Goal: Task Accomplishment & Management: Complete application form

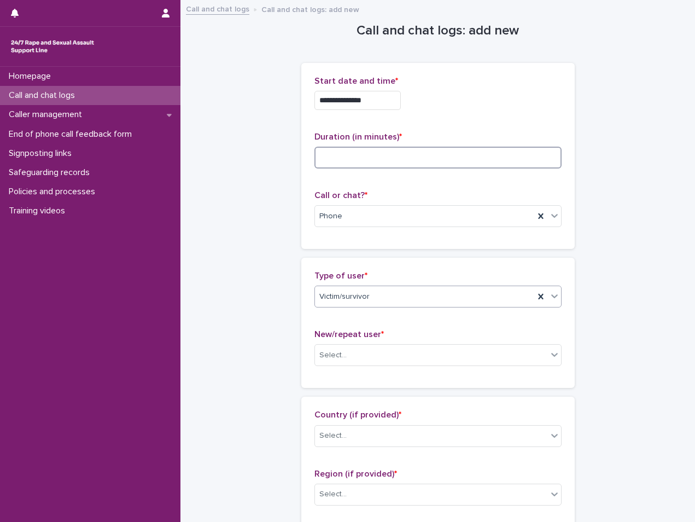
click at [362, 163] on input at bounding box center [438, 158] width 247 height 22
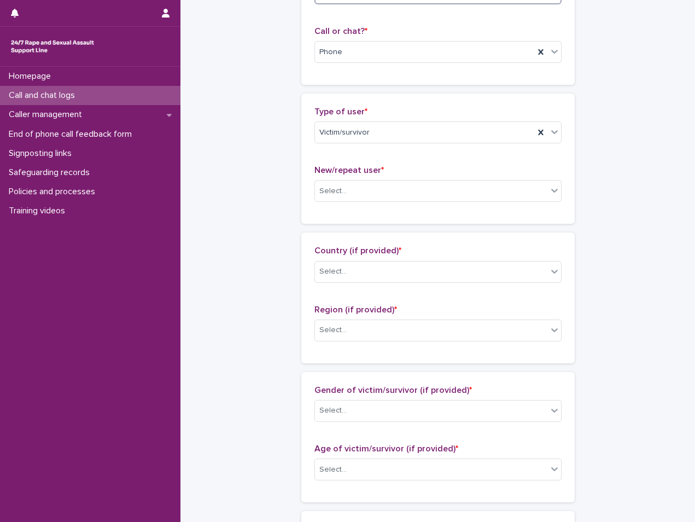
scroll to position [274, 0]
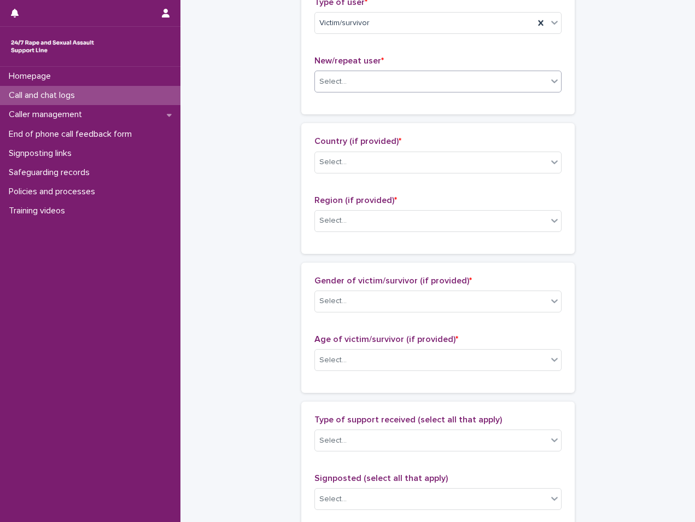
type input "**"
click at [352, 83] on div "Select..." at bounding box center [431, 82] width 232 height 18
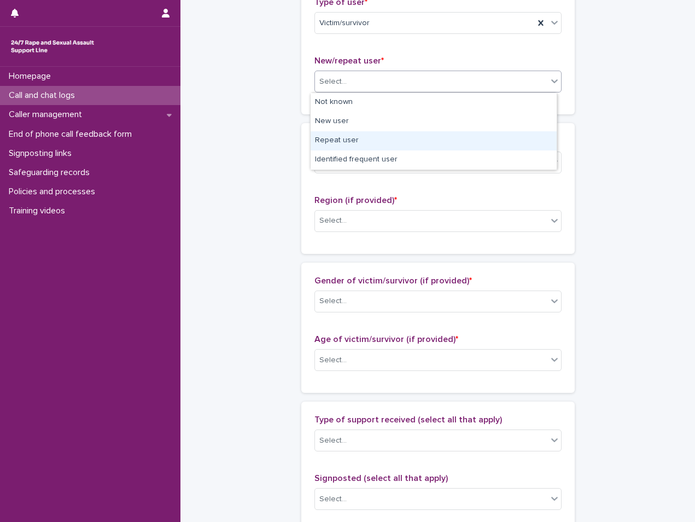
click at [360, 144] on div "Repeat user" at bounding box center [434, 140] width 246 height 19
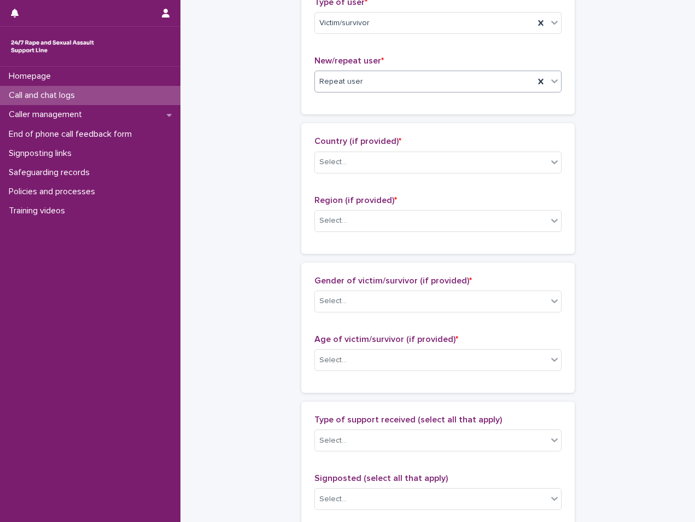
click at [351, 174] on div "Country (if provided) * Select..." at bounding box center [438, 158] width 247 height 45
click at [354, 167] on div "Select..." at bounding box center [431, 162] width 232 height 18
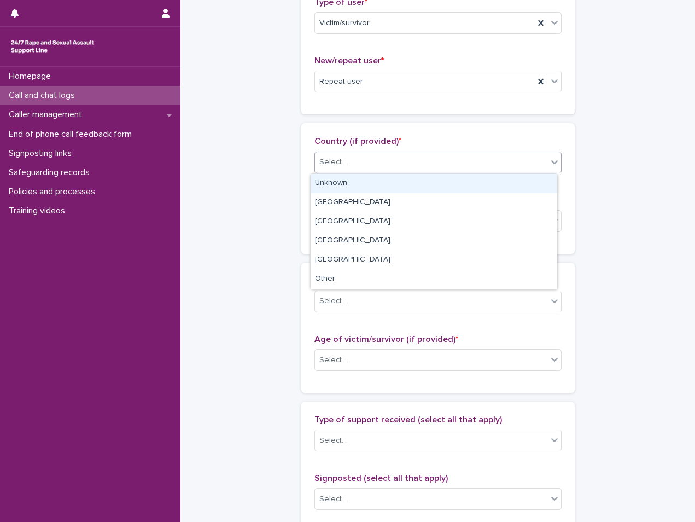
click at [352, 185] on div "Unknown" at bounding box center [434, 183] width 246 height 19
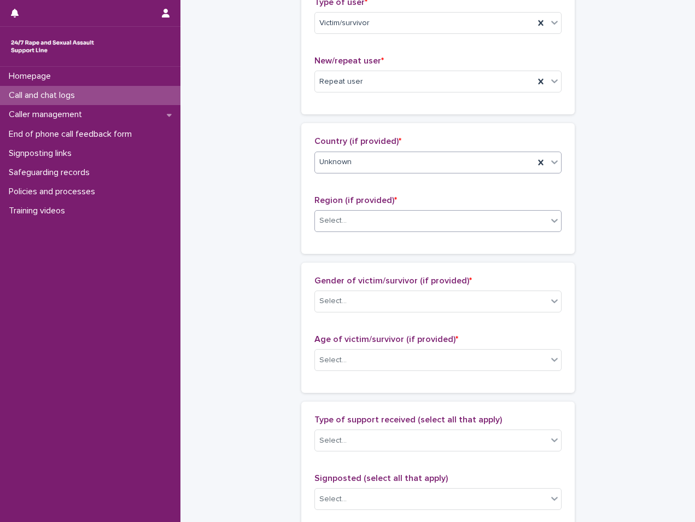
click at [350, 228] on div "Select..." at bounding box center [431, 221] width 232 height 18
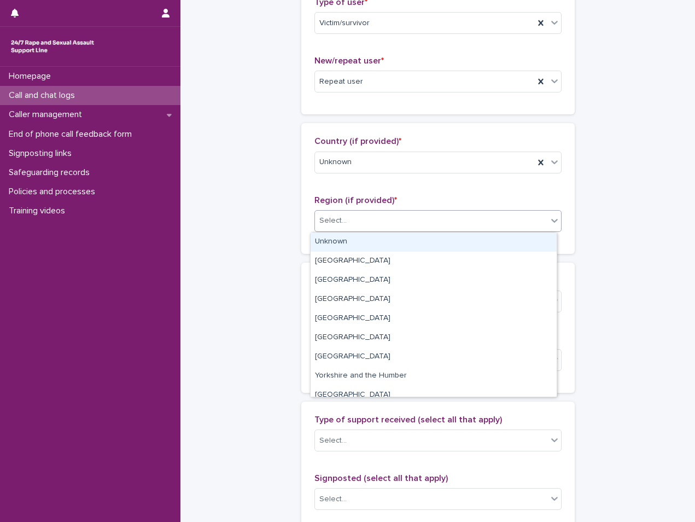
click at [347, 245] on div "Unknown" at bounding box center [434, 241] width 246 height 19
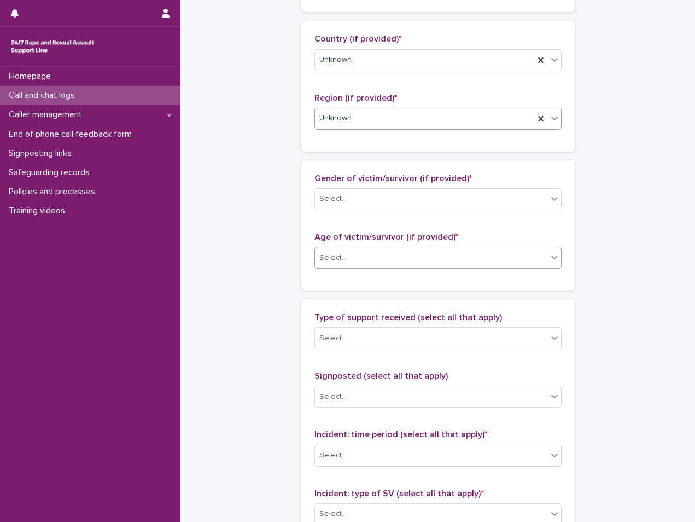
scroll to position [383, 0]
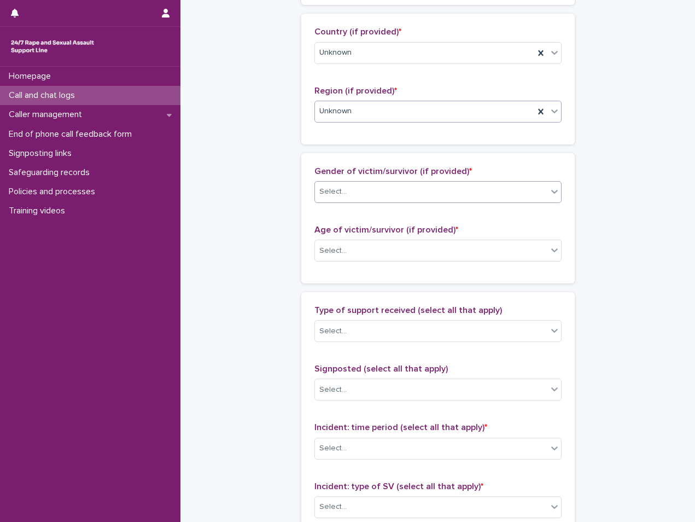
click at [369, 194] on div "Select..." at bounding box center [431, 192] width 232 height 18
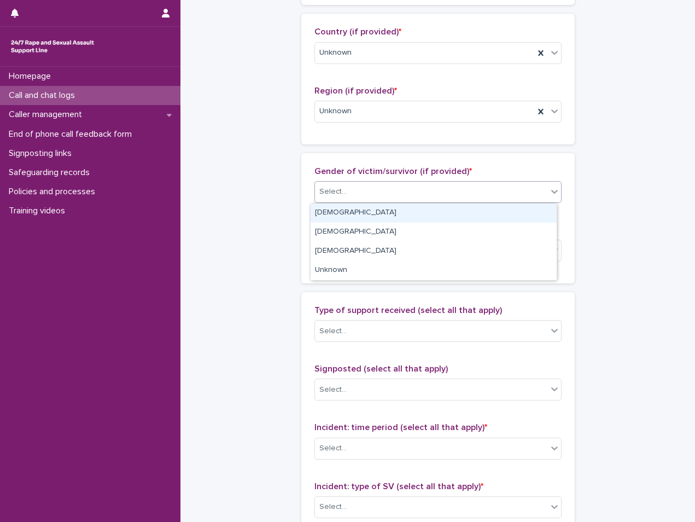
click at [335, 216] on div "[DEMOGRAPHIC_DATA]" at bounding box center [434, 212] width 246 height 19
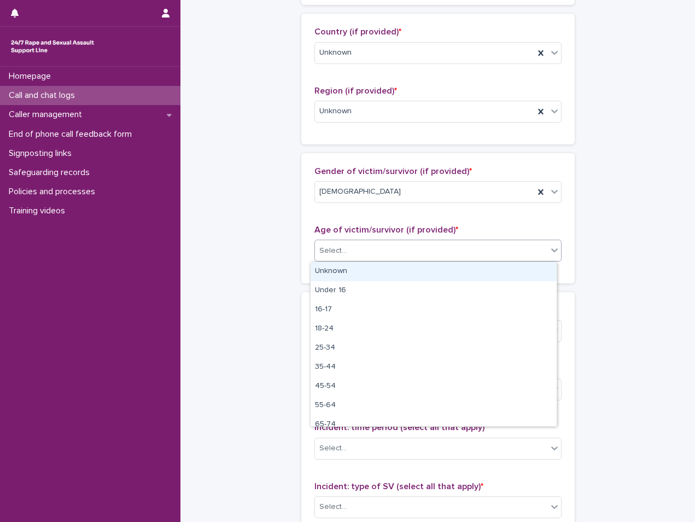
drag, startPoint x: 344, startPoint y: 249, endPoint x: 344, endPoint y: 257, distance: 7.7
click at [344, 252] on div "Select..." at bounding box center [431, 251] width 232 height 18
click at [345, 277] on div "Unknown" at bounding box center [434, 271] width 246 height 19
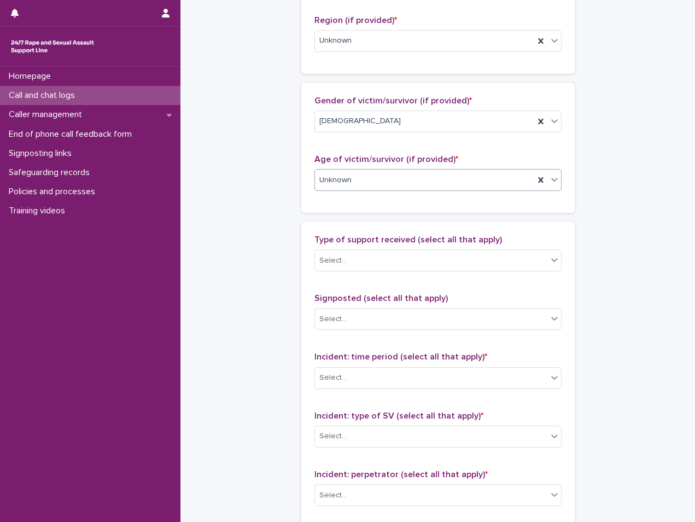
scroll to position [547, 0]
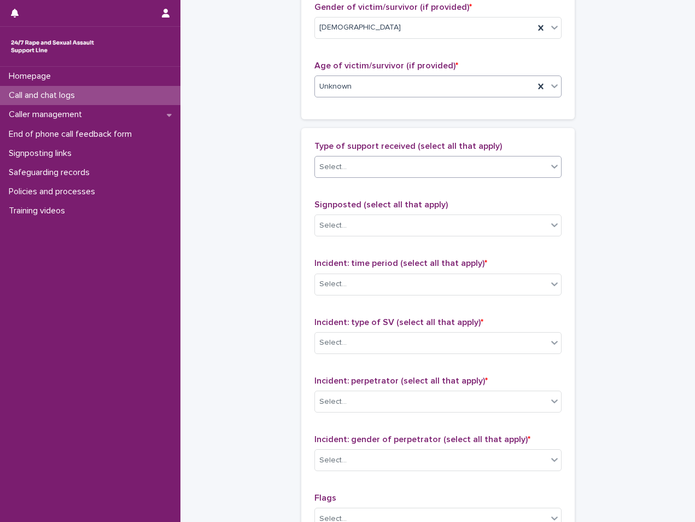
click at [372, 162] on div "Select..." at bounding box center [431, 167] width 232 height 18
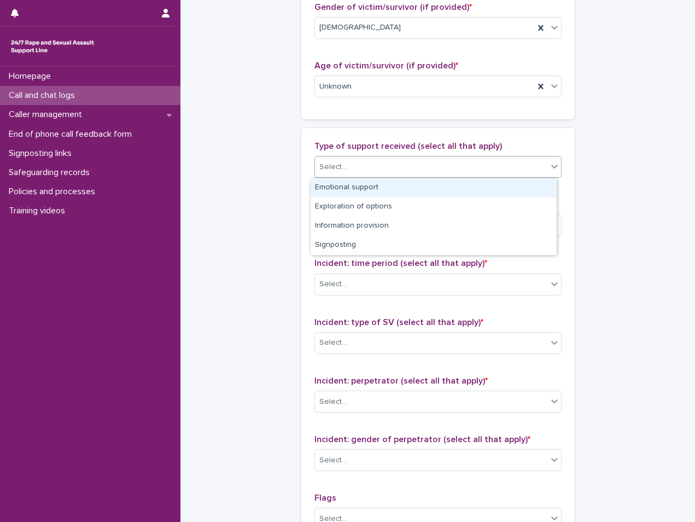
click at [353, 190] on div "Emotional support" at bounding box center [434, 187] width 246 height 19
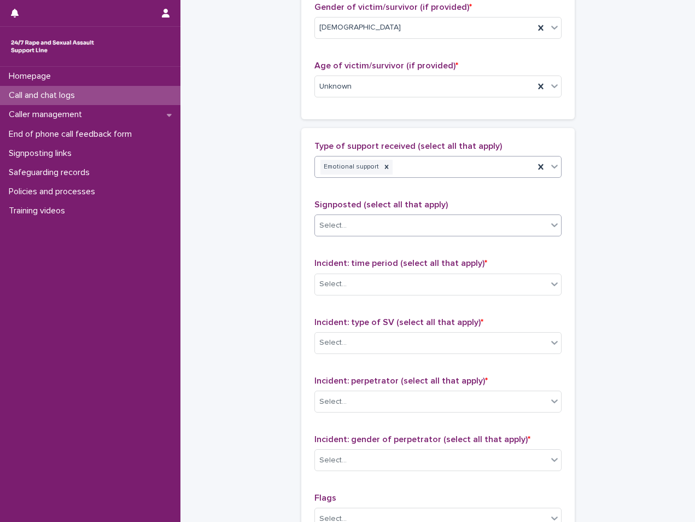
click at [348, 229] on div "Select..." at bounding box center [431, 226] width 232 height 18
click at [354, 206] on span "Signposted (select all that apply)" at bounding box center [381, 204] width 133 height 9
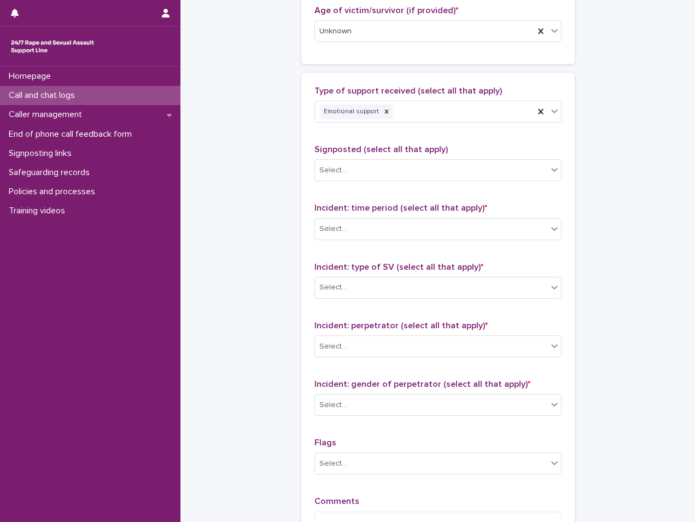
scroll to position [711, 0]
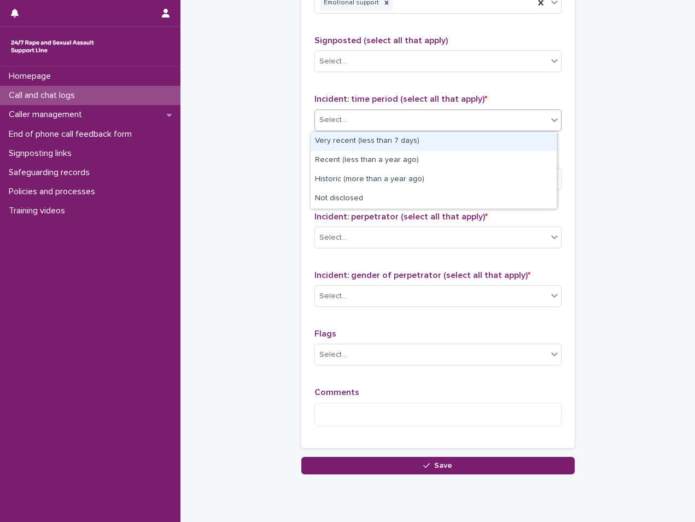
click at [380, 123] on div "Select..." at bounding box center [431, 120] width 232 height 18
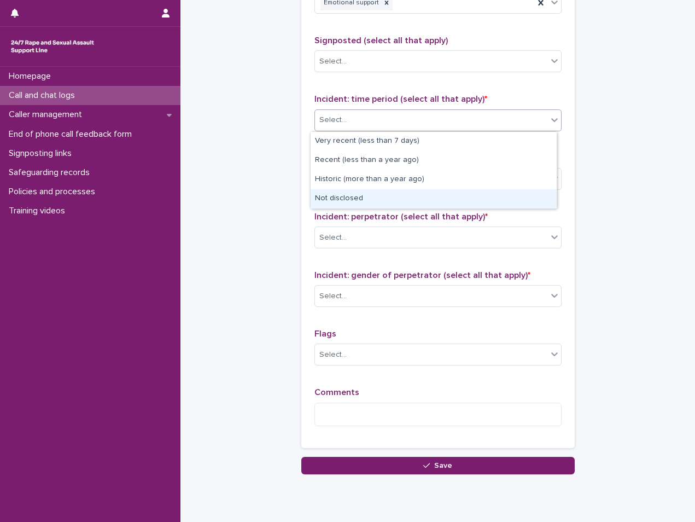
click at [356, 195] on div "Not disclosed" at bounding box center [434, 198] width 246 height 19
click at [358, 189] on div "Select..." at bounding box center [438, 179] width 247 height 22
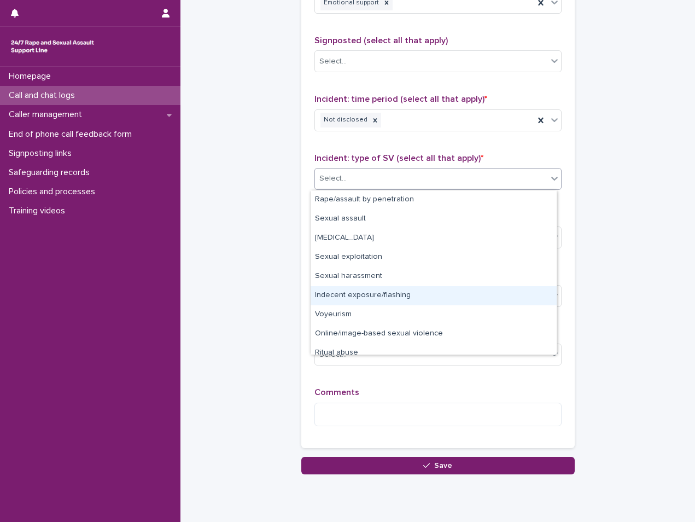
scroll to position [27, 0]
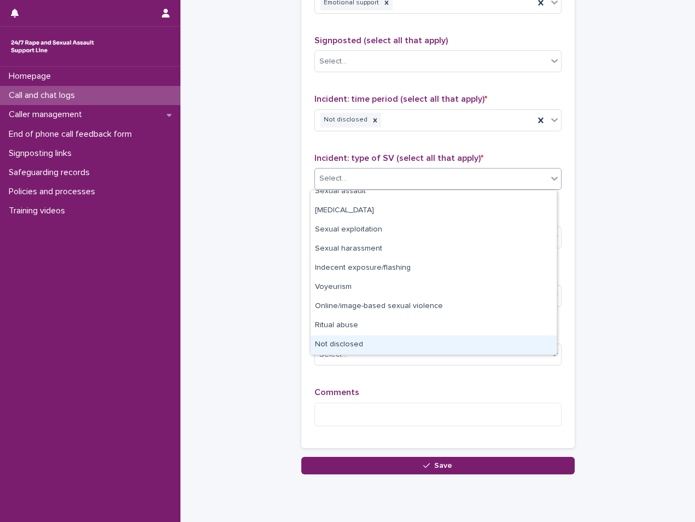
click at [340, 344] on div "Not disclosed" at bounding box center [434, 344] width 246 height 19
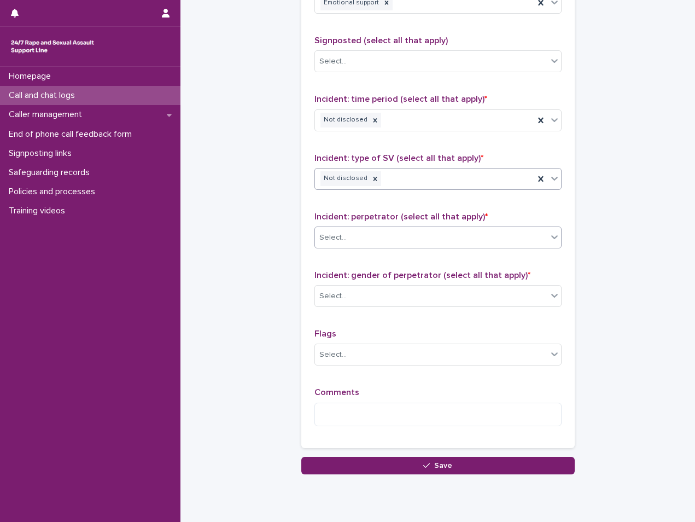
click at [370, 237] on div "Select..." at bounding box center [431, 238] width 232 height 18
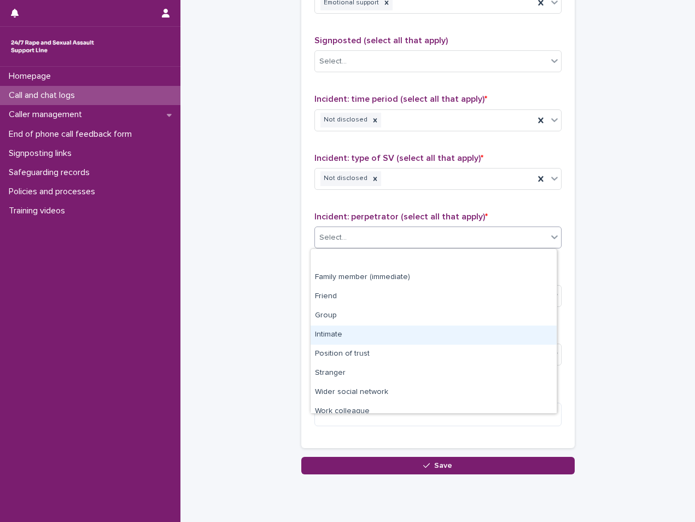
scroll to position [46, 0]
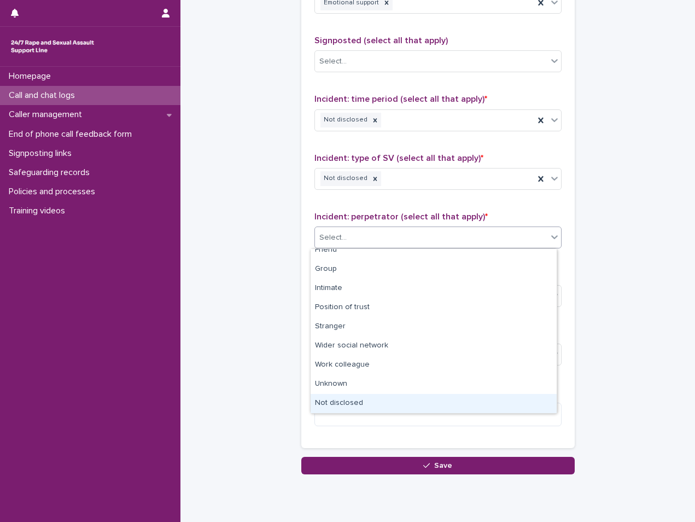
click at [356, 404] on div "Not disclosed" at bounding box center [434, 403] width 246 height 19
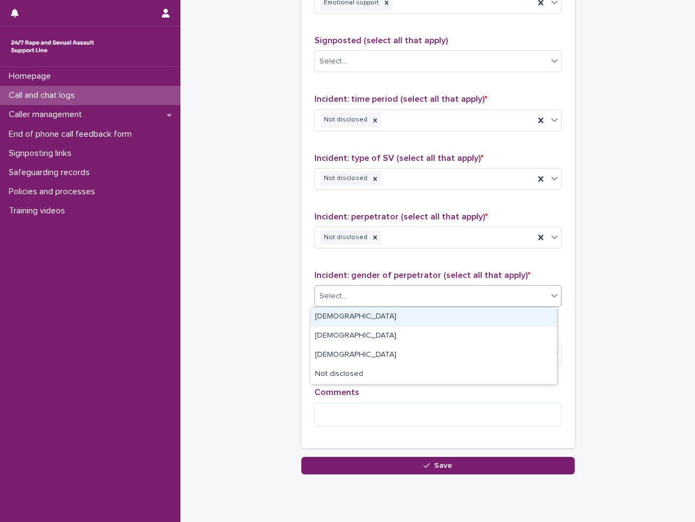
click at [369, 297] on div "Select..." at bounding box center [431, 296] width 232 height 18
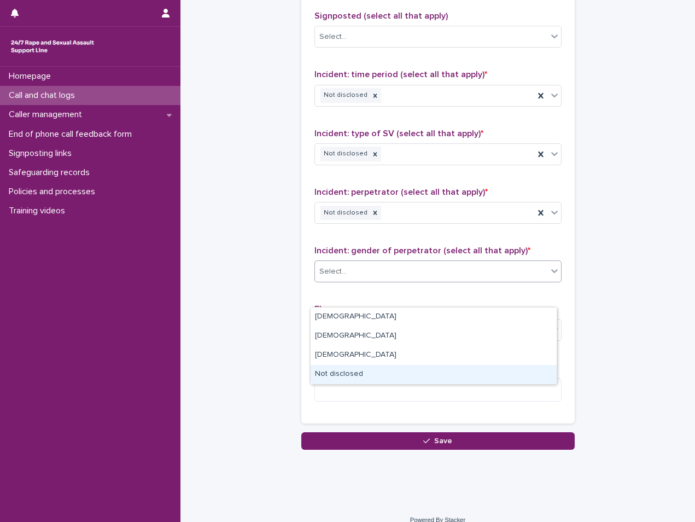
scroll to position [749, 0]
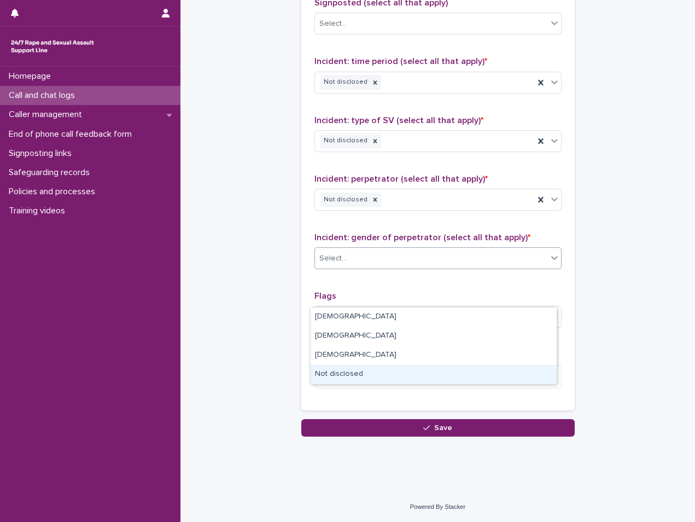
click at [364, 373] on div "Not disclosed" at bounding box center [434, 374] width 246 height 19
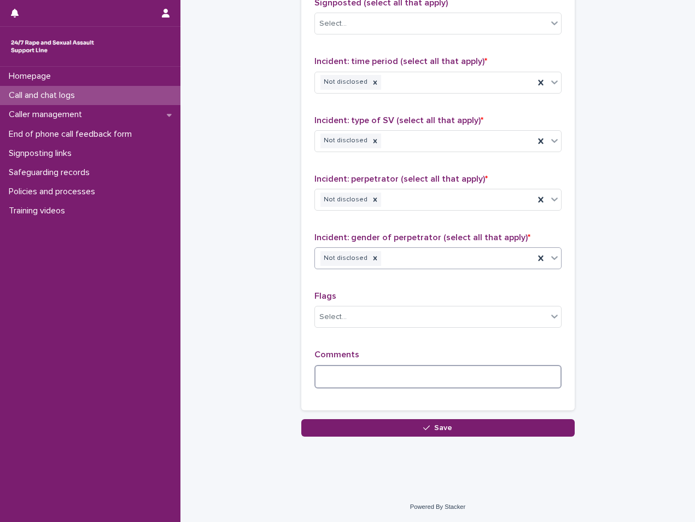
click at [360, 368] on textarea at bounding box center [438, 377] width 247 height 24
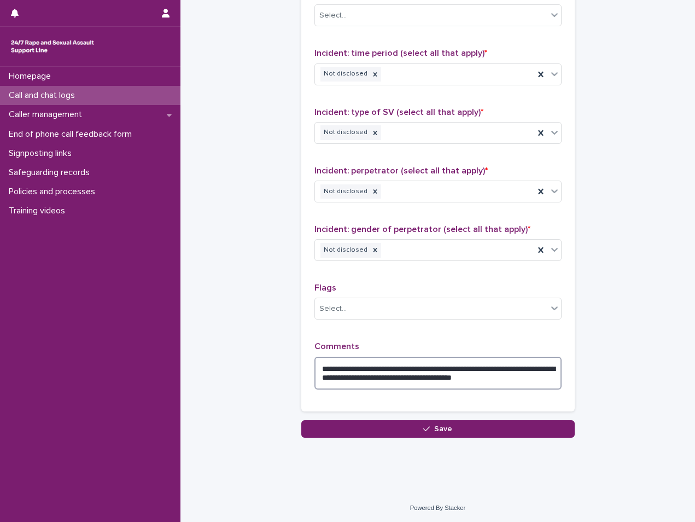
scroll to position [758, 0]
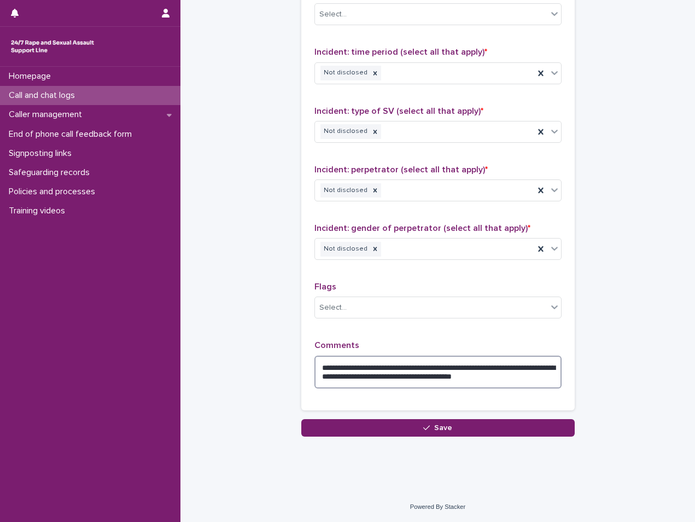
click at [319, 368] on textarea "**********" at bounding box center [438, 372] width 247 height 33
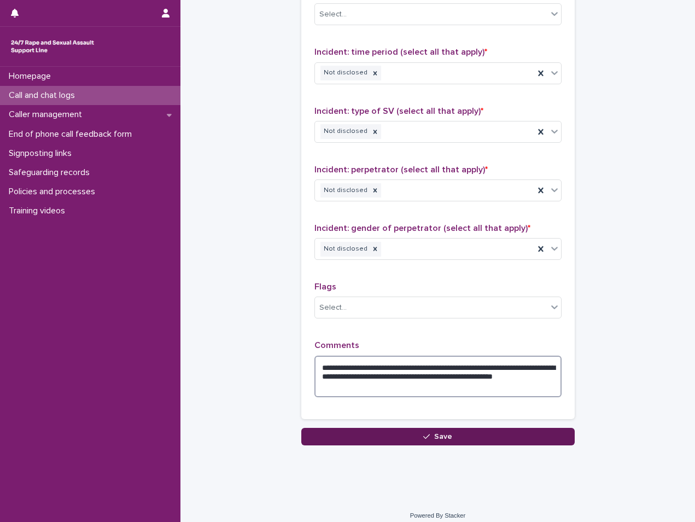
type textarea "**********"
click at [409, 437] on button "Save" at bounding box center [438, 437] width 274 height 18
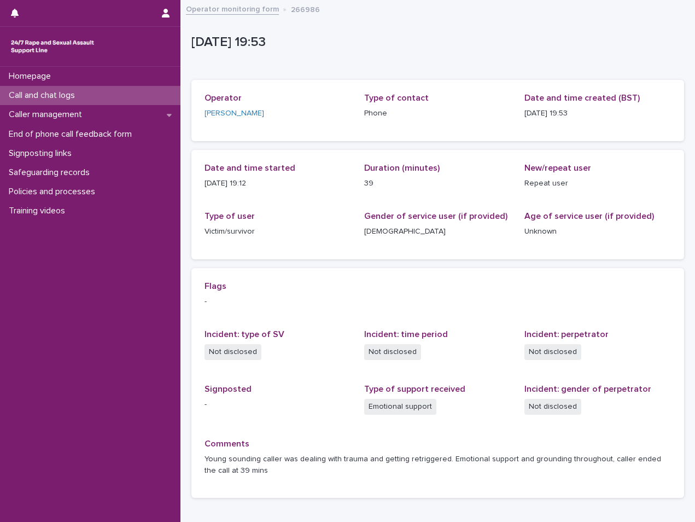
click at [142, 94] on div "Call and chat logs" at bounding box center [90, 95] width 181 height 19
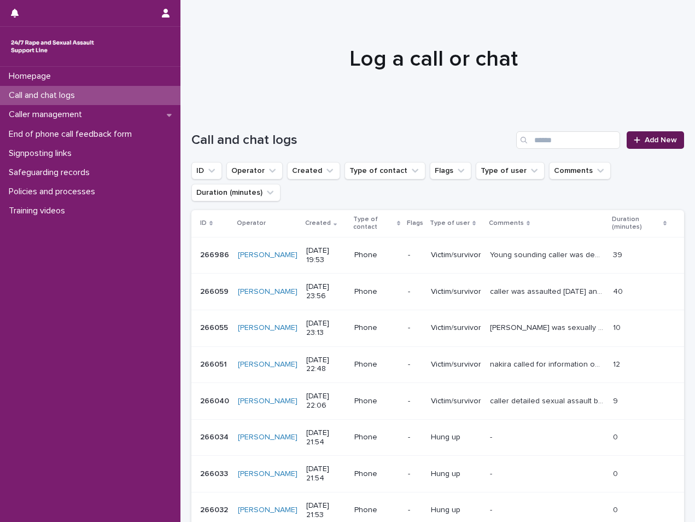
click at [645, 140] on span "Add New" at bounding box center [661, 140] width 32 height 8
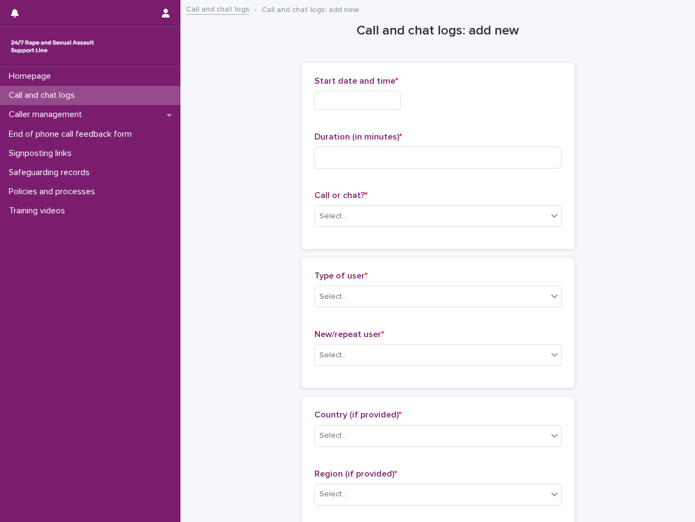
click at [339, 100] on input "text" at bounding box center [358, 100] width 86 height 19
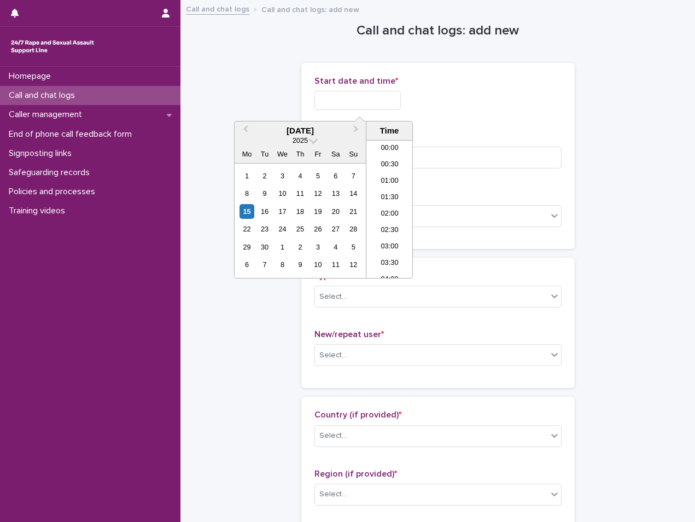
scroll to position [596, 0]
click at [385, 226] on li "20:30" at bounding box center [389, 225] width 46 height 16
click at [382, 103] on input "**********" at bounding box center [358, 100] width 86 height 19
type input "**********"
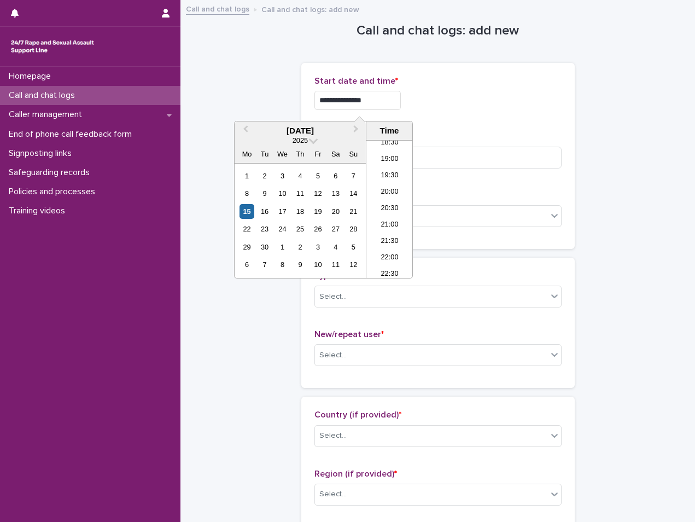
drag, startPoint x: 470, startPoint y: 104, endPoint x: 406, endPoint y: 104, distance: 64.0
click at [468, 104] on div "**********" at bounding box center [438, 100] width 247 height 19
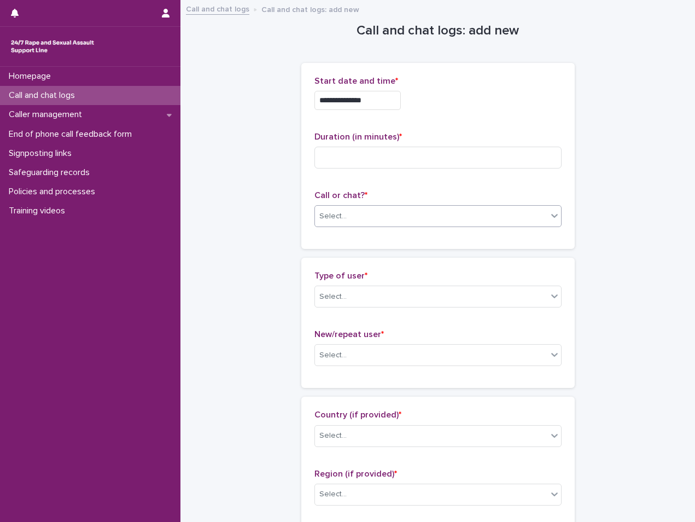
drag, startPoint x: 475, startPoint y: 220, endPoint x: 457, endPoint y: 216, distance: 18.5
click at [475, 220] on div "Select..." at bounding box center [431, 216] width 232 height 18
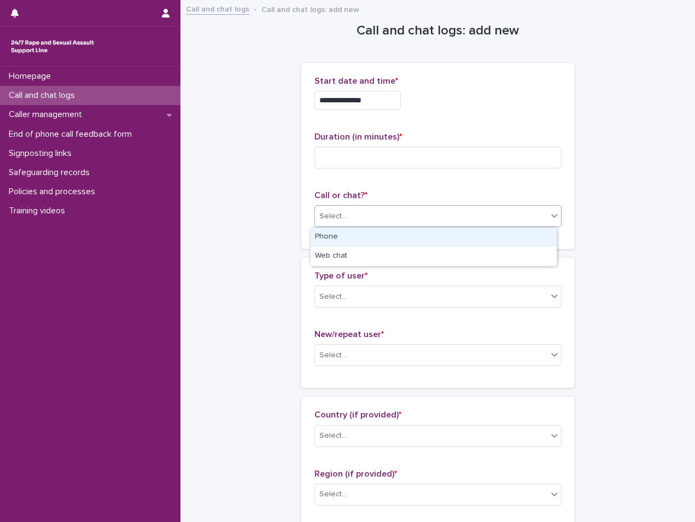
click at [331, 236] on div "Phone" at bounding box center [434, 237] width 246 height 19
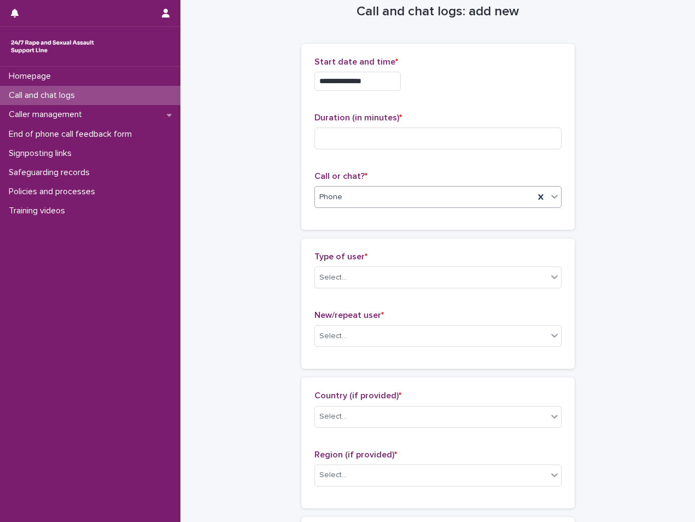
scroll to position [0, 0]
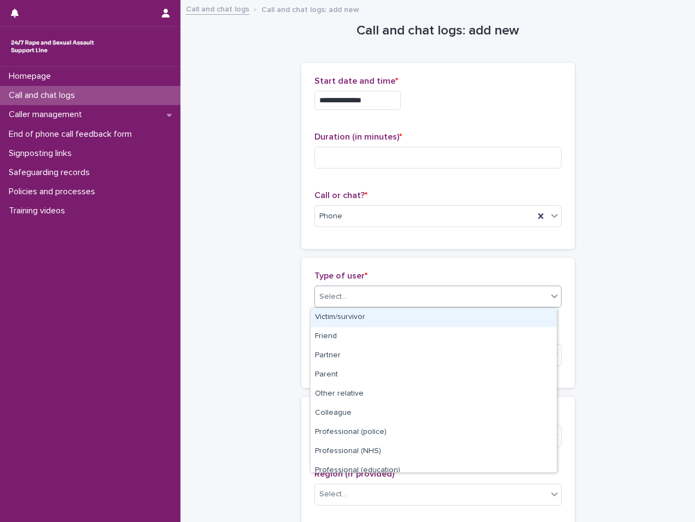
click at [384, 292] on div "Select..." at bounding box center [431, 297] width 232 height 18
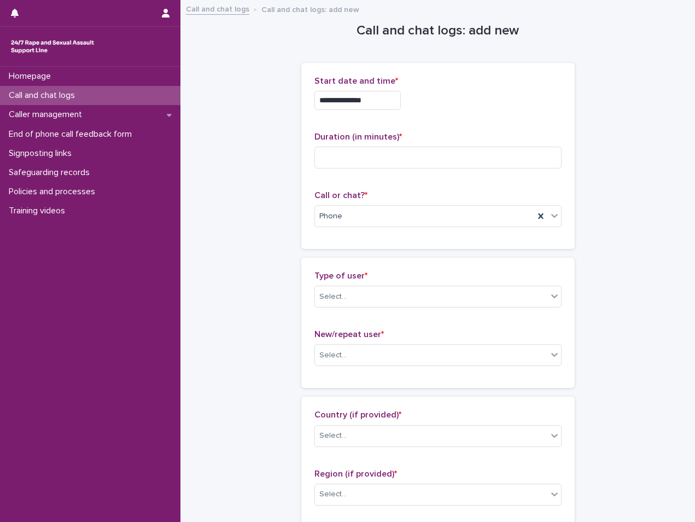
drag, startPoint x: 307, startPoint y: 178, endPoint x: 315, endPoint y: 177, distance: 7.7
click at [307, 178] on div "**********" at bounding box center [438, 156] width 274 height 186
click at [336, 164] on input at bounding box center [438, 158] width 247 height 22
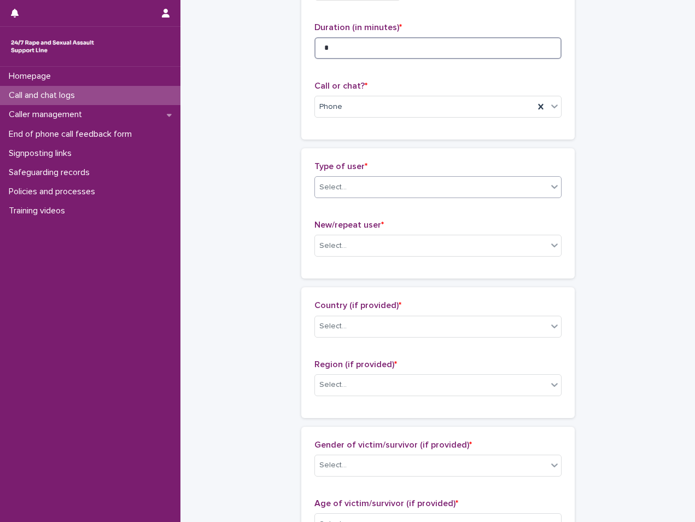
type input "*"
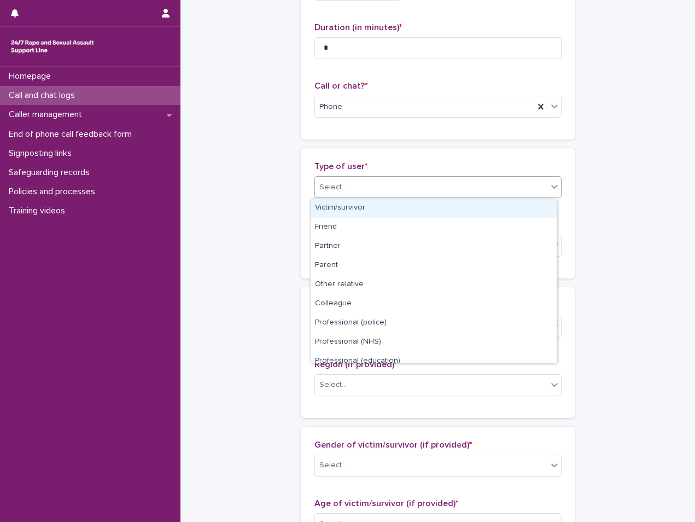
drag, startPoint x: 359, startPoint y: 183, endPoint x: 358, endPoint y: 194, distance: 11.0
click at [360, 183] on div "Select..." at bounding box center [431, 187] width 232 height 18
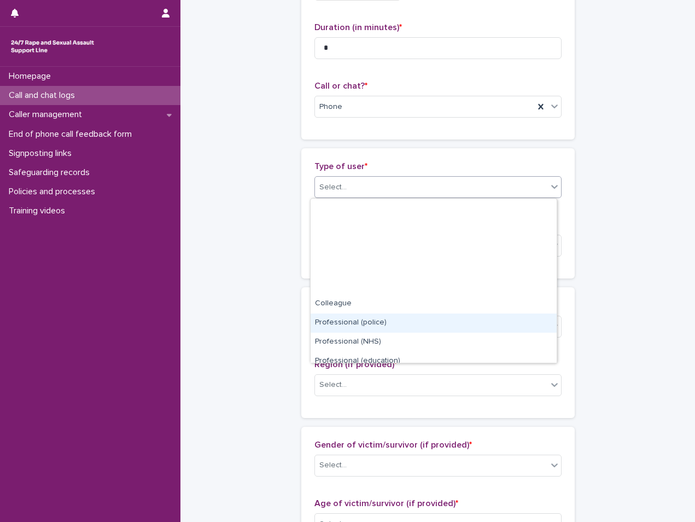
scroll to position [123, 0]
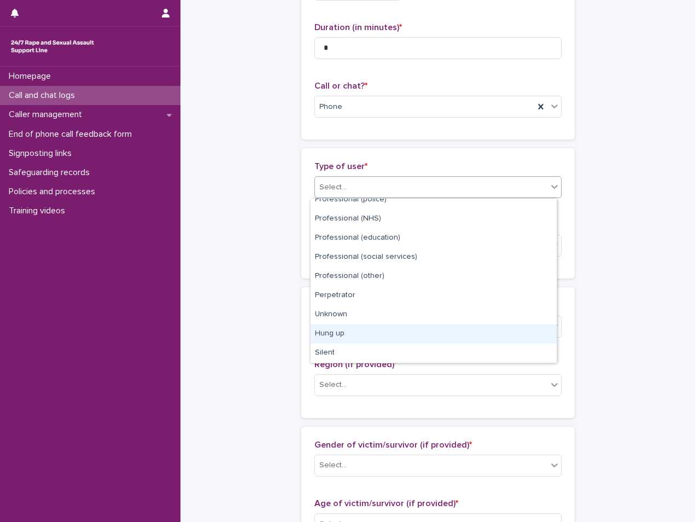
click at [369, 330] on div "Hung up" at bounding box center [434, 333] width 246 height 19
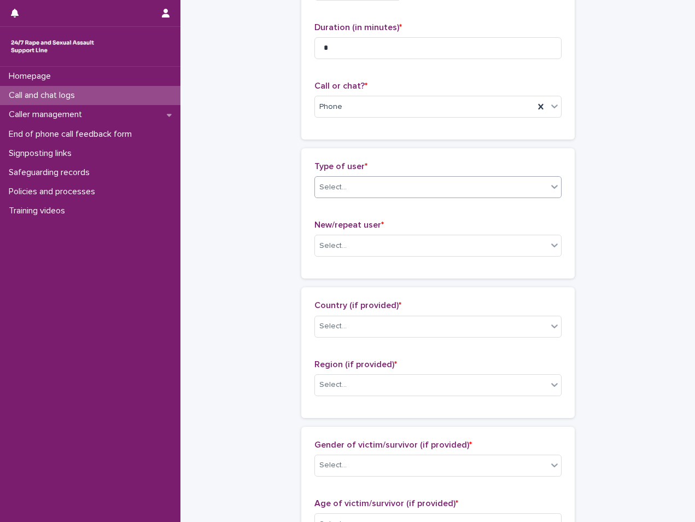
scroll to position [0, 0]
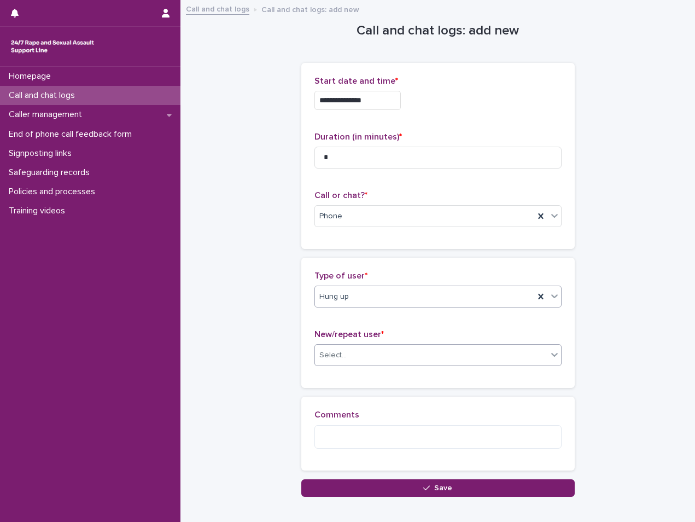
click at [340, 358] on div "Select..." at bounding box center [332, 355] width 27 height 11
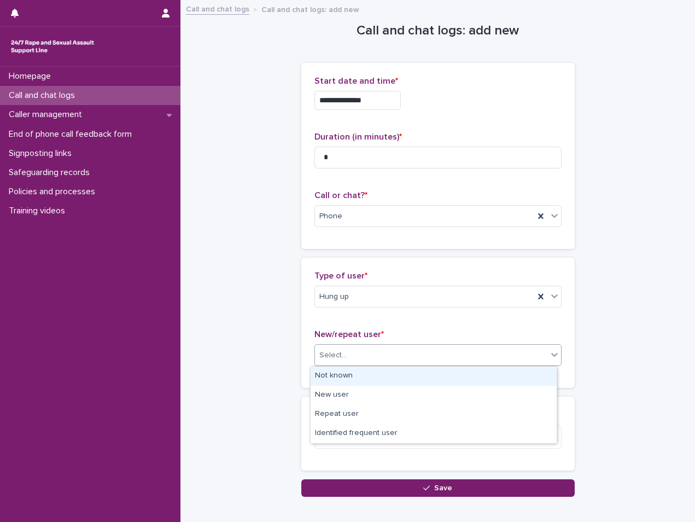
click at [363, 376] on div "Not known" at bounding box center [434, 375] width 246 height 19
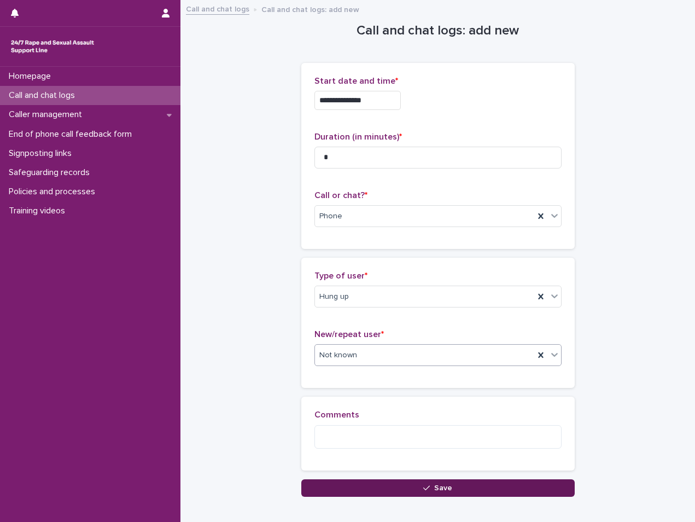
click at [363, 488] on button "Save" at bounding box center [438, 488] width 274 height 18
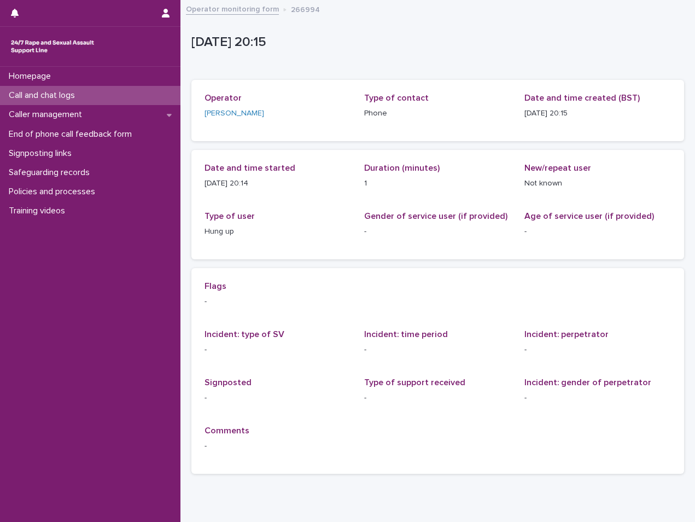
click at [118, 91] on div "Call and chat logs" at bounding box center [90, 95] width 181 height 19
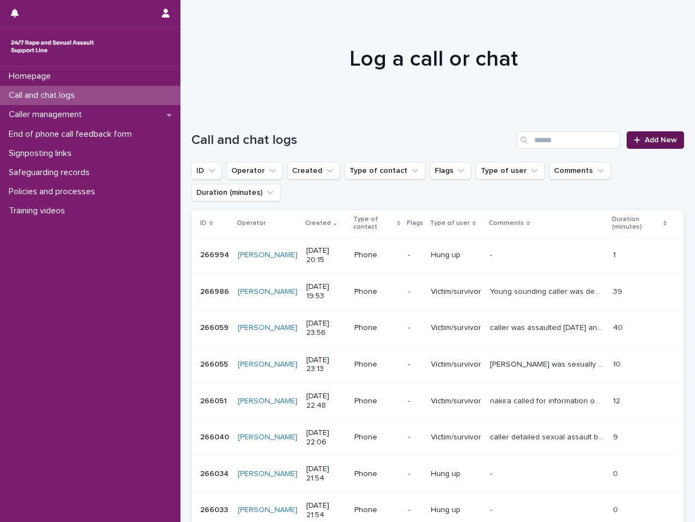
click at [660, 136] on link "Add New" at bounding box center [655, 140] width 57 height 18
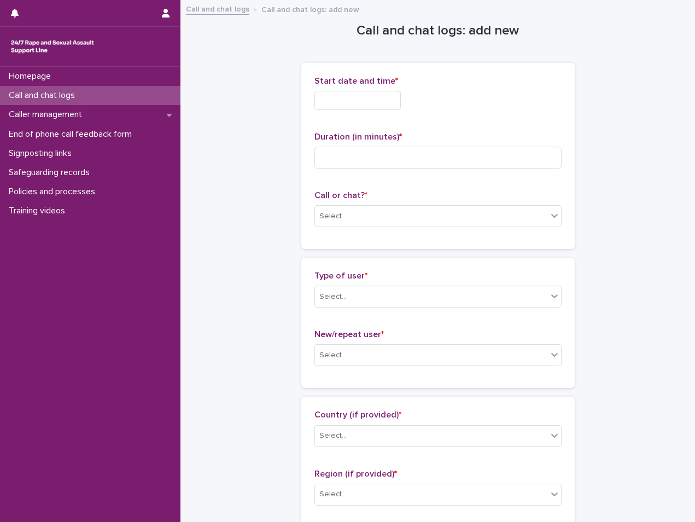
click at [334, 97] on input "text" at bounding box center [358, 100] width 86 height 19
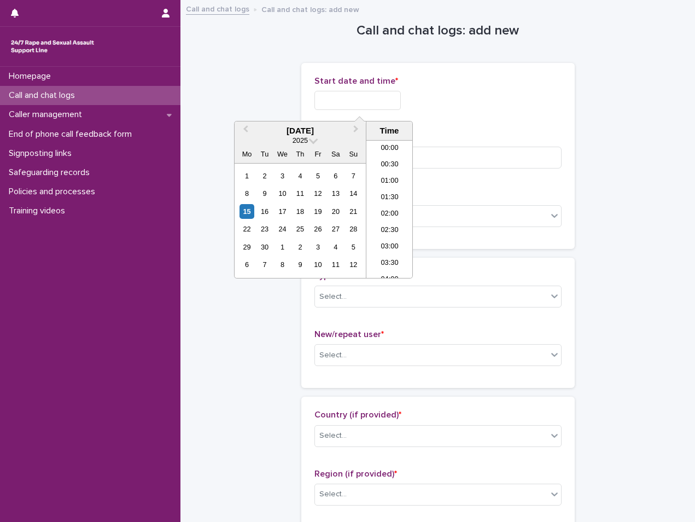
scroll to position [596, 0]
click at [390, 210] on li "20:00" at bounding box center [389, 209] width 46 height 16
click at [398, 98] on input "**********" at bounding box center [358, 100] width 86 height 19
type input "**********"
click at [544, 34] on h1 "Call and chat logs: add new" at bounding box center [438, 31] width 274 height 16
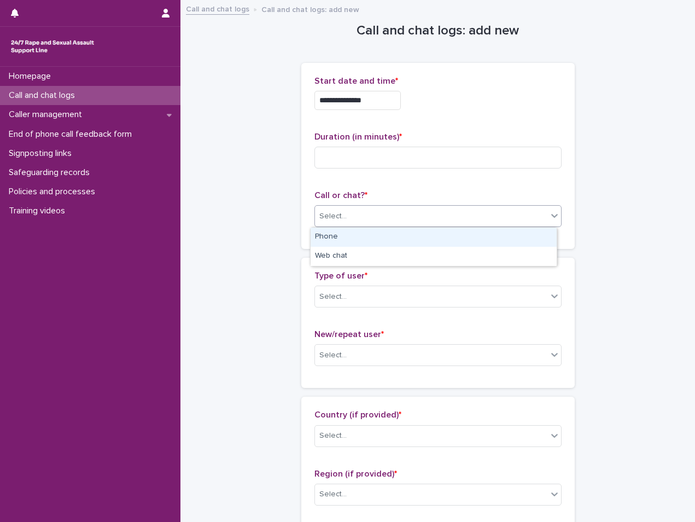
click at [360, 210] on div "Select..." at bounding box center [431, 216] width 232 height 18
click at [359, 240] on div "Phone" at bounding box center [434, 237] width 246 height 19
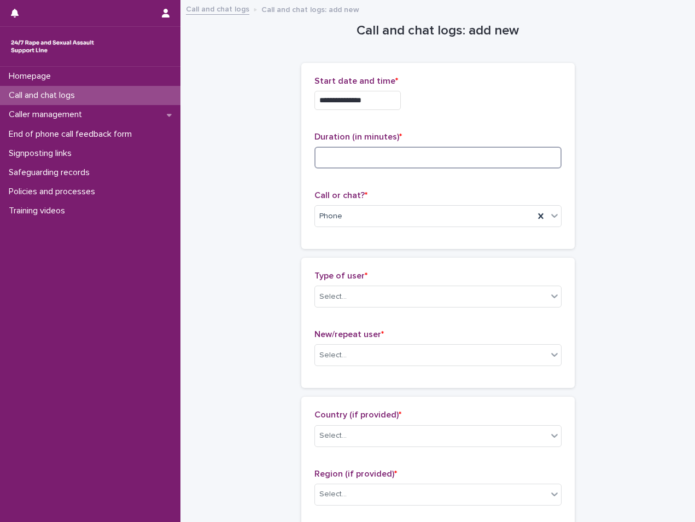
click at [388, 160] on input at bounding box center [438, 158] width 247 height 22
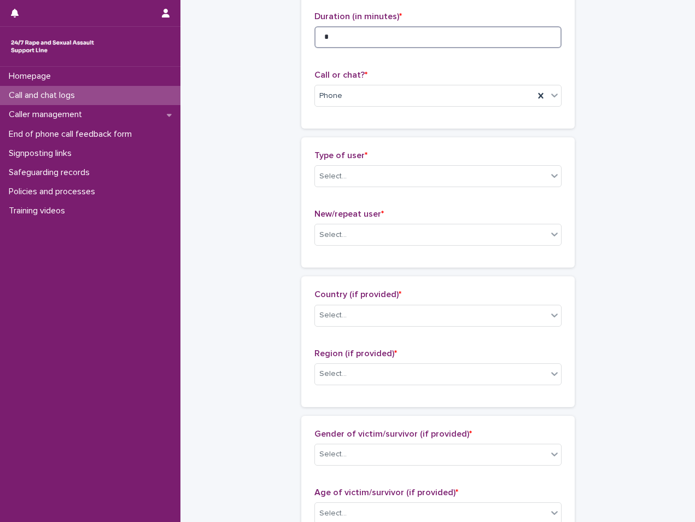
scroll to position [109, 0]
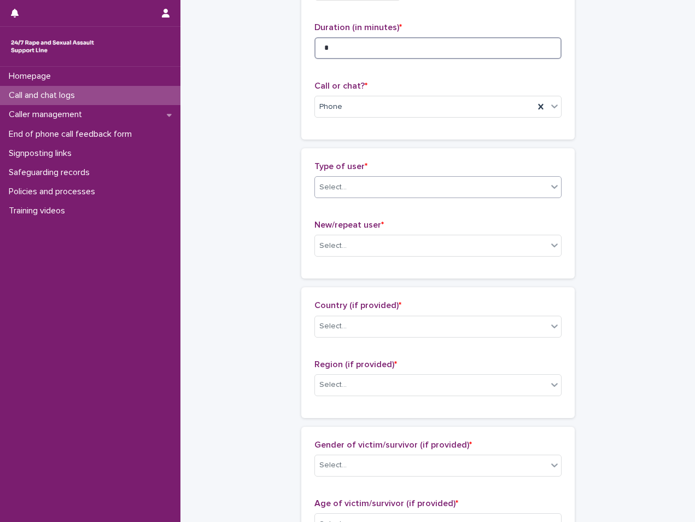
type input "*"
click at [338, 182] on div "Select..." at bounding box center [332, 187] width 27 height 11
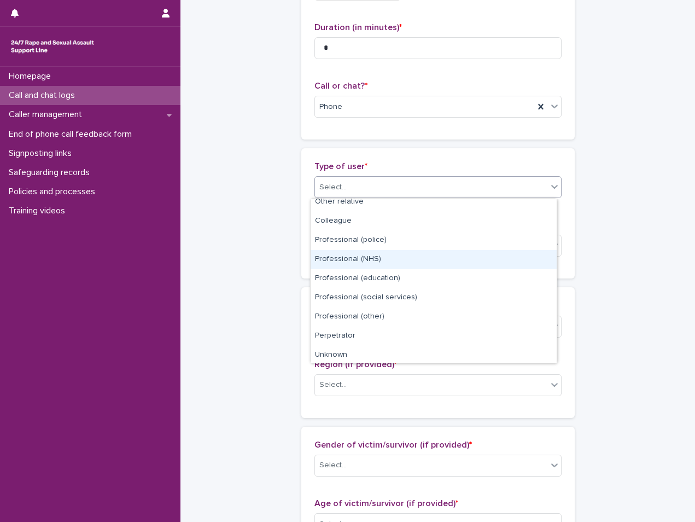
scroll to position [123, 0]
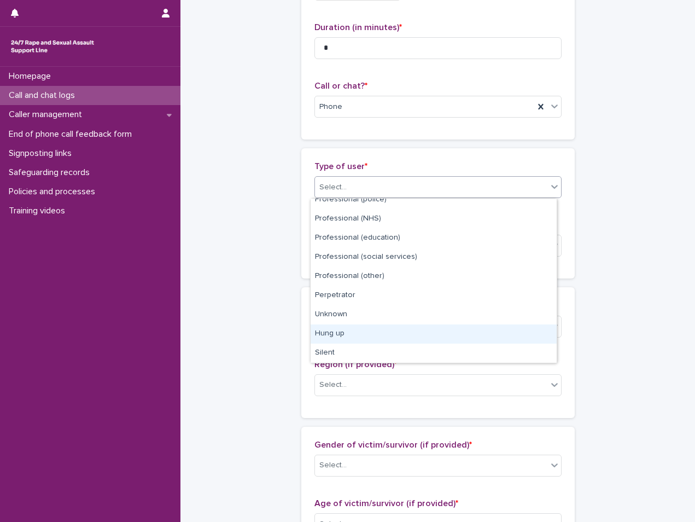
click at [352, 333] on div "Hung up" at bounding box center [434, 333] width 246 height 19
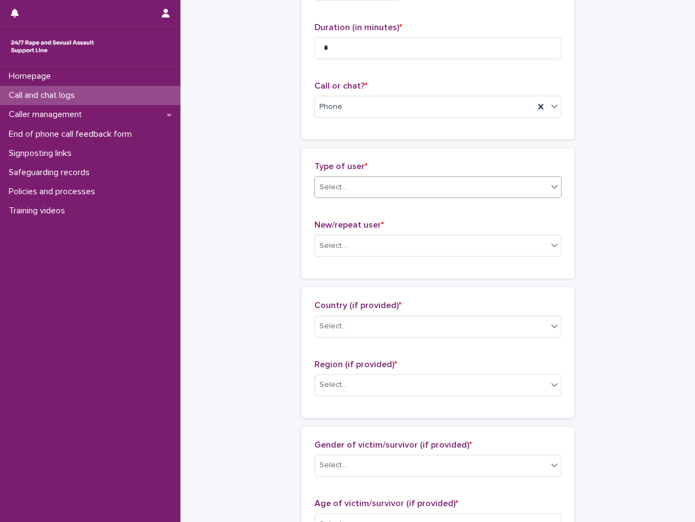
scroll to position [0, 0]
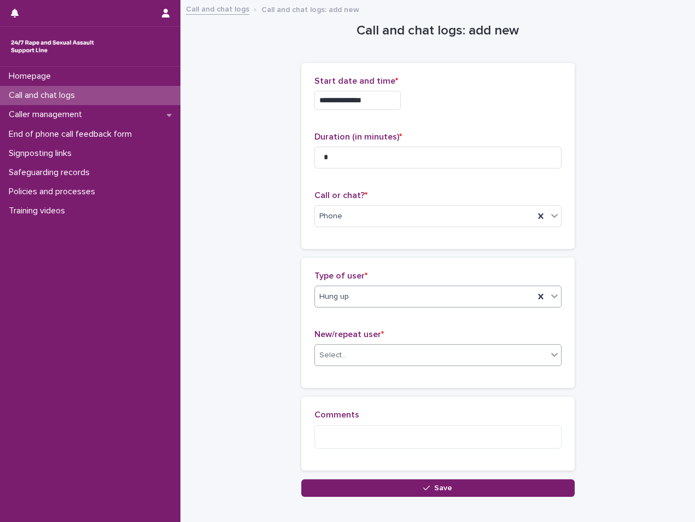
click at [344, 352] on div "Select..." at bounding box center [431, 355] width 232 height 18
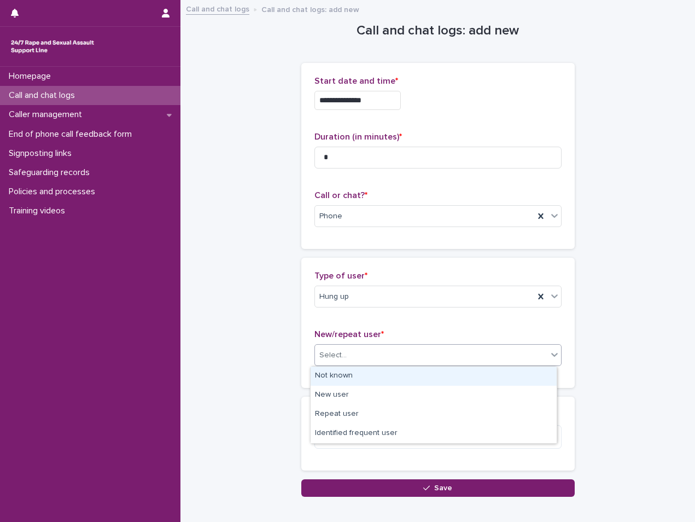
click at [341, 380] on div "Not known" at bounding box center [434, 375] width 246 height 19
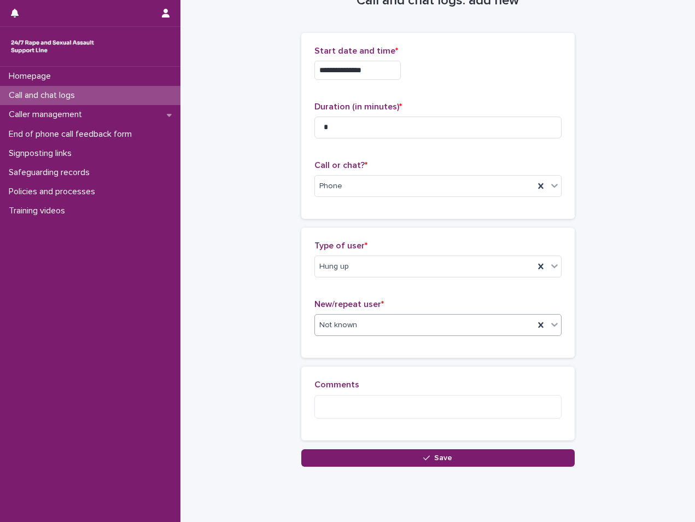
scroll to position [60, 0]
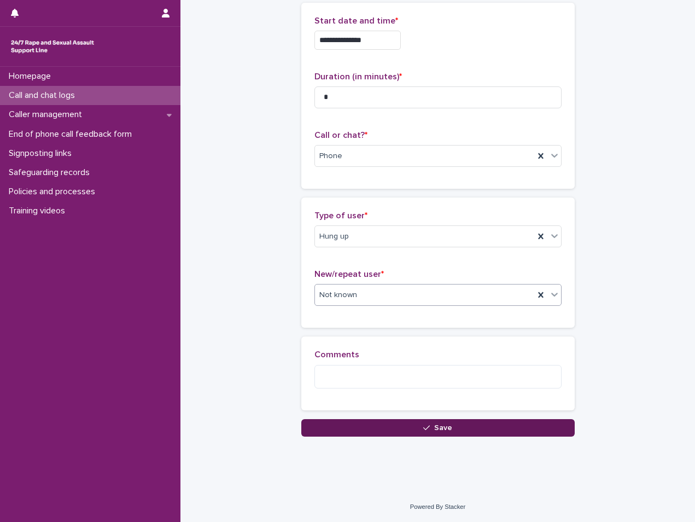
click at [370, 428] on button "Save" at bounding box center [438, 428] width 274 height 18
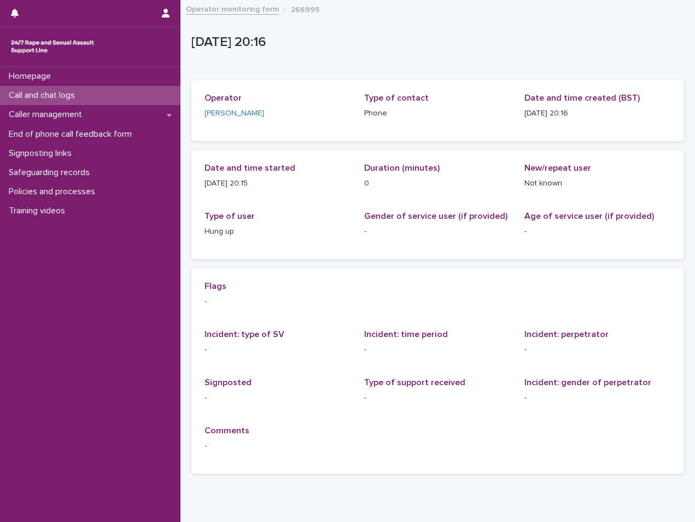
click at [135, 95] on div "Call and chat logs" at bounding box center [90, 95] width 181 height 19
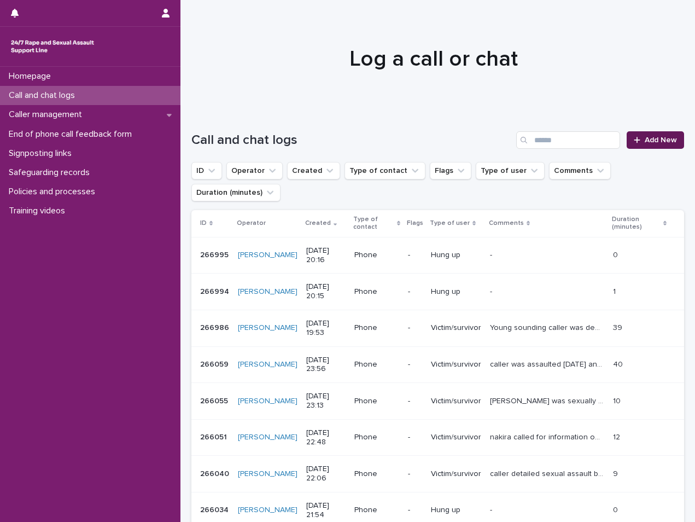
click at [646, 137] on span "Add New" at bounding box center [661, 140] width 32 height 8
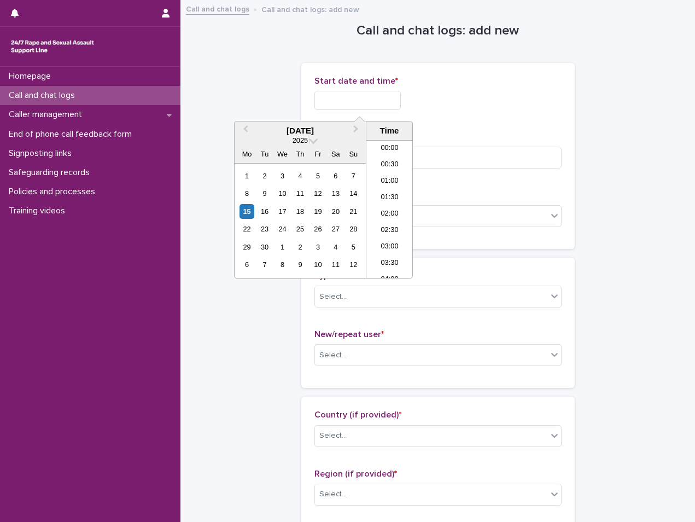
click at [376, 97] on input "text" at bounding box center [358, 100] width 86 height 19
click at [386, 207] on li "20:00" at bounding box center [389, 209] width 46 height 16
click at [392, 96] on input "**********" at bounding box center [358, 100] width 86 height 19
type input "**********"
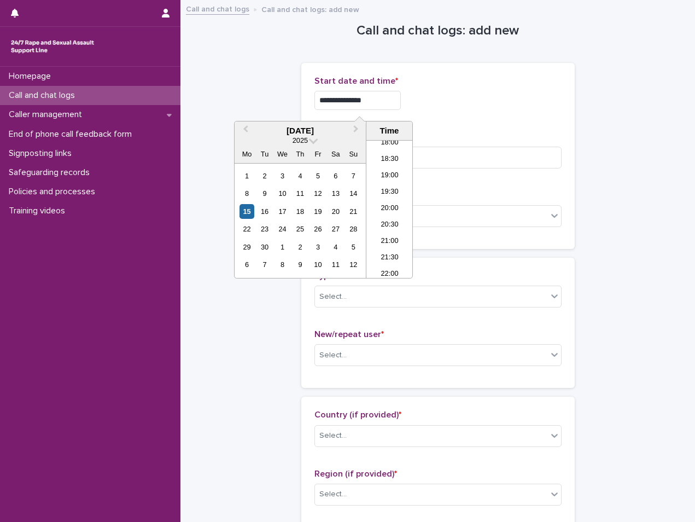
click at [479, 85] on p "Start date and time *" at bounding box center [438, 81] width 247 height 10
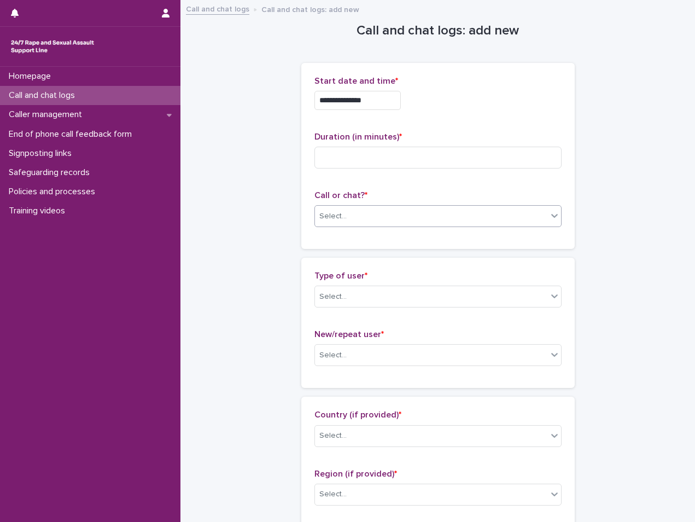
click at [387, 213] on div "Select..." at bounding box center [431, 216] width 232 height 18
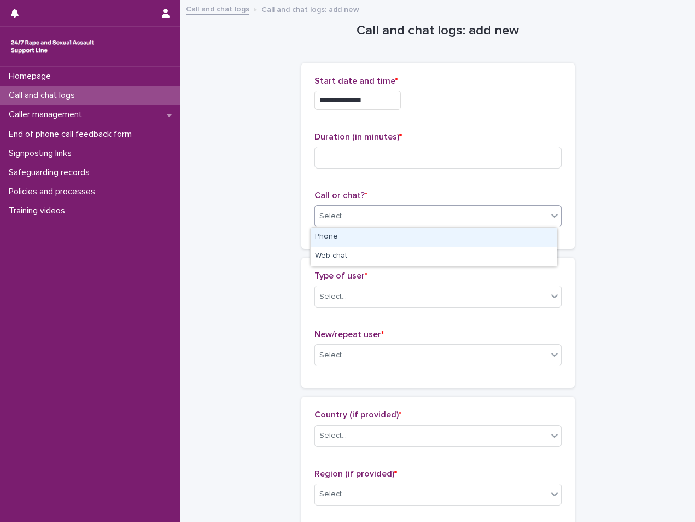
click at [379, 239] on div "Phone" at bounding box center [434, 237] width 246 height 19
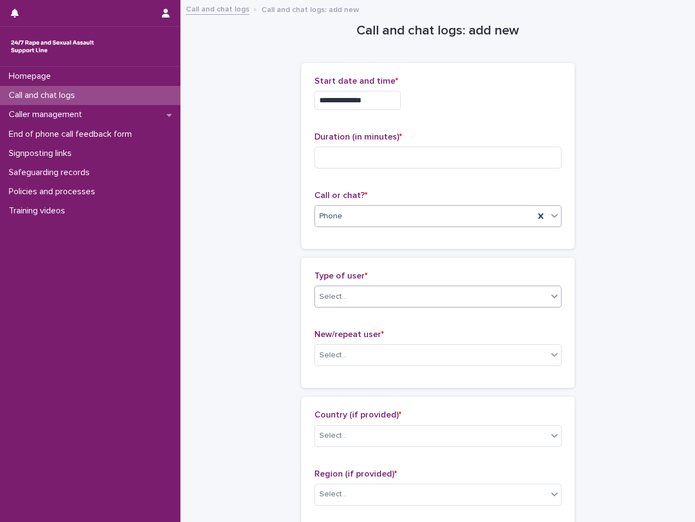
click at [375, 288] on div "Select..." at bounding box center [431, 297] width 232 height 18
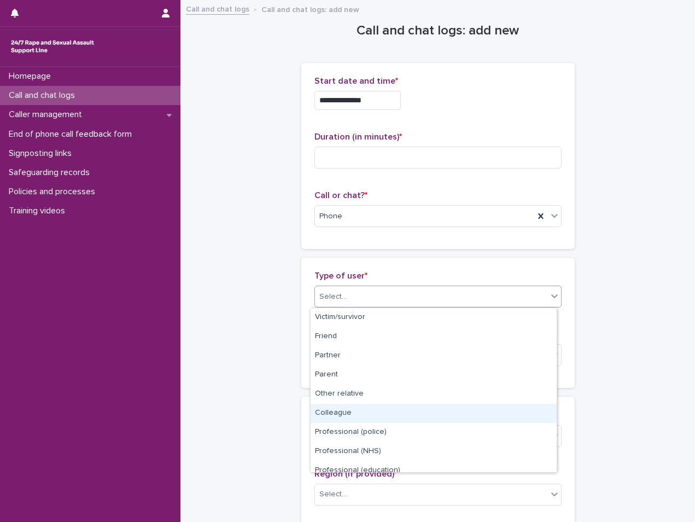
scroll to position [123, 0]
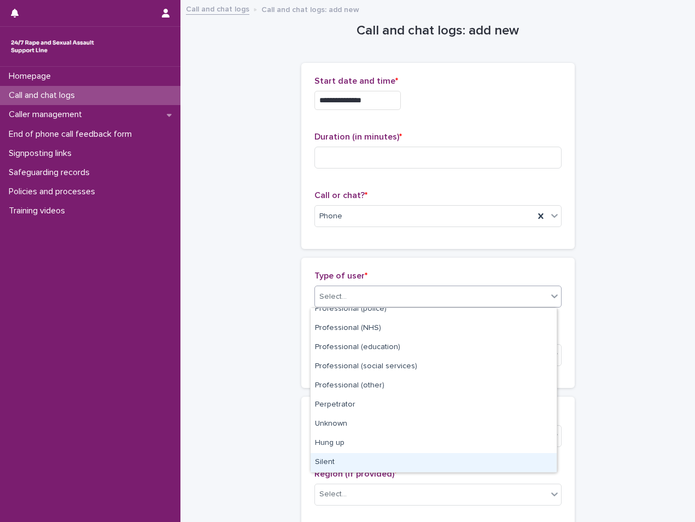
click at [363, 462] on div "Silent" at bounding box center [434, 462] width 246 height 19
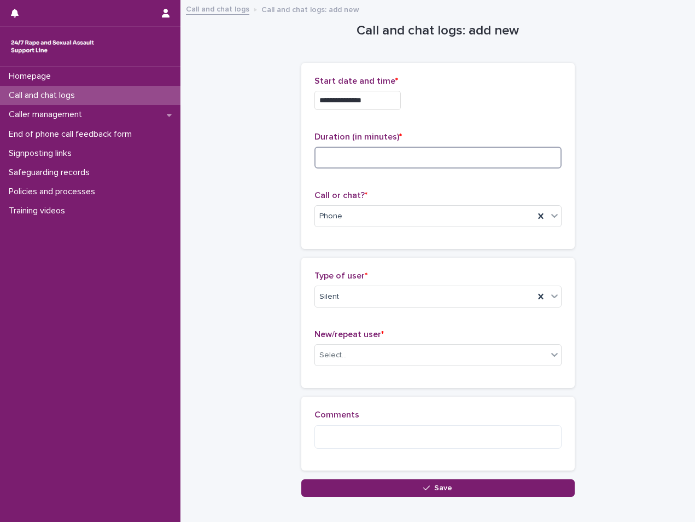
click at [330, 155] on input at bounding box center [438, 158] width 247 height 22
type input "*"
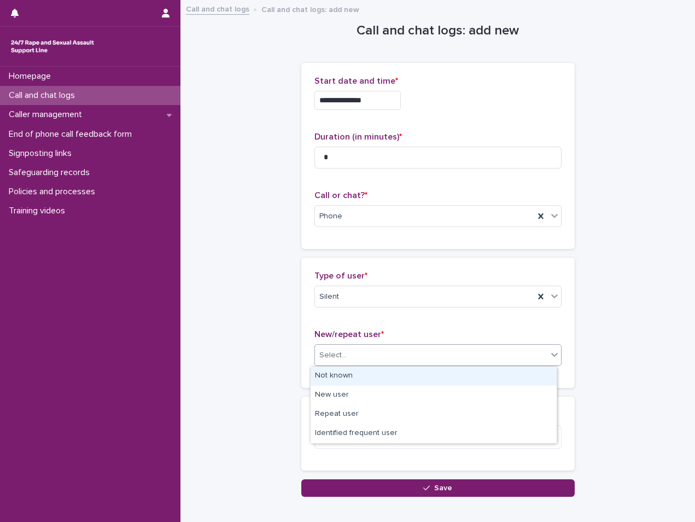
click at [369, 347] on div "Select..." at bounding box center [431, 355] width 232 height 18
click at [351, 375] on div "Not known" at bounding box center [434, 375] width 246 height 19
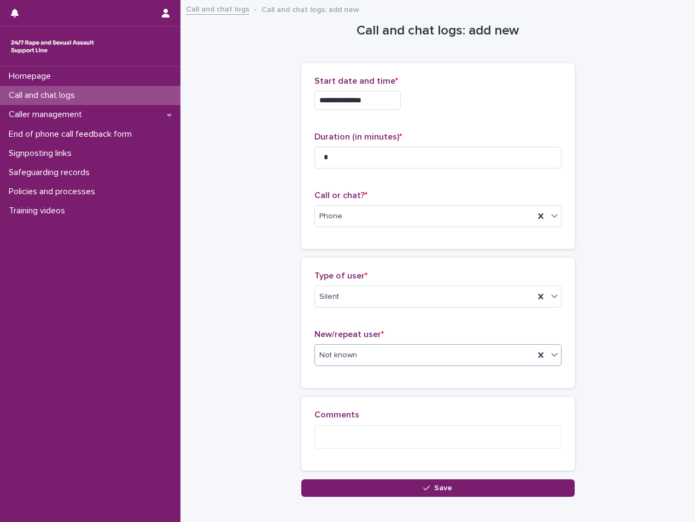
click at [389, 356] on div "Not known" at bounding box center [424, 355] width 219 height 18
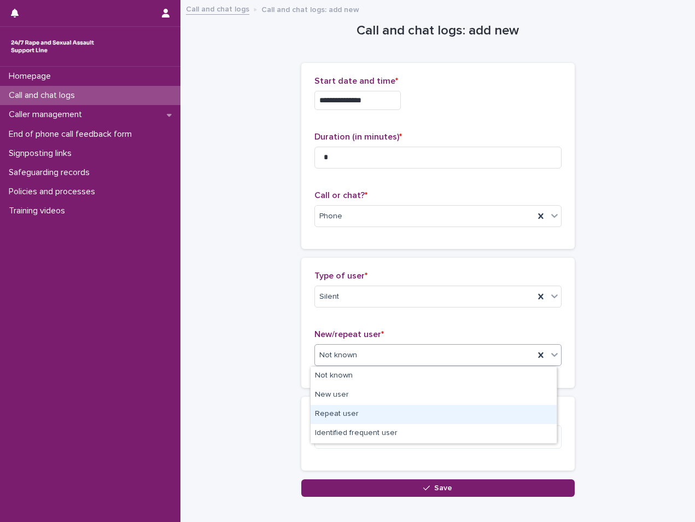
click at [348, 410] on div "Repeat user" at bounding box center [434, 414] width 246 height 19
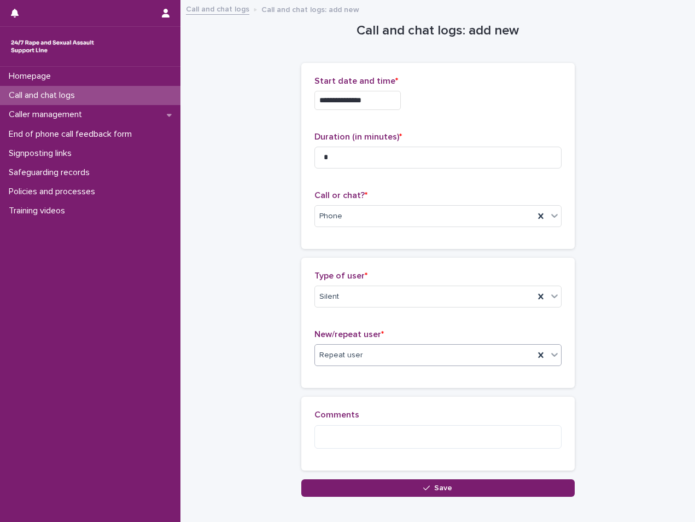
click at [384, 351] on div "Repeat user" at bounding box center [424, 355] width 219 height 18
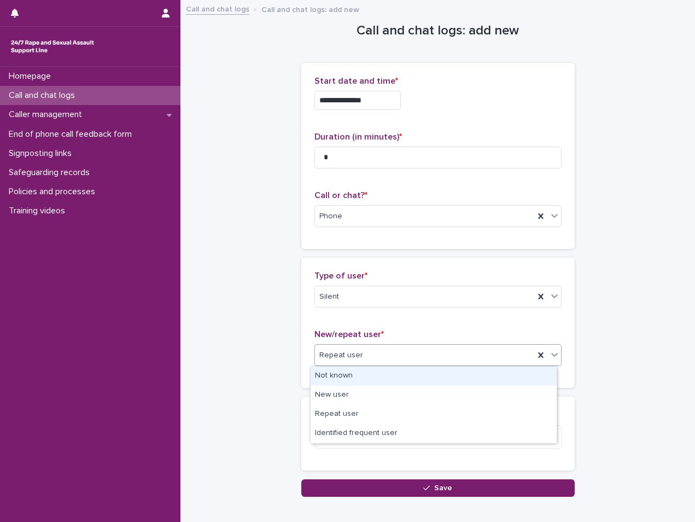
click at [369, 373] on div "Not known" at bounding box center [434, 375] width 246 height 19
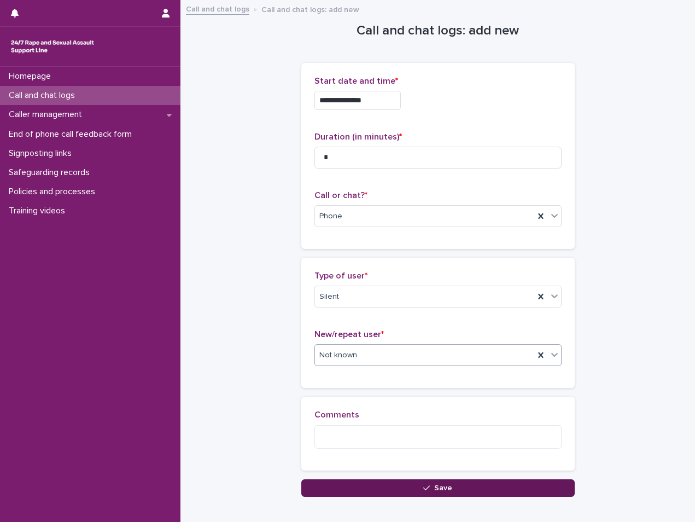
click at [362, 486] on button "Save" at bounding box center [438, 488] width 274 height 18
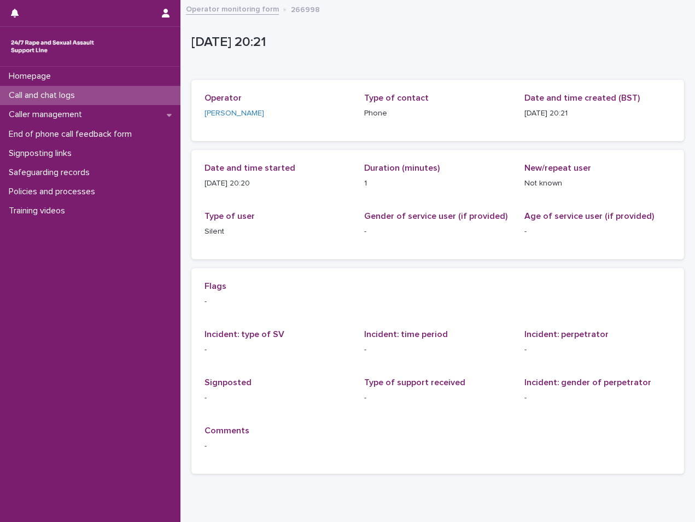
click at [86, 93] on div "Call and chat logs" at bounding box center [90, 95] width 181 height 19
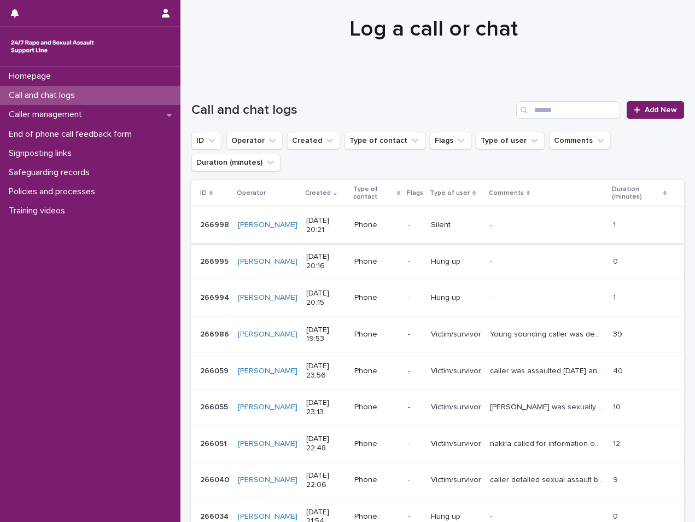
scroll to position [55, 0]
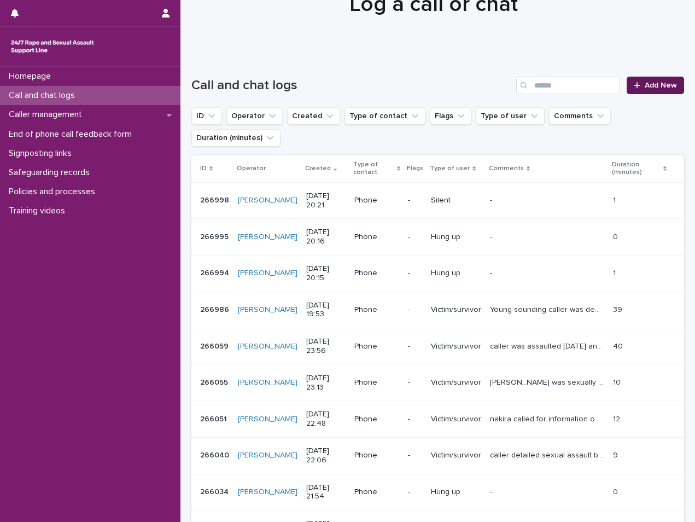
click at [648, 83] on span "Add New" at bounding box center [661, 86] width 32 height 8
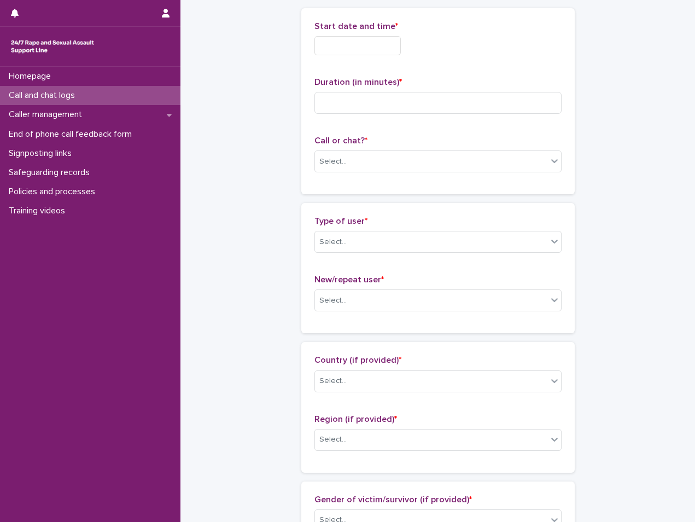
scroll to position [56, 0]
click at [382, 48] on input "text" at bounding box center [358, 44] width 86 height 19
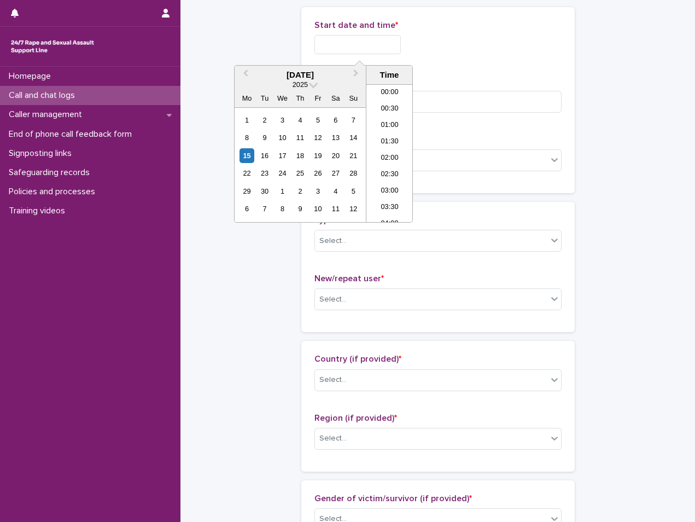
scroll to position [596, 0]
click at [386, 168] on li "20:30" at bounding box center [389, 169] width 46 height 16
click at [386, 44] on input "**********" at bounding box center [358, 44] width 86 height 19
type input "**********"
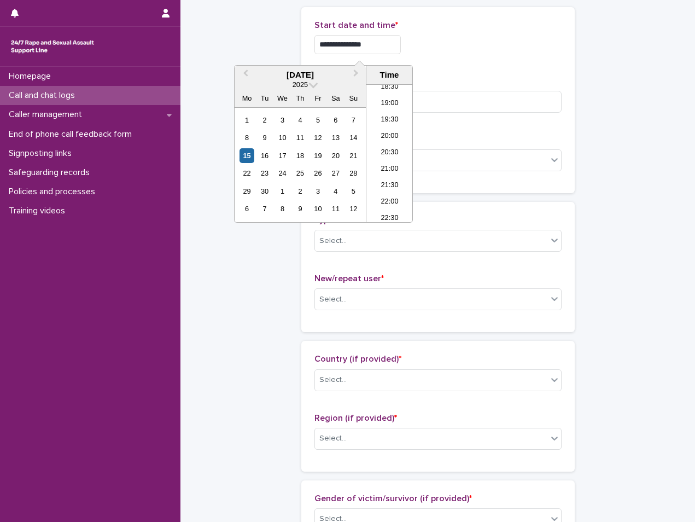
click at [461, 65] on div "**********" at bounding box center [438, 100] width 247 height 160
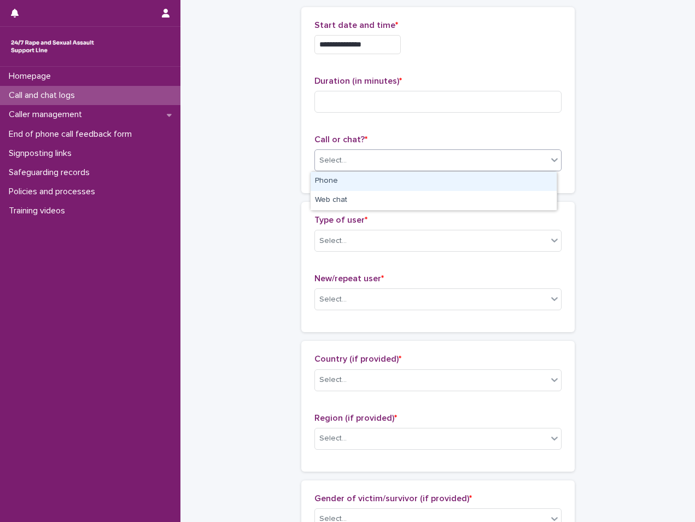
click at [404, 156] on div "Select..." at bounding box center [431, 161] width 232 height 18
click at [380, 178] on div "Phone" at bounding box center [434, 181] width 246 height 19
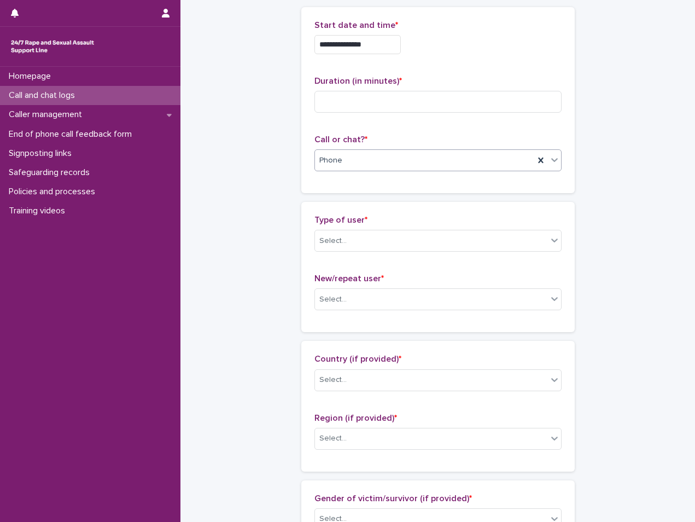
scroll to position [0, 0]
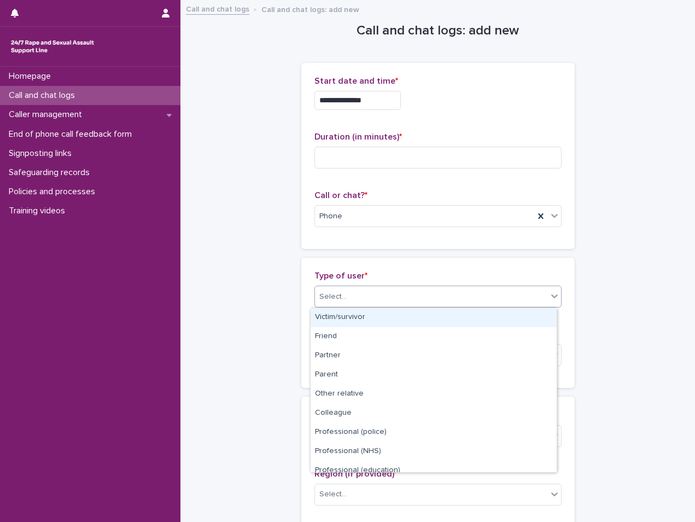
click at [359, 291] on div "Select..." at bounding box center [431, 297] width 232 height 18
click at [331, 318] on div "Victim/survivor" at bounding box center [434, 317] width 246 height 19
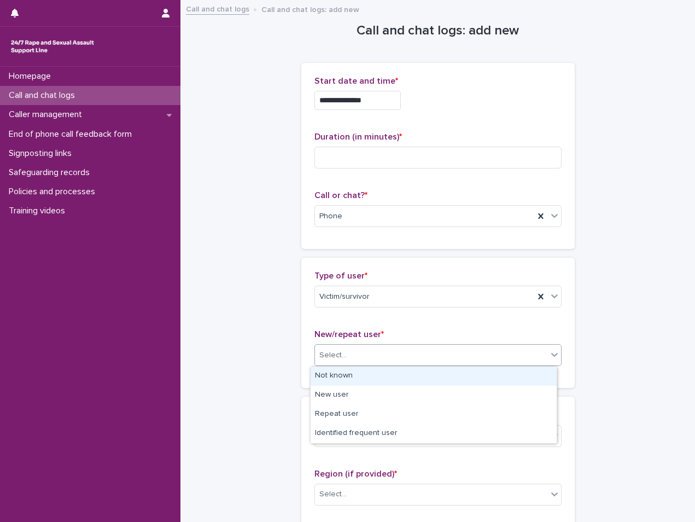
click at [340, 347] on div "Select..." at bounding box center [431, 355] width 232 height 18
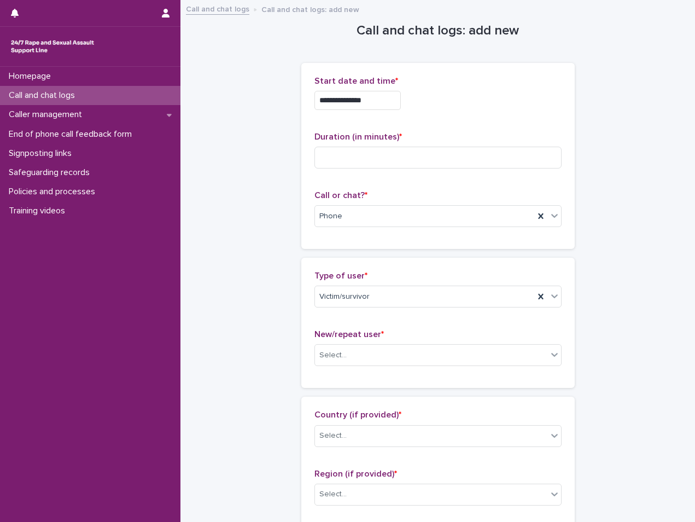
drag, startPoint x: 667, startPoint y: 434, endPoint x: 662, endPoint y: 430, distance: 6.7
click at [352, 369] on div "New/repeat user * Select..." at bounding box center [438, 351] width 247 height 45
drag, startPoint x: 371, startPoint y: 343, endPoint x: 368, endPoint y: 357, distance: 14.2
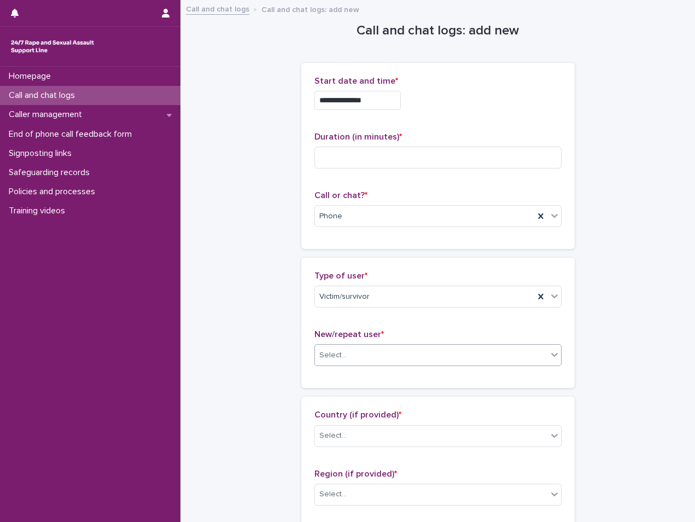
click at [368, 357] on div "New/repeat user * Select..." at bounding box center [438, 351] width 247 height 45
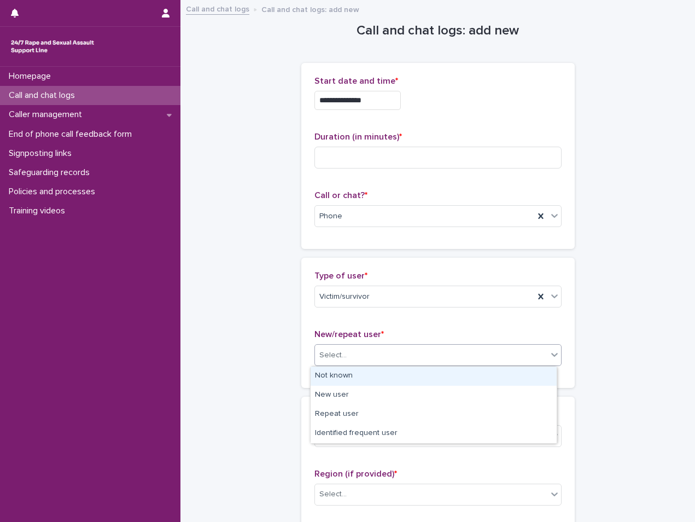
click at [368, 357] on div "Select..." at bounding box center [431, 355] width 232 height 18
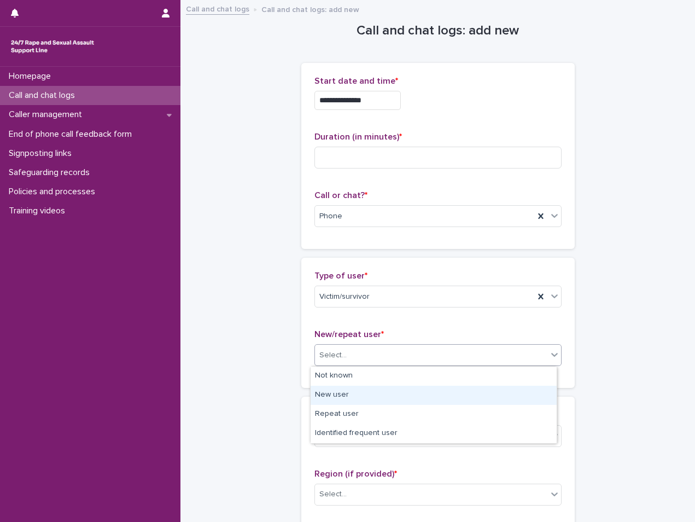
click at [348, 397] on div "New user" at bounding box center [434, 395] width 246 height 19
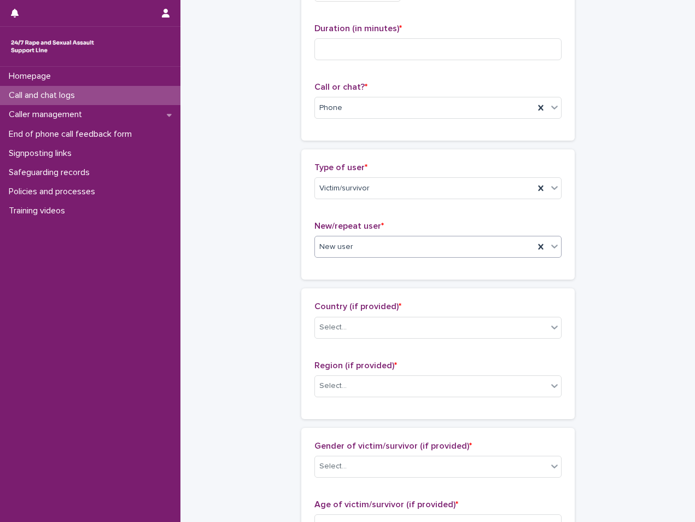
scroll to position [109, 0]
click at [361, 341] on div "Country (if provided) * Select..." at bounding box center [438, 322] width 247 height 45
click at [373, 312] on div "Country (if provided) * Select..." at bounding box center [438, 322] width 247 height 45
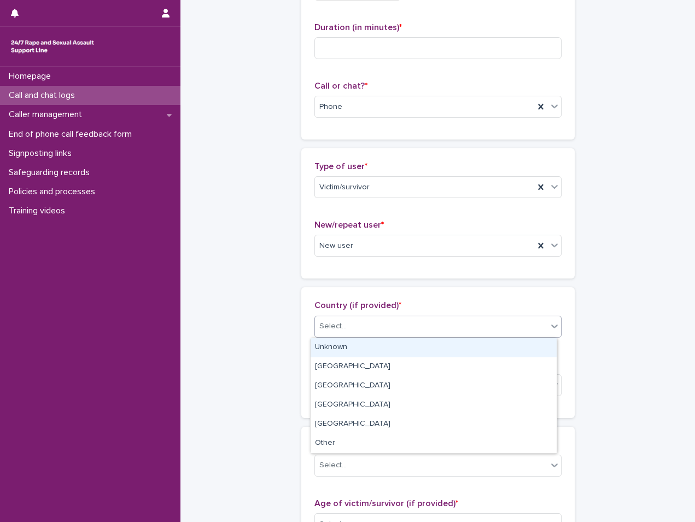
click at [370, 324] on div "Select..." at bounding box center [431, 326] width 232 height 18
click at [362, 350] on div "Unknown" at bounding box center [434, 347] width 246 height 19
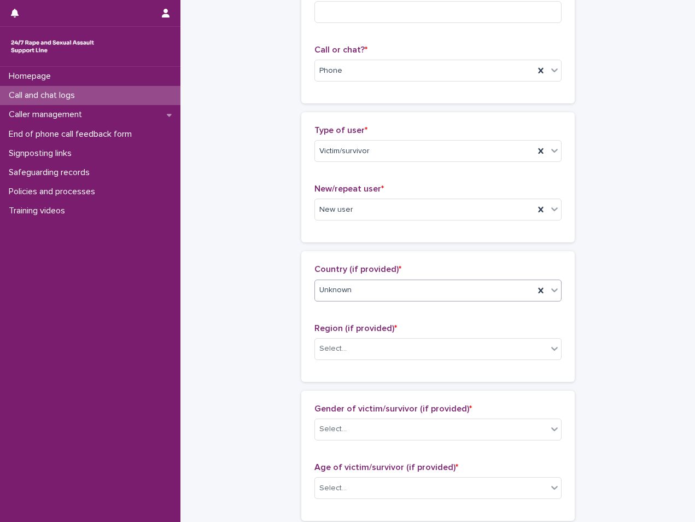
scroll to position [164, 0]
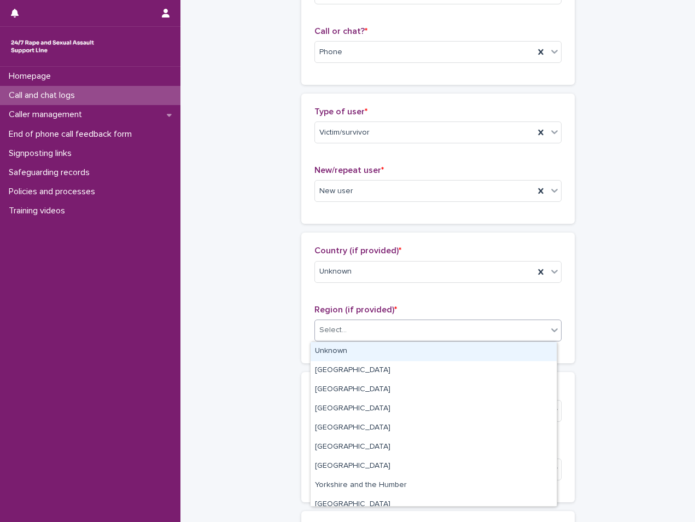
click at [399, 327] on div "Select..." at bounding box center [431, 330] width 232 height 18
click at [393, 348] on div "Unknown" at bounding box center [434, 351] width 246 height 19
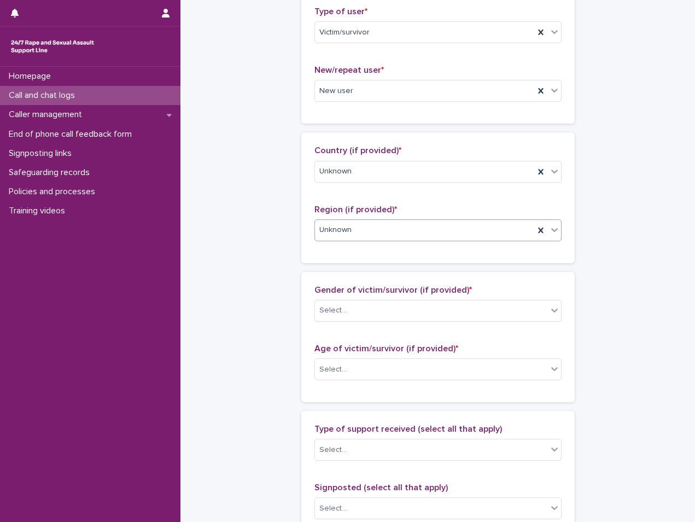
scroll to position [274, 0]
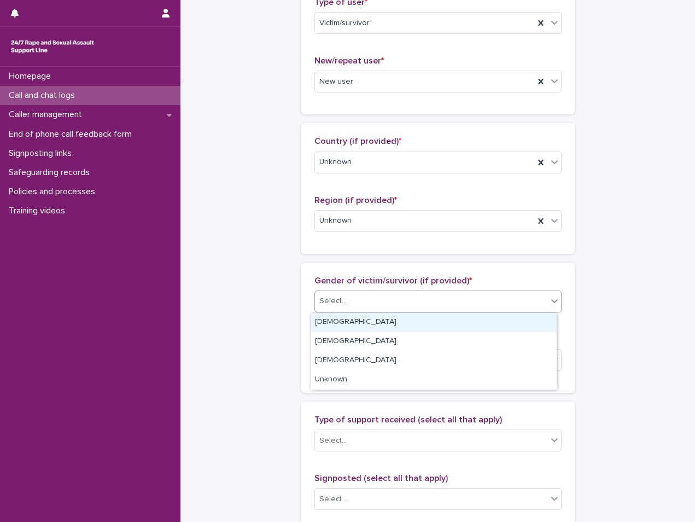
click at [439, 305] on div "Select..." at bounding box center [431, 301] width 232 height 18
click at [381, 324] on div "[DEMOGRAPHIC_DATA]" at bounding box center [434, 322] width 246 height 19
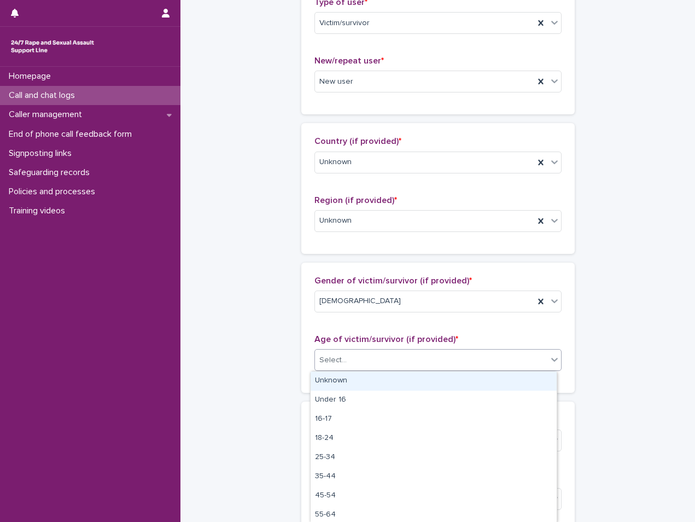
click at [363, 363] on div "Select..." at bounding box center [431, 360] width 232 height 18
click at [359, 379] on div "Unknown" at bounding box center [434, 380] width 246 height 19
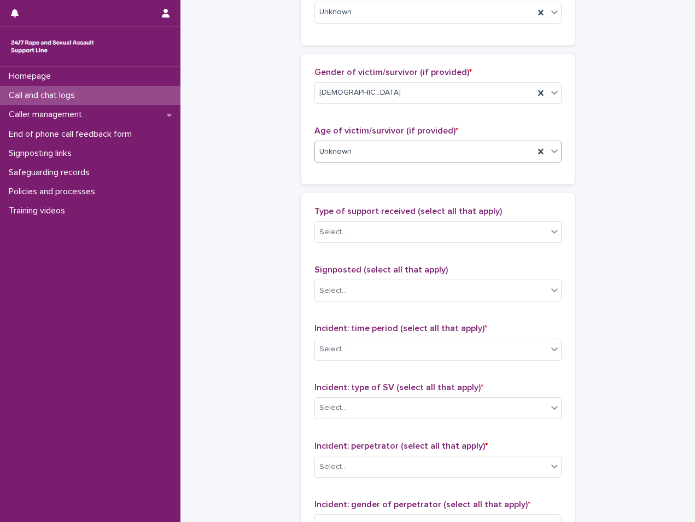
scroll to position [492, 0]
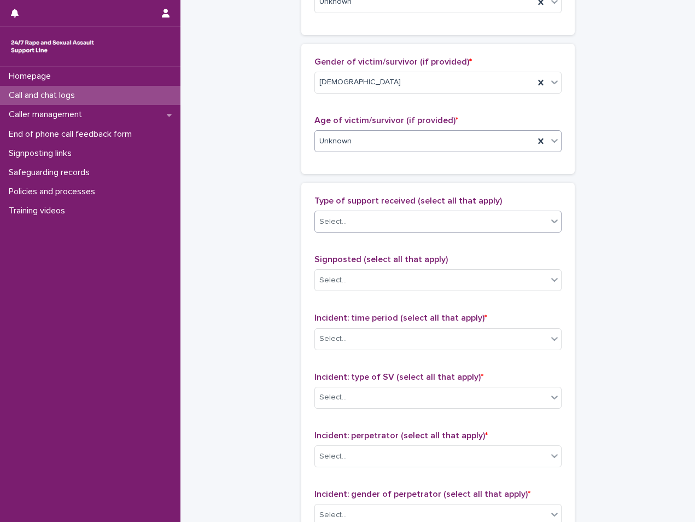
click at [433, 221] on div "Select..." at bounding box center [431, 222] width 232 height 18
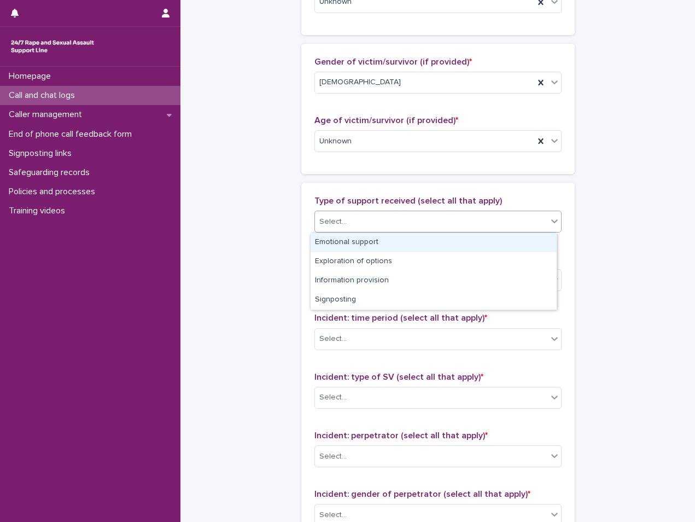
click at [405, 243] on div "Emotional support" at bounding box center [434, 242] width 246 height 19
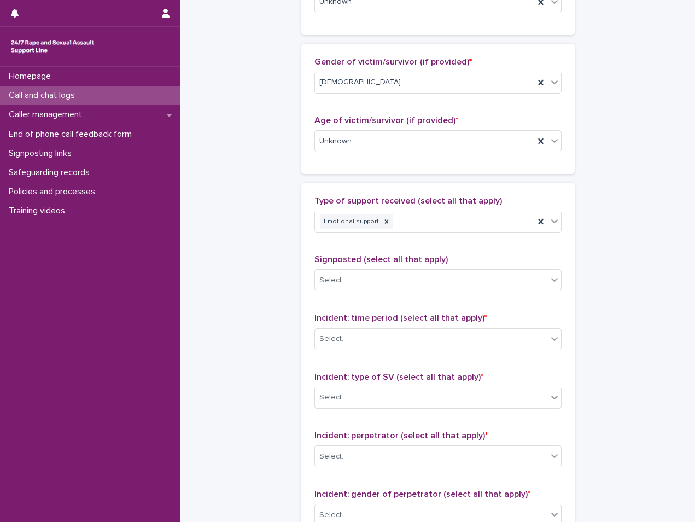
click at [630, 381] on div "**********" at bounding box center [437, 101] width 493 height 1184
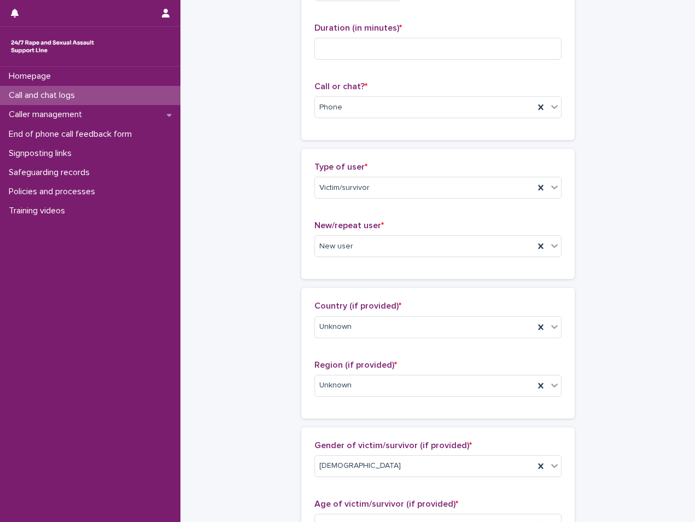
scroll to position [0, 0]
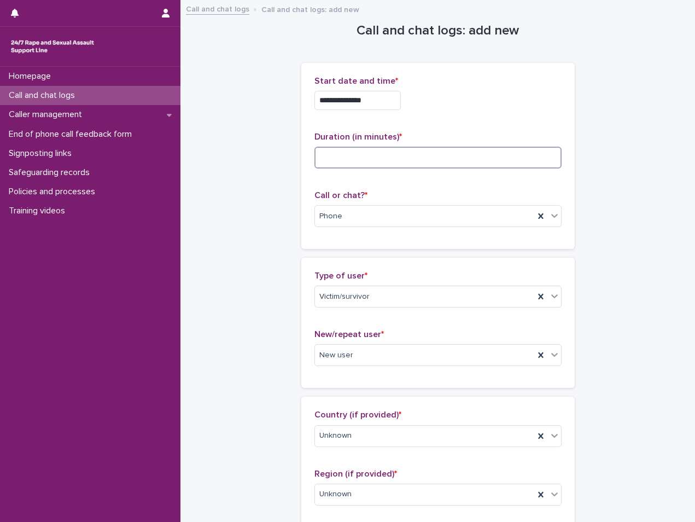
click at [379, 158] on input at bounding box center [438, 158] width 247 height 22
click at [423, 167] on input at bounding box center [438, 158] width 247 height 22
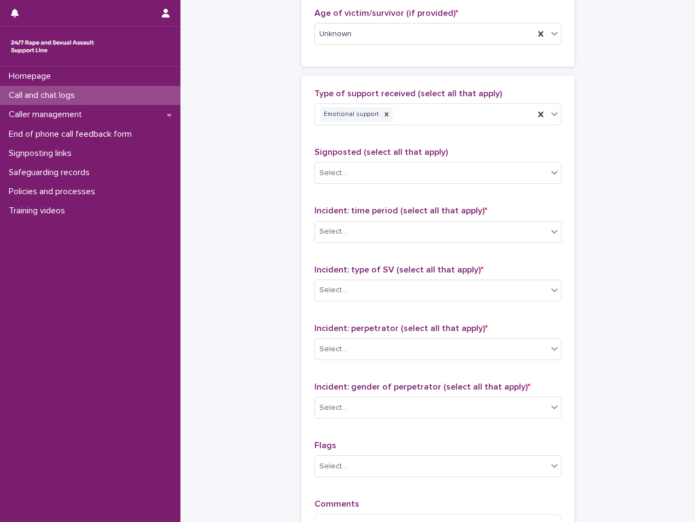
scroll to position [602, 0]
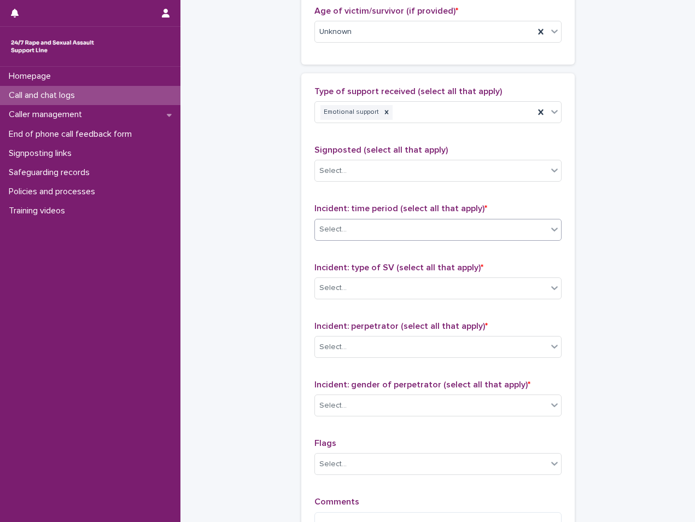
type input "**"
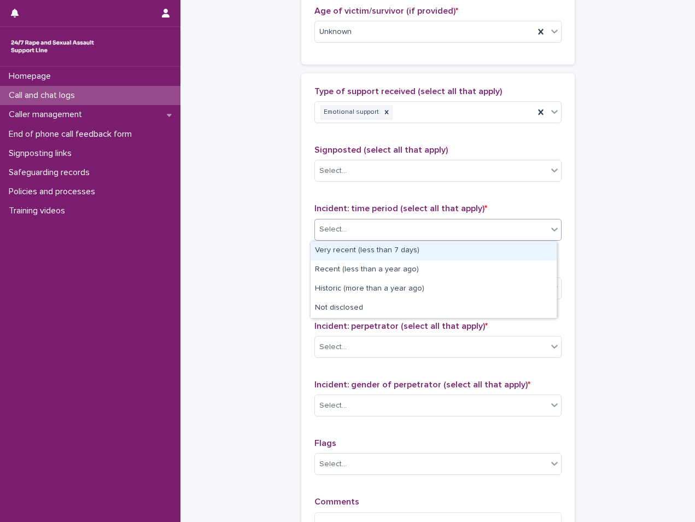
click at [360, 222] on div "Select..." at bounding box center [431, 229] width 232 height 18
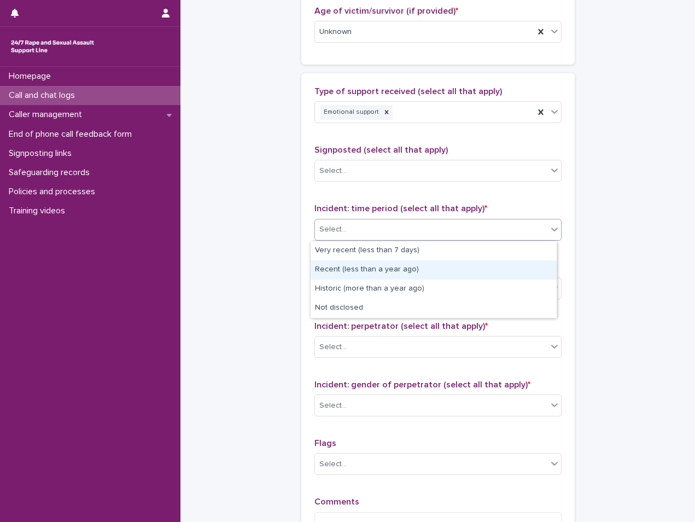
click at [371, 274] on div "Recent (less than a year ago)" at bounding box center [434, 269] width 246 height 19
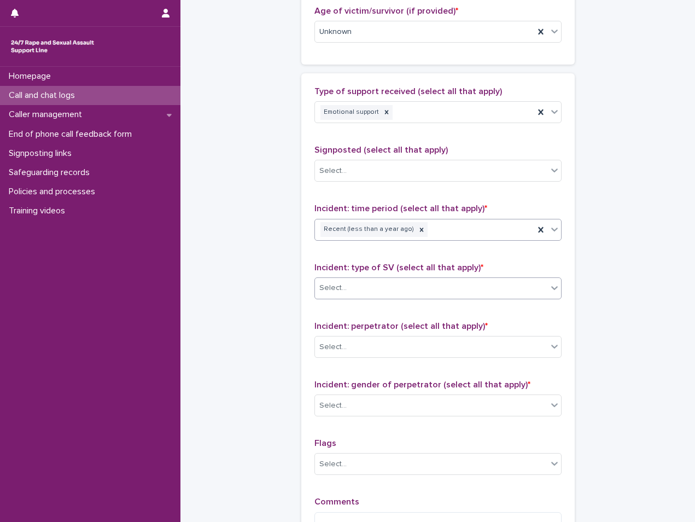
click at [389, 290] on div "Select..." at bounding box center [431, 288] width 232 height 18
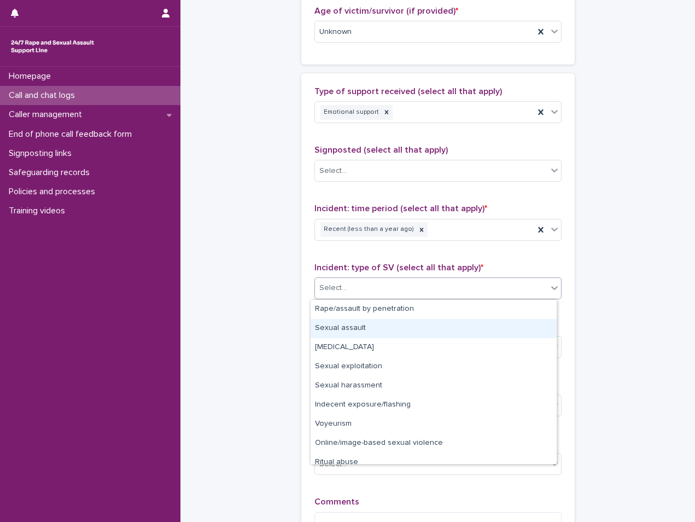
click at [363, 324] on div "Sexual assault" at bounding box center [434, 328] width 246 height 19
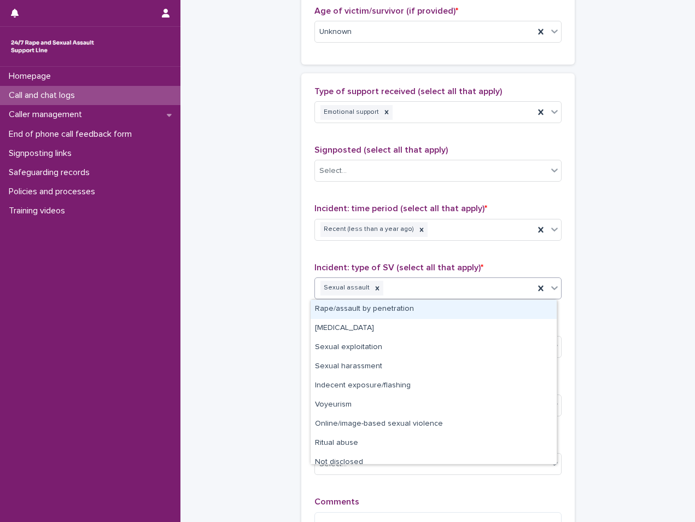
click at [428, 287] on div "Sexual assault" at bounding box center [424, 287] width 219 height 19
click at [367, 312] on div "Rape/assault by penetration" at bounding box center [434, 309] width 246 height 19
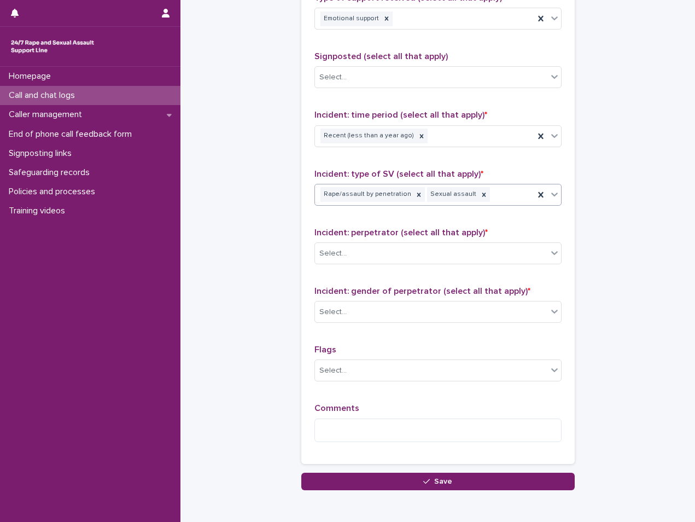
scroll to position [711, 0]
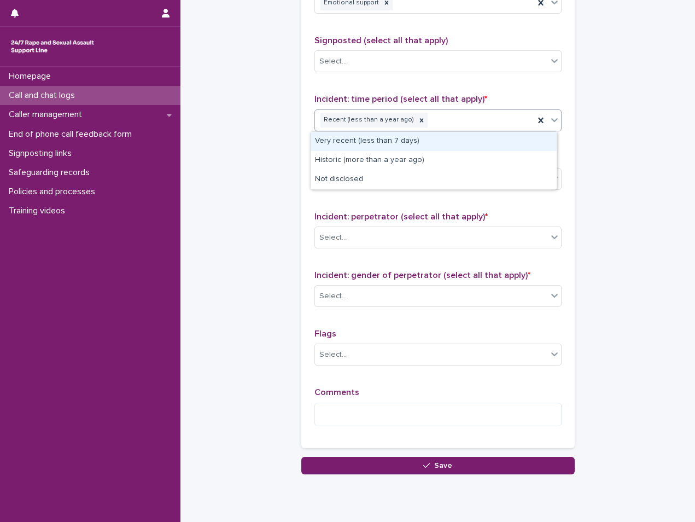
click at [486, 125] on div "Recent (less than a year ago)" at bounding box center [424, 119] width 219 height 19
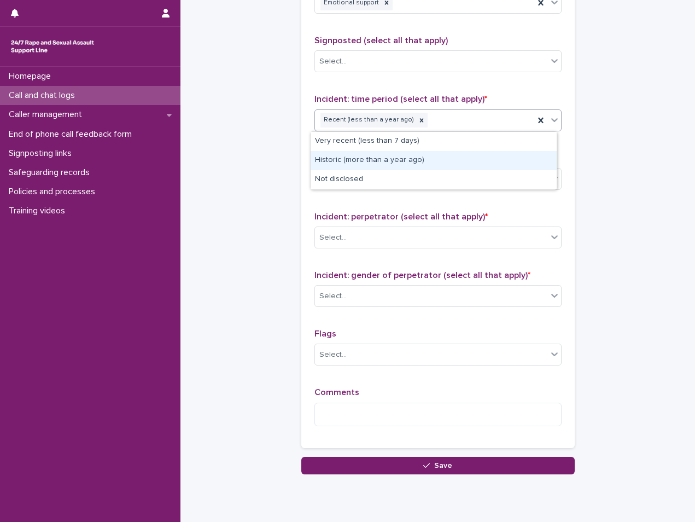
click at [362, 163] on div "Historic (more than a year ago)" at bounding box center [434, 160] width 246 height 19
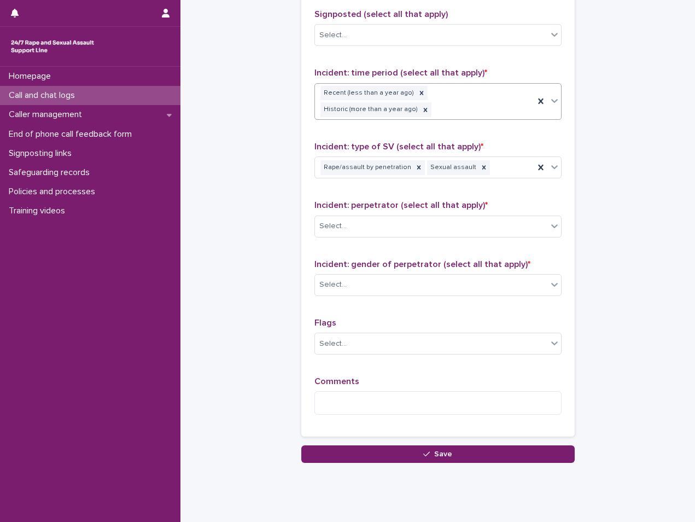
scroll to position [763, 0]
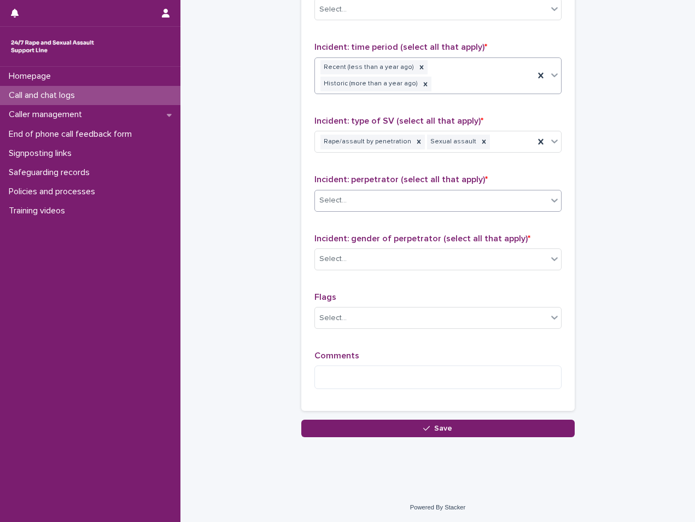
click at [380, 203] on div "Select..." at bounding box center [431, 200] width 232 height 18
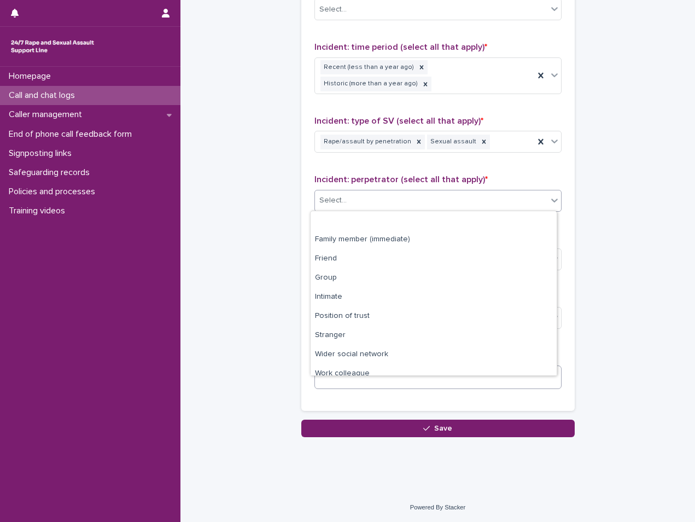
scroll to position [46, 0]
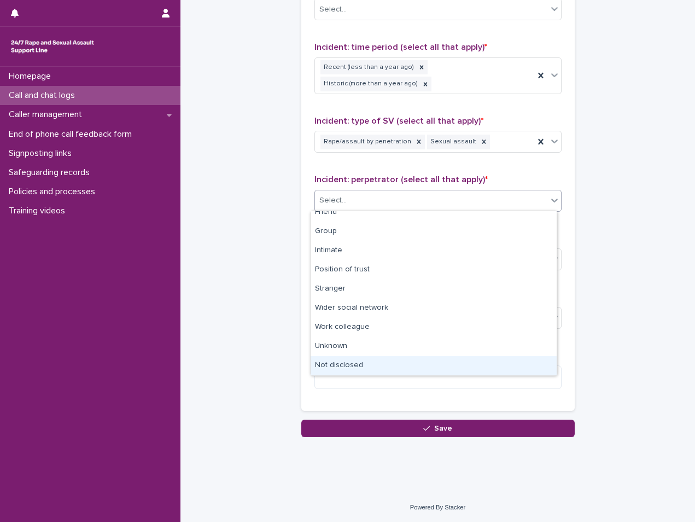
click at [360, 366] on div "Not disclosed" at bounding box center [434, 365] width 246 height 19
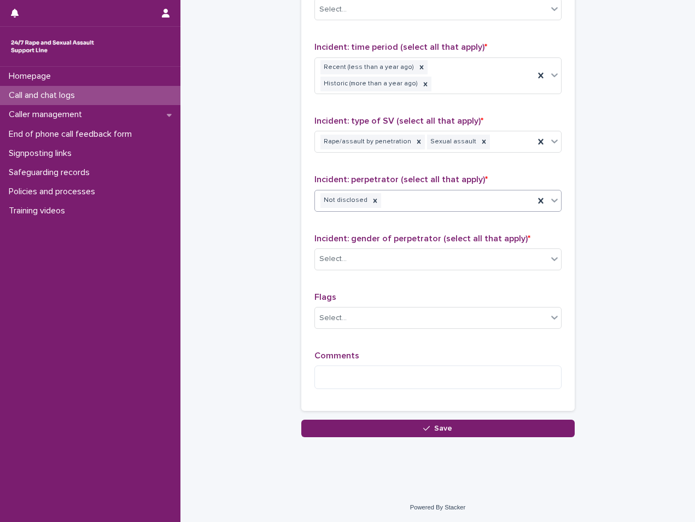
click at [429, 206] on div "Not disclosed" at bounding box center [424, 200] width 219 height 19
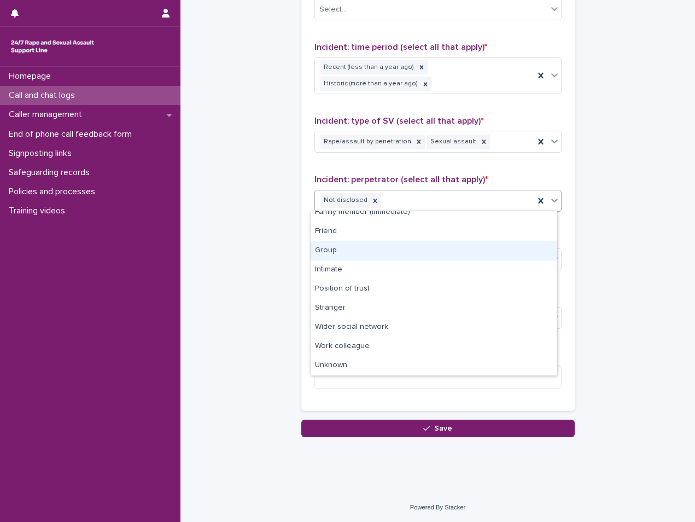
scroll to position [0, 0]
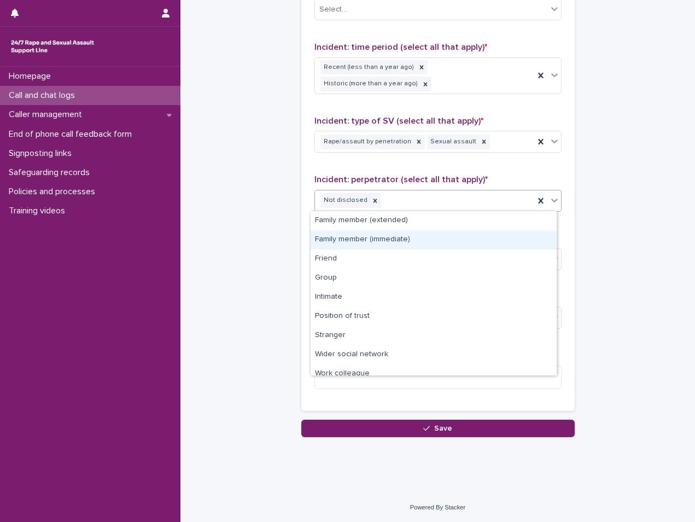
click at [394, 241] on div "Family member (immediate)" at bounding box center [434, 239] width 246 height 19
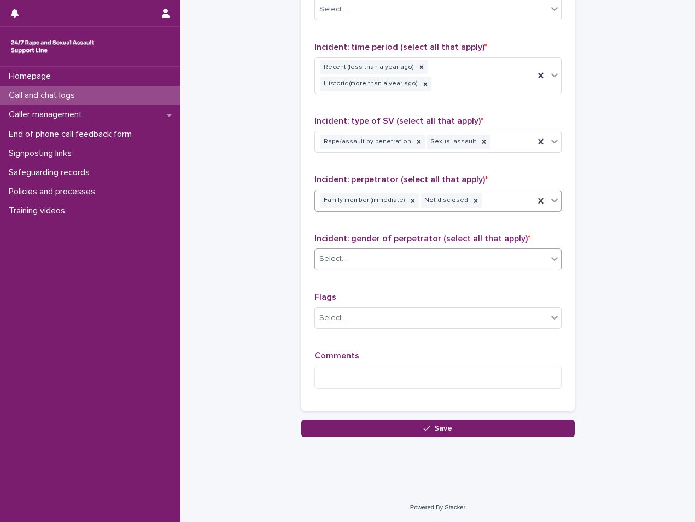
click at [393, 258] on div "Select..." at bounding box center [431, 259] width 232 height 18
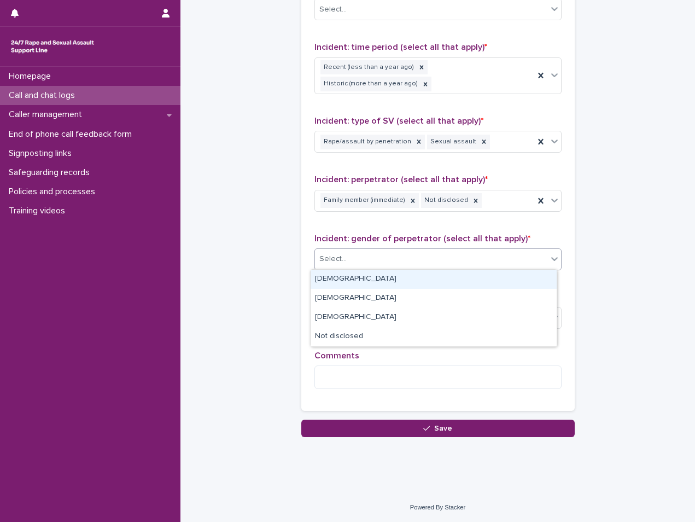
click at [331, 283] on div "[DEMOGRAPHIC_DATA]" at bounding box center [434, 279] width 246 height 19
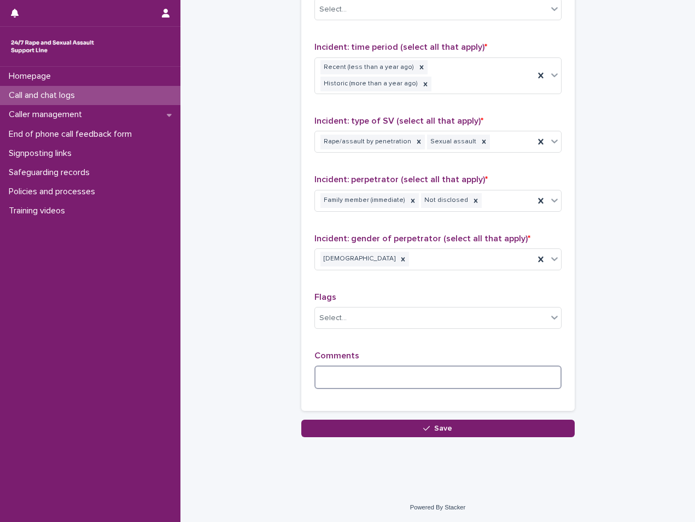
click at [345, 386] on textarea at bounding box center [438, 377] width 247 height 24
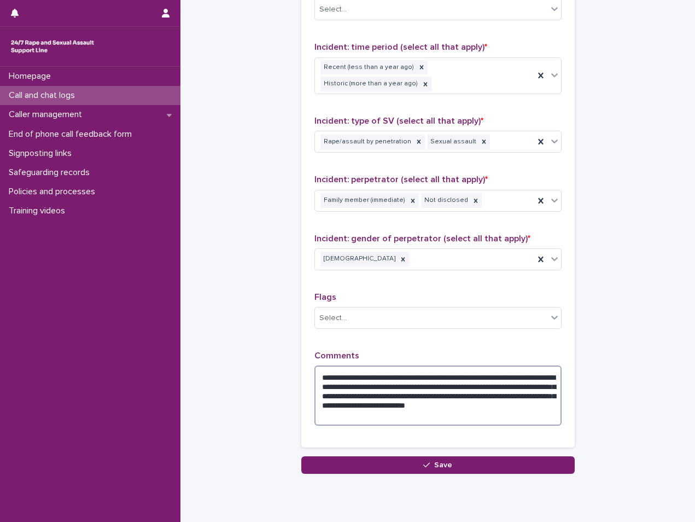
click at [324, 378] on textarea "**********" at bounding box center [438, 395] width 247 height 60
click at [520, 378] on textarea "**********" at bounding box center [438, 395] width 247 height 60
drag, startPoint x: 376, startPoint y: 388, endPoint x: 356, endPoint y: 416, distance: 34.1
click at [356, 416] on textarea "**********" at bounding box center [438, 395] width 247 height 60
click at [376, 381] on textarea "**********" at bounding box center [438, 395] width 247 height 60
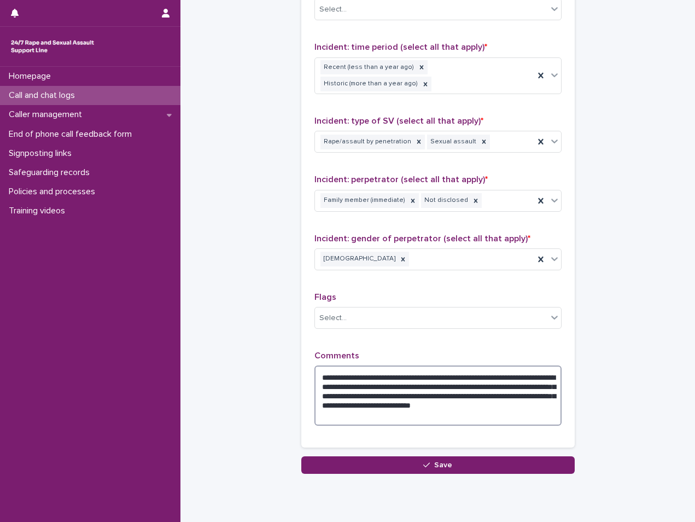
click at [377, 388] on textarea "**********" at bounding box center [438, 395] width 247 height 60
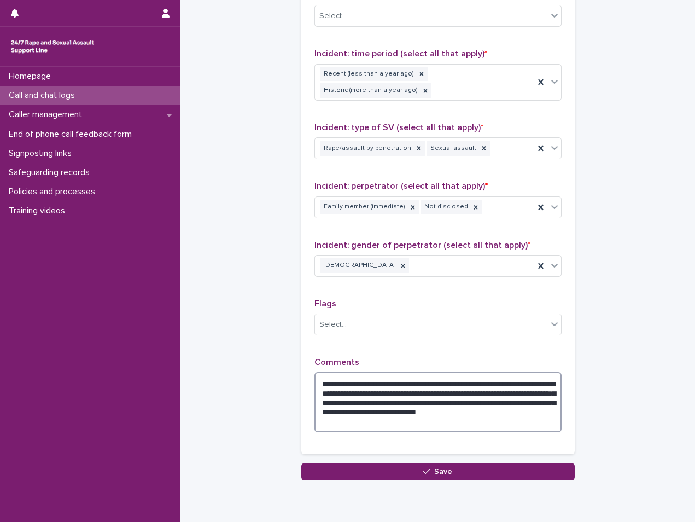
scroll to position [800, 0]
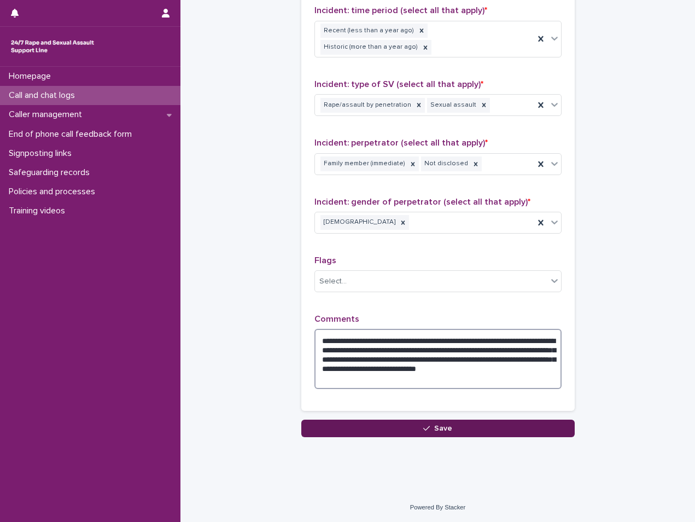
type textarea "**********"
click at [380, 432] on button "Save" at bounding box center [438, 429] width 274 height 18
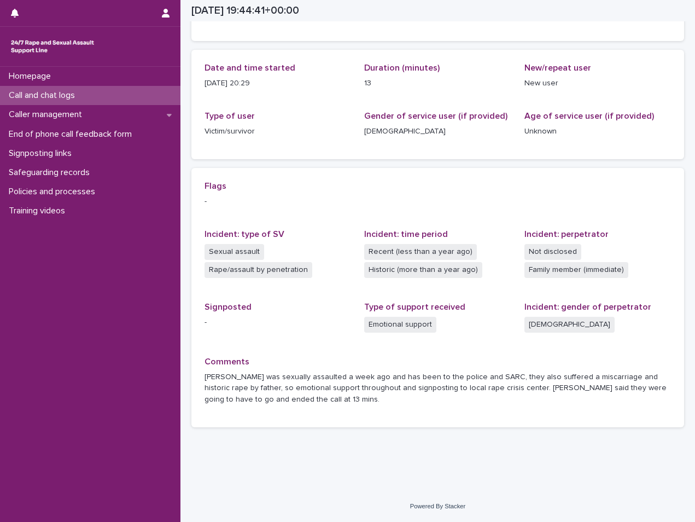
scroll to position [100, 0]
click at [133, 96] on div "Call and chat logs" at bounding box center [90, 95] width 181 height 19
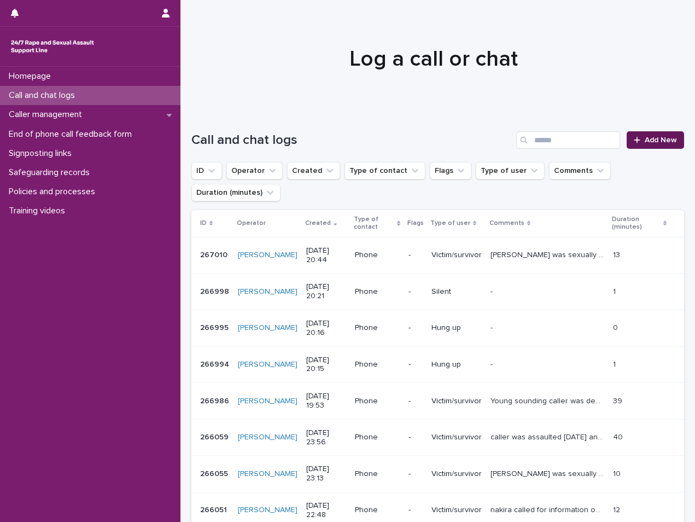
click at [645, 137] on span "Add New" at bounding box center [661, 140] width 32 height 8
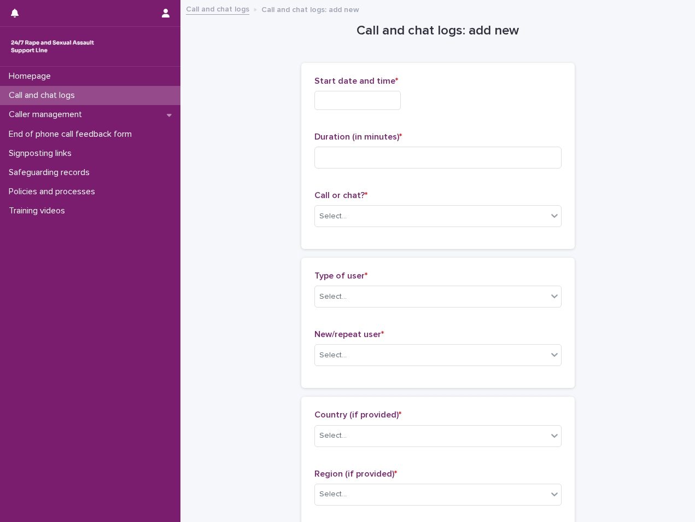
click at [375, 101] on input "text" at bounding box center [358, 100] width 86 height 19
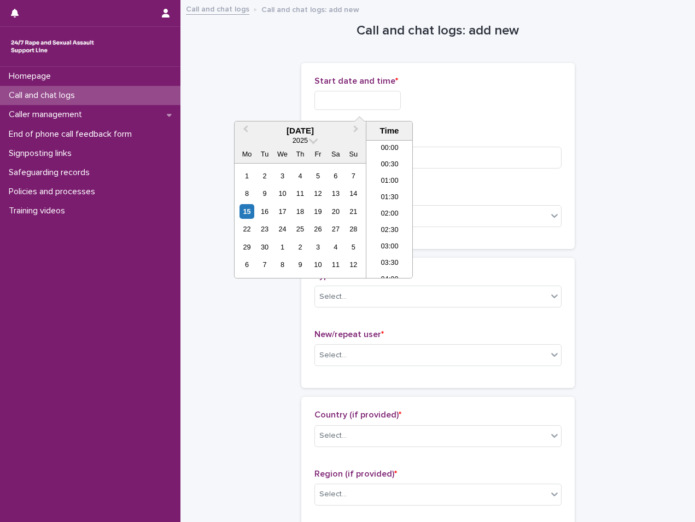
scroll to position [629, 0]
click at [390, 204] on li "21:00" at bounding box center [389, 209] width 46 height 16
click at [401, 106] on input "**********" at bounding box center [358, 100] width 86 height 19
type input "**********"
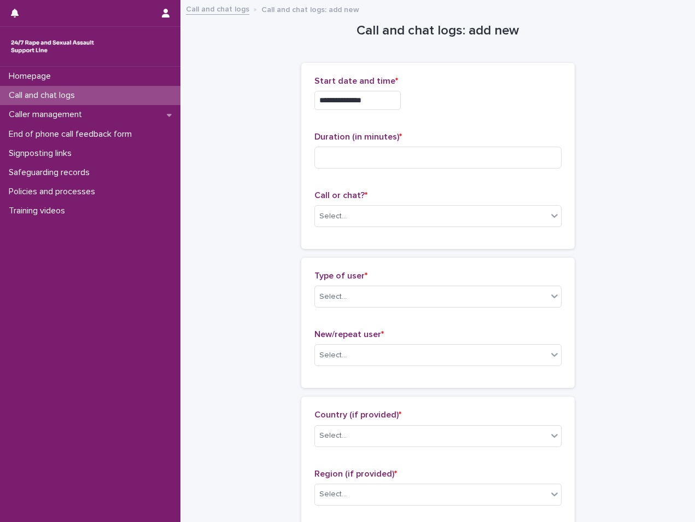
click at [488, 84] on p "Start date and time *" at bounding box center [438, 81] width 247 height 10
click at [334, 170] on div "Duration (in minutes) *" at bounding box center [438, 154] width 247 height 45
click at [350, 165] on input at bounding box center [438, 158] width 247 height 22
type input "*"
drag, startPoint x: 384, startPoint y: 228, endPoint x: 389, endPoint y: 222, distance: 7.8
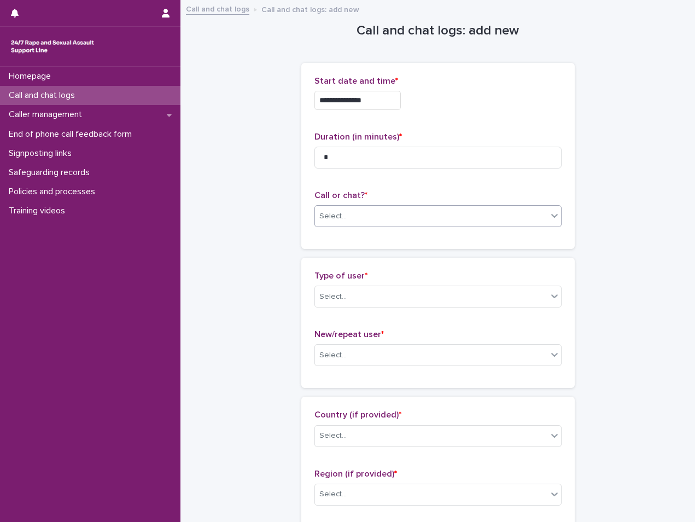
click at [387, 225] on div "Call or chat? * Select..." at bounding box center [438, 212] width 247 height 45
click at [392, 218] on div "Select..." at bounding box center [431, 216] width 232 height 18
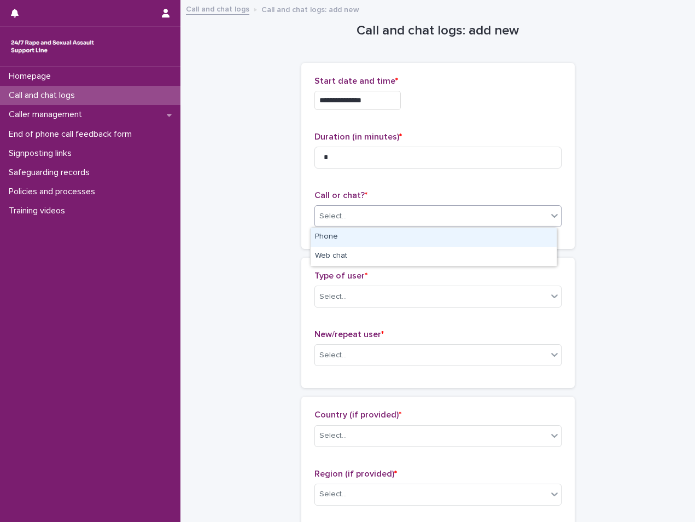
click at [348, 245] on div "Phone" at bounding box center [434, 237] width 246 height 19
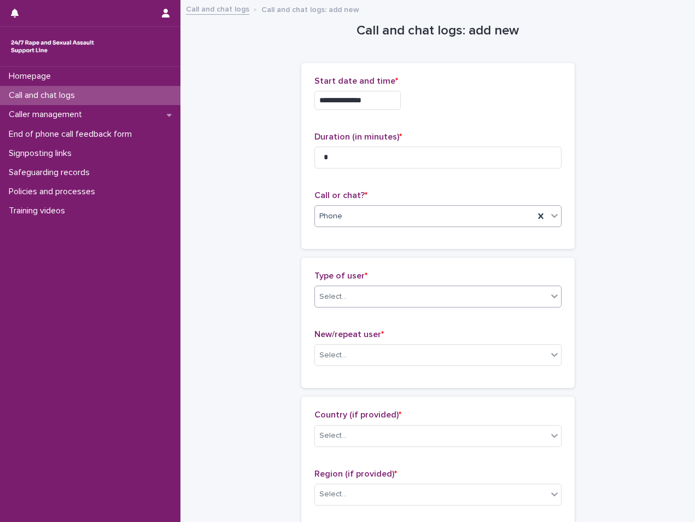
click at [340, 302] on div "Select..." at bounding box center [431, 297] width 232 height 18
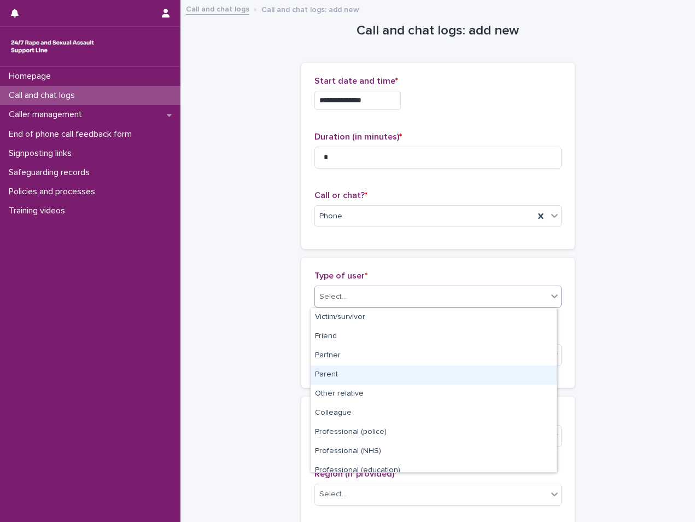
scroll to position [123, 0]
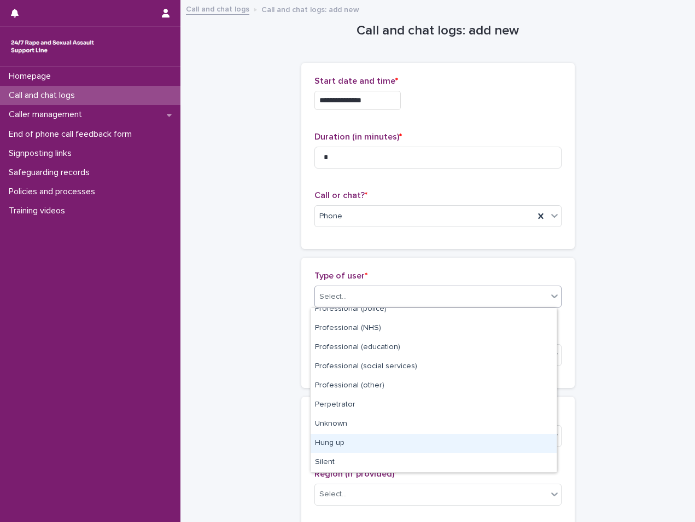
click at [364, 440] on div "Hung up" at bounding box center [434, 443] width 246 height 19
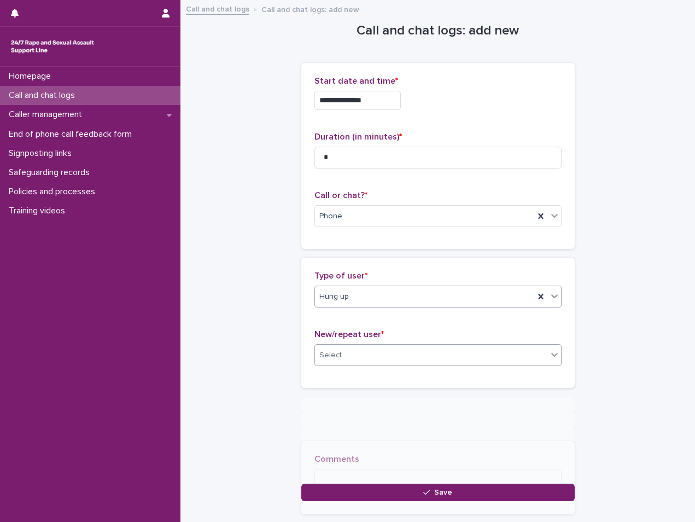
click at [382, 347] on div "Select..." at bounding box center [431, 355] width 232 height 18
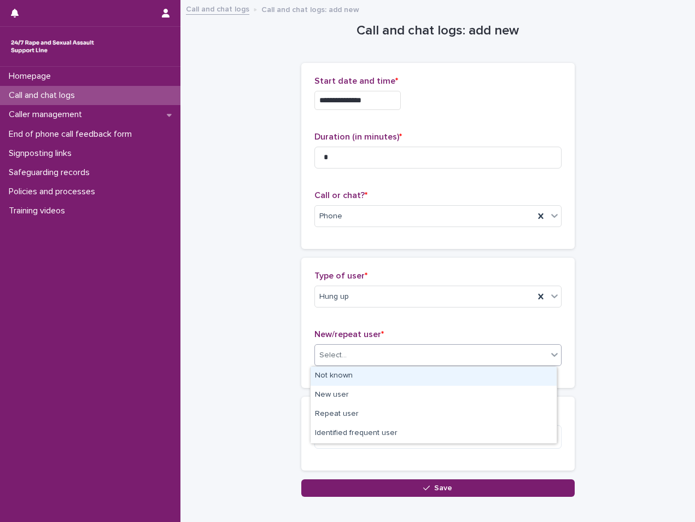
click at [342, 377] on div "Not known" at bounding box center [434, 375] width 246 height 19
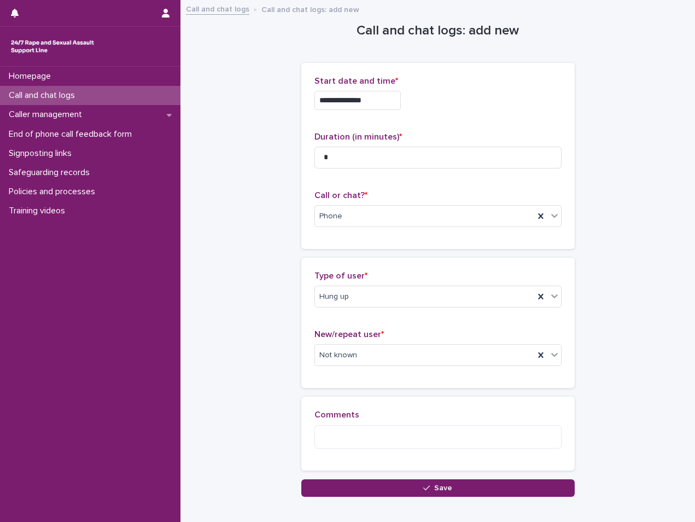
click at [381, 499] on div "**********" at bounding box center [438, 262] width 504 height 523
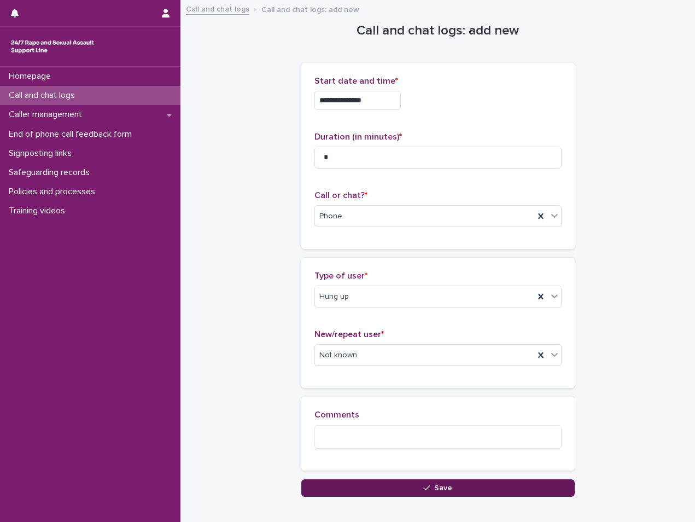
click at [386, 491] on button "Save" at bounding box center [438, 488] width 274 height 18
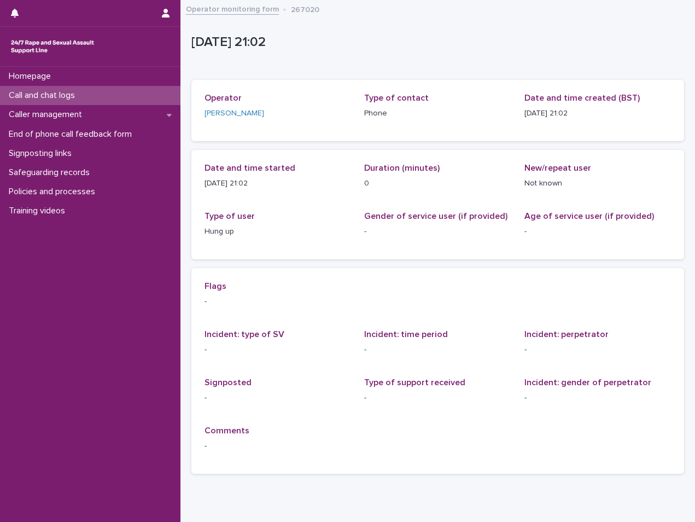
click at [124, 101] on div "Call and chat logs" at bounding box center [90, 95] width 181 height 19
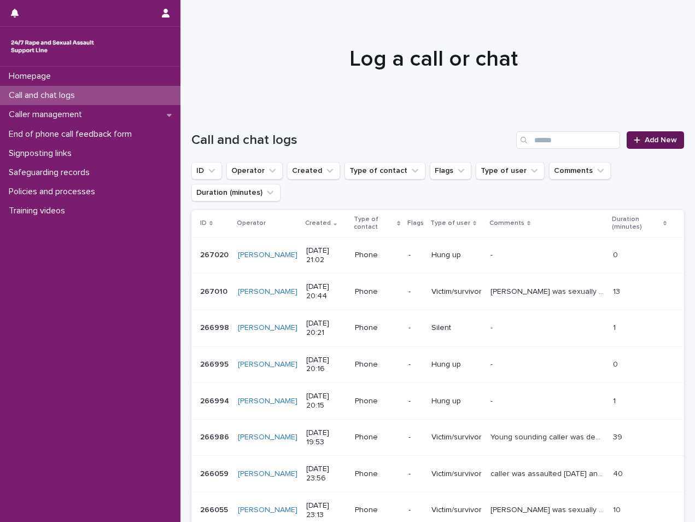
click at [654, 137] on span "Add New" at bounding box center [661, 140] width 32 height 8
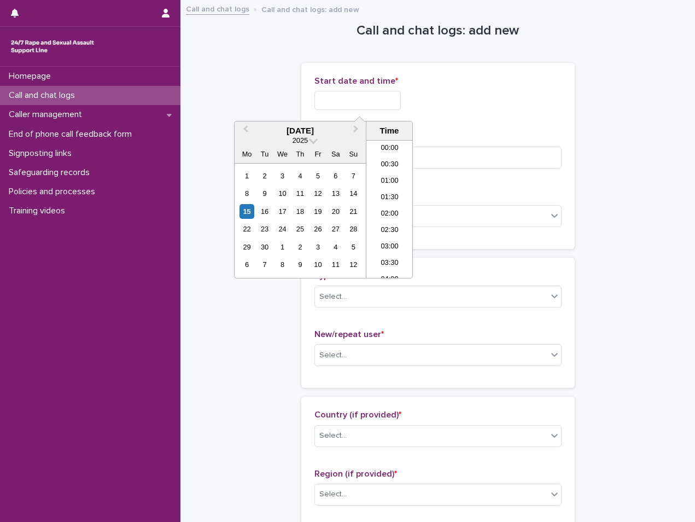
click at [366, 99] on input "text" at bounding box center [358, 100] width 86 height 19
click at [392, 207] on li "21:00" at bounding box center [389, 209] width 46 height 16
click at [397, 94] on input "**********" at bounding box center [358, 100] width 86 height 19
type input "**********"
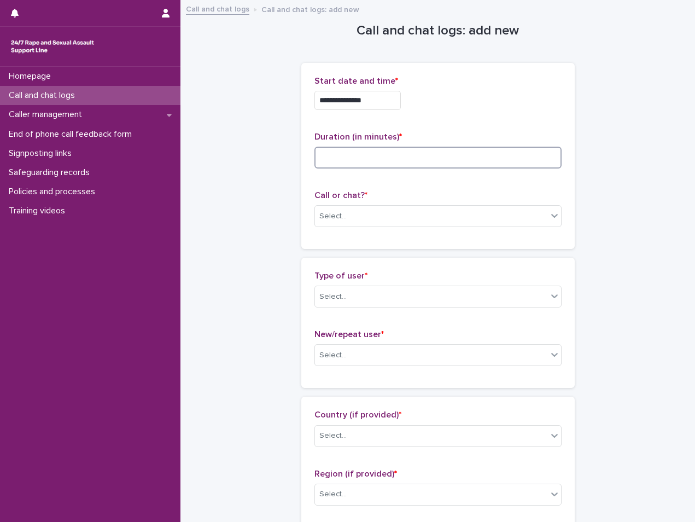
click at [416, 168] on input at bounding box center [438, 158] width 247 height 22
type input "*"
click at [358, 210] on div "Select..." at bounding box center [431, 216] width 232 height 18
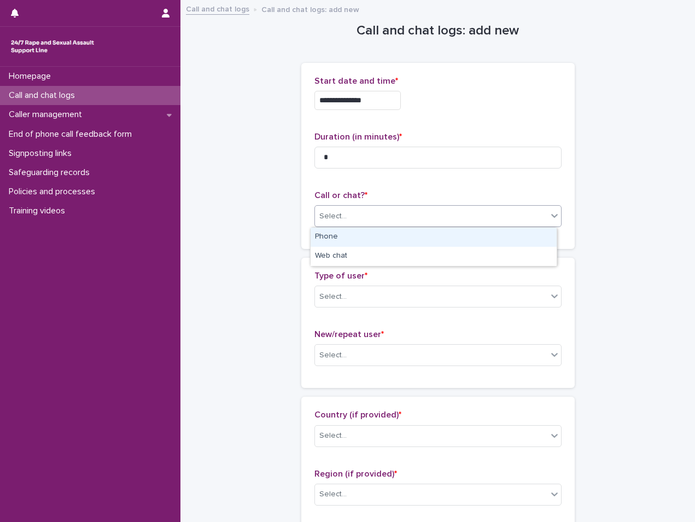
click at [342, 239] on div "Phone" at bounding box center [434, 237] width 246 height 19
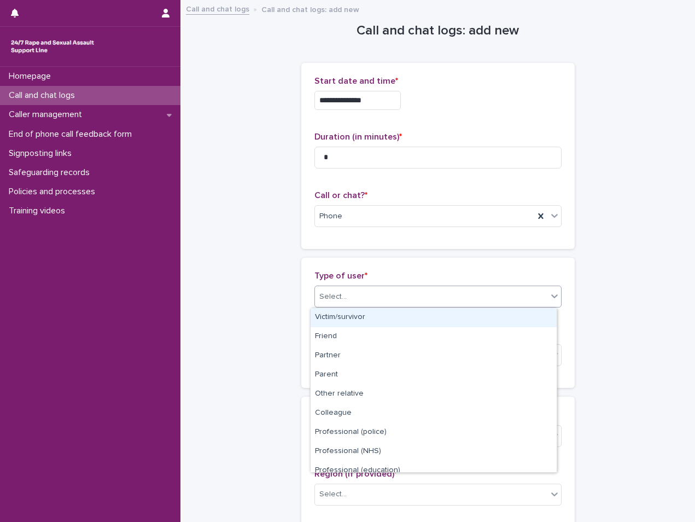
click at [344, 296] on div "Select..." at bounding box center [431, 297] width 232 height 18
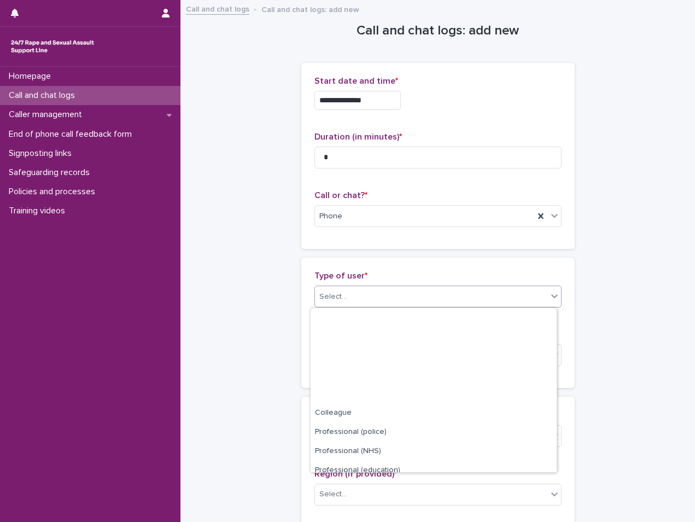
scroll to position [123, 0]
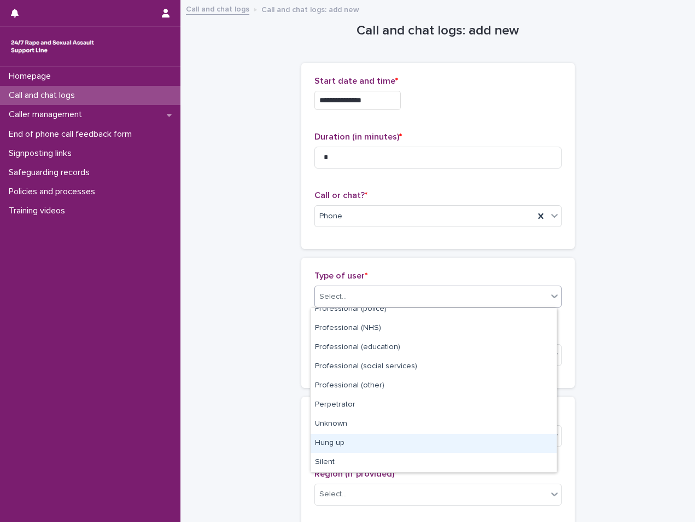
click at [358, 448] on div "Hung up" at bounding box center [434, 443] width 246 height 19
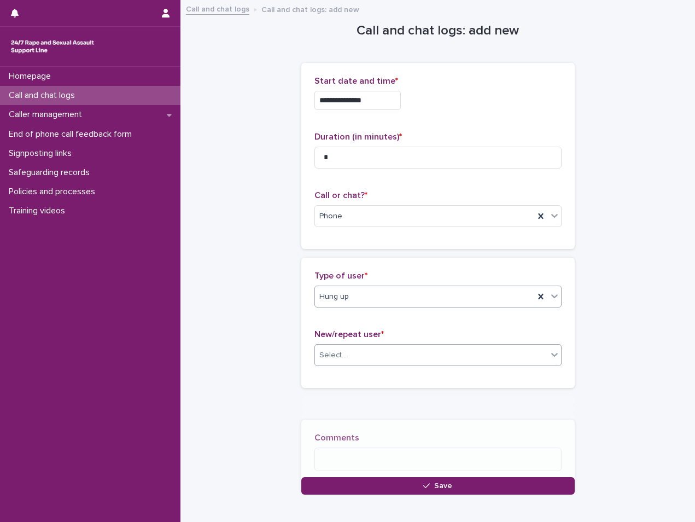
click at [366, 359] on div "Select..." at bounding box center [431, 355] width 232 height 18
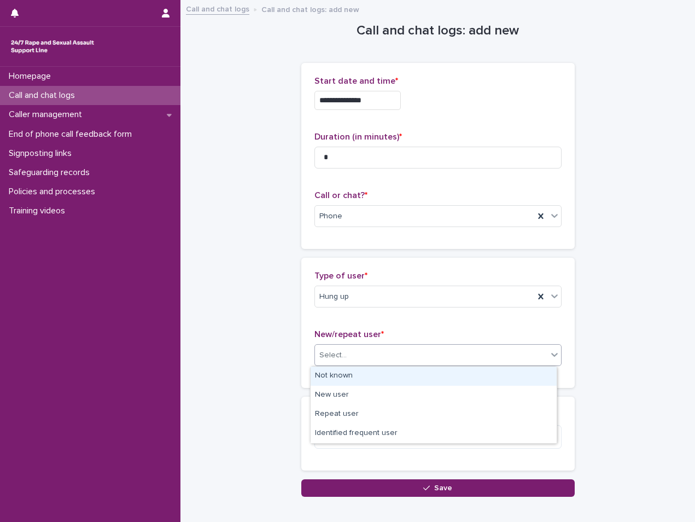
click at [340, 377] on div "Not known" at bounding box center [434, 375] width 246 height 19
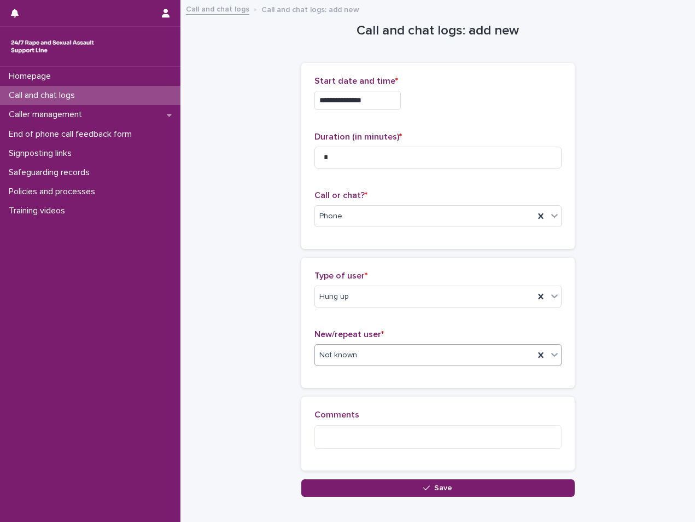
click at [376, 485] on button "Save" at bounding box center [438, 488] width 274 height 18
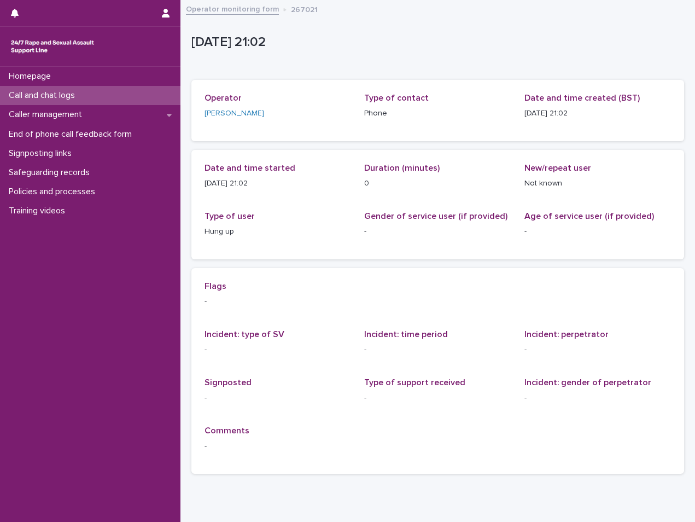
click at [140, 92] on div "Call and chat logs" at bounding box center [90, 95] width 181 height 19
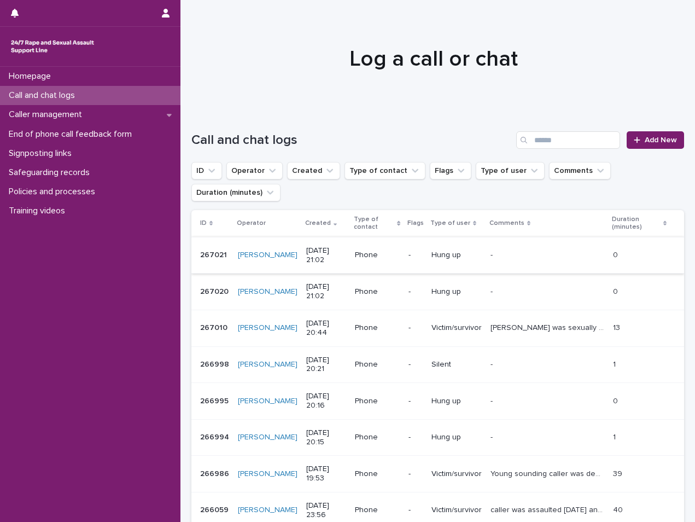
scroll to position [55, 0]
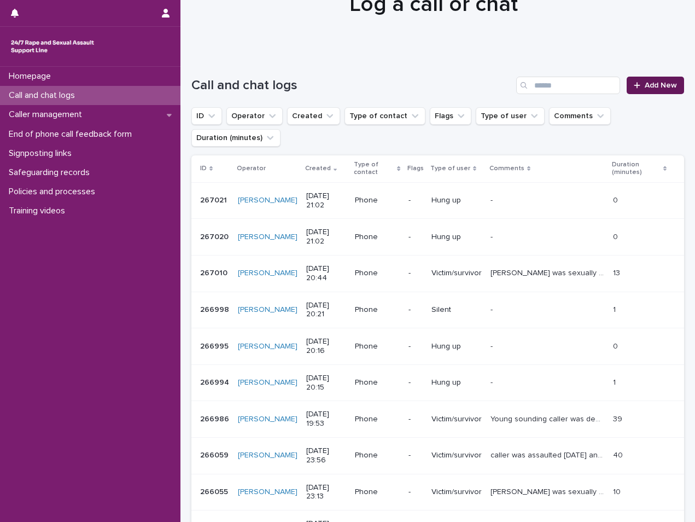
click at [637, 83] on div at bounding box center [639, 86] width 11 height 8
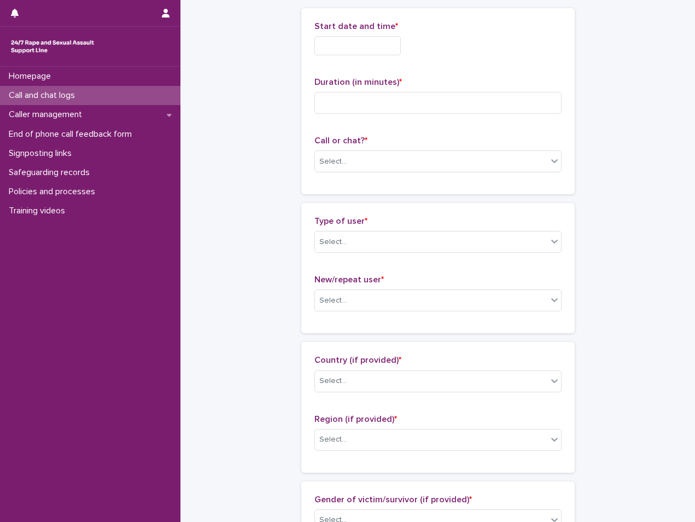
scroll to position [56, 0]
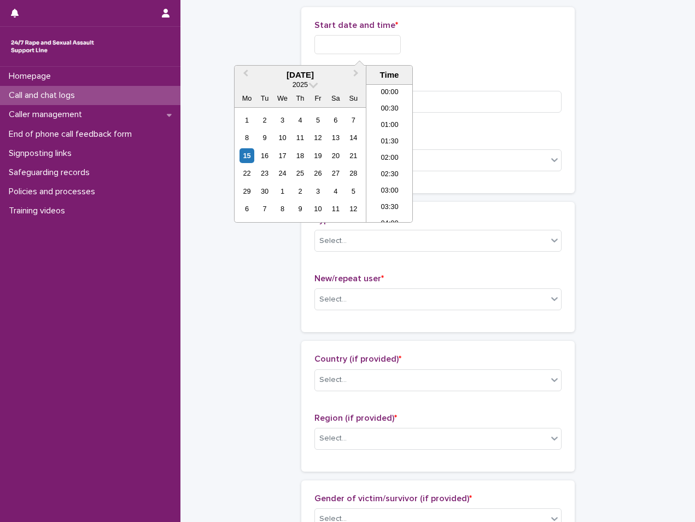
click at [375, 50] on input "text" at bounding box center [358, 44] width 86 height 19
click at [387, 147] on li "21:00" at bounding box center [389, 153] width 46 height 16
click at [388, 47] on input "**********" at bounding box center [358, 44] width 86 height 19
type input "**********"
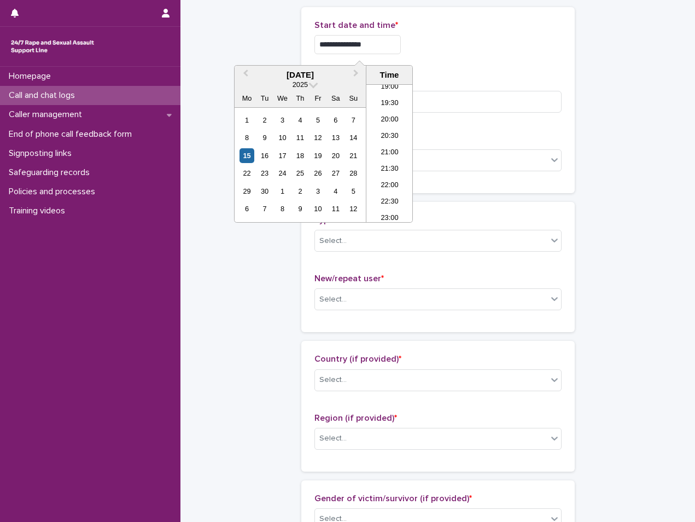
click at [552, 68] on div "**********" at bounding box center [438, 100] width 247 height 160
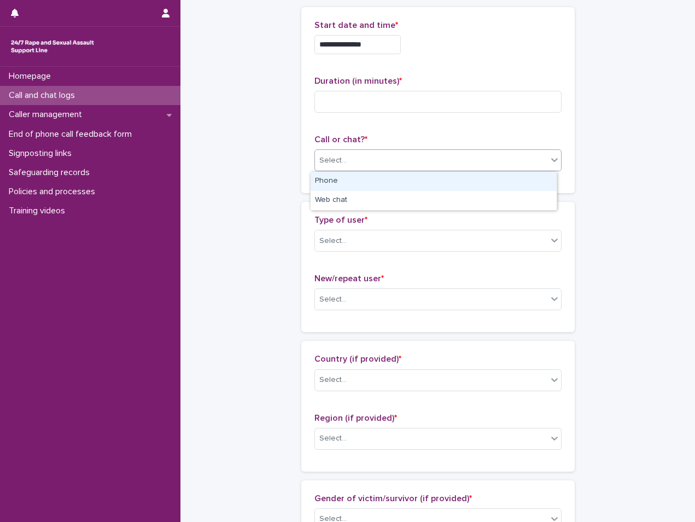
click at [414, 167] on div "Select..." at bounding box center [431, 161] width 232 height 18
click at [369, 179] on div "Phone" at bounding box center [434, 181] width 246 height 19
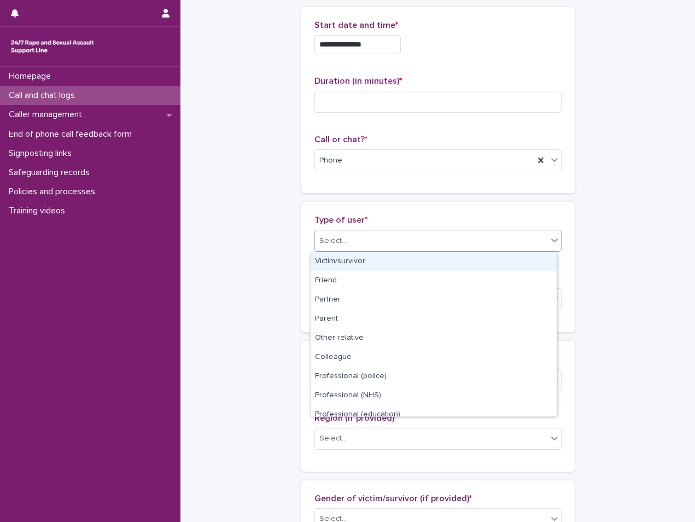
click at [357, 241] on div "Select..." at bounding box center [431, 241] width 232 height 18
click at [357, 261] on div "Victim/survivor" at bounding box center [434, 261] width 246 height 19
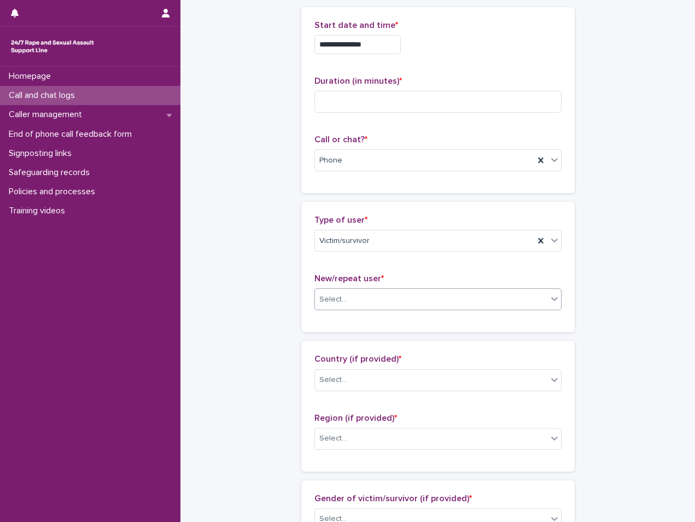
click at [370, 294] on div "Select..." at bounding box center [431, 299] width 232 height 18
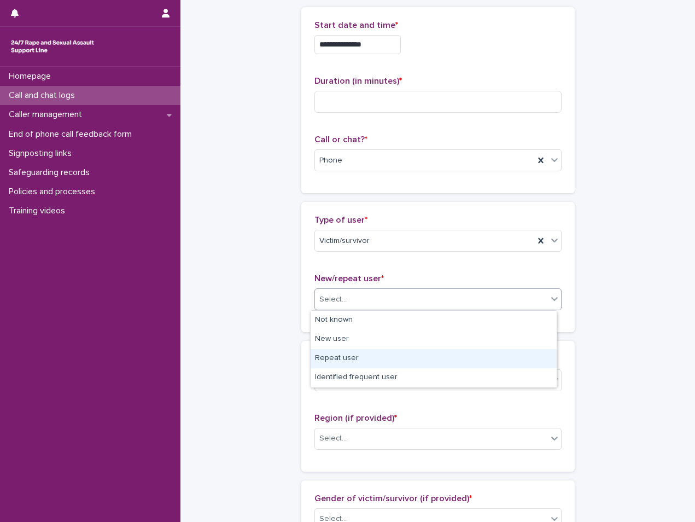
click at [352, 358] on div "Repeat user" at bounding box center [434, 358] width 246 height 19
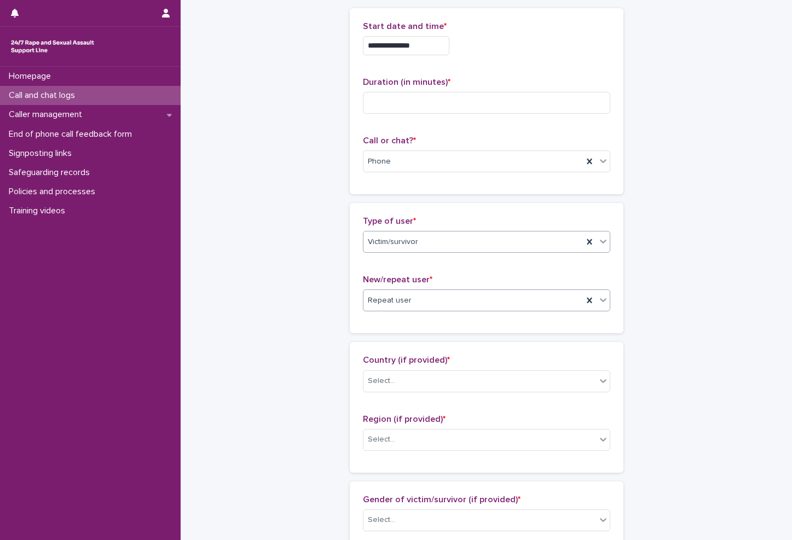
scroll to position [164, 0]
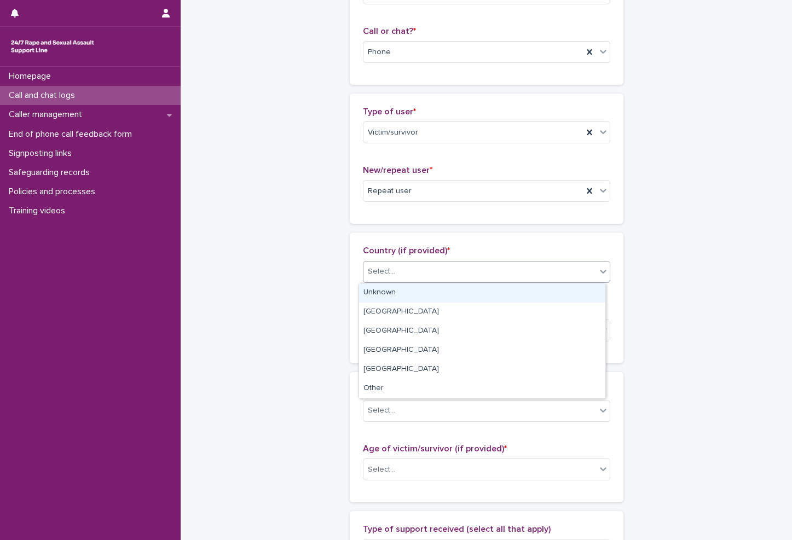
click at [404, 274] on div "Select..." at bounding box center [479, 272] width 232 height 18
click at [402, 292] on div "Unknown" at bounding box center [482, 292] width 246 height 19
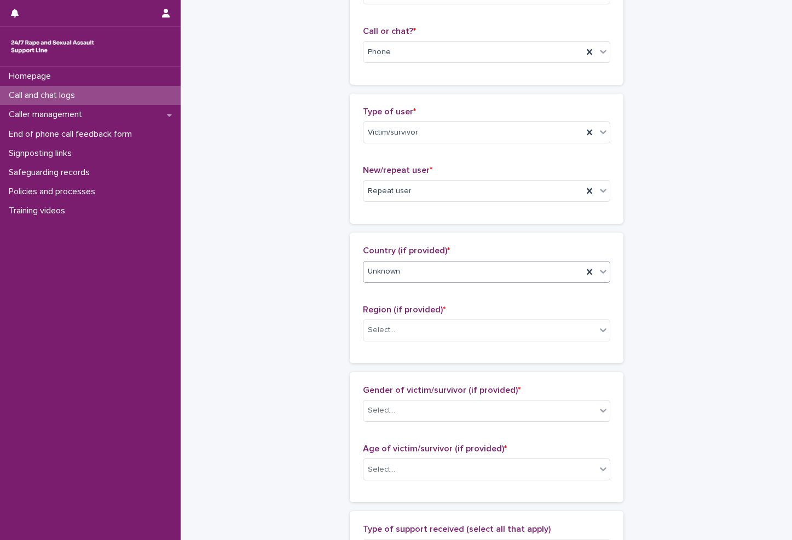
scroll to position [274, 0]
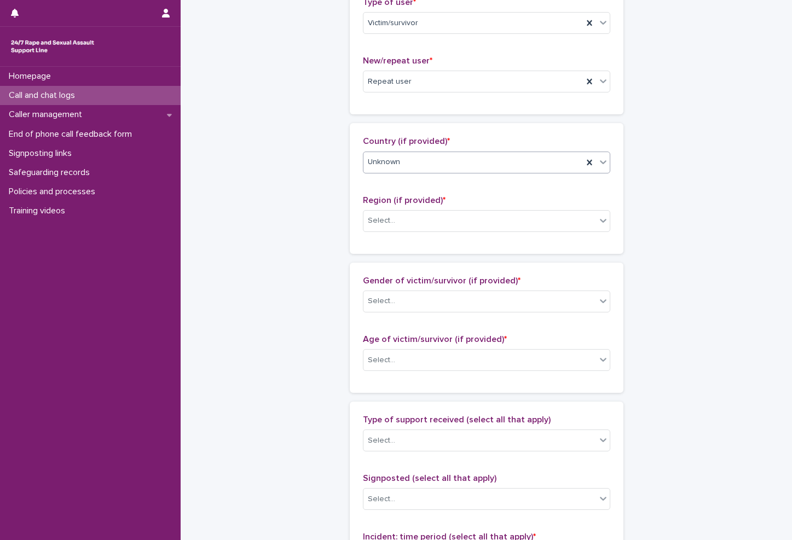
click at [424, 207] on div "Region (if provided) * Select..." at bounding box center [486, 217] width 247 height 45
click at [424, 219] on div "Select..." at bounding box center [479, 221] width 232 height 18
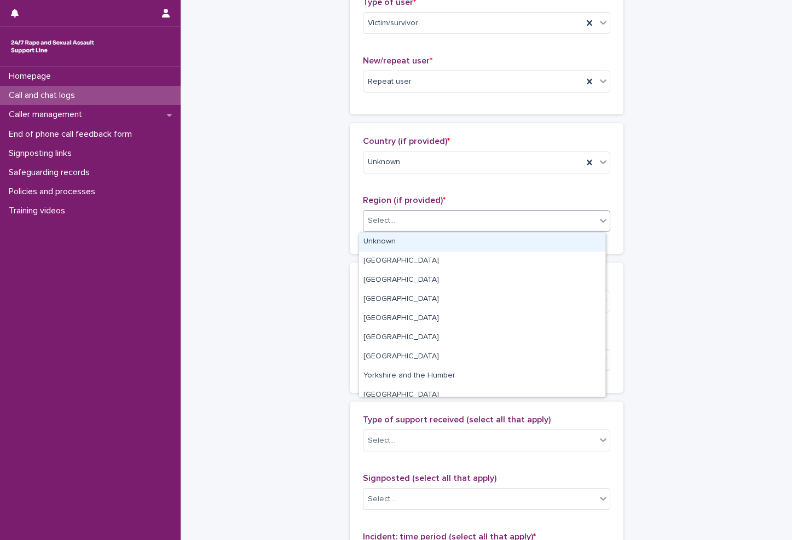
click at [410, 248] on div "Unknown" at bounding box center [482, 241] width 246 height 19
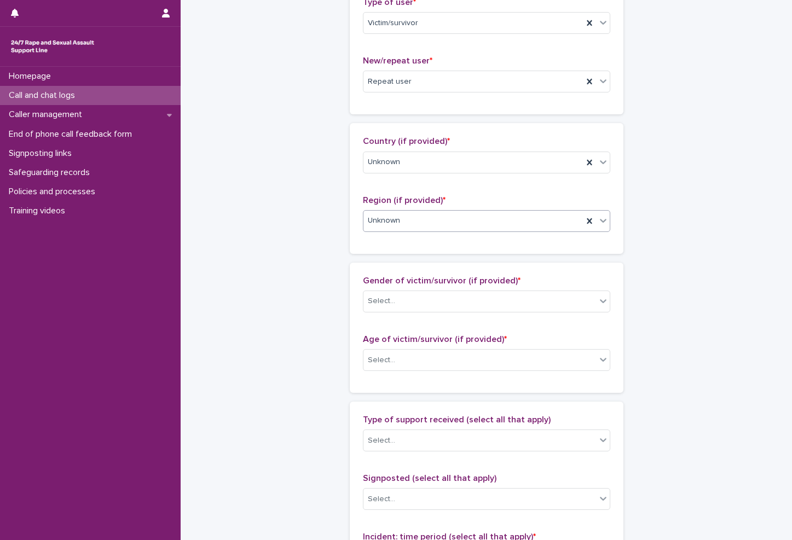
scroll to position [383, 0]
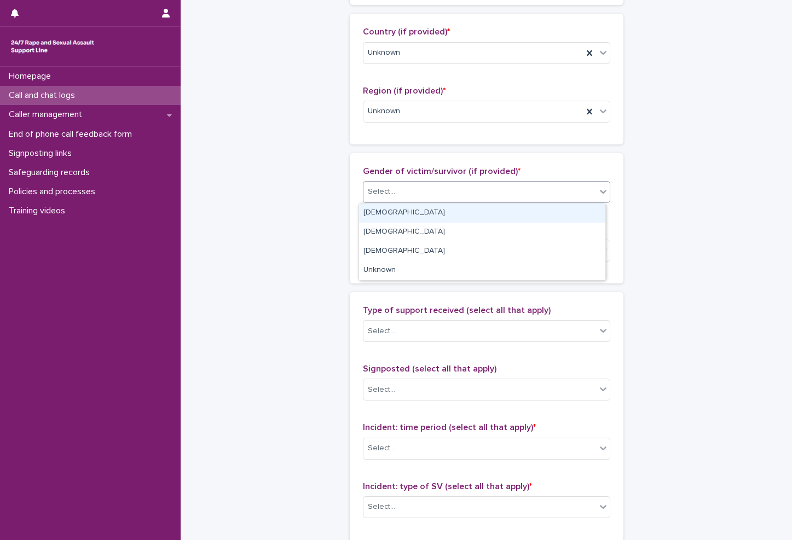
click at [418, 191] on div "Select..." at bounding box center [479, 192] width 232 height 18
click at [404, 203] on div "[DEMOGRAPHIC_DATA] [DEMOGRAPHIC_DATA] [DEMOGRAPHIC_DATA] Unknown" at bounding box center [481, 242] width 247 height 78
click at [404, 220] on div "[DEMOGRAPHIC_DATA]" at bounding box center [482, 212] width 246 height 19
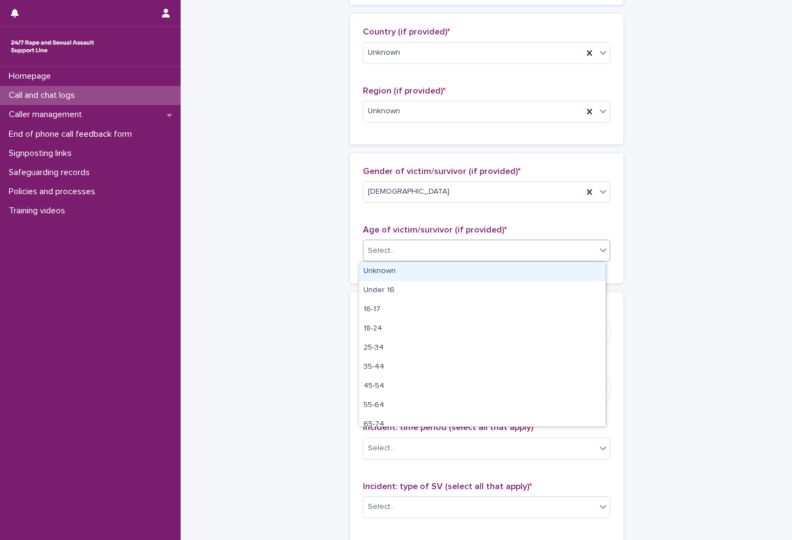
click at [437, 247] on div "Select..." at bounding box center [479, 251] width 232 height 18
click at [389, 275] on div "Unknown" at bounding box center [482, 271] width 246 height 19
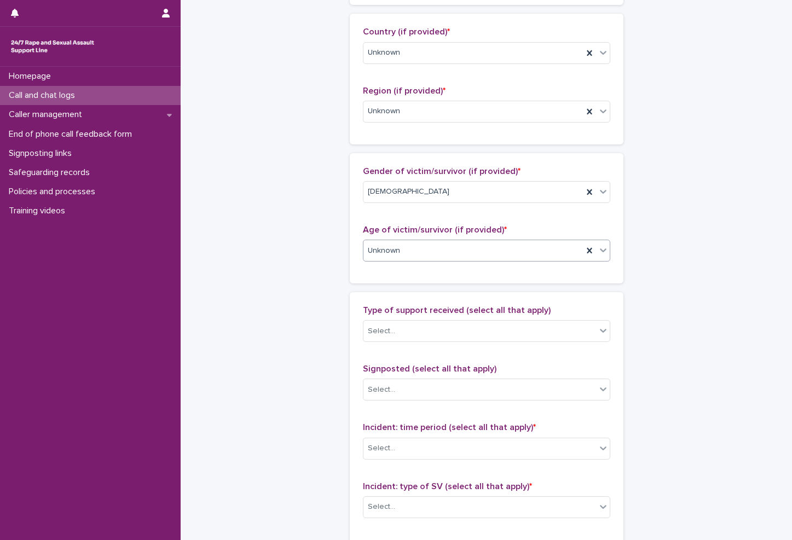
scroll to position [547, 0]
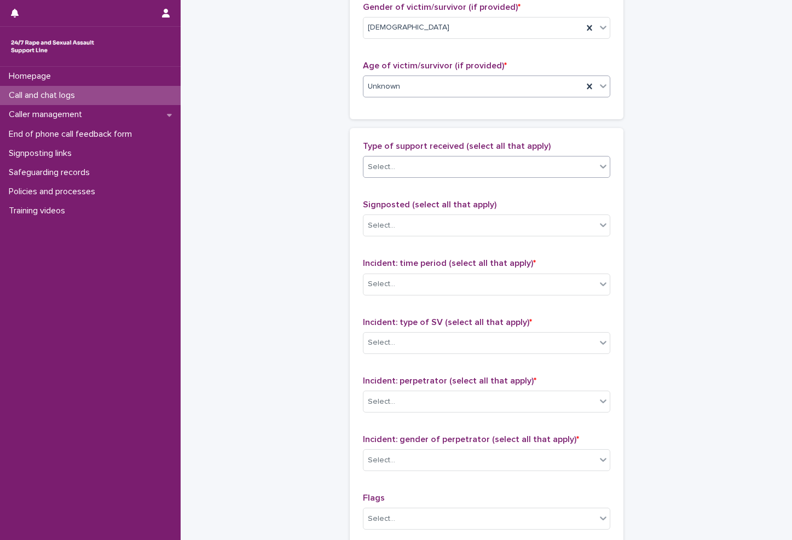
click at [403, 163] on div "Select..." at bounding box center [479, 167] width 232 height 18
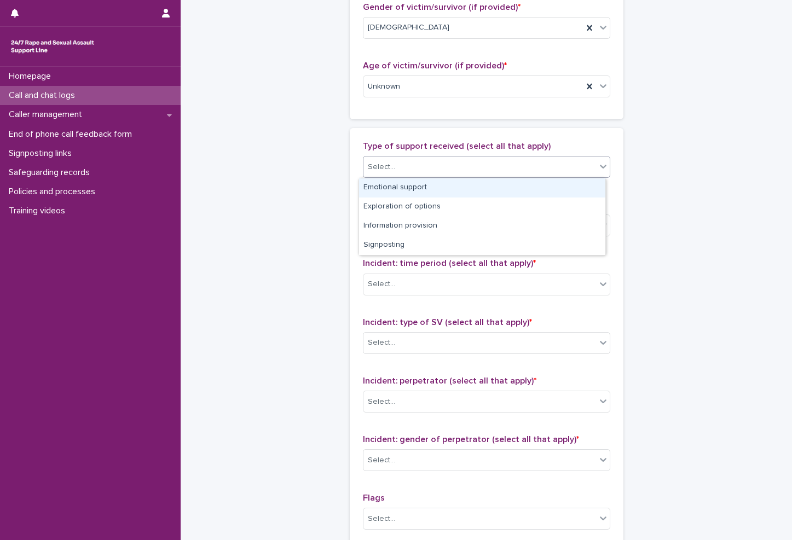
click at [396, 190] on div "Emotional support" at bounding box center [482, 187] width 246 height 19
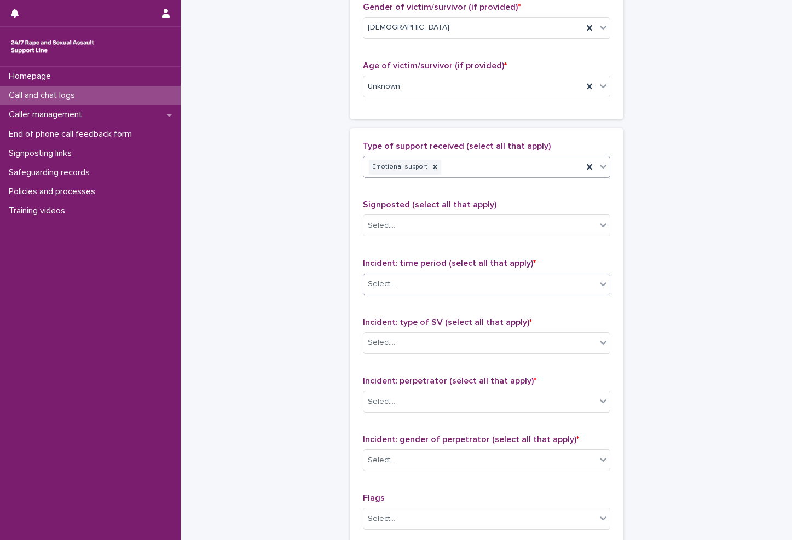
click at [398, 287] on div "Select..." at bounding box center [479, 284] width 232 height 18
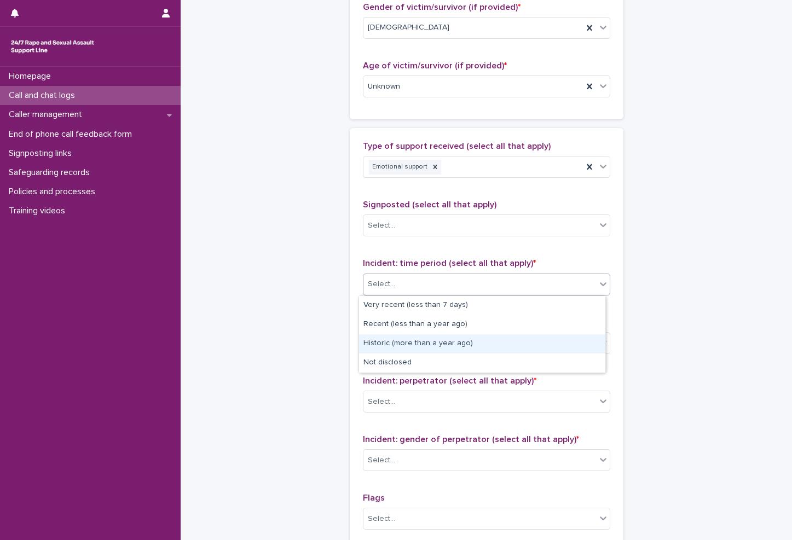
click at [394, 344] on div "Historic (more than a year ago)" at bounding box center [482, 343] width 246 height 19
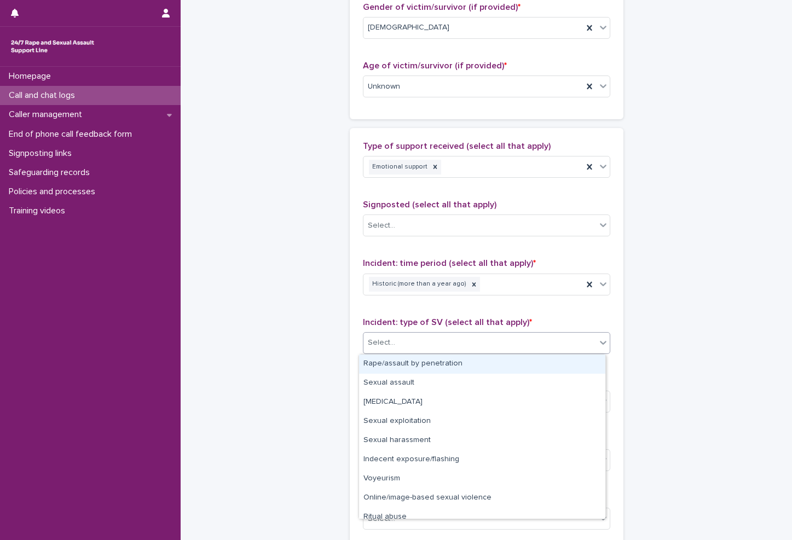
click at [409, 334] on div "Select..." at bounding box center [479, 343] width 232 height 18
click at [398, 367] on div "Rape/assault by penetration" at bounding box center [482, 363] width 246 height 19
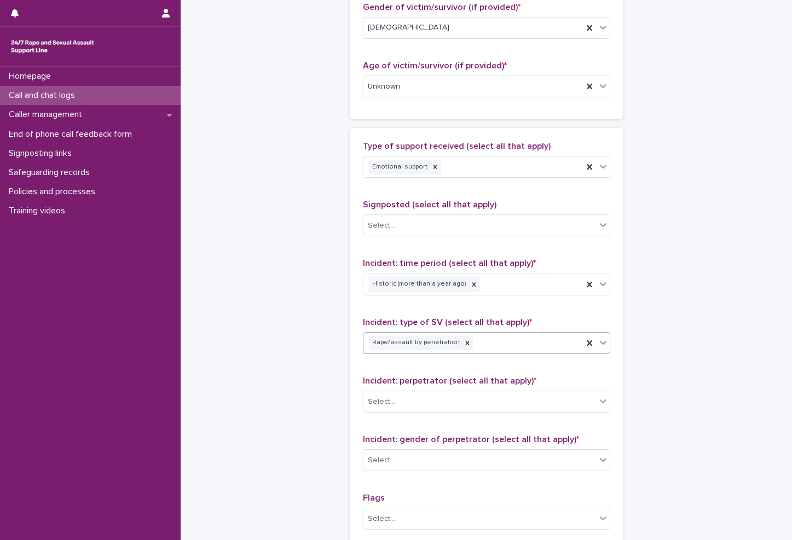
scroll to position [656, 0]
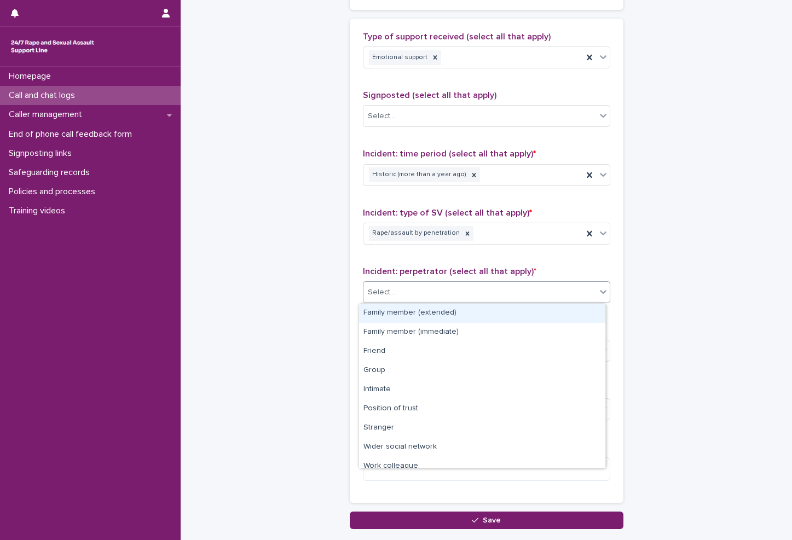
drag, startPoint x: 424, startPoint y: 282, endPoint x: 429, endPoint y: 295, distance: 14.7
click at [429, 294] on div "Select..." at bounding box center [486, 292] width 247 height 22
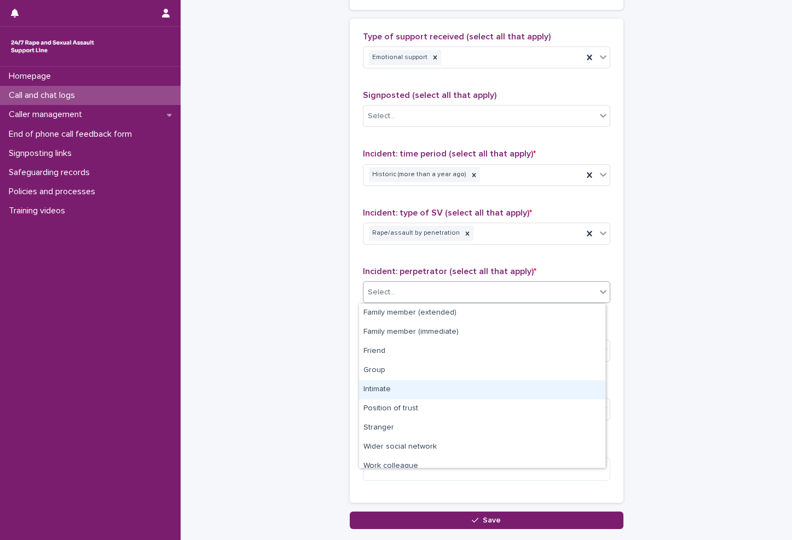
click at [405, 386] on div "Intimate" at bounding box center [482, 389] width 246 height 19
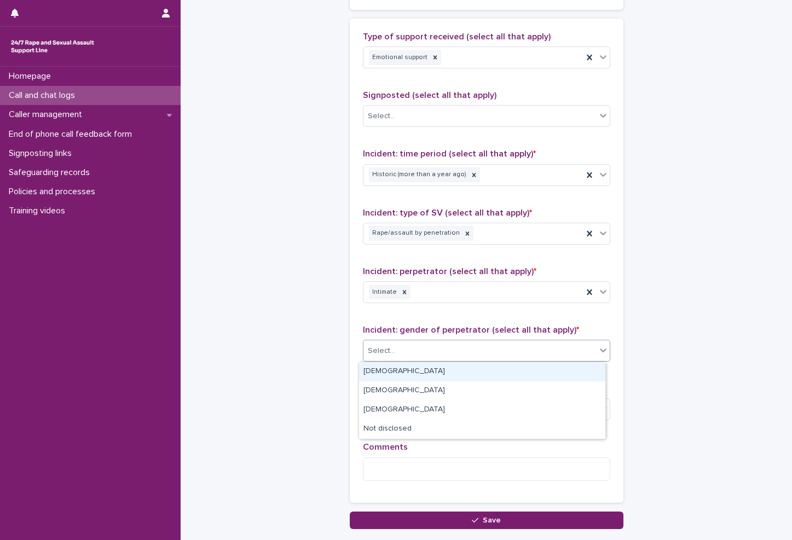
click at [416, 353] on div "Select..." at bounding box center [479, 351] width 232 height 18
click at [392, 379] on div "[DEMOGRAPHIC_DATA]" at bounding box center [482, 371] width 246 height 19
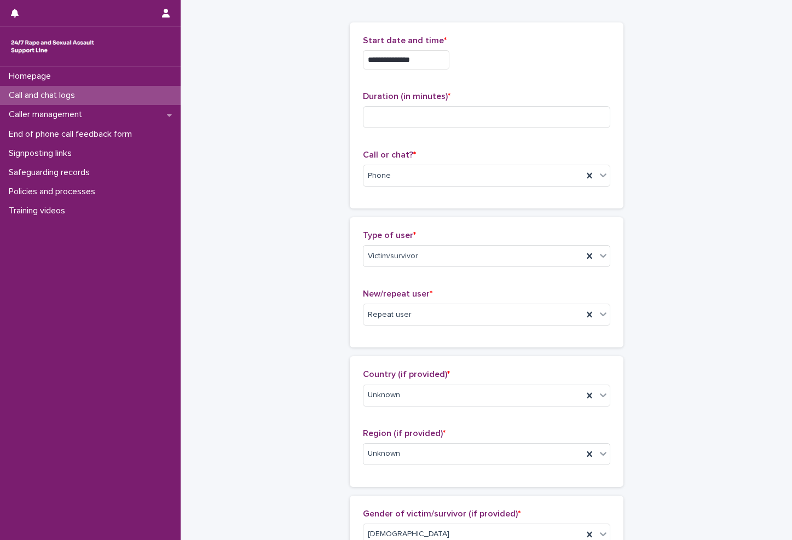
scroll to position [0, 0]
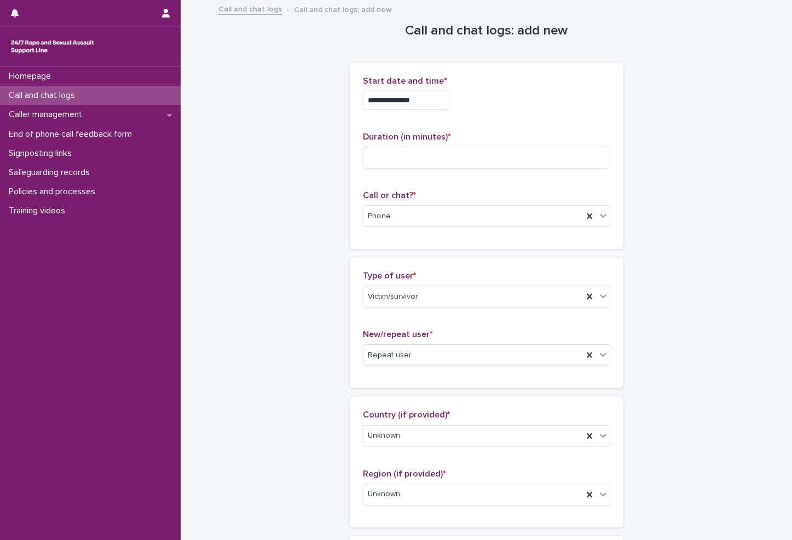
click at [455, 149] on input at bounding box center [486, 158] width 247 height 22
click at [481, 156] on input at bounding box center [486, 158] width 247 height 22
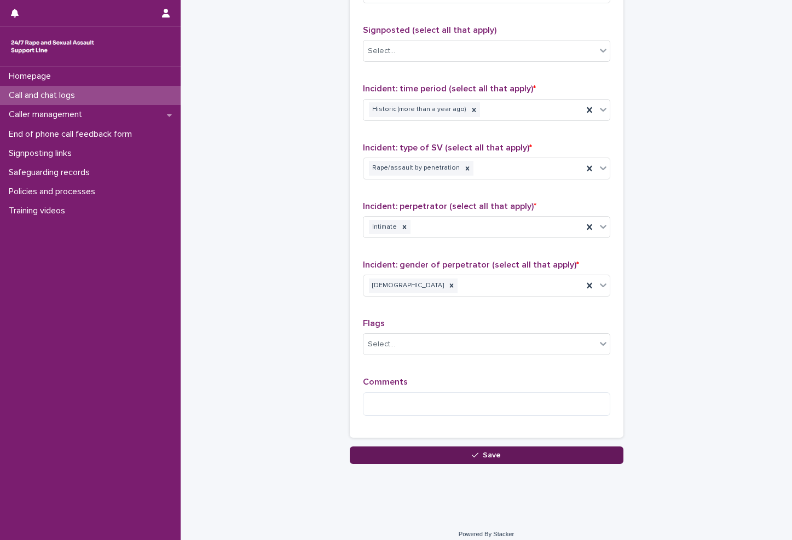
scroll to position [731, 0]
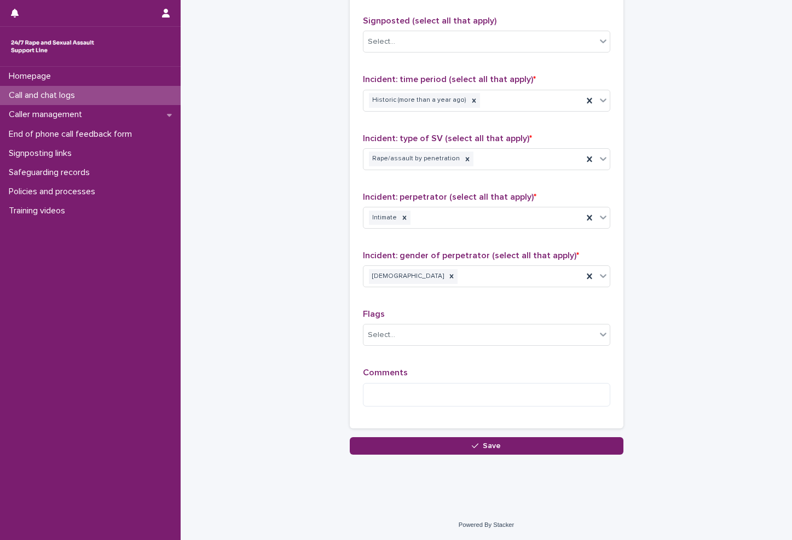
type input "**"
click at [453, 378] on p "Comments" at bounding box center [486, 373] width 247 height 10
click at [447, 398] on textarea at bounding box center [486, 395] width 247 height 24
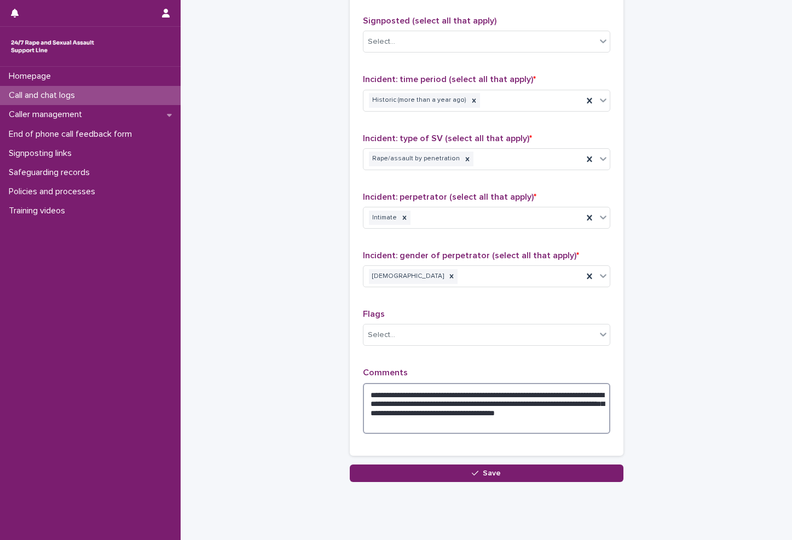
click at [490, 396] on textarea "**********" at bounding box center [486, 408] width 247 height 51
click at [561, 403] on textarea "**********" at bounding box center [486, 408] width 247 height 51
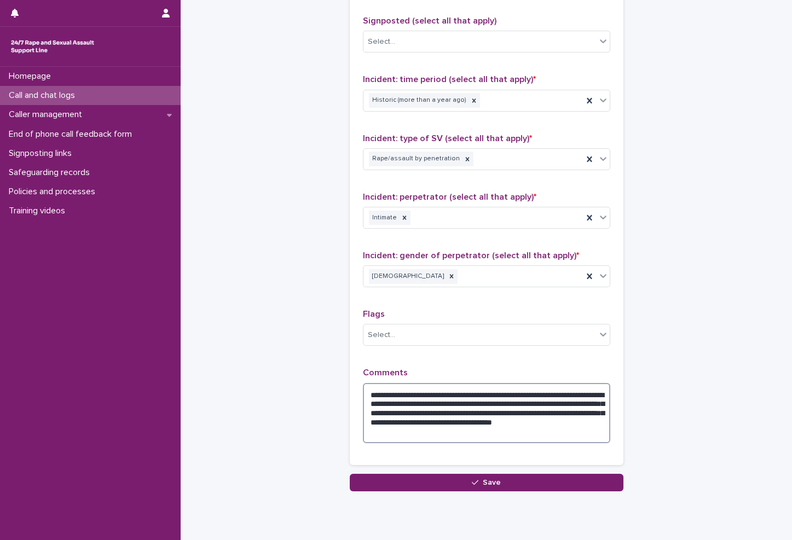
drag, startPoint x: 423, startPoint y: 414, endPoint x: 420, endPoint y: 423, distance: 10.6
click at [420, 423] on textarea "**********" at bounding box center [486, 413] width 247 height 60
click at [469, 424] on textarea "**********" at bounding box center [486, 413] width 247 height 60
click at [527, 426] on textarea "**********" at bounding box center [486, 413] width 247 height 60
click at [364, 434] on textarea "**********" at bounding box center [486, 413] width 247 height 60
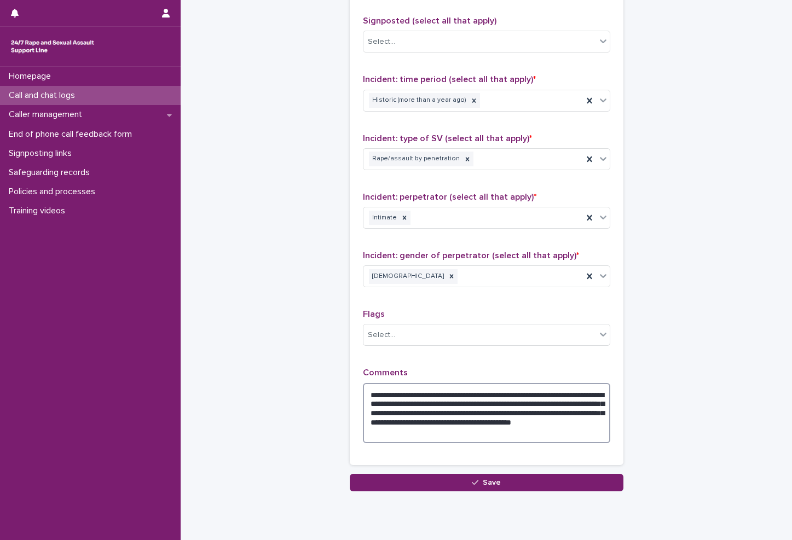
click at [394, 414] on textarea "**********" at bounding box center [486, 413] width 247 height 60
drag, startPoint x: 419, startPoint y: 402, endPoint x: 406, endPoint y: 426, distance: 26.7
click at [406, 426] on textarea "**********" at bounding box center [486, 413] width 247 height 60
click at [367, 394] on textarea "**********" at bounding box center [486, 413] width 247 height 60
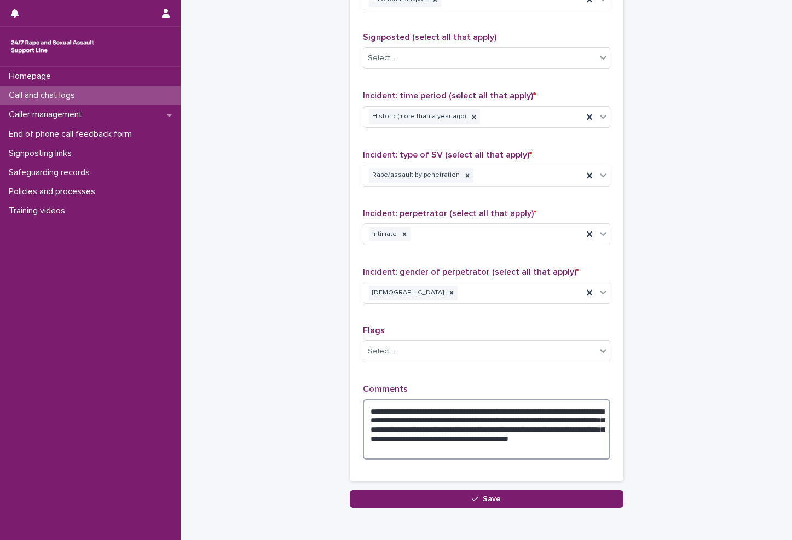
scroll to position [767, 0]
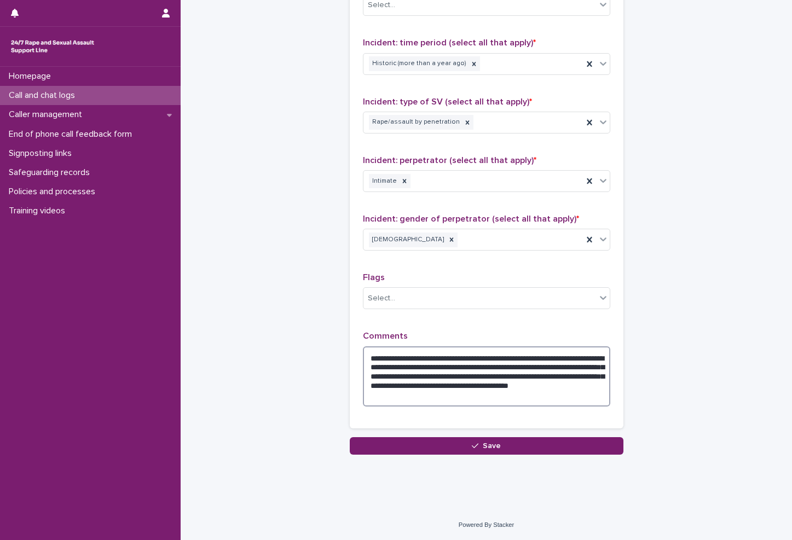
type textarea "**********"
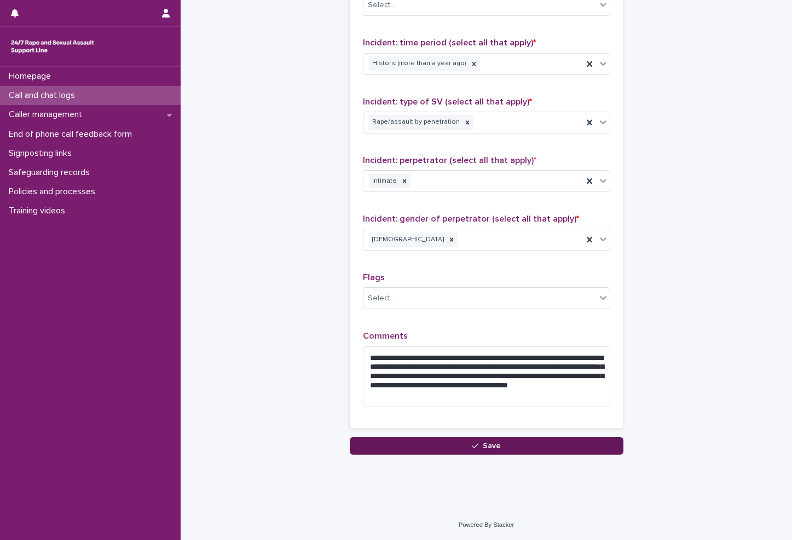
click at [440, 450] on button "Save" at bounding box center [487, 446] width 274 height 18
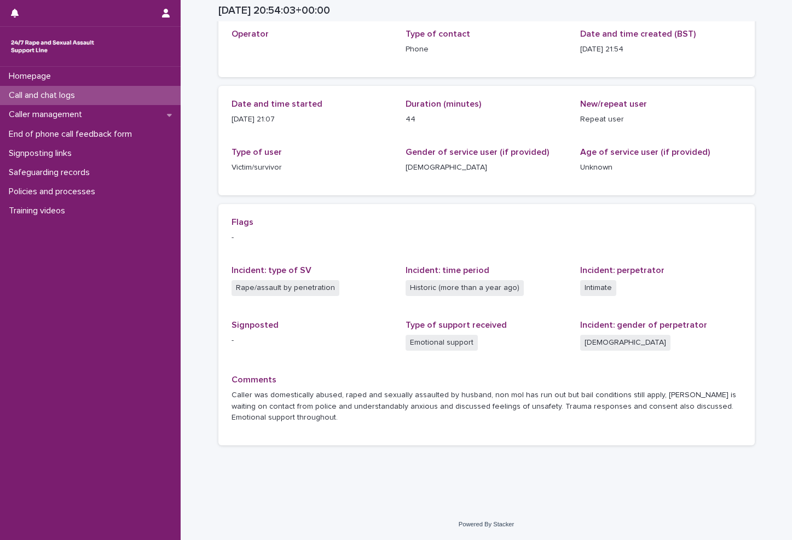
scroll to position [64, 0]
click at [55, 95] on p "Call and chat logs" at bounding box center [43, 95] width 79 height 10
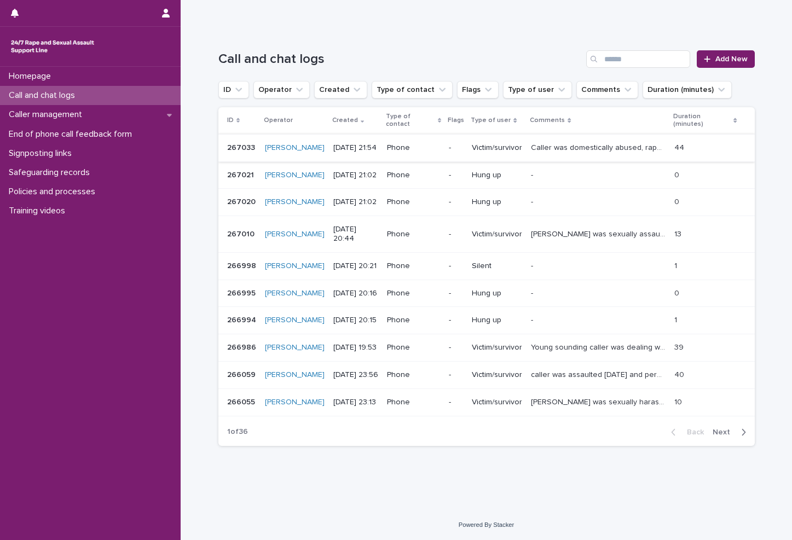
scroll to position [109, 0]
click at [695, 55] on span "Add New" at bounding box center [731, 59] width 32 height 8
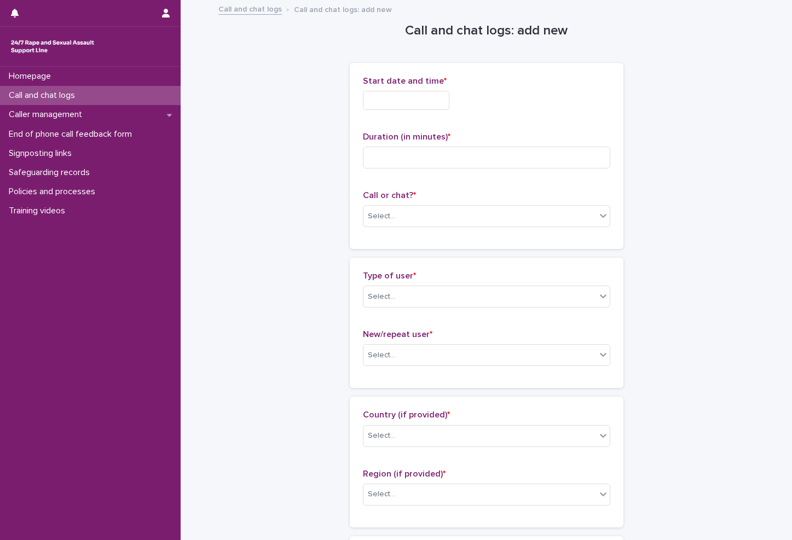
click at [432, 96] on input "text" at bounding box center [406, 100] width 86 height 19
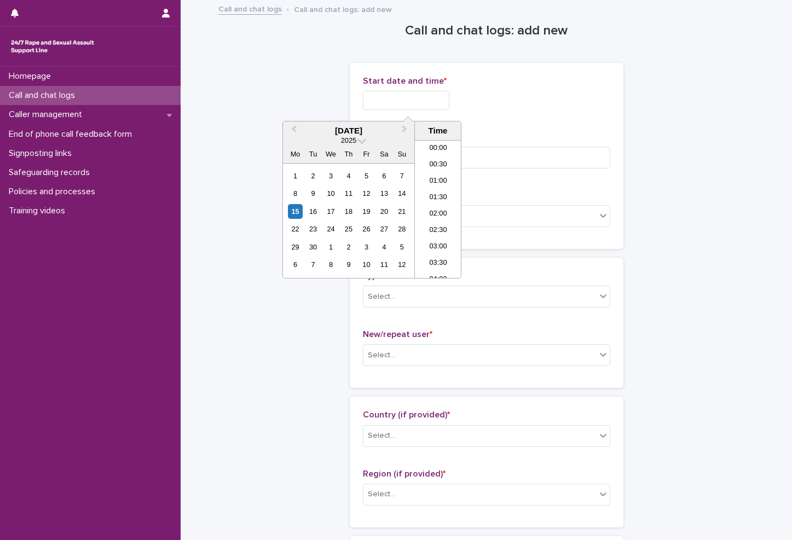
scroll to position [650, 0]
click at [422, 215] on li "22:00" at bounding box center [438, 220] width 46 height 16
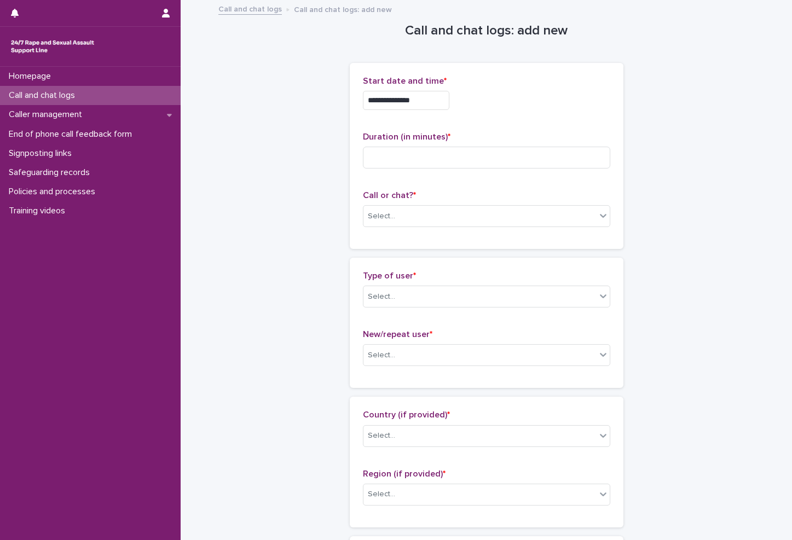
click at [427, 102] on input "**********" at bounding box center [406, 100] width 86 height 19
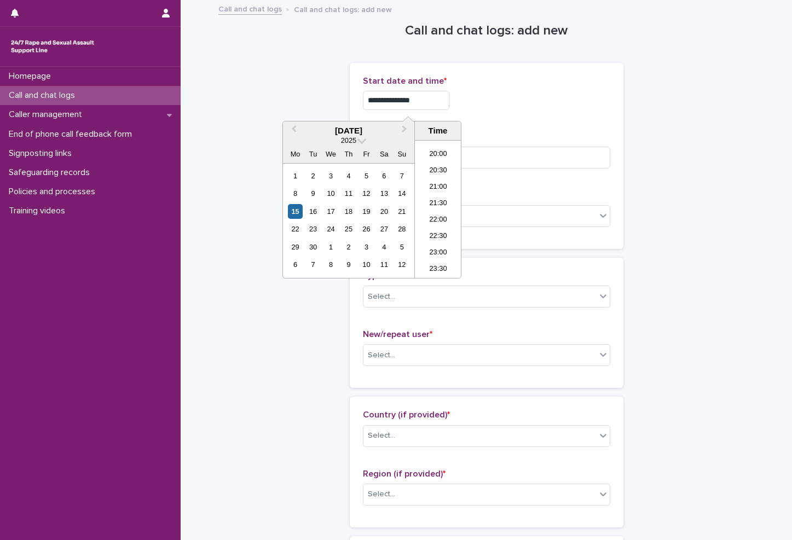
type input "**********"
drag, startPoint x: 514, startPoint y: 81, endPoint x: 499, endPoint y: 102, distance: 25.6
click at [514, 84] on p "Start date and time *" at bounding box center [486, 81] width 247 height 10
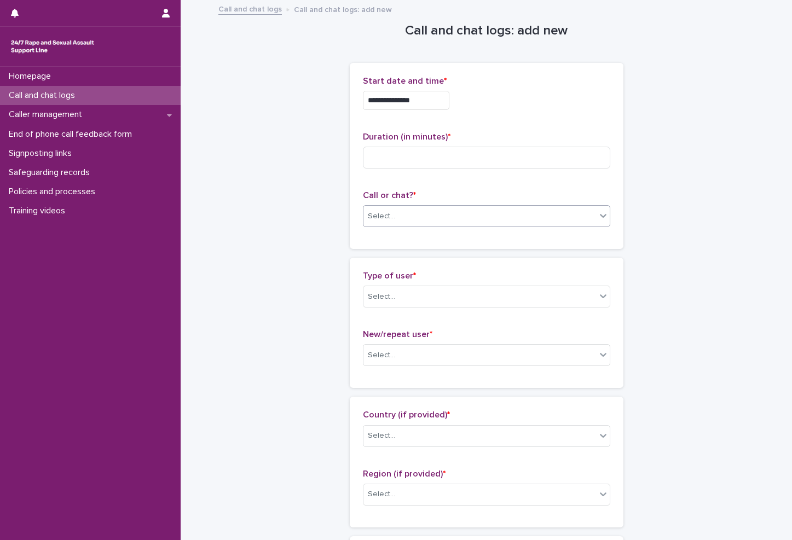
click at [415, 225] on div "Select..." at bounding box center [479, 216] width 232 height 18
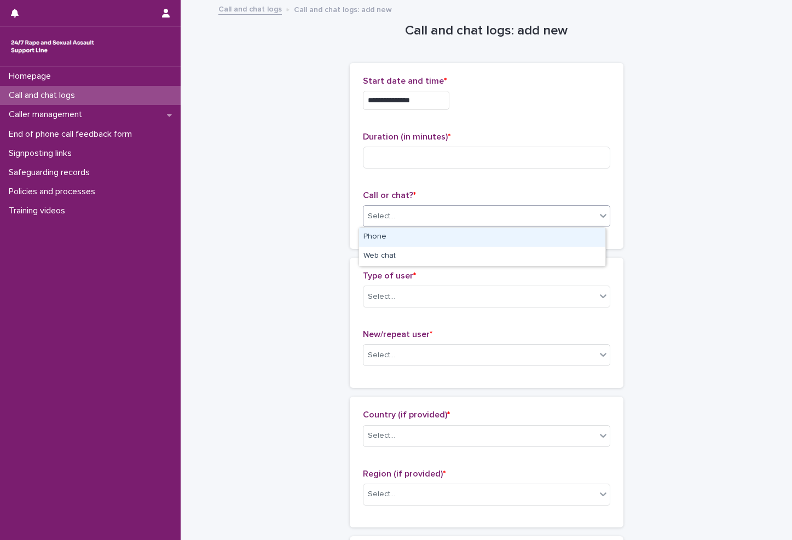
click at [395, 238] on div "Phone" at bounding box center [482, 237] width 246 height 19
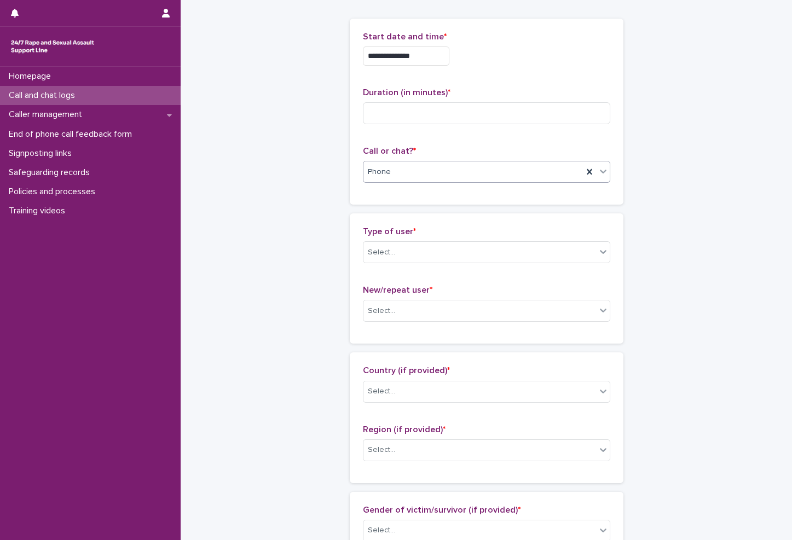
scroll to position [109, 0]
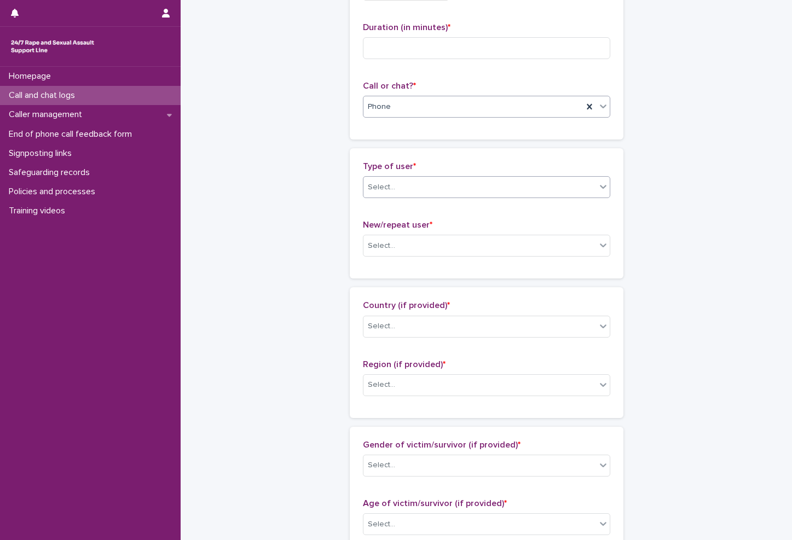
click at [440, 179] on div "Select..." at bounding box center [479, 187] width 232 height 18
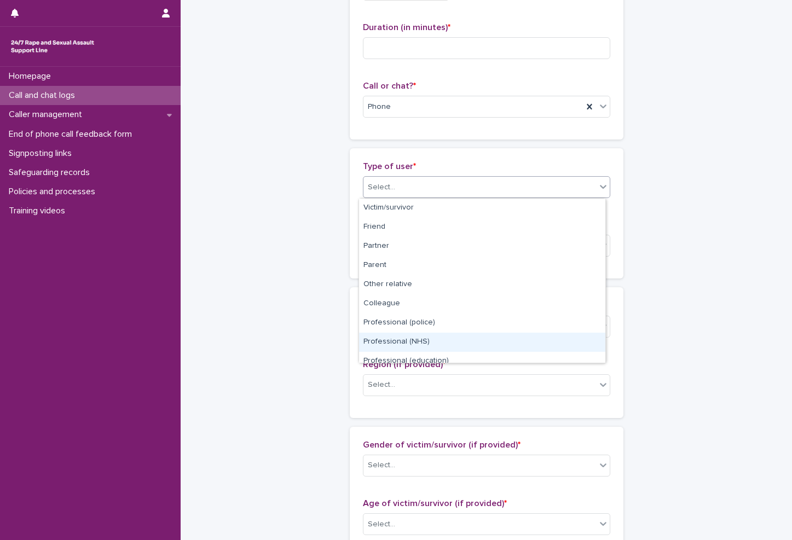
scroll to position [123, 0]
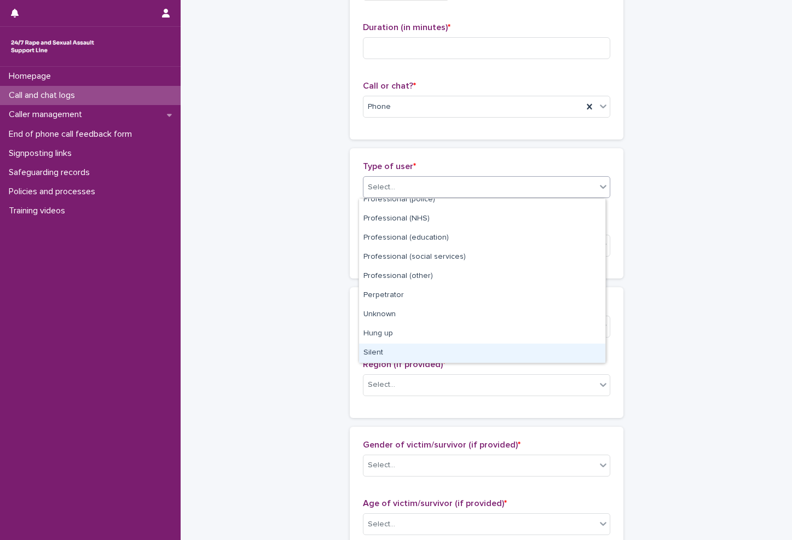
click at [406, 358] on div "Silent" at bounding box center [482, 353] width 246 height 19
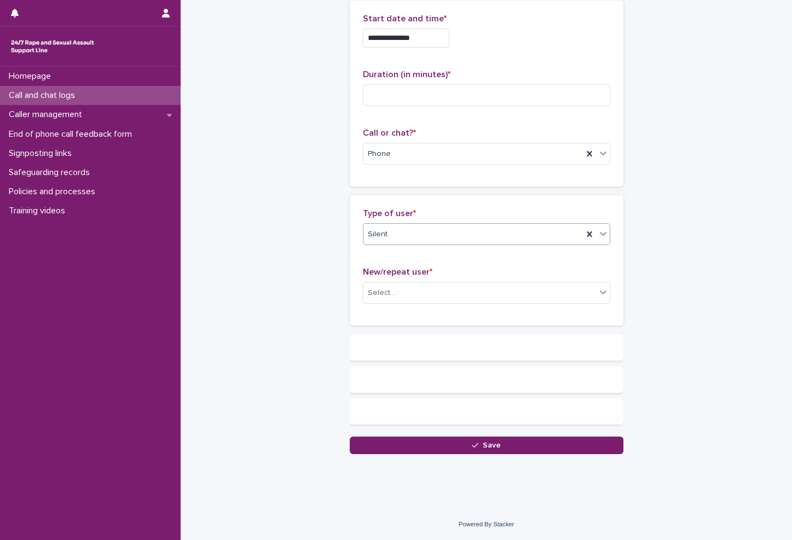
scroll to position [0, 0]
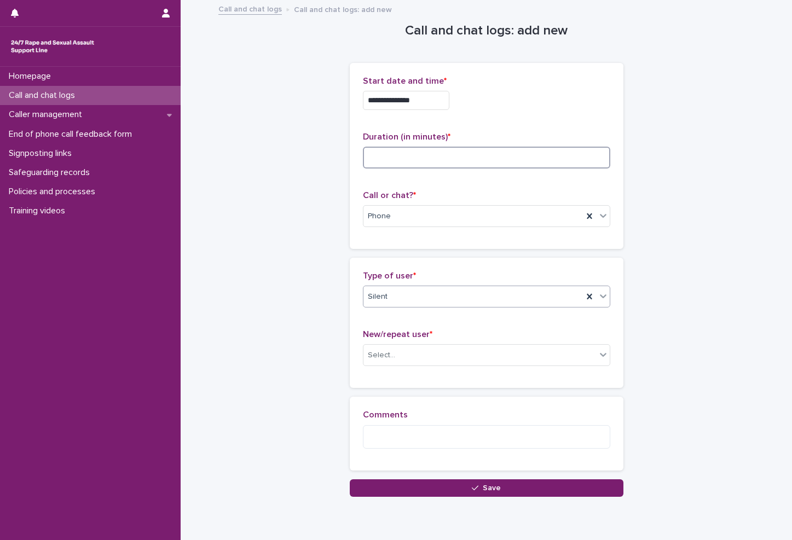
click at [411, 155] on input at bounding box center [486, 158] width 247 height 22
type input "*"
click at [430, 298] on div "Silent" at bounding box center [472, 297] width 219 height 18
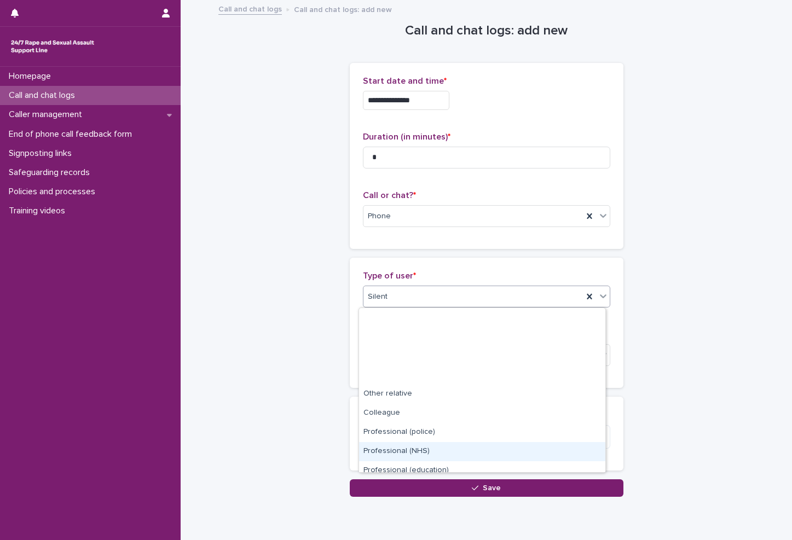
scroll to position [123, 0]
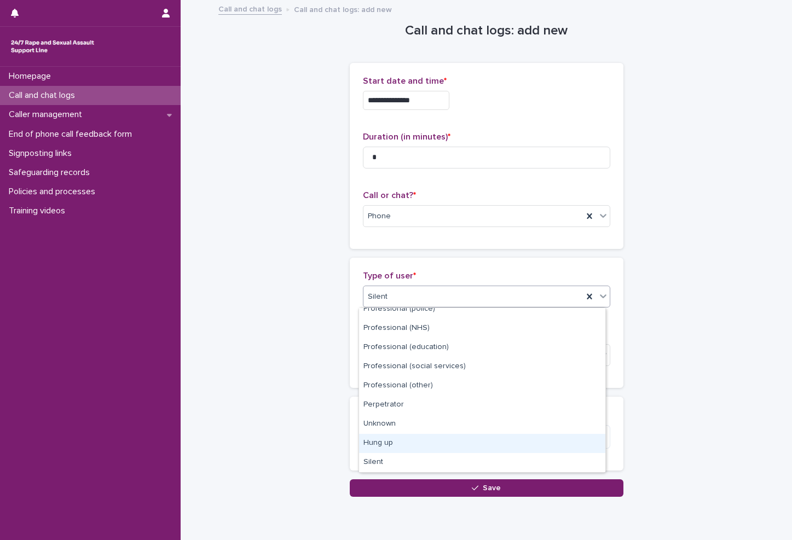
click at [395, 447] on div "Hung up" at bounding box center [482, 443] width 246 height 19
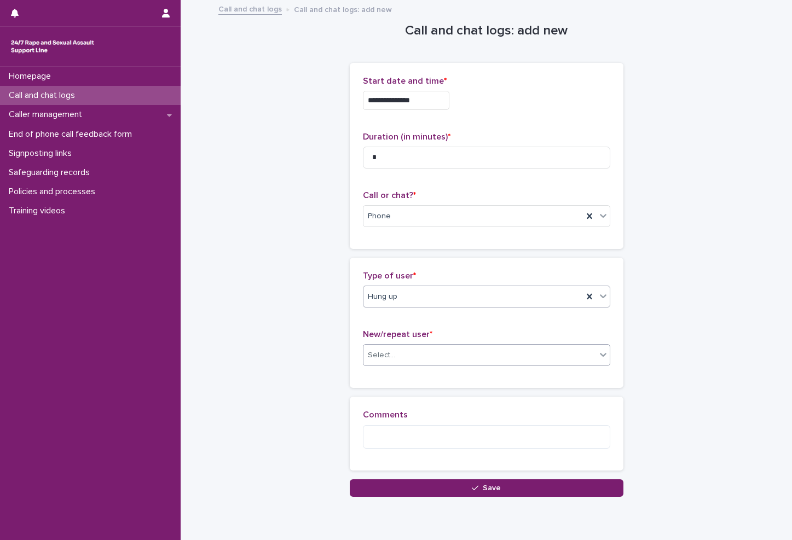
click at [441, 358] on div "Select..." at bounding box center [479, 355] width 232 height 18
click at [405, 493] on button "Save" at bounding box center [487, 488] width 274 height 18
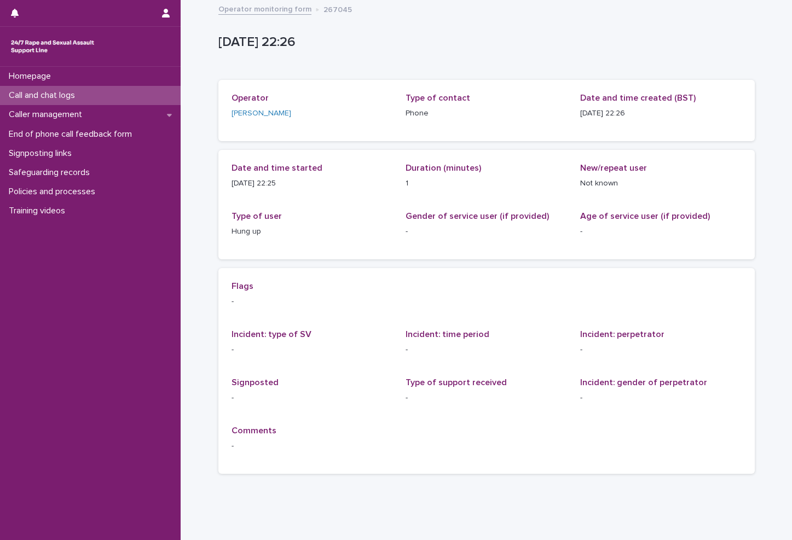
click at [96, 95] on div "Call and chat logs" at bounding box center [90, 95] width 181 height 19
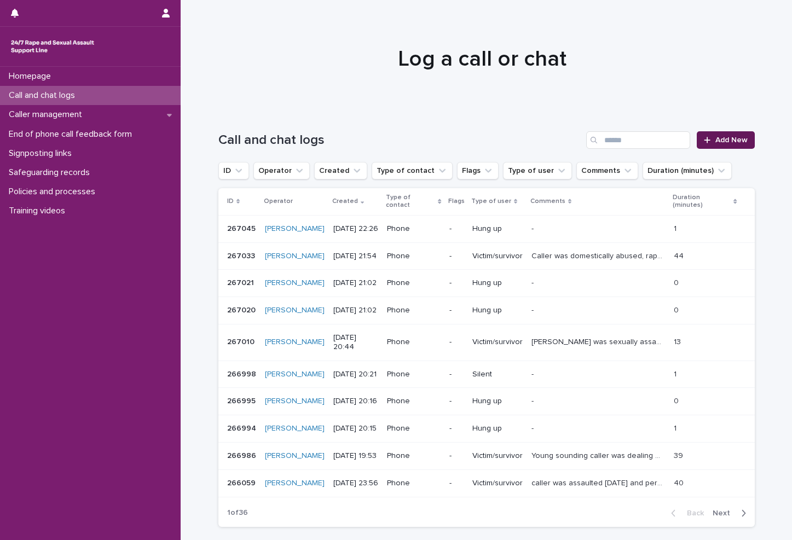
click at [695, 136] on span "Add New" at bounding box center [731, 140] width 32 height 8
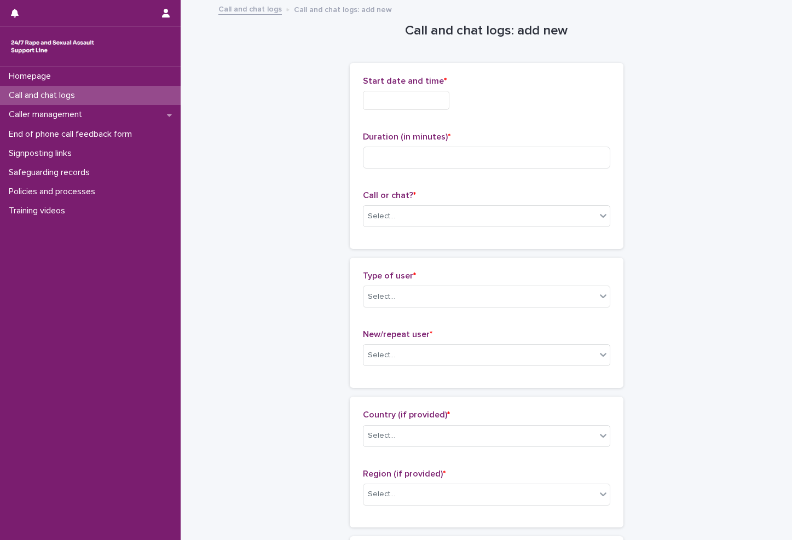
click at [416, 102] on input "text" at bounding box center [406, 100] width 86 height 19
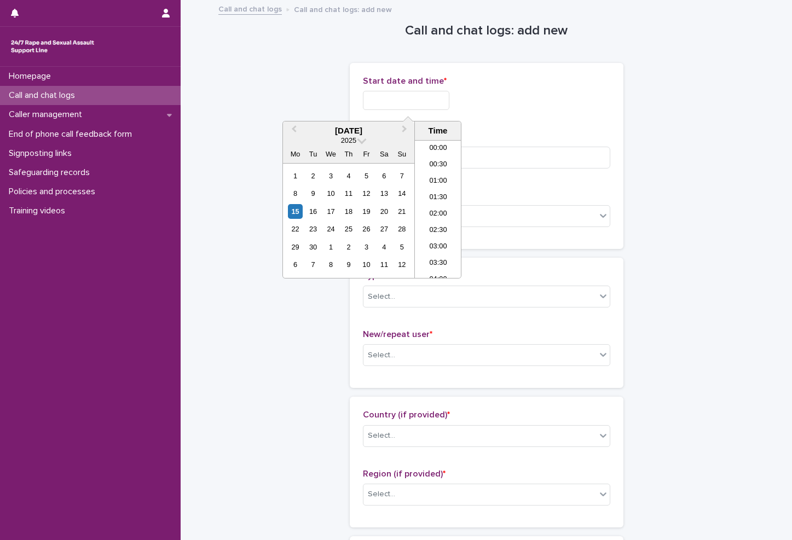
scroll to position [650, 0]
click at [431, 222] on li "22:00" at bounding box center [438, 220] width 46 height 16
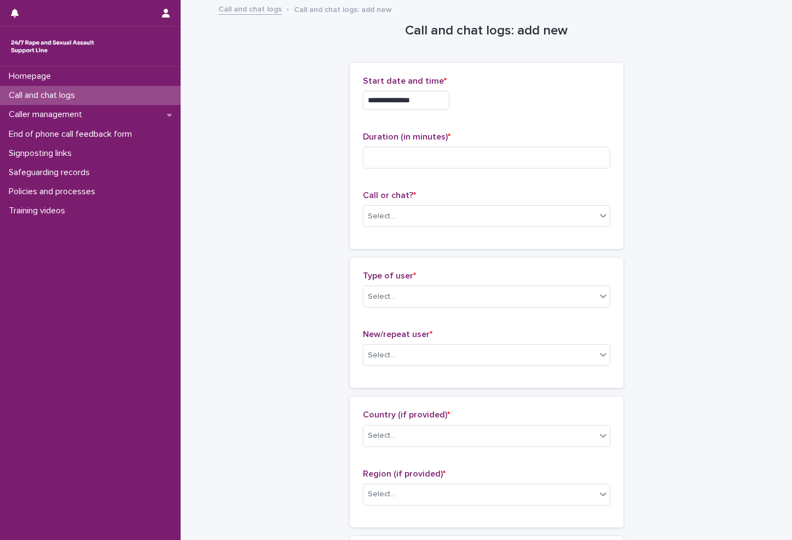
click at [438, 95] on input "**********" at bounding box center [406, 100] width 86 height 19
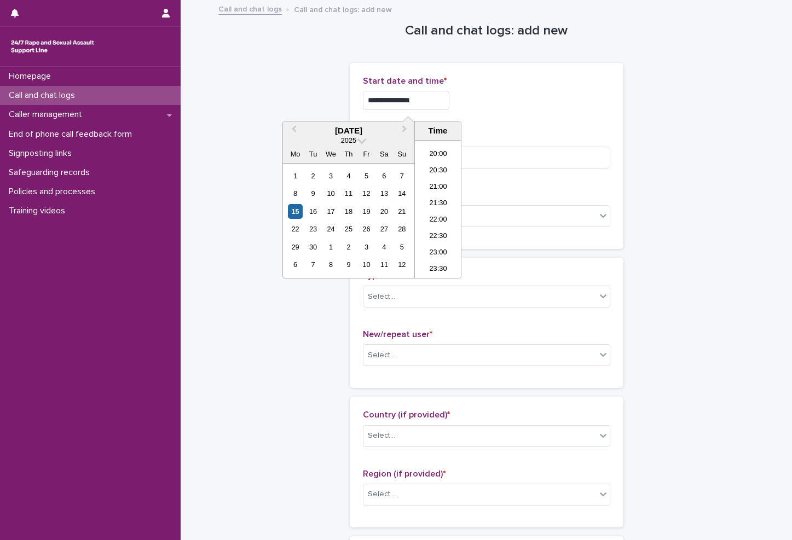
type input "**********"
click at [505, 114] on div "**********" at bounding box center [486, 97] width 247 height 43
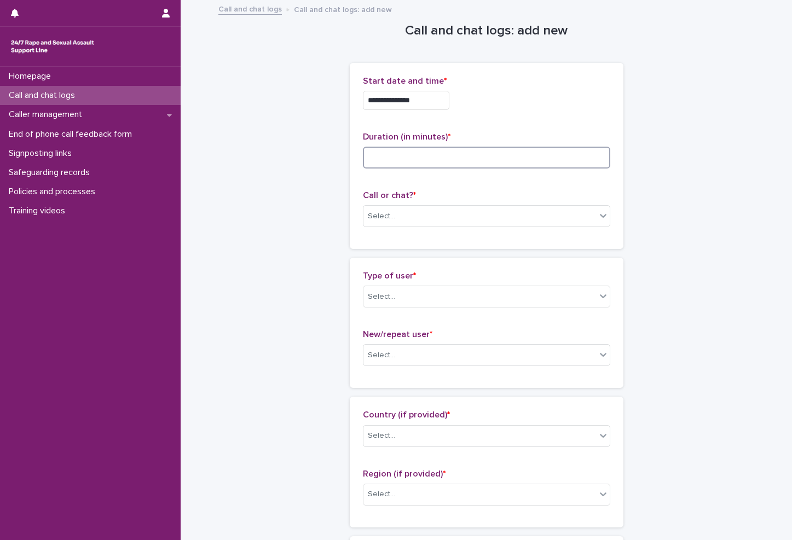
click at [431, 155] on input at bounding box center [486, 158] width 247 height 22
type input "*"
click at [457, 203] on div "Call or chat? * Select..." at bounding box center [486, 212] width 247 height 45
click at [456, 213] on div "Select..." at bounding box center [479, 216] width 232 height 18
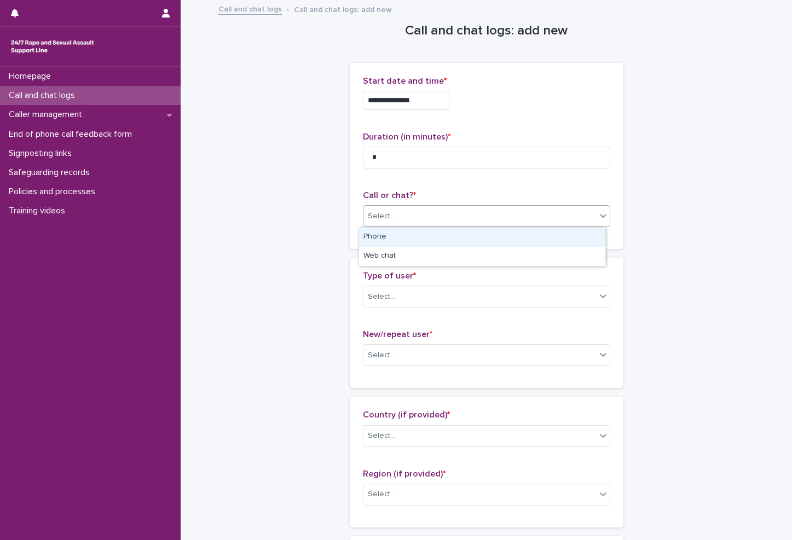
click at [419, 240] on div "Phone" at bounding box center [482, 237] width 246 height 19
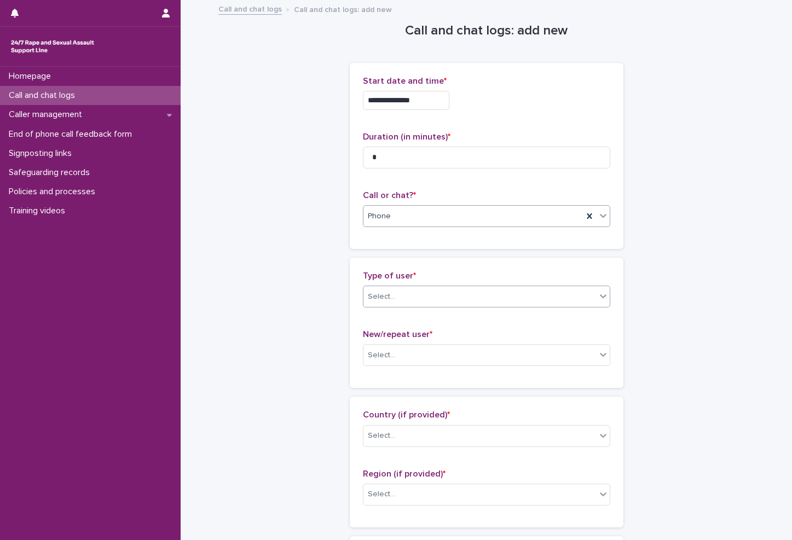
click at [414, 288] on div "Select..." at bounding box center [479, 297] width 232 height 18
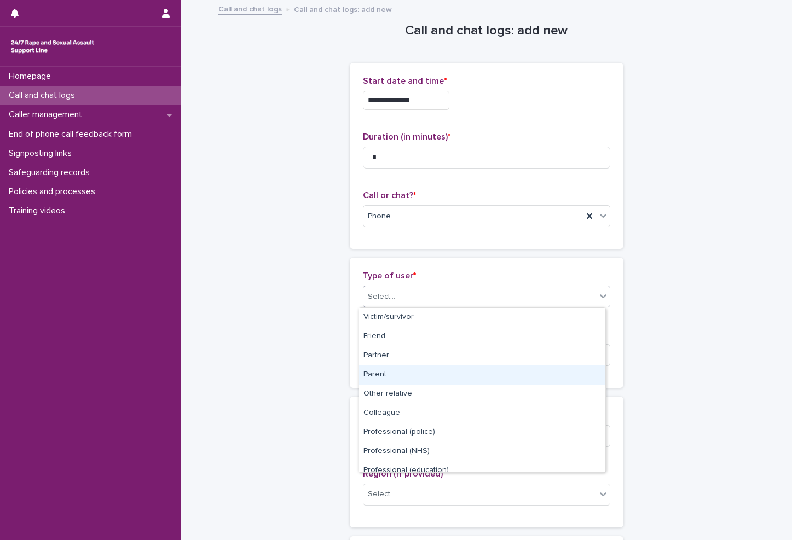
scroll to position [123, 0]
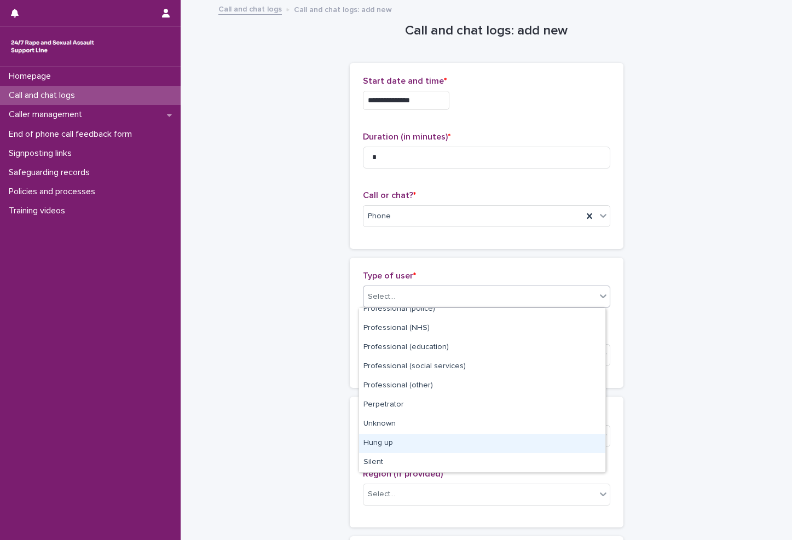
click at [400, 452] on div "Hung up" at bounding box center [482, 443] width 246 height 19
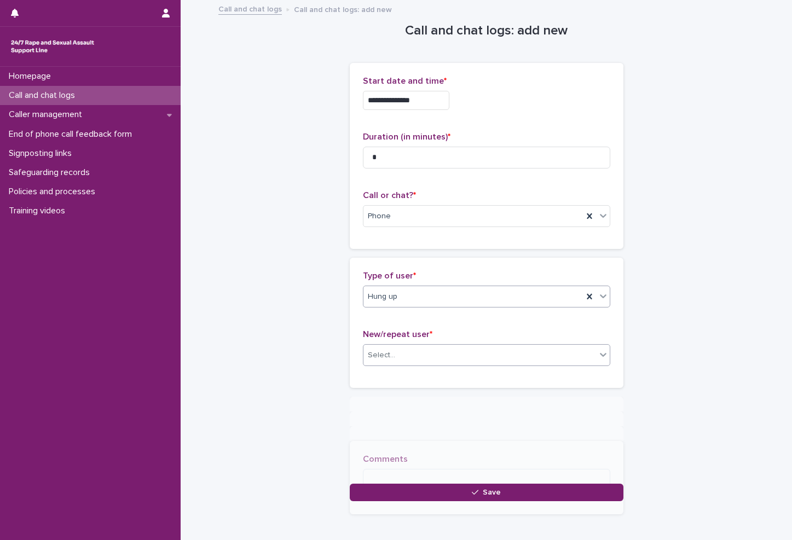
click at [419, 350] on div "Select..." at bounding box center [479, 355] width 232 height 18
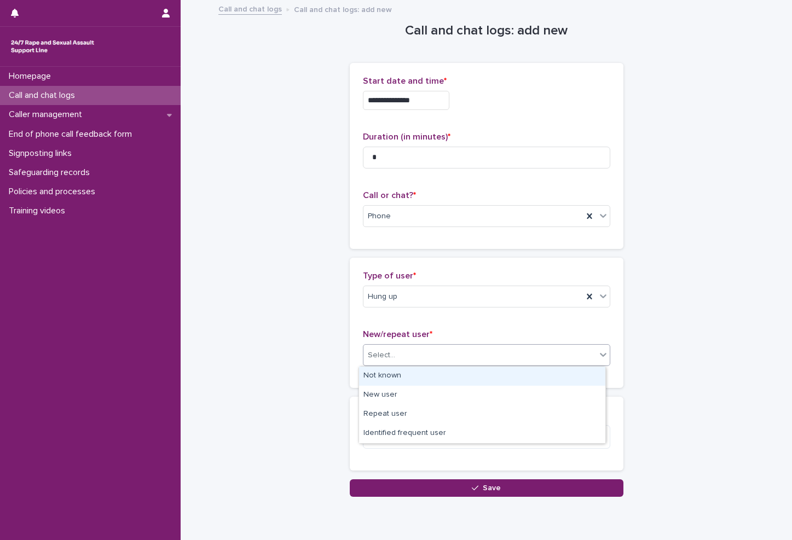
click at [404, 376] on div "Not known" at bounding box center [482, 375] width 246 height 19
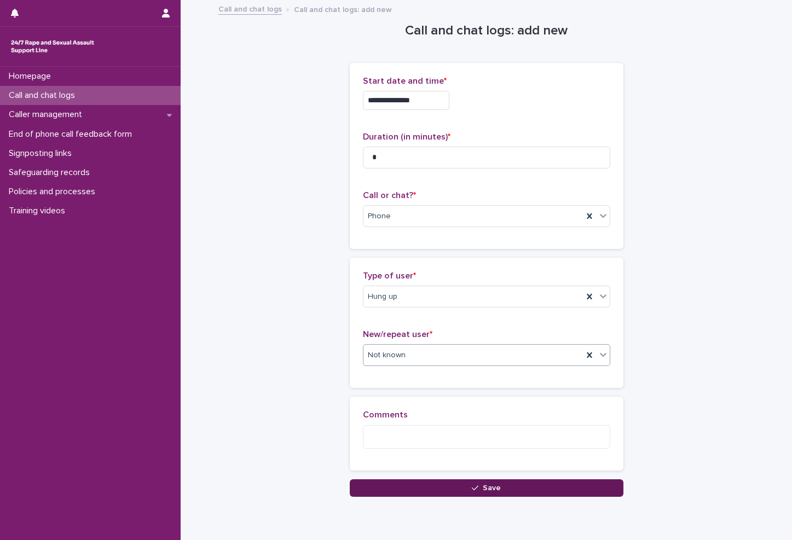
click at [407, 483] on button "Save" at bounding box center [487, 488] width 274 height 18
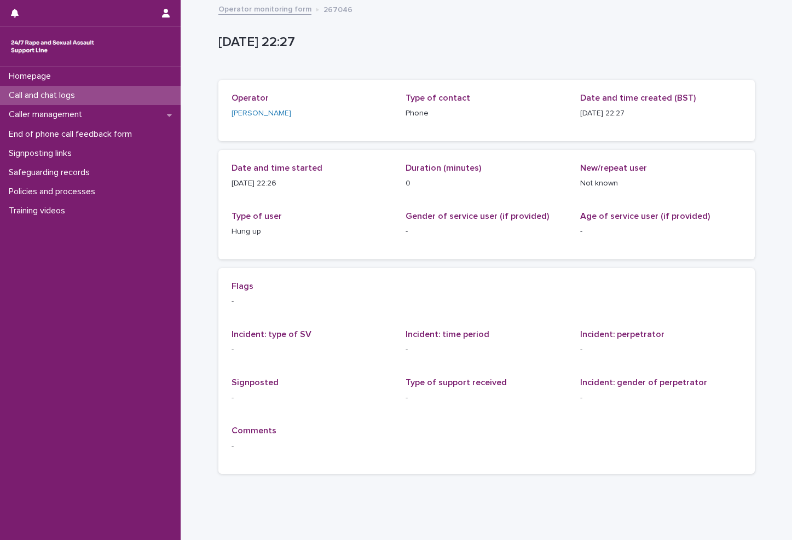
click at [115, 94] on div "Call and chat logs" at bounding box center [90, 95] width 181 height 19
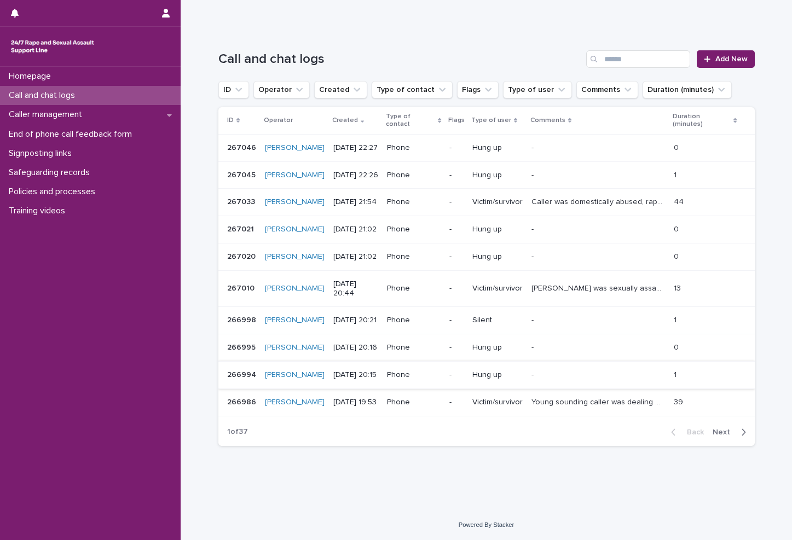
scroll to position [109, 0]
click at [695, 436] on span "Next" at bounding box center [724, 432] width 24 height 8
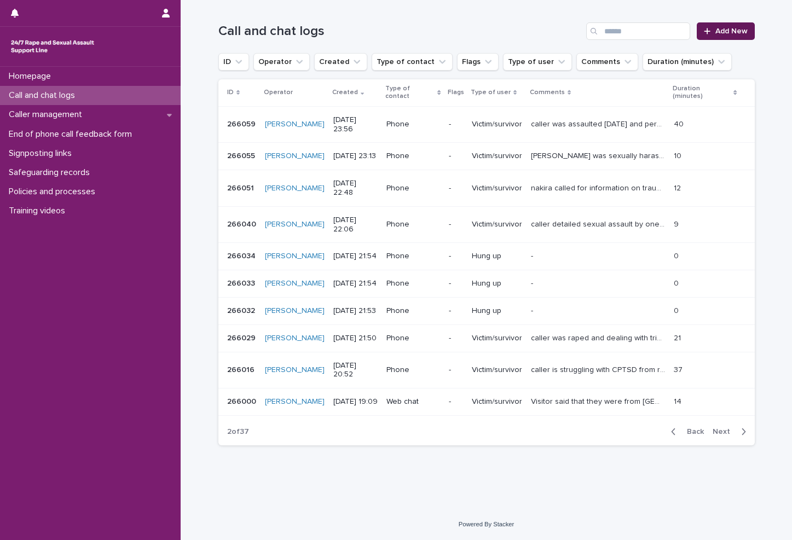
click at [695, 27] on span "Add New" at bounding box center [731, 31] width 32 height 8
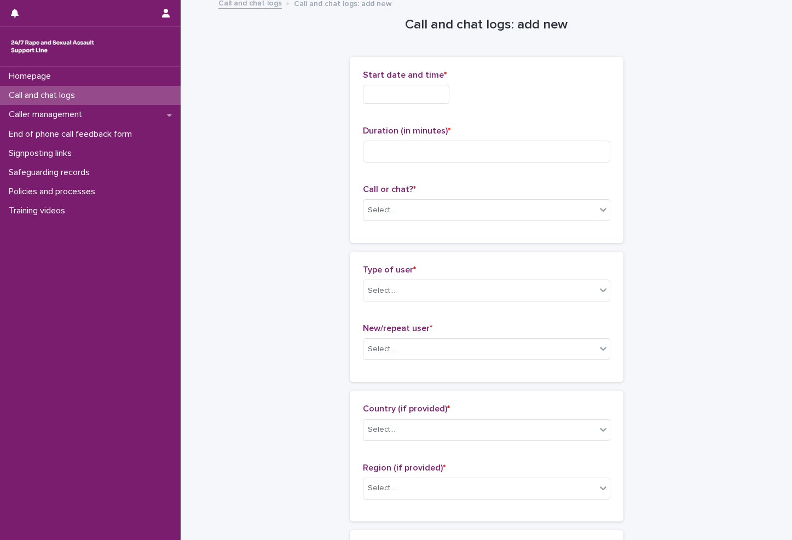
scroll to position [1, 0]
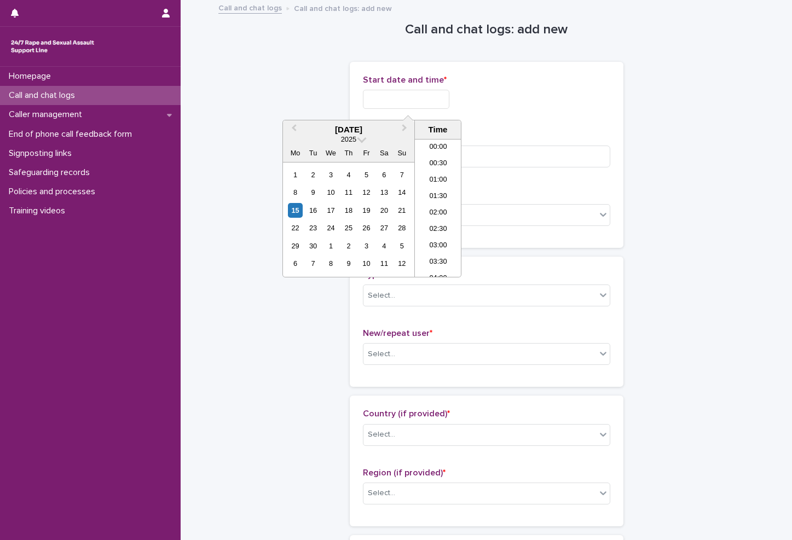
click at [404, 97] on input "text" at bounding box center [406, 99] width 86 height 19
click at [442, 217] on li "22:00" at bounding box center [438, 219] width 46 height 16
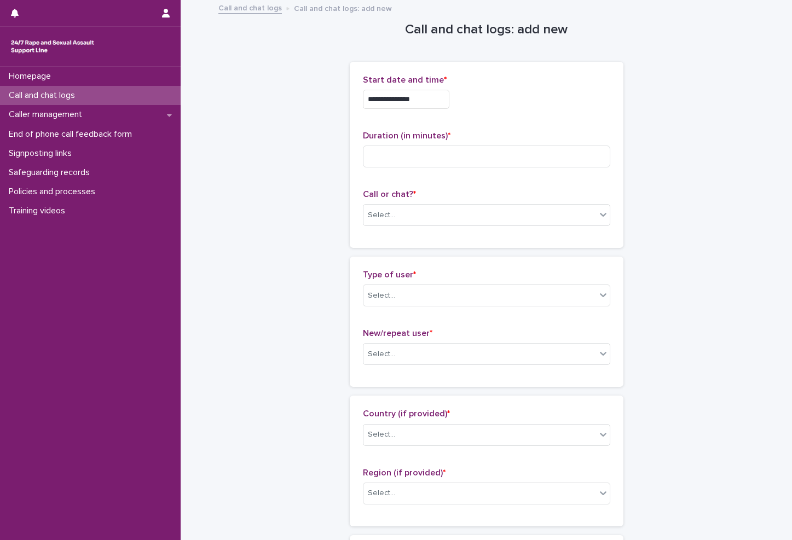
click at [424, 96] on input "**********" at bounding box center [406, 99] width 86 height 19
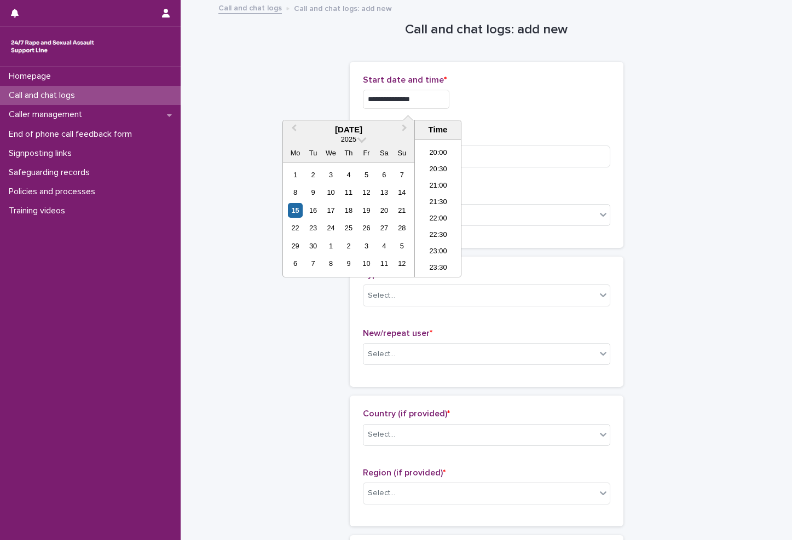
type input "**********"
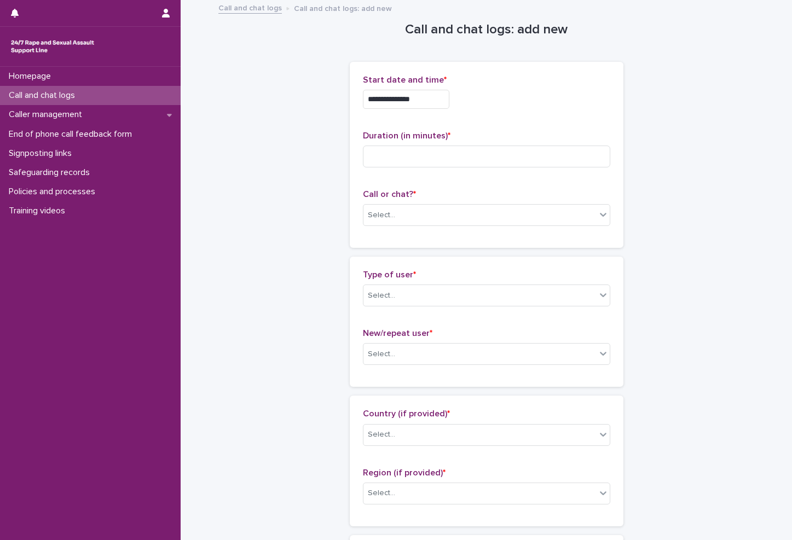
click at [537, 114] on div "**********" at bounding box center [486, 96] width 247 height 43
click at [437, 149] on input at bounding box center [486, 157] width 247 height 22
type input "*"
click at [389, 210] on div "Select..." at bounding box center [479, 215] width 232 height 18
click at [398, 240] on div "Phone" at bounding box center [482, 235] width 246 height 19
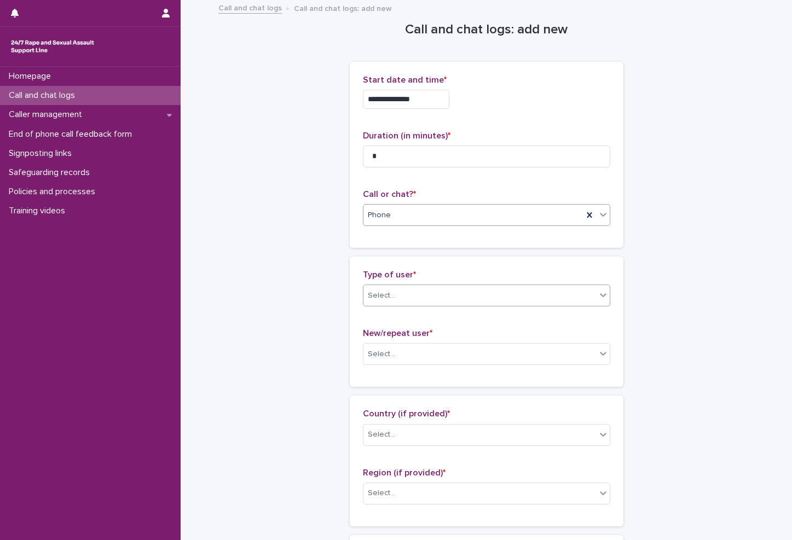
click at [403, 297] on div "Select..." at bounding box center [479, 296] width 232 height 18
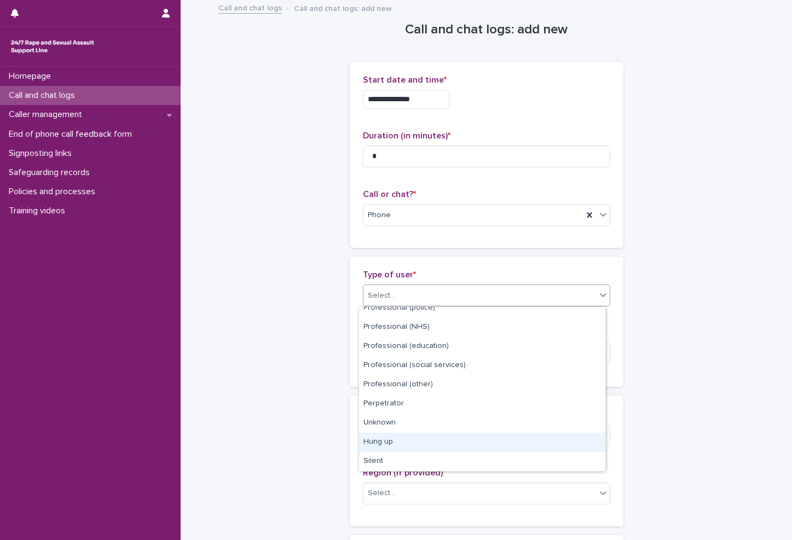
click at [414, 446] on div "Hung up" at bounding box center [482, 442] width 246 height 19
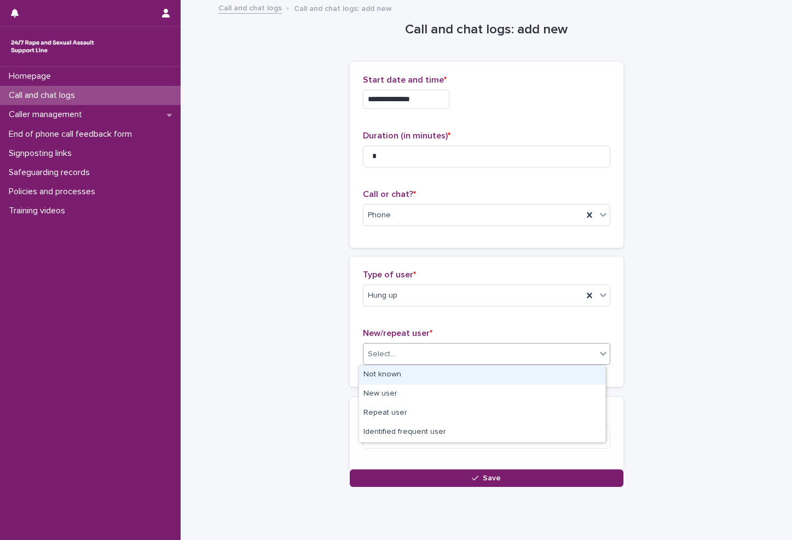
click at [415, 354] on div "Select..." at bounding box center [479, 354] width 232 height 18
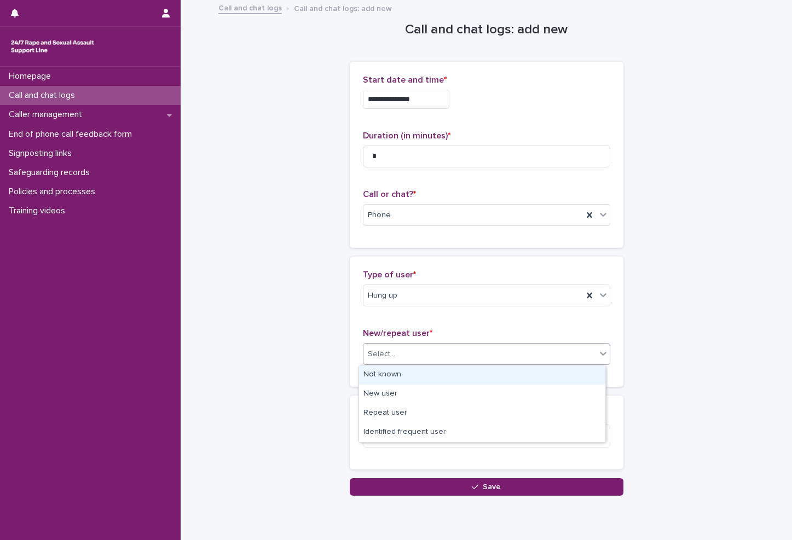
click at [409, 365] on div "Not known" at bounding box center [482, 374] width 246 height 19
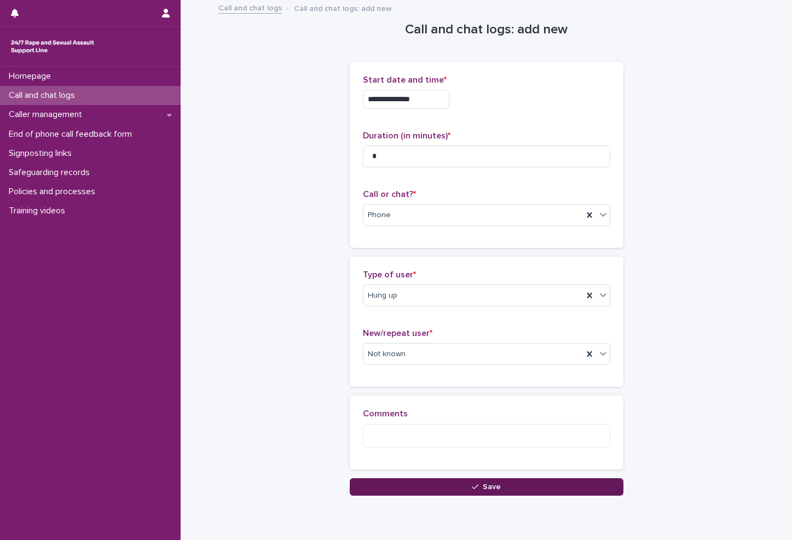
click at [402, 493] on button "Save" at bounding box center [487, 487] width 274 height 18
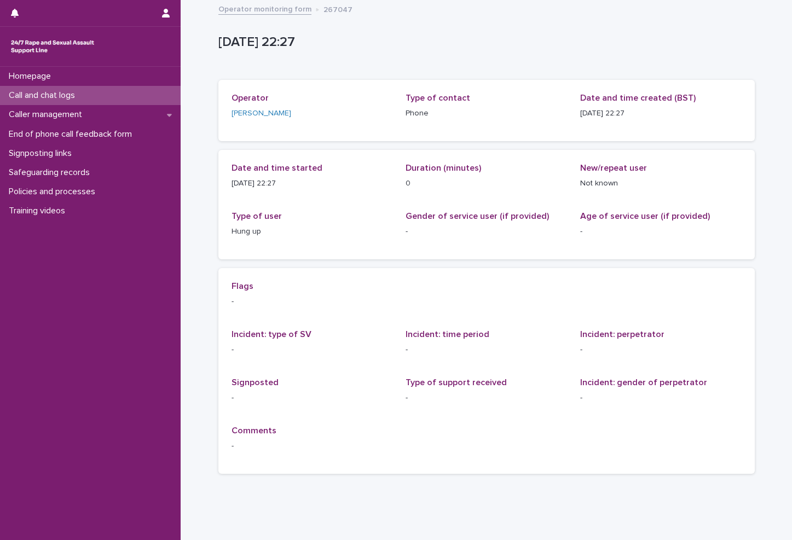
click at [79, 92] on p "Call and chat logs" at bounding box center [43, 95] width 79 height 10
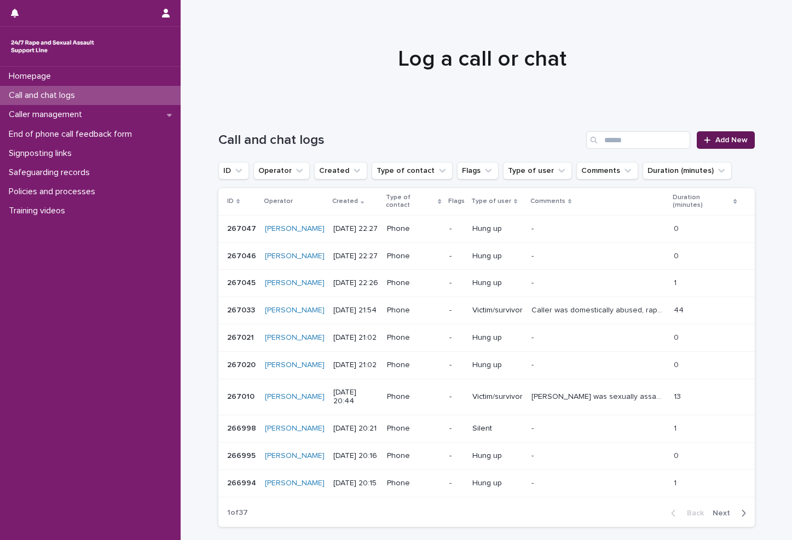
click at [695, 143] on span "Add New" at bounding box center [731, 140] width 32 height 8
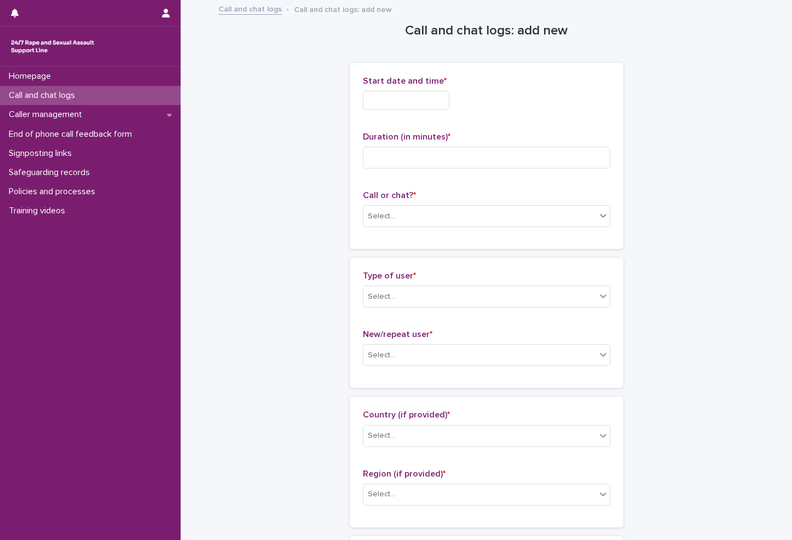
click at [391, 108] on input "text" at bounding box center [406, 100] width 86 height 19
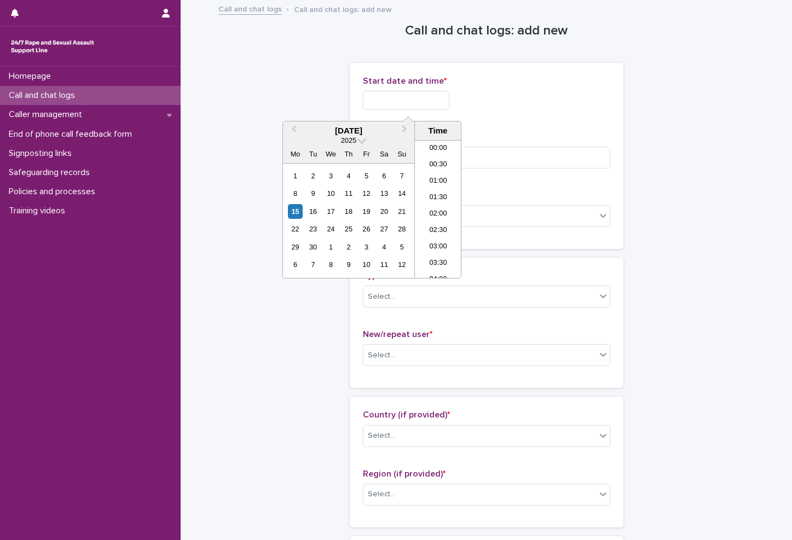
scroll to position [650, 0]
click at [431, 217] on li "22:00" at bounding box center [438, 220] width 46 height 16
click at [445, 95] on input "**********" at bounding box center [406, 100] width 86 height 19
type input "**********"
click at [494, 103] on div "**********" at bounding box center [486, 100] width 247 height 19
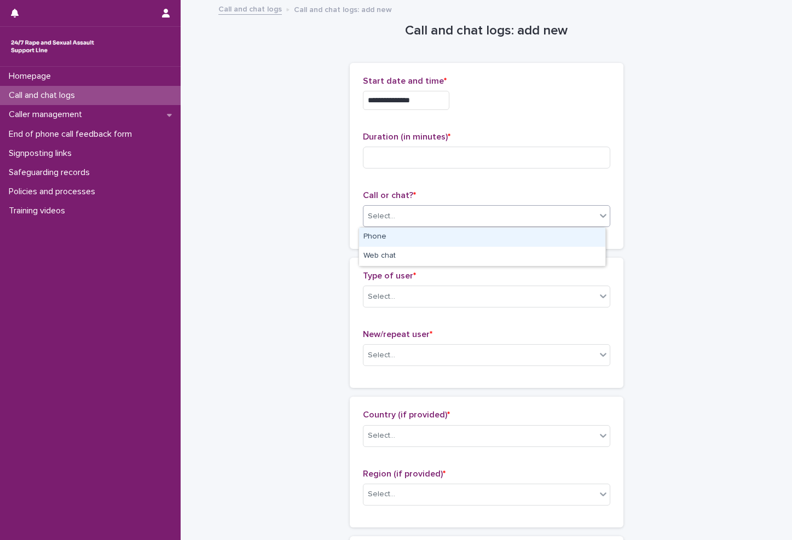
click at [455, 215] on div "Select..." at bounding box center [479, 216] width 232 height 18
click at [416, 233] on div "Phone" at bounding box center [482, 237] width 246 height 19
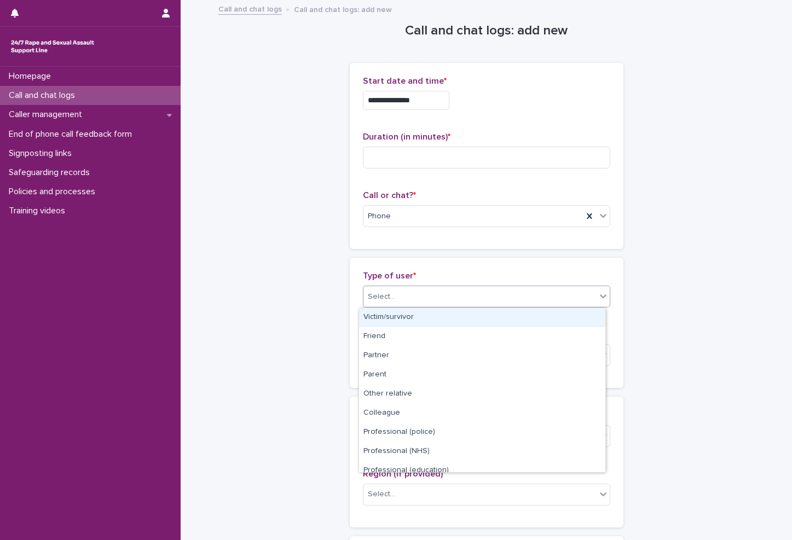
click at [429, 293] on div "Select..." at bounding box center [479, 297] width 232 height 18
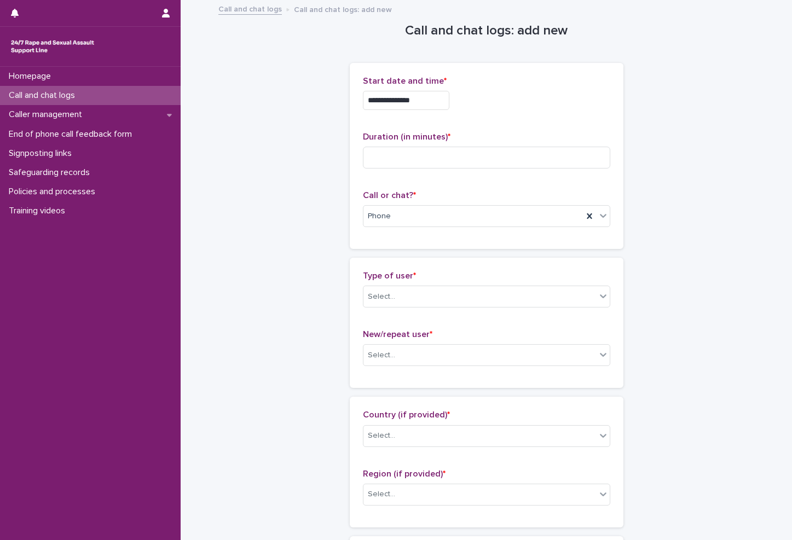
click at [484, 167] on input at bounding box center [486, 158] width 247 height 22
type input "*"
click at [423, 309] on div "Type of user * Select..." at bounding box center [486, 293] width 247 height 45
click at [435, 298] on div "Select..." at bounding box center [479, 297] width 232 height 18
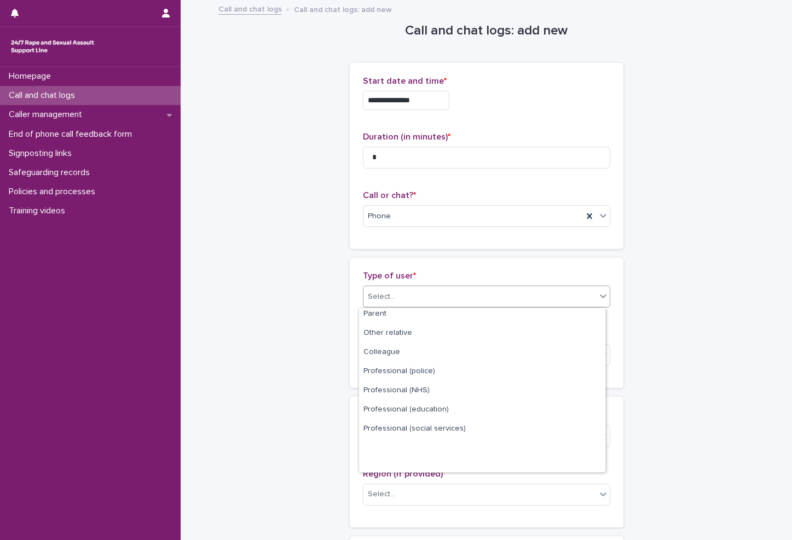
scroll to position [0, 0]
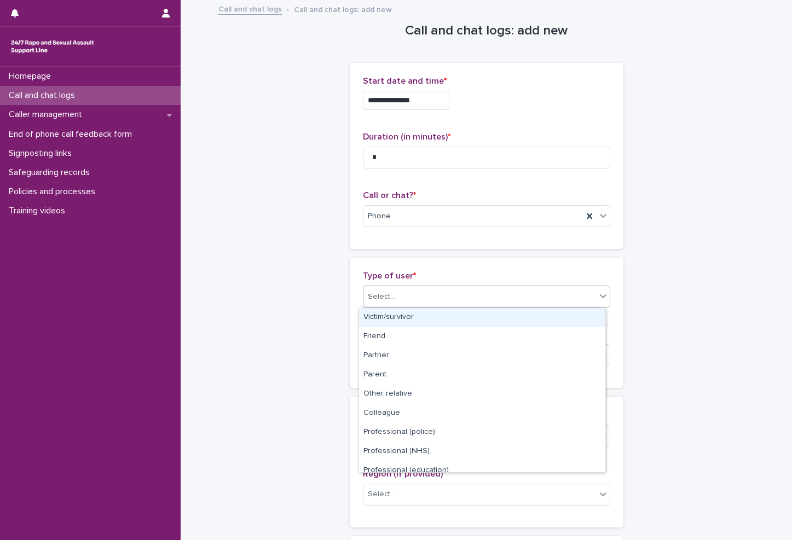
click at [447, 312] on div "Victim/survivor" at bounding box center [482, 317] width 246 height 19
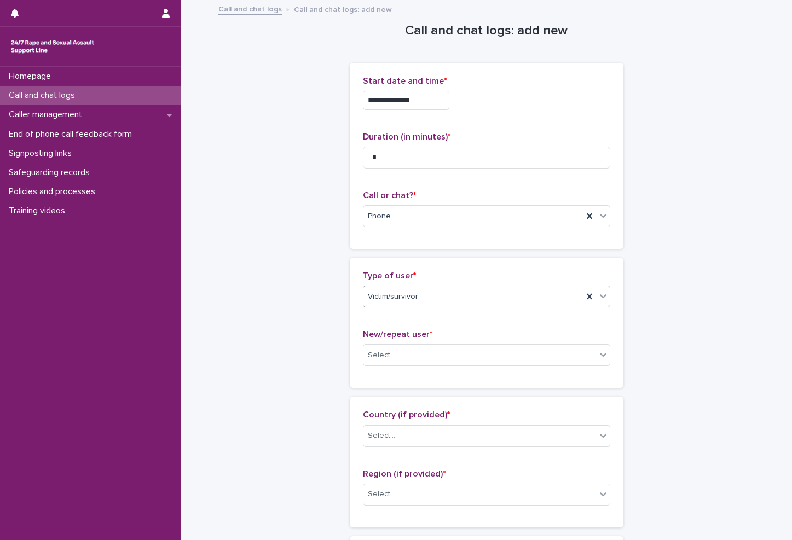
click at [447, 366] on div "New/repeat user * Select..." at bounding box center [486, 351] width 247 height 45
click at [451, 362] on div "Select..." at bounding box center [479, 355] width 232 height 18
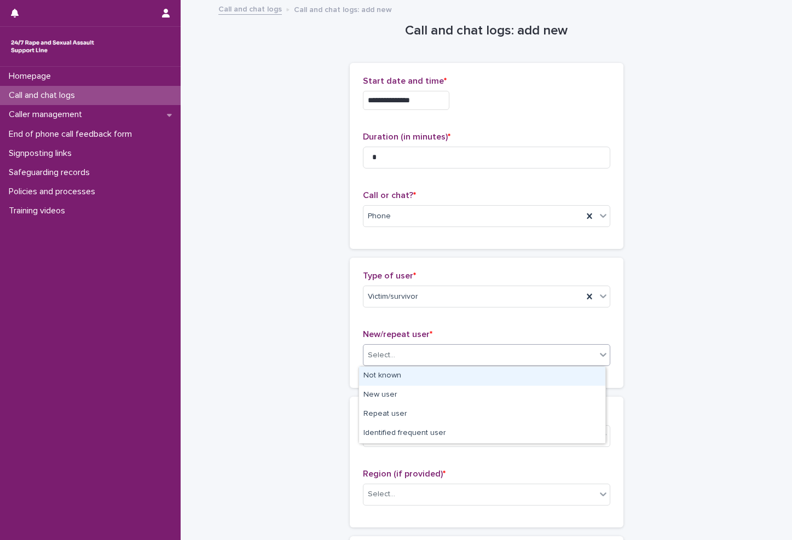
click at [400, 379] on div "Not known" at bounding box center [482, 375] width 246 height 19
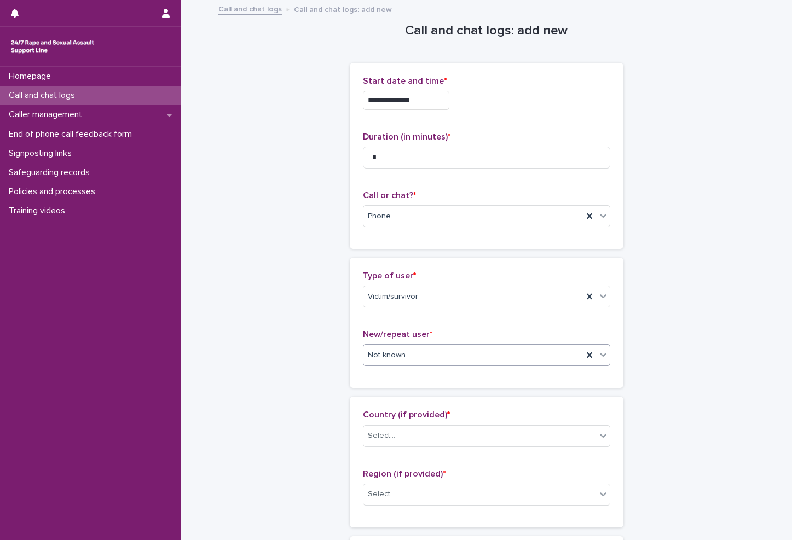
scroll to position [109, 0]
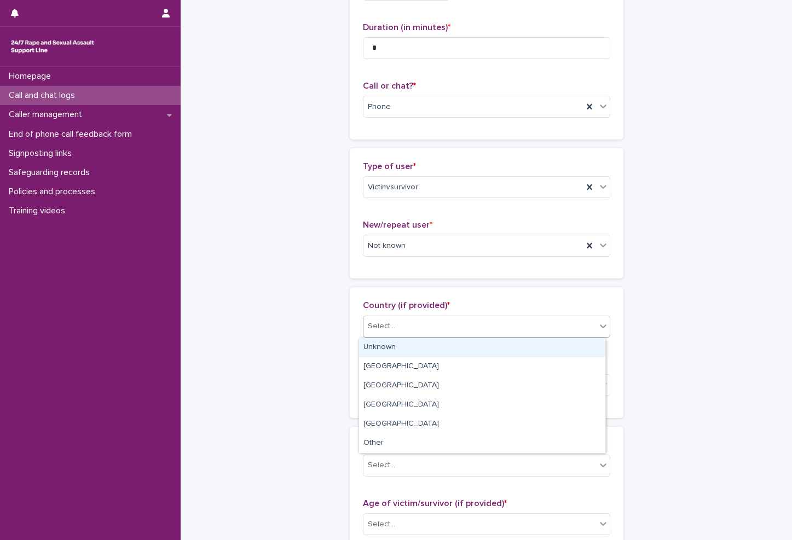
click at [392, 318] on div "Select..." at bounding box center [479, 326] width 232 height 18
click at [395, 352] on div "Unknown" at bounding box center [482, 347] width 246 height 19
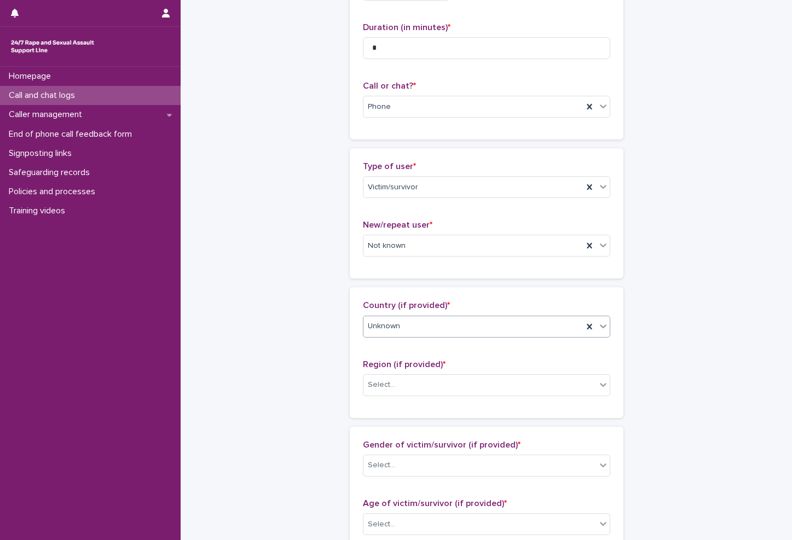
click at [396, 398] on div "Region (if provided) * Select..." at bounding box center [486, 381] width 247 height 45
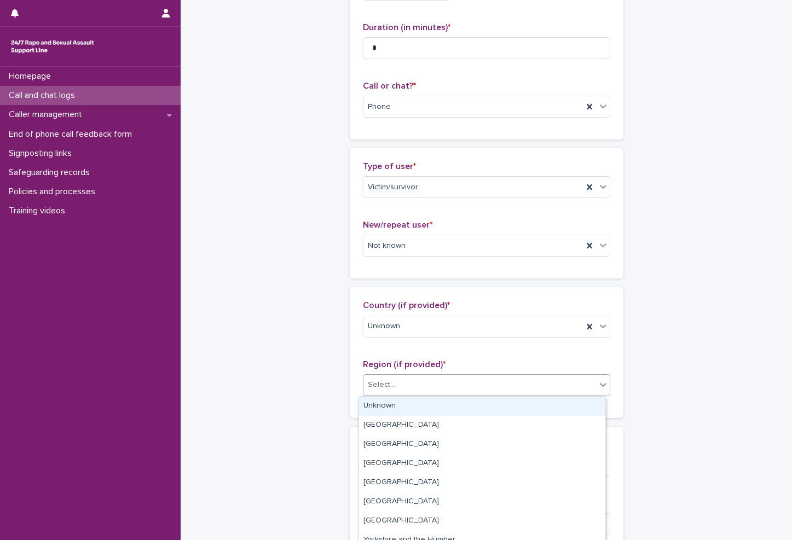
click at [403, 376] on div "Select..." at bounding box center [479, 385] width 232 height 18
click at [381, 404] on div "Unknown" at bounding box center [482, 406] width 246 height 19
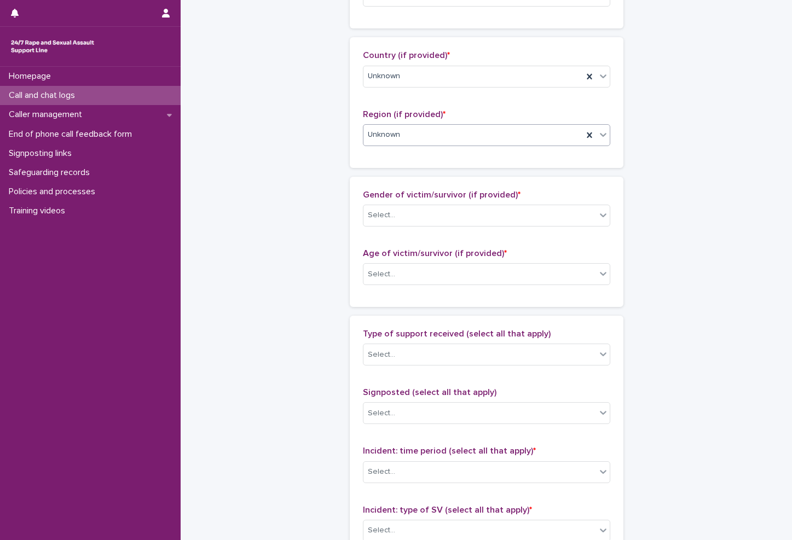
scroll to position [383, 0]
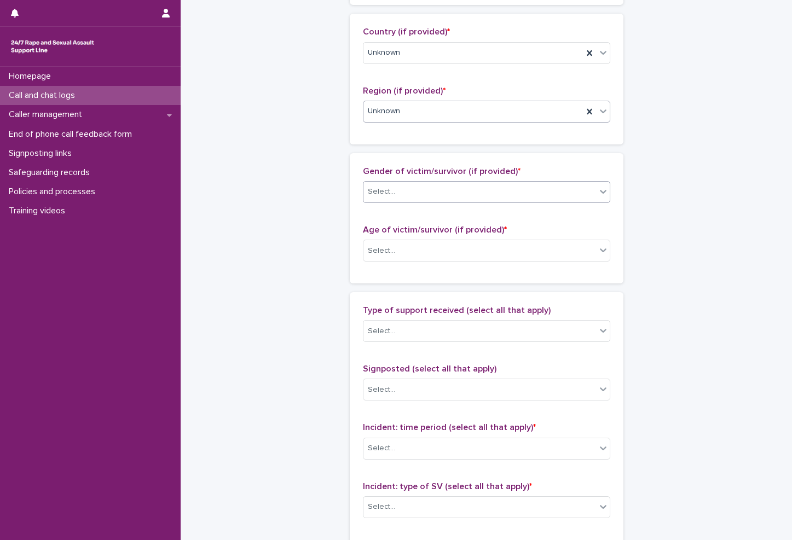
click at [481, 188] on div "Select..." at bounding box center [479, 192] width 232 height 18
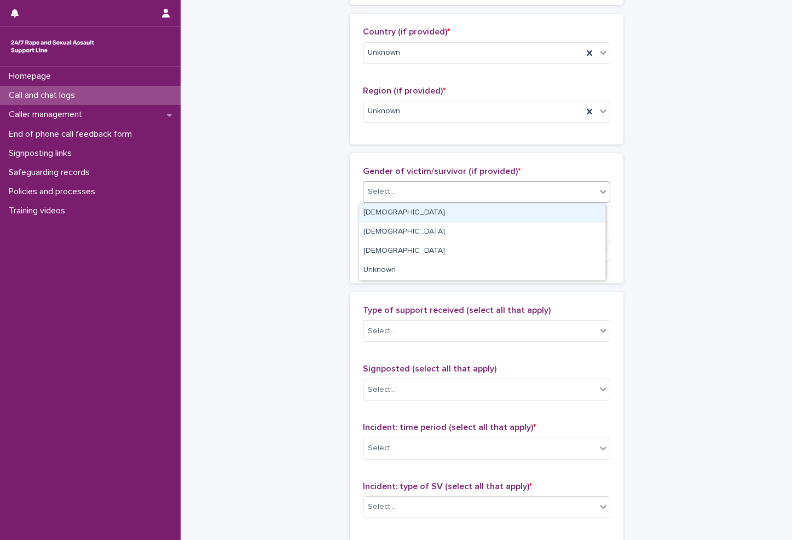
click at [408, 217] on div "[DEMOGRAPHIC_DATA]" at bounding box center [482, 212] width 246 height 19
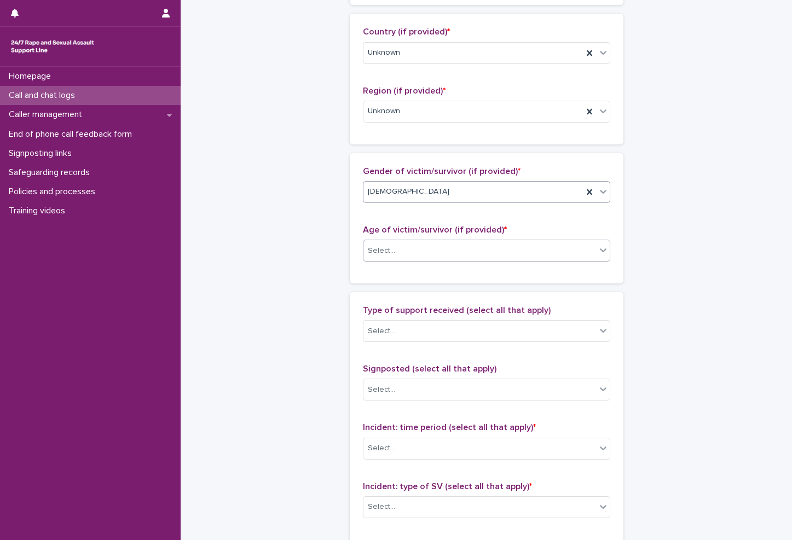
click at [391, 261] on body "**********" at bounding box center [396, 270] width 792 height 540
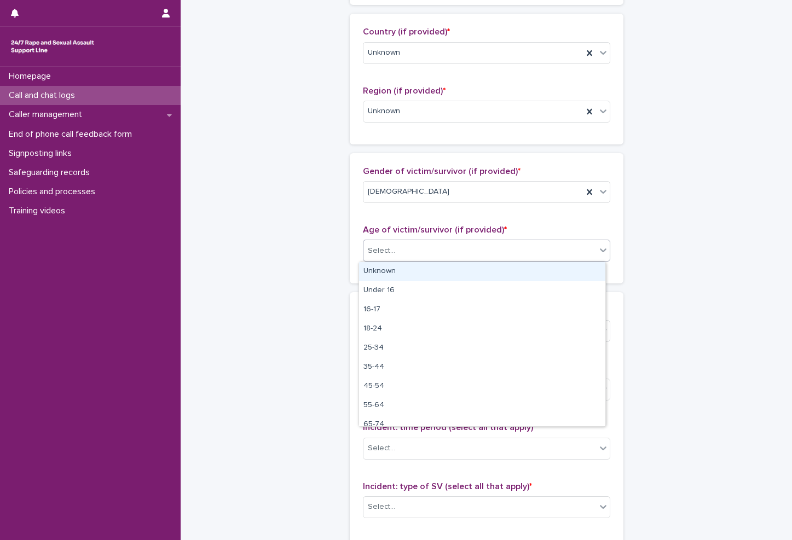
click at [386, 278] on div "Unknown" at bounding box center [482, 271] width 246 height 19
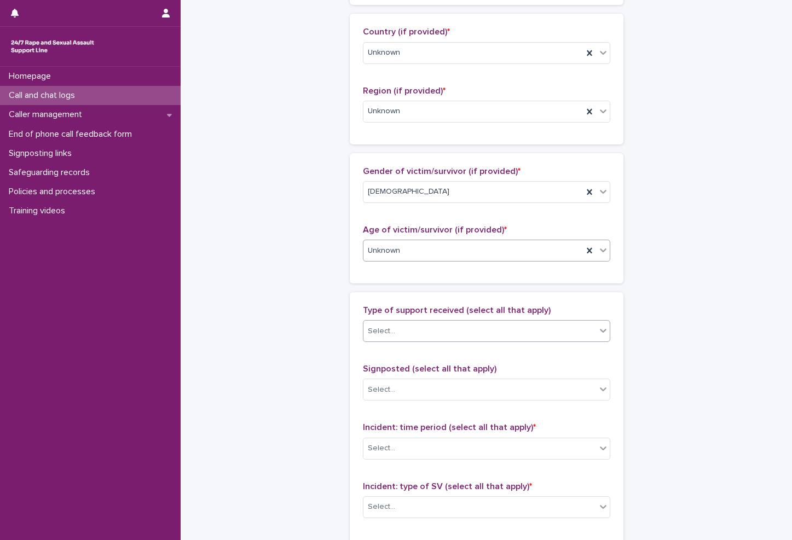
click at [377, 336] on div "Select..." at bounding box center [381, 330] width 27 height 11
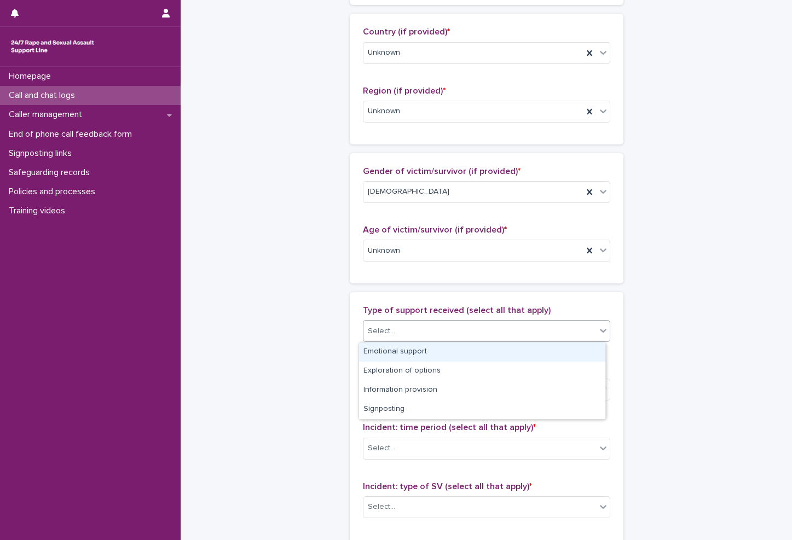
click at [374, 345] on div "Emotional support" at bounding box center [482, 351] width 246 height 19
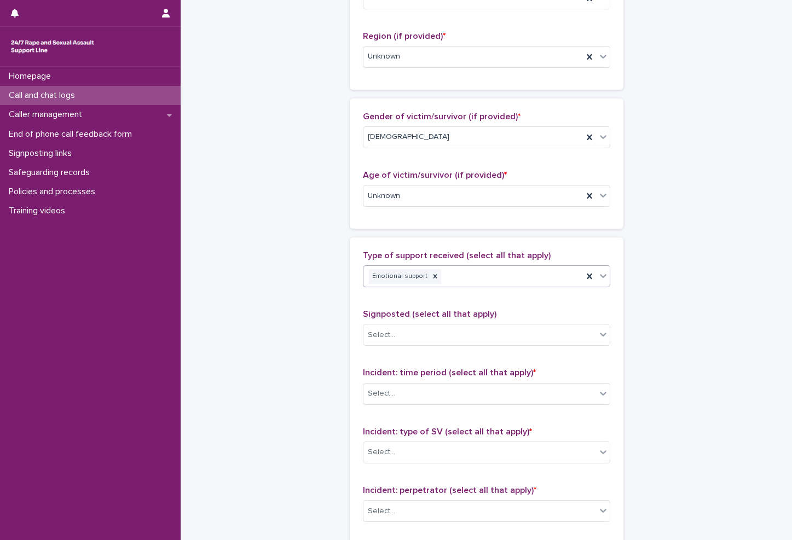
scroll to position [492, 0]
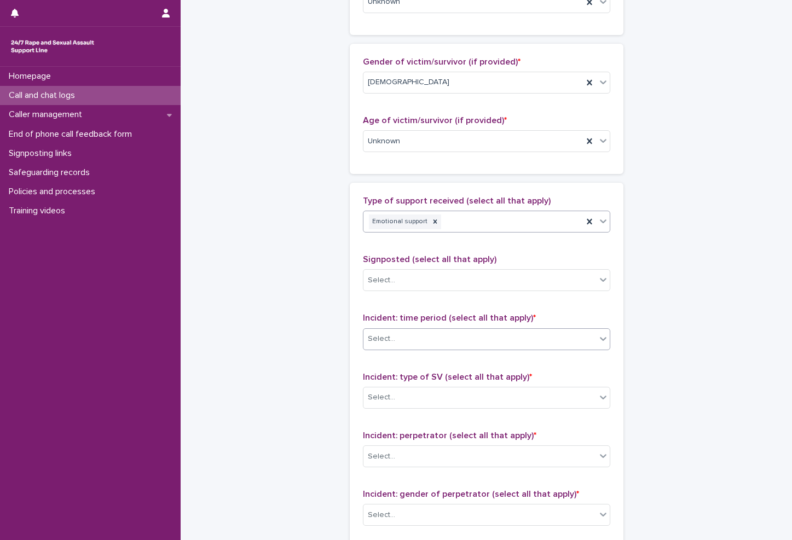
click at [385, 334] on div "Select..." at bounding box center [381, 338] width 27 height 11
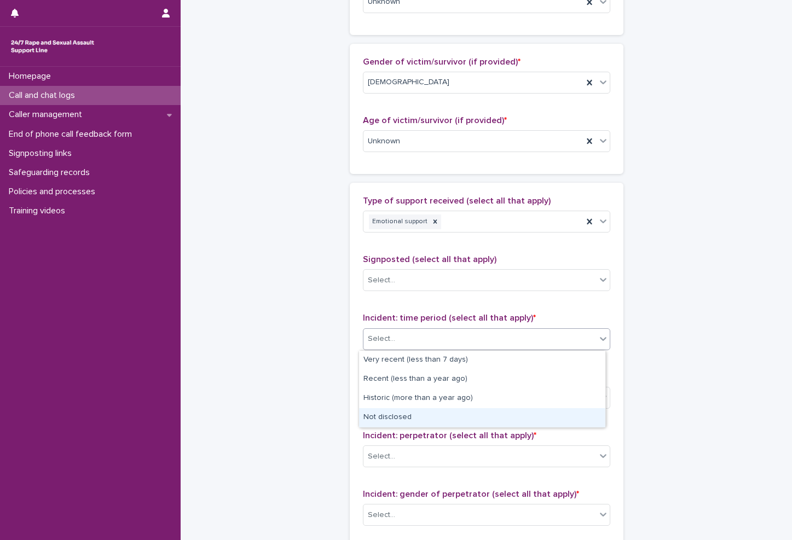
click at [384, 420] on div "Not disclosed" at bounding box center [482, 417] width 246 height 19
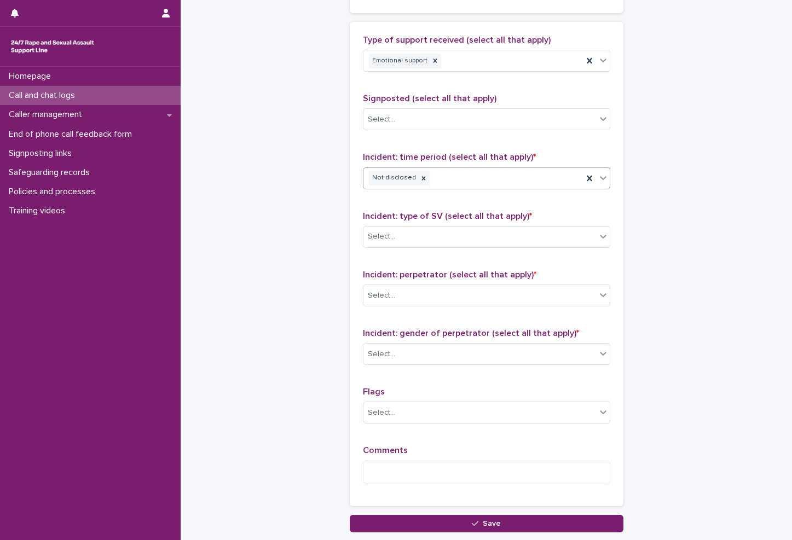
scroll to position [656, 0]
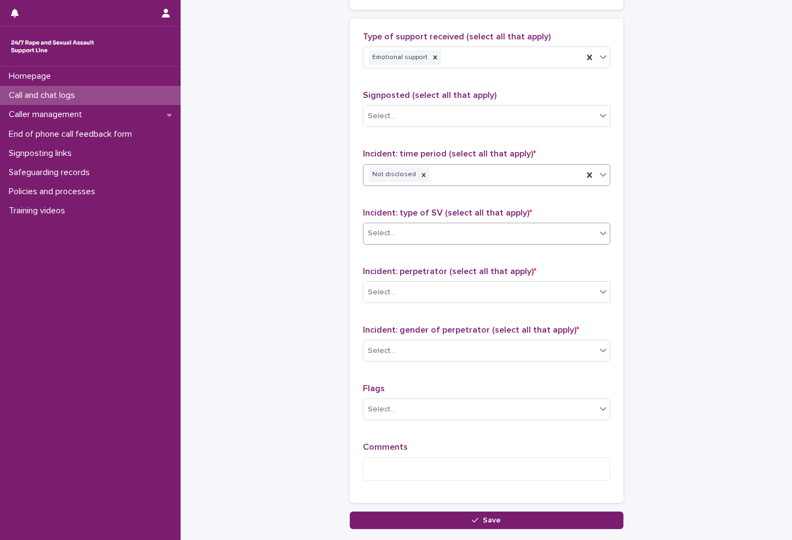
click at [433, 227] on div "Select..." at bounding box center [479, 233] width 232 height 18
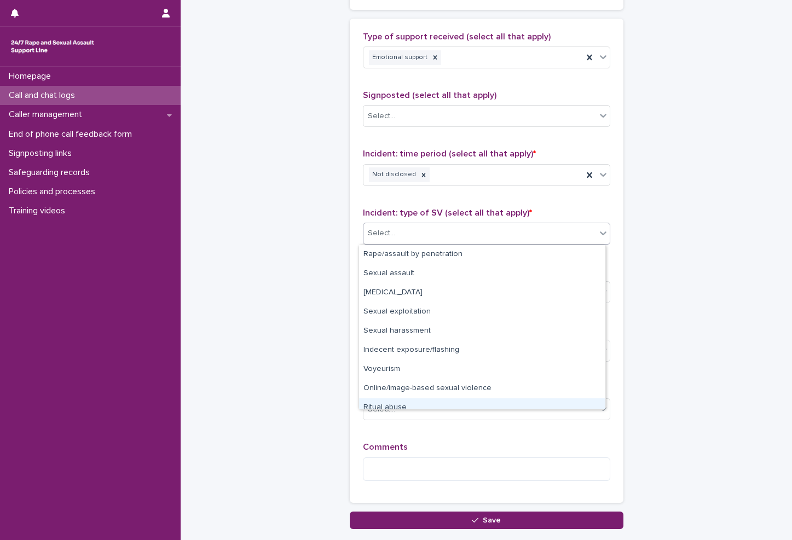
scroll to position [27, 0]
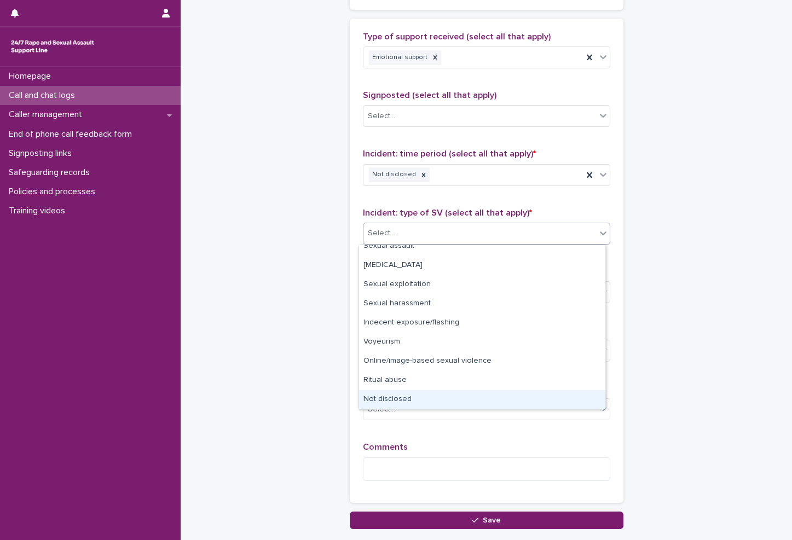
click at [376, 396] on div "Not disclosed" at bounding box center [482, 399] width 246 height 19
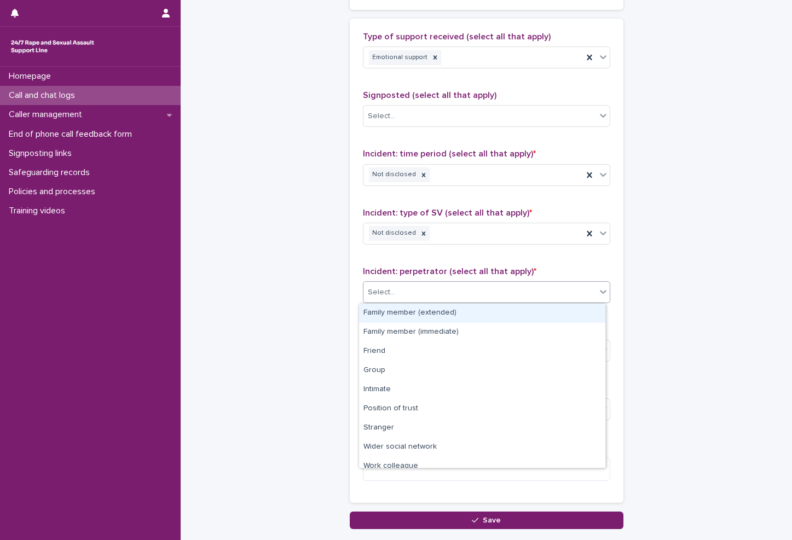
click at [452, 300] on div "Select..." at bounding box center [479, 292] width 232 height 18
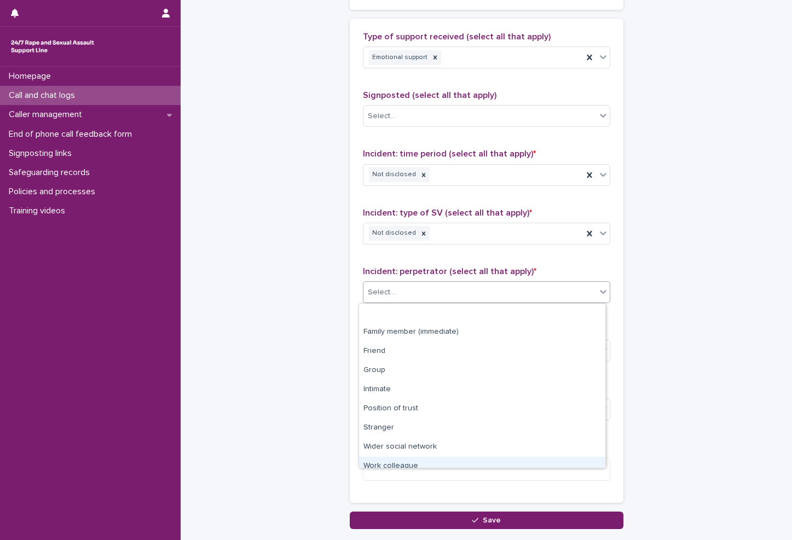
scroll to position [46, 0]
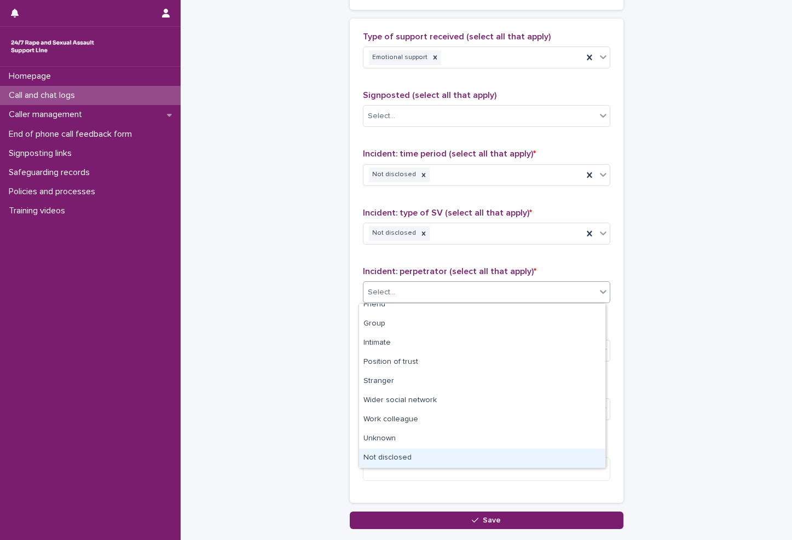
click at [391, 462] on div "Not disclosed" at bounding box center [482, 458] width 246 height 19
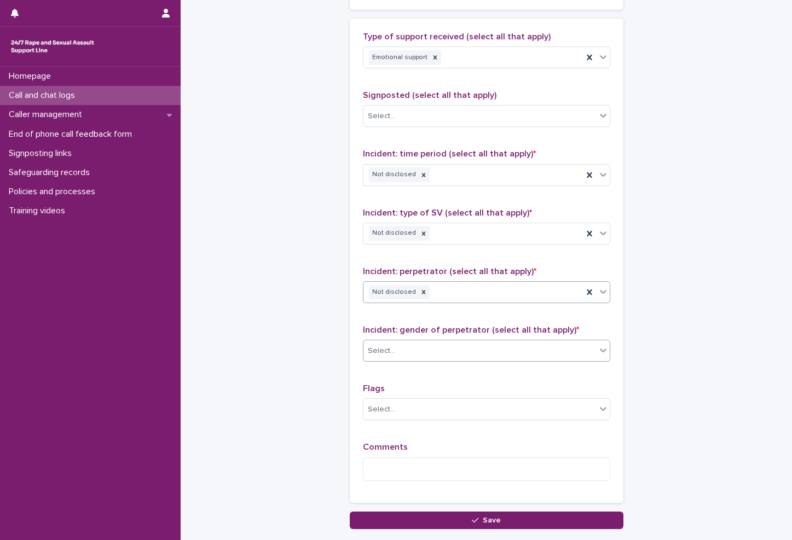
click at [438, 341] on div "Select..." at bounding box center [486, 351] width 247 height 22
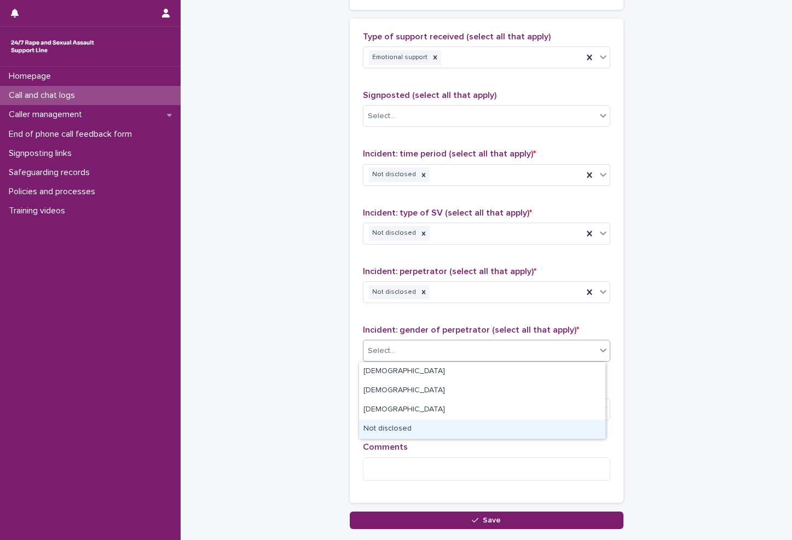
click at [388, 426] on div "Not disclosed" at bounding box center [482, 429] width 246 height 19
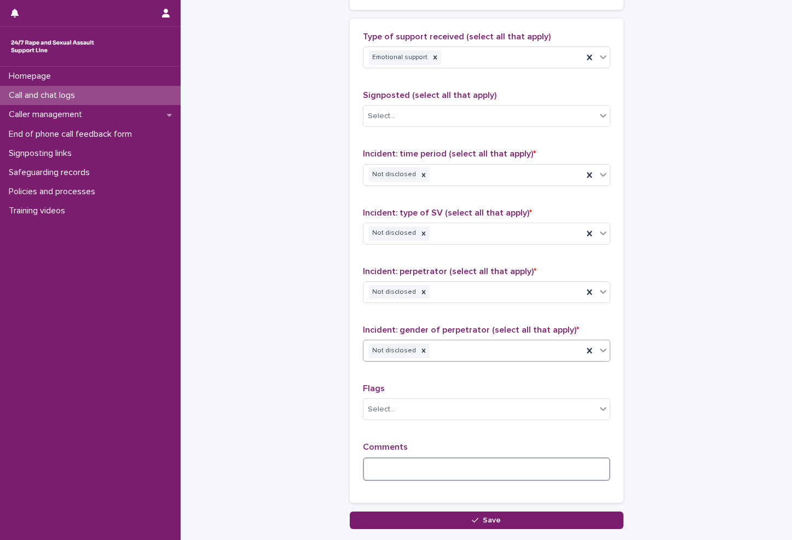
click at [408, 464] on textarea at bounding box center [486, 469] width 247 height 24
type textarea "*"
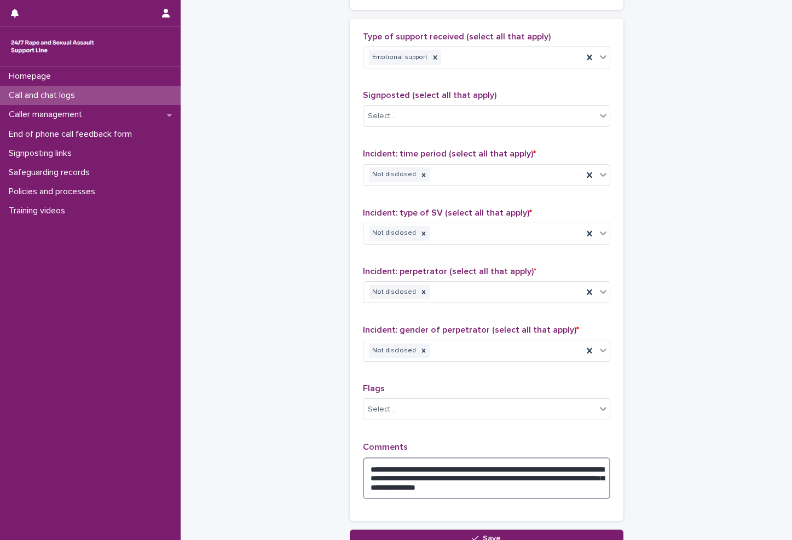
click at [583, 473] on textarea "**********" at bounding box center [486, 478] width 247 height 42
click at [583, 479] on textarea "**********" at bounding box center [486, 478] width 247 height 42
click at [554, 481] on textarea "**********" at bounding box center [486, 478] width 247 height 42
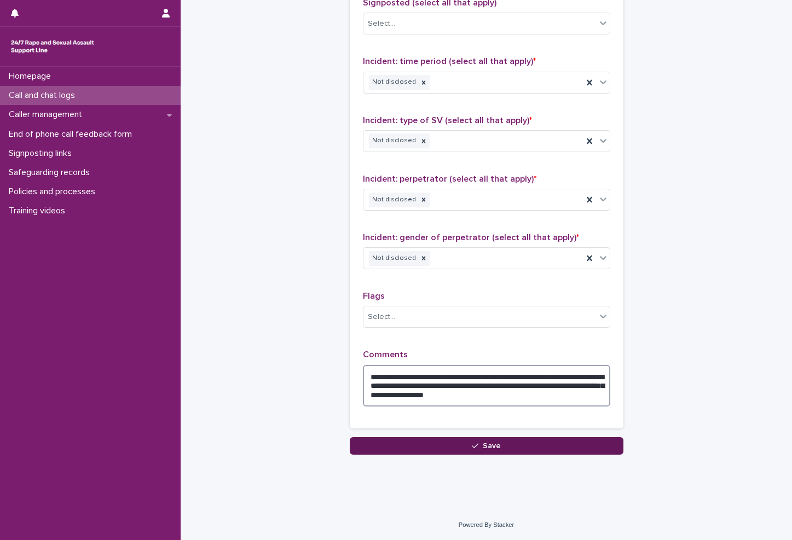
type textarea "**********"
click at [517, 449] on button "Save" at bounding box center [487, 446] width 274 height 18
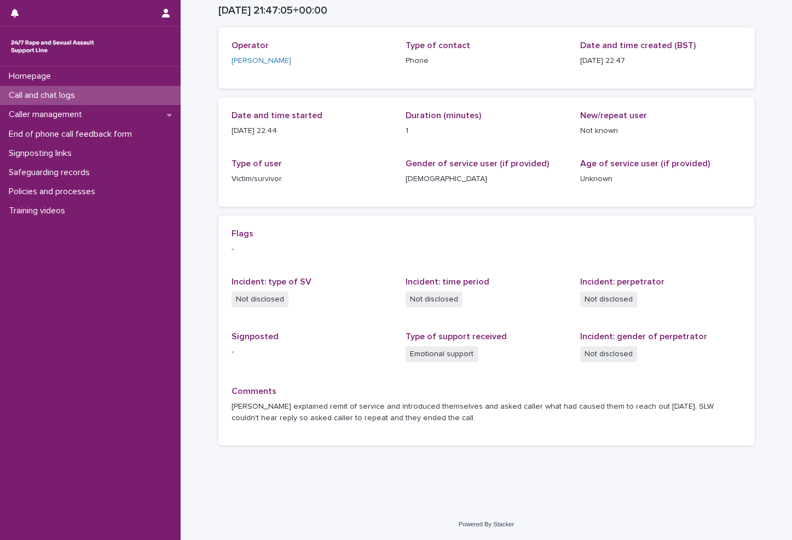
scroll to position [53, 0]
click at [118, 98] on div "Call and chat logs" at bounding box center [90, 95] width 181 height 19
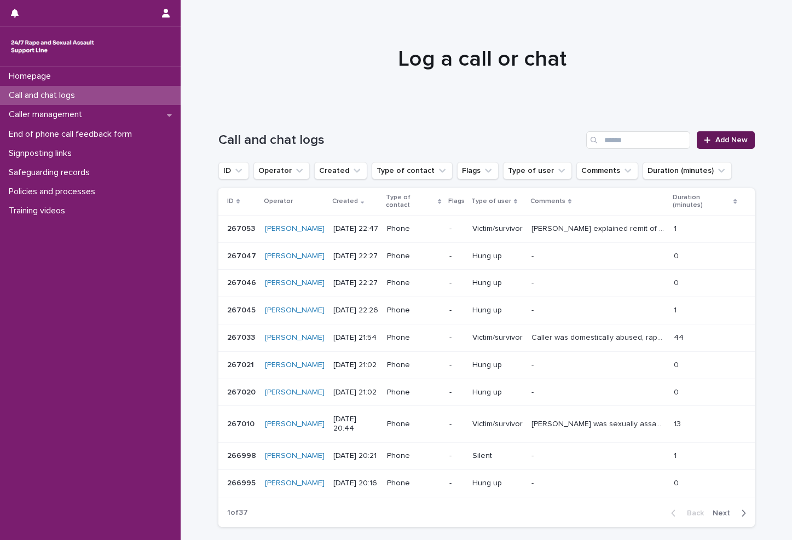
click at [695, 138] on span "Add New" at bounding box center [731, 140] width 32 height 8
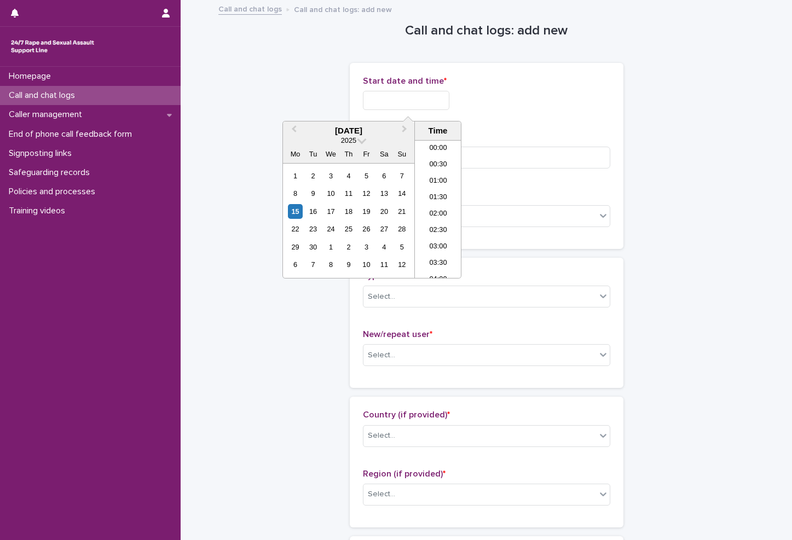
click at [408, 101] on input "text" at bounding box center [406, 100] width 86 height 19
click at [443, 214] on li "22:00" at bounding box center [438, 220] width 46 height 16
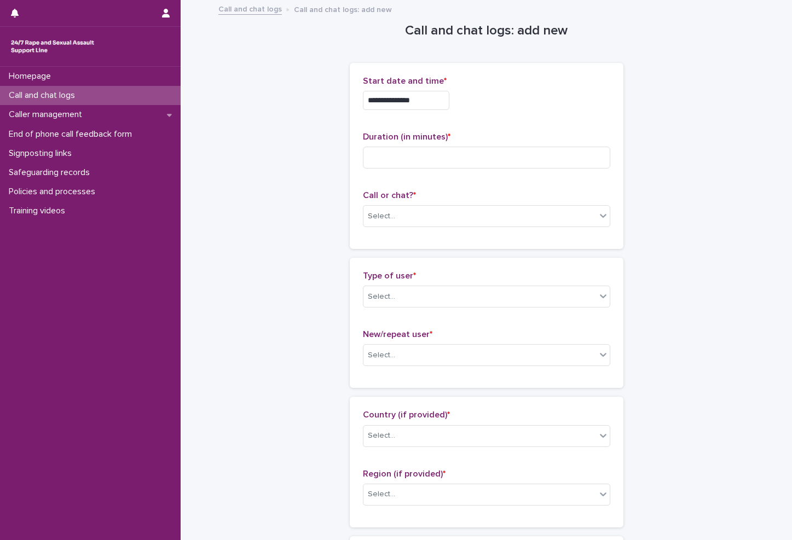
click at [431, 97] on input "**********" at bounding box center [406, 100] width 86 height 19
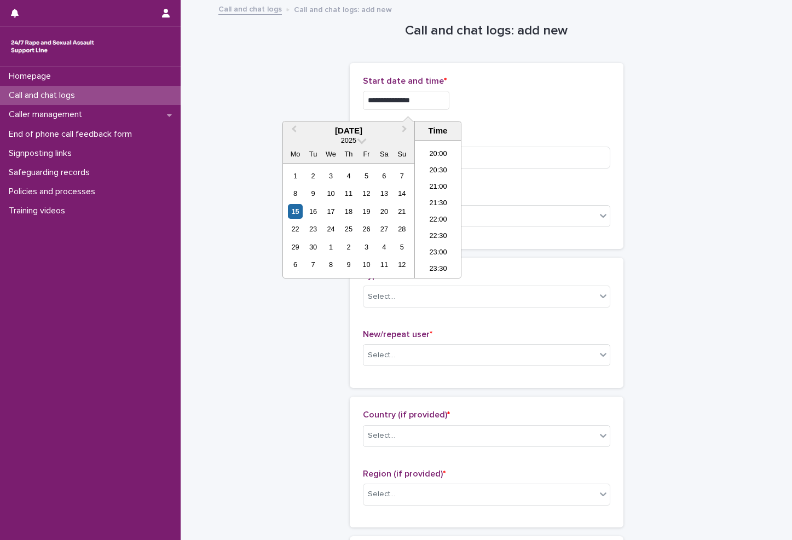
type input "**********"
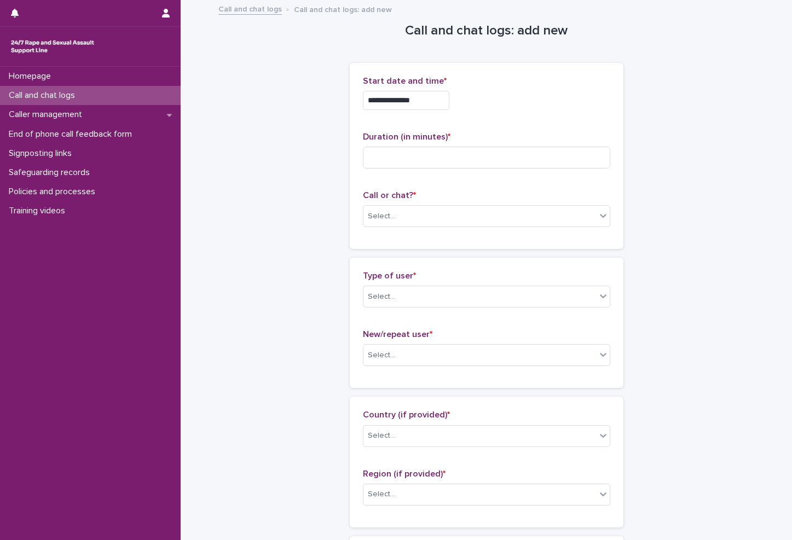
click at [515, 124] on div "**********" at bounding box center [486, 156] width 247 height 160
drag, startPoint x: 456, startPoint y: 204, endPoint x: 453, endPoint y: 214, distance: 10.7
click at [453, 214] on div "Call or chat? * Select..." at bounding box center [486, 212] width 247 height 45
drag, startPoint x: 453, startPoint y: 214, endPoint x: 442, endPoint y: 223, distance: 14.0
click at [442, 223] on div "Select..." at bounding box center [479, 216] width 232 height 18
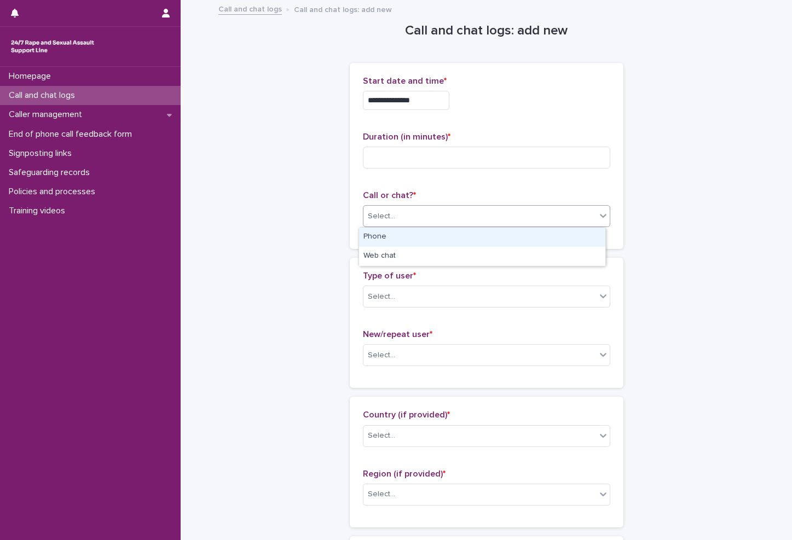
click at [437, 240] on div "Phone" at bounding box center [482, 237] width 246 height 19
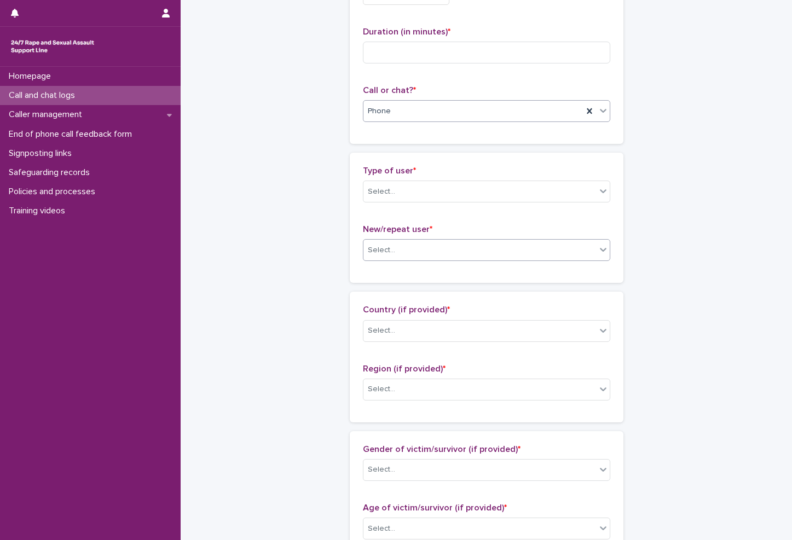
scroll to position [109, 0]
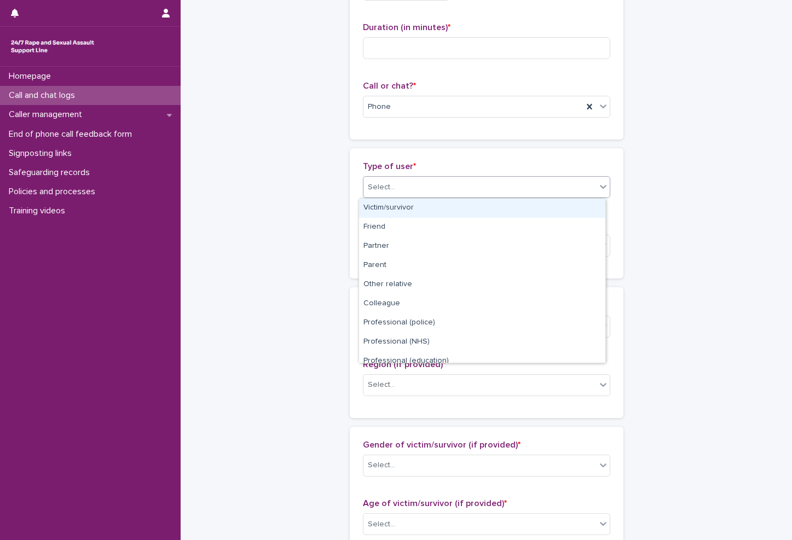
click at [492, 182] on div "Select..." at bounding box center [479, 187] width 232 height 18
click at [527, 166] on p "Type of user *" at bounding box center [486, 166] width 247 height 10
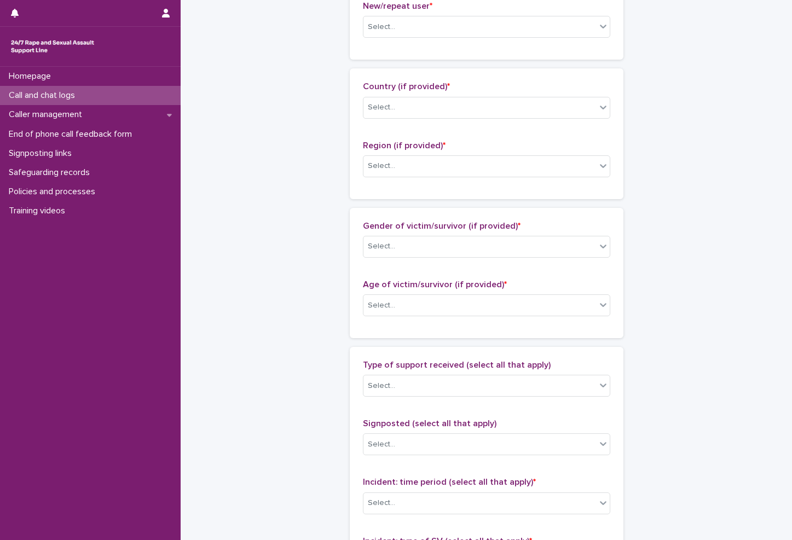
scroll to position [656, 0]
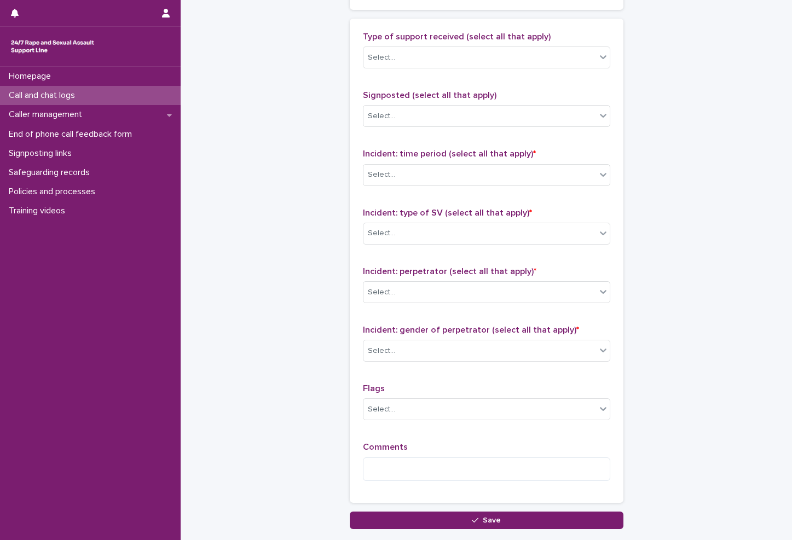
click at [414, 456] on div "Comments" at bounding box center [486, 465] width 247 height 47
click at [409, 466] on textarea at bounding box center [486, 469] width 247 height 24
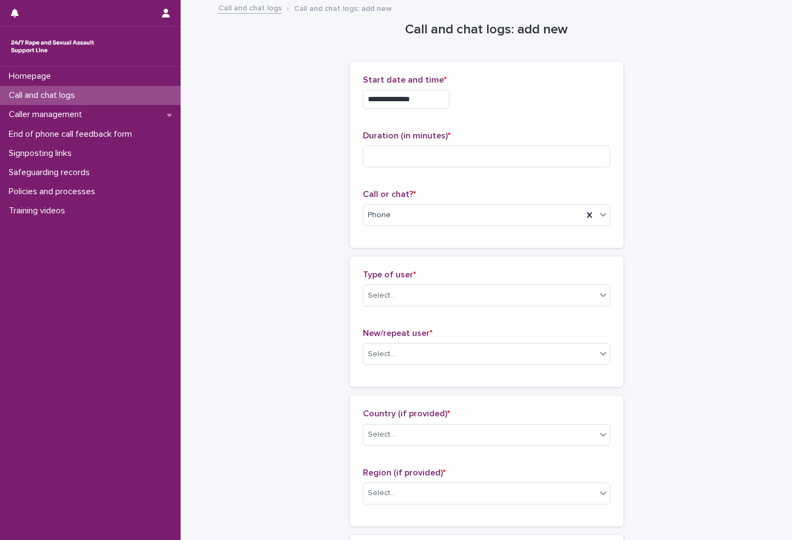
scroll to position [0, 0]
click at [447, 310] on div "Type of user * Select..." at bounding box center [486, 293] width 247 height 45
click at [451, 301] on div "Select..." at bounding box center [479, 297] width 232 height 18
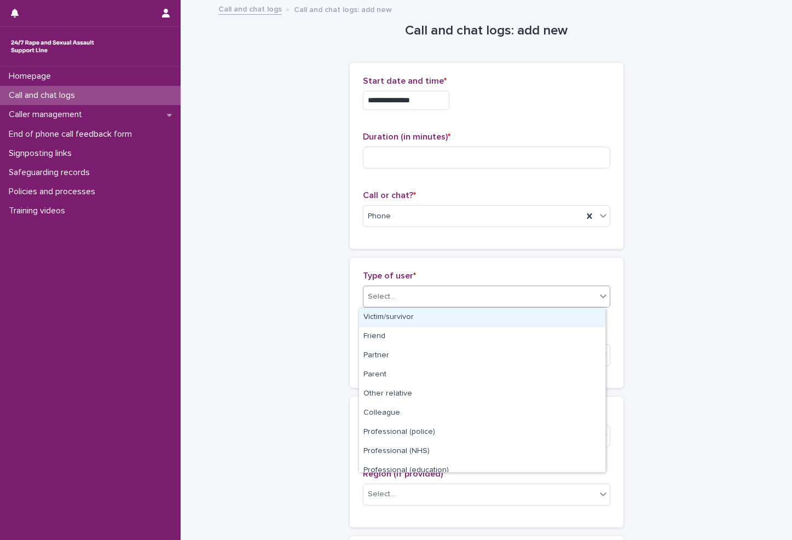
click at [414, 323] on div "Victim/survivor" at bounding box center [482, 317] width 246 height 19
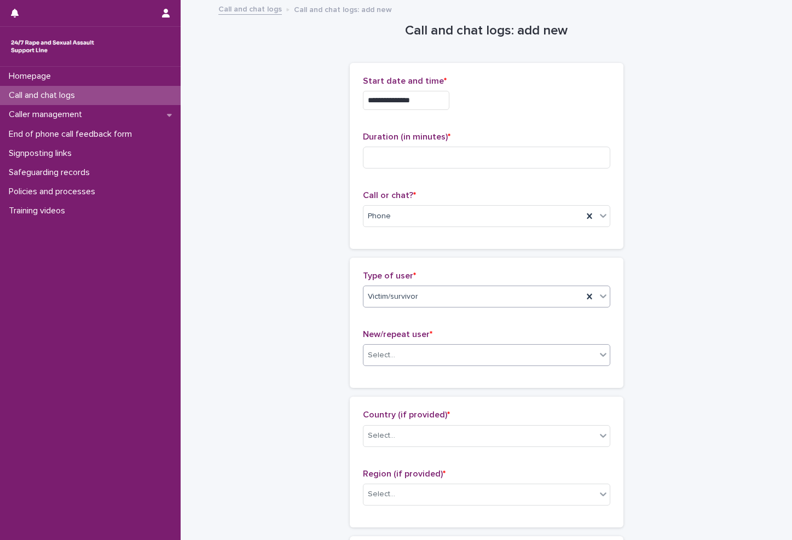
click at [411, 353] on div "Select..." at bounding box center [479, 355] width 232 height 18
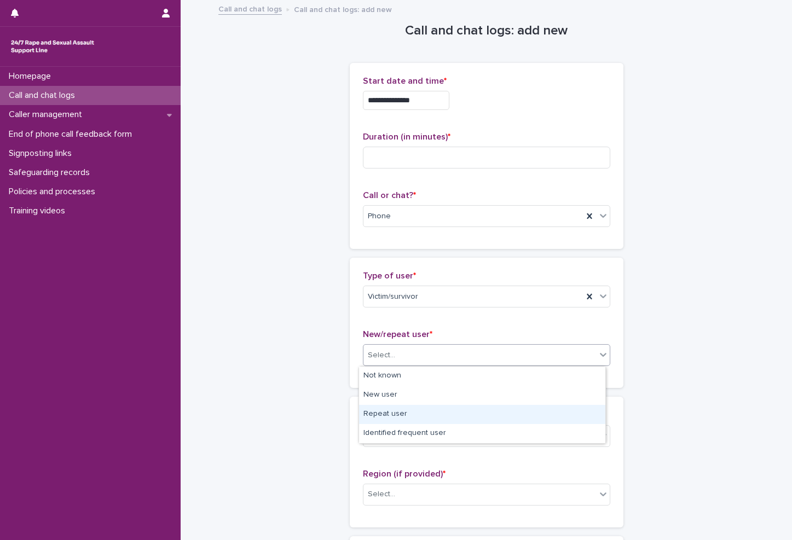
click at [430, 408] on div "Repeat user" at bounding box center [482, 414] width 246 height 19
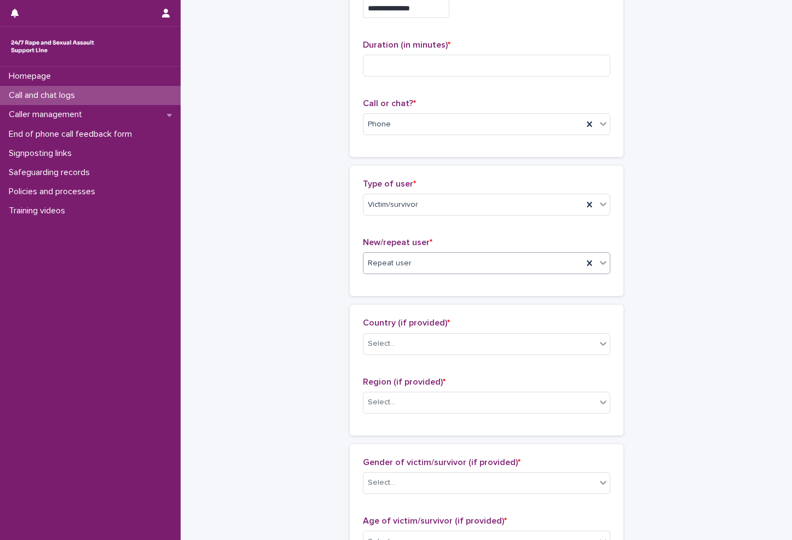
scroll to position [109, 0]
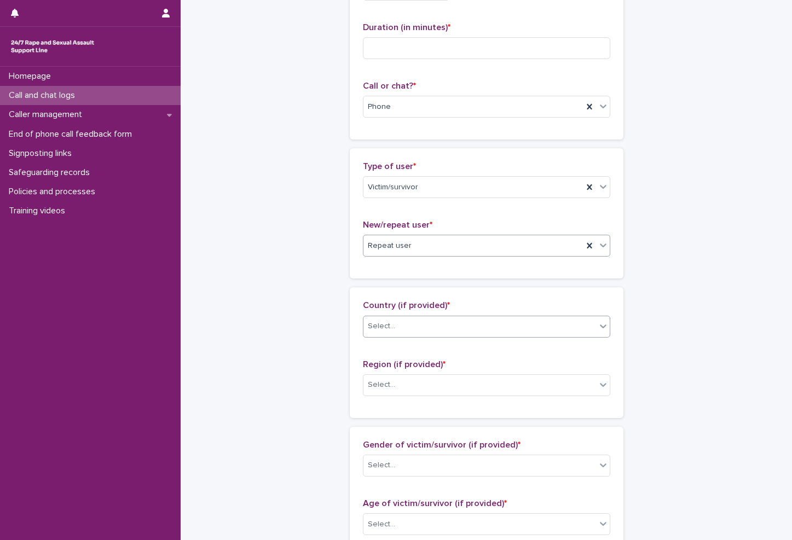
click at [456, 327] on div "Select..." at bounding box center [479, 326] width 232 height 18
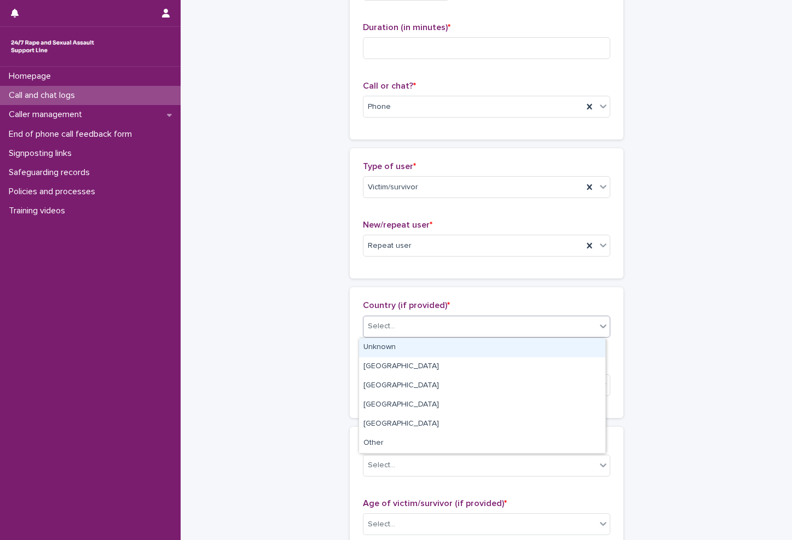
click at [428, 354] on div "Unknown" at bounding box center [482, 347] width 246 height 19
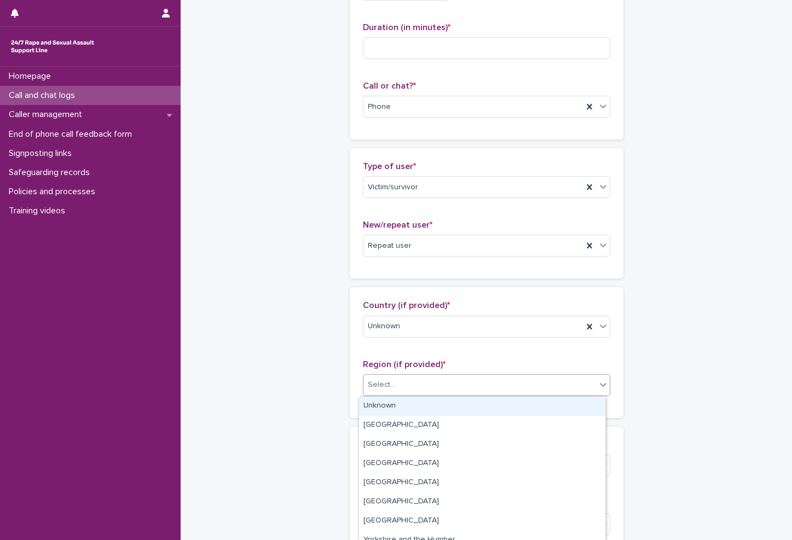
click at [395, 379] on div "Select..." at bounding box center [479, 385] width 232 height 18
click at [400, 411] on div "Unknown" at bounding box center [482, 406] width 246 height 19
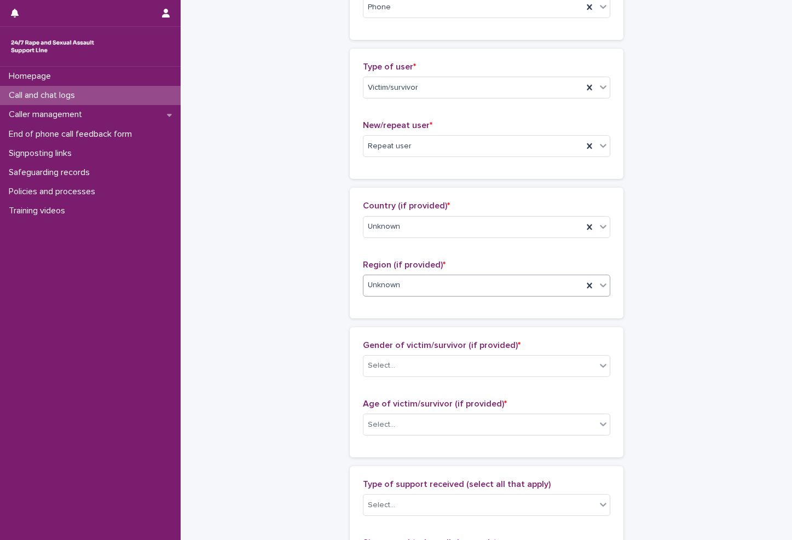
scroll to position [219, 0]
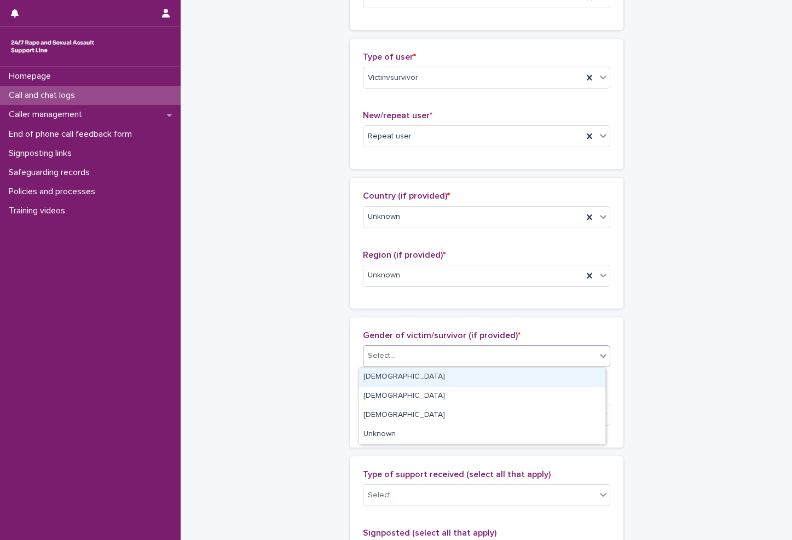
click at [408, 362] on div "Select..." at bounding box center [479, 356] width 232 height 18
click at [402, 374] on div "[DEMOGRAPHIC_DATA]" at bounding box center [482, 377] width 246 height 19
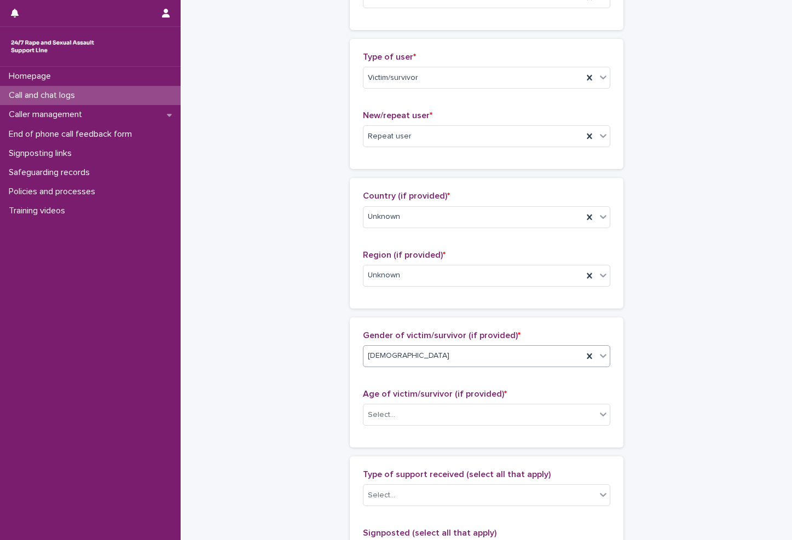
scroll to position [383, 0]
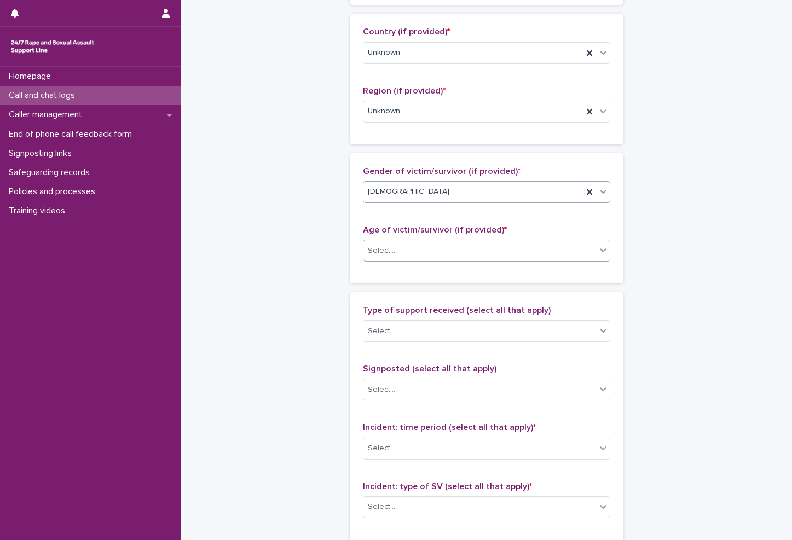
click at [469, 248] on div "Select..." at bounding box center [479, 251] width 232 height 18
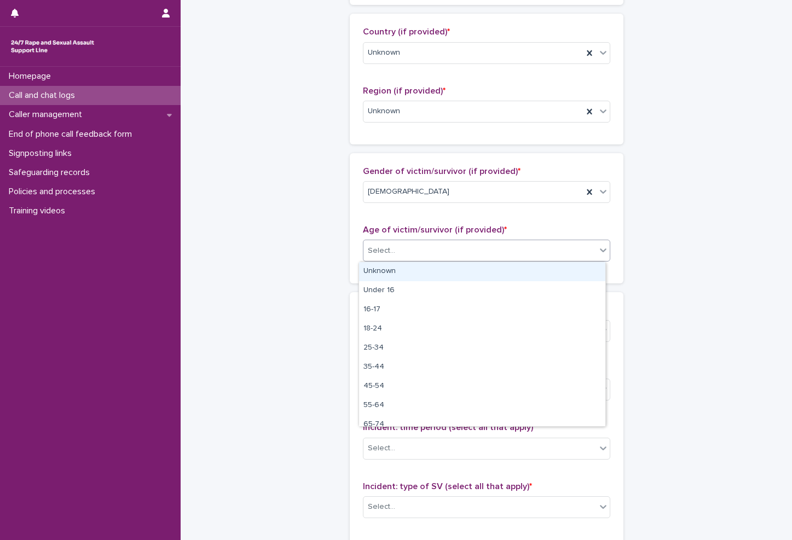
click at [391, 266] on div "Unknown" at bounding box center [482, 271] width 246 height 19
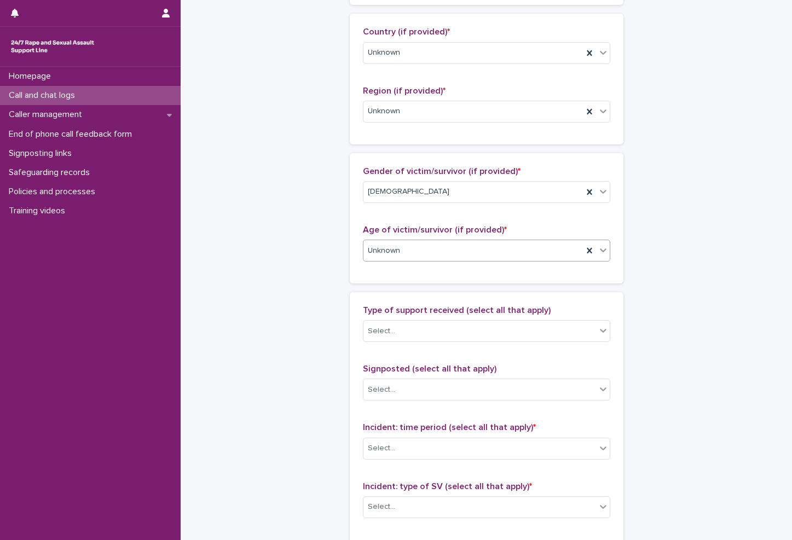
scroll to position [492, 0]
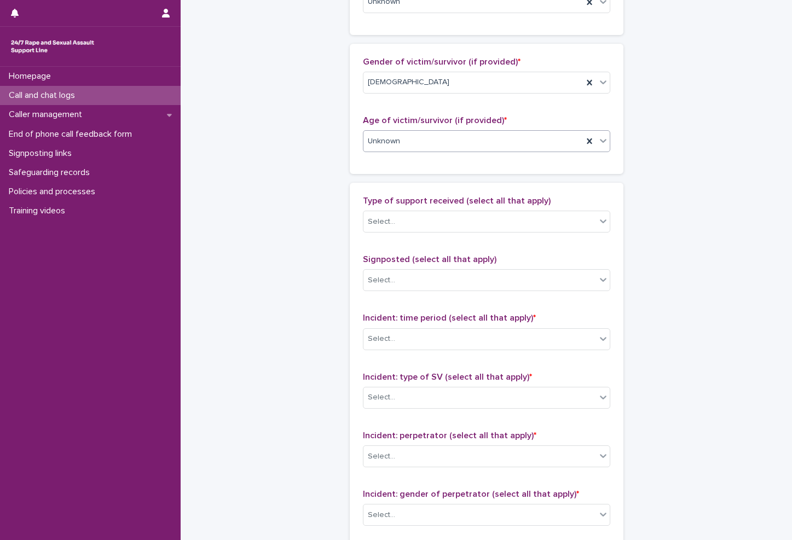
click at [434, 234] on div "Type of support received (select all that apply) Select..." at bounding box center [486, 218] width 247 height 45
click at [455, 219] on div "Select..." at bounding box center [479, 222] width 232 height 18
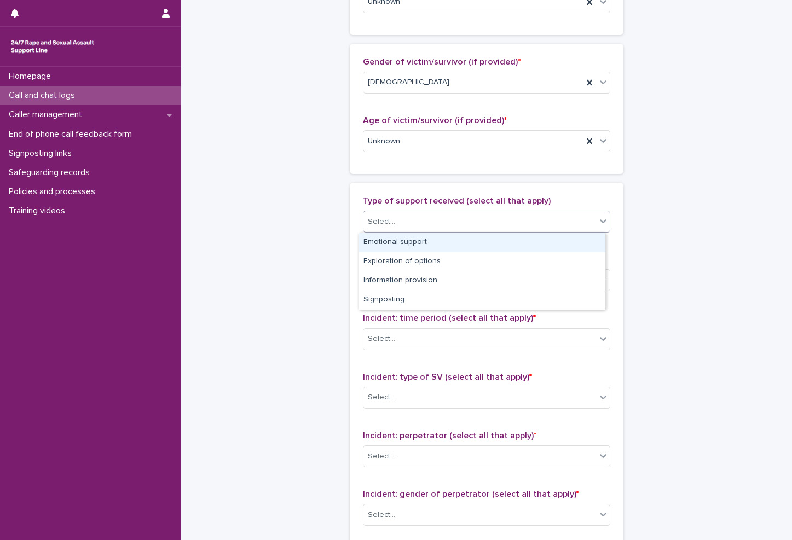
click at [443, 252] on div "Emotional support" at bounding box center [482, 242] width 246 height 19
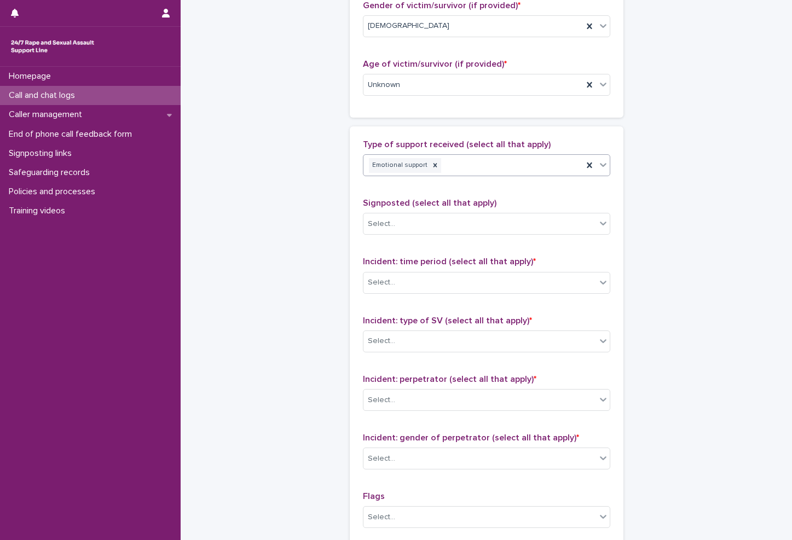
scroll to position [602, 0]
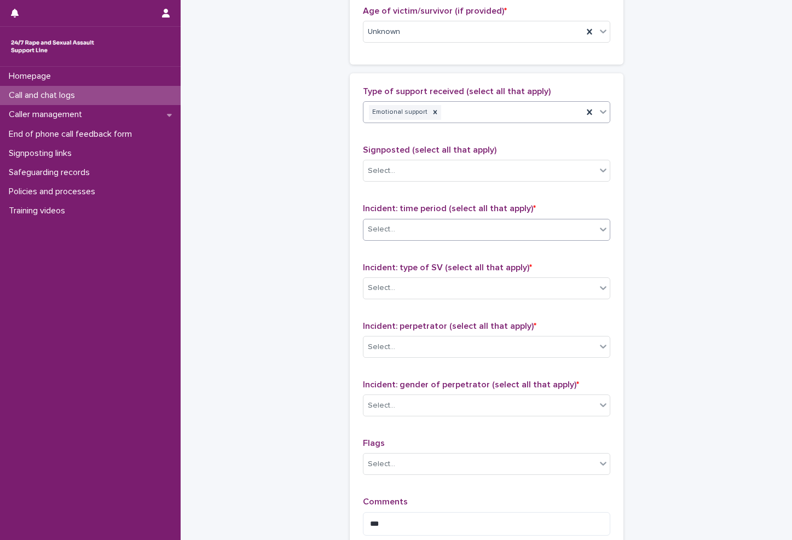
click at [400, 238] on div "Select..." at bounding box center [479, 229] width 232 height 18
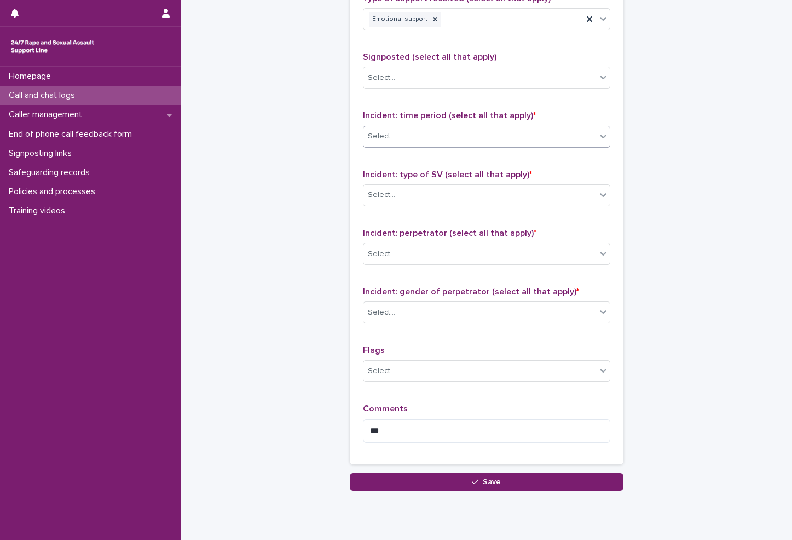
scroll to position [711, 0]
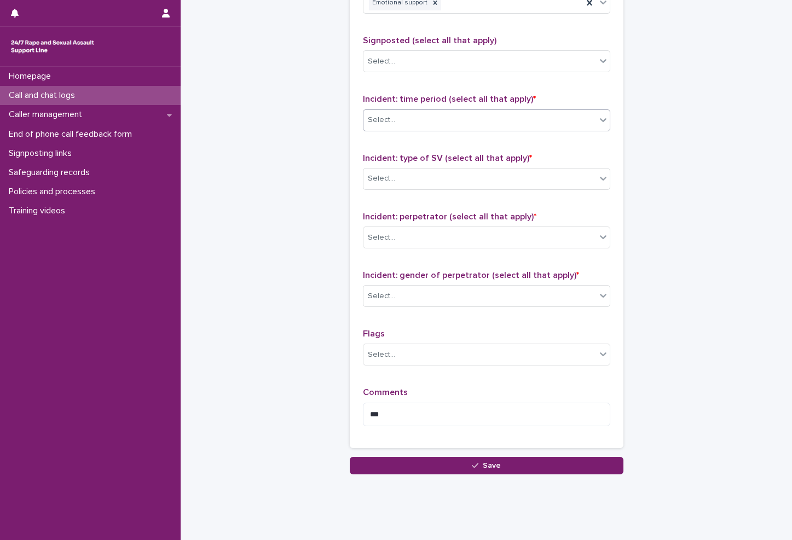
click at [395, 108] on div "Incident: time period (select all that apply) * 0 results available. Select is …" at bounding box center [486, 116] width 247 height 45
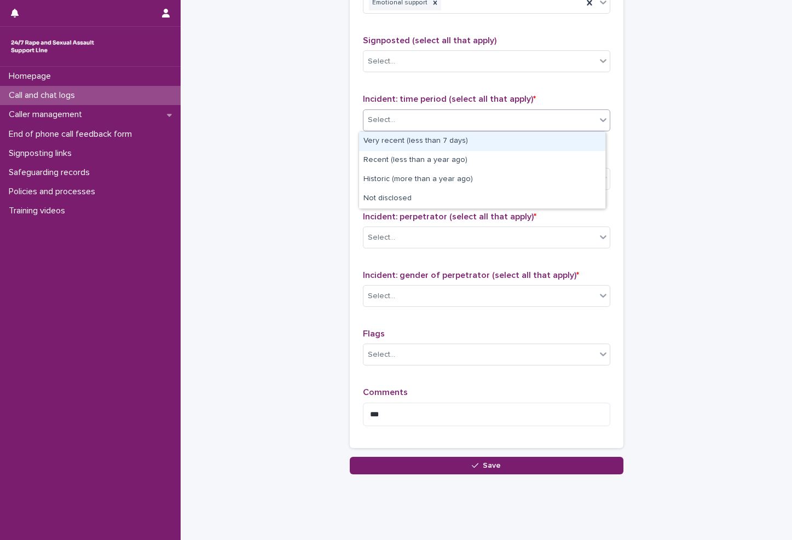
click at [395, 120] on div "Select..." at bounding box center [479, 120] width 232 height 18
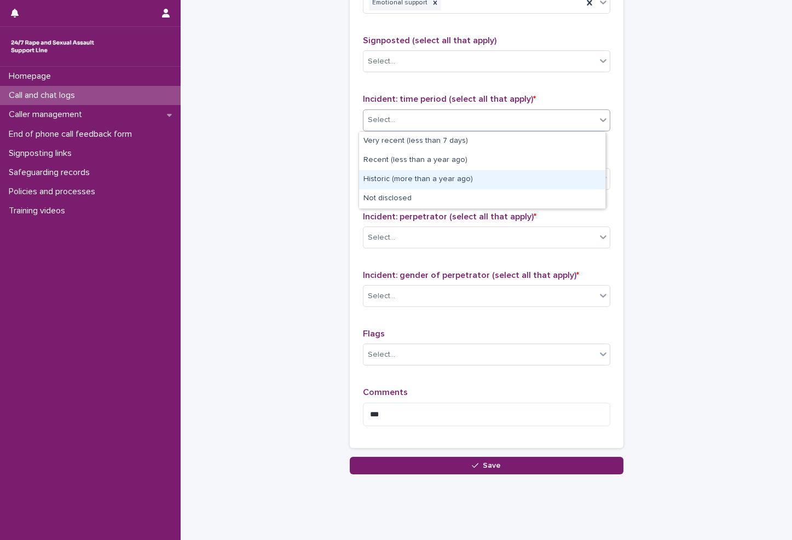
click at [411, 176] on div "Historic (more than a year ago)" at bounding box center [482, 179] width 246 height 19
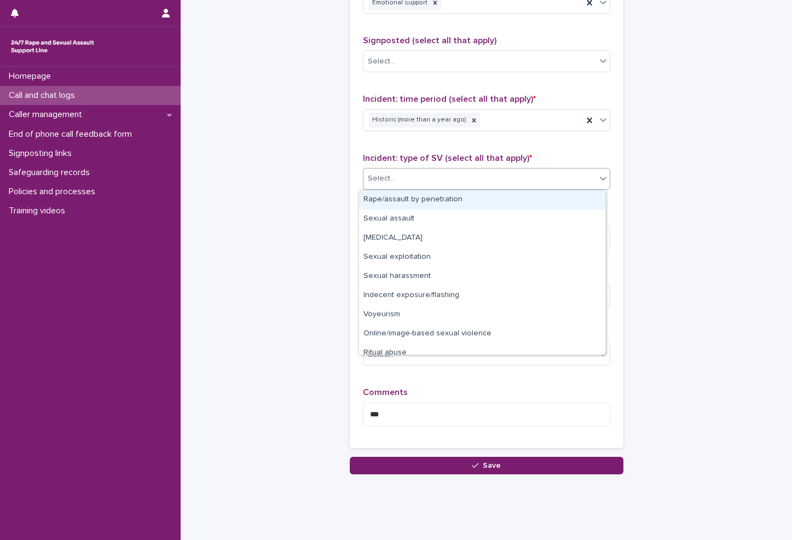
click at [411, 179] on div "Select..." at bounding box center [479, 179] width 232 height 18
click at [403, 200] on div "Rape/assault by penetration" at bounding box center [482, 199] width 246 height 19
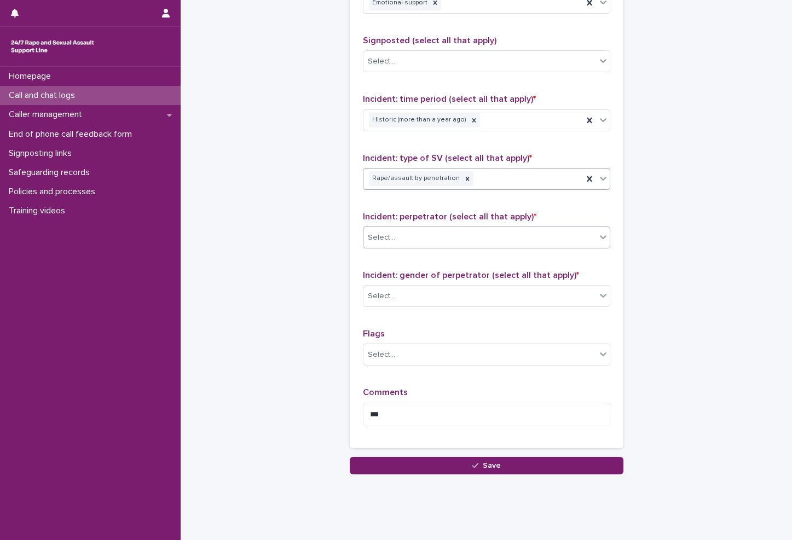
click at [399, 234] on div "Select..." at bounding box center [479, 238] width 232 height 18
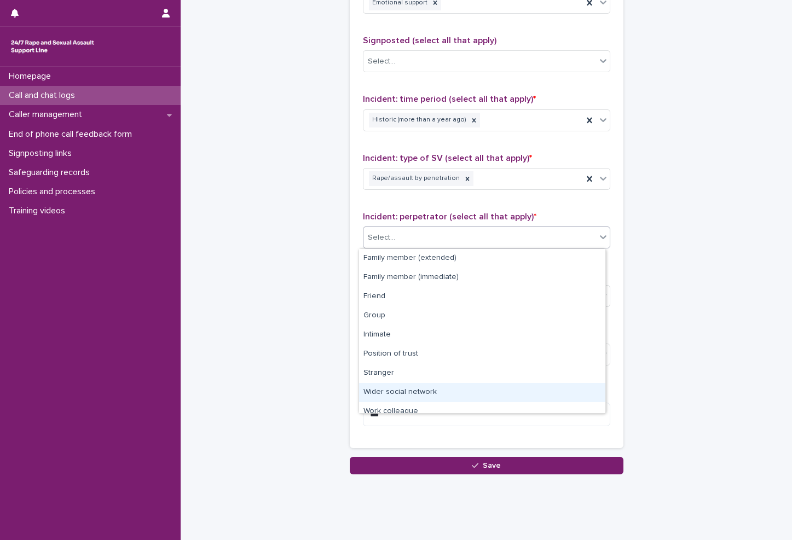
click at [391, 392] on div "Wider social network" at bounding box center [482, 392] width 246 height 19
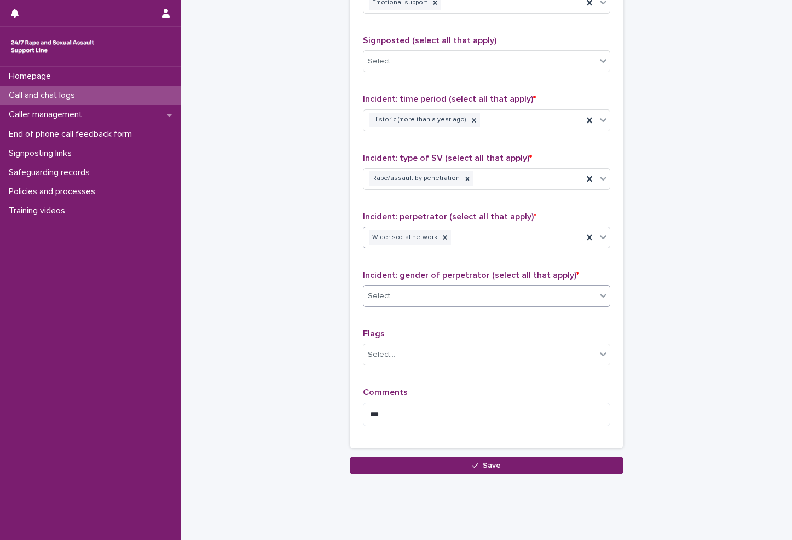
click at [411, 297] on div "Select..." at bounding box center [479, 296] width 232 height 18
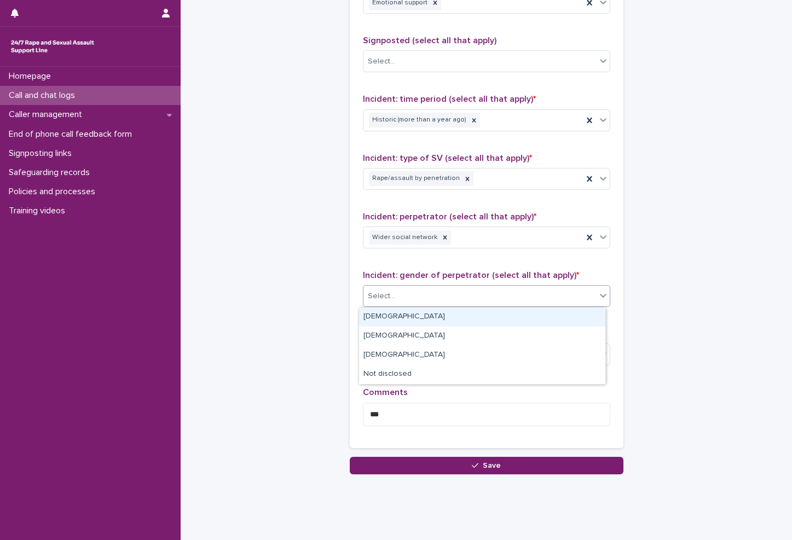
click at [397, 319] on div "[DEMOGRAPHIC_DATA]" at bounding box center [482, 316] width 246 height 19
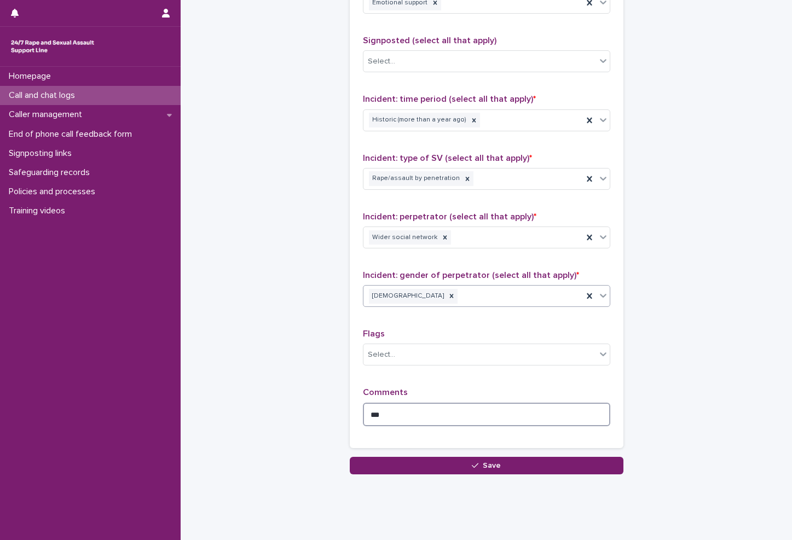
click at [397, 412] on textarea "***" at bounding box center [486, 415] width 247 height 24
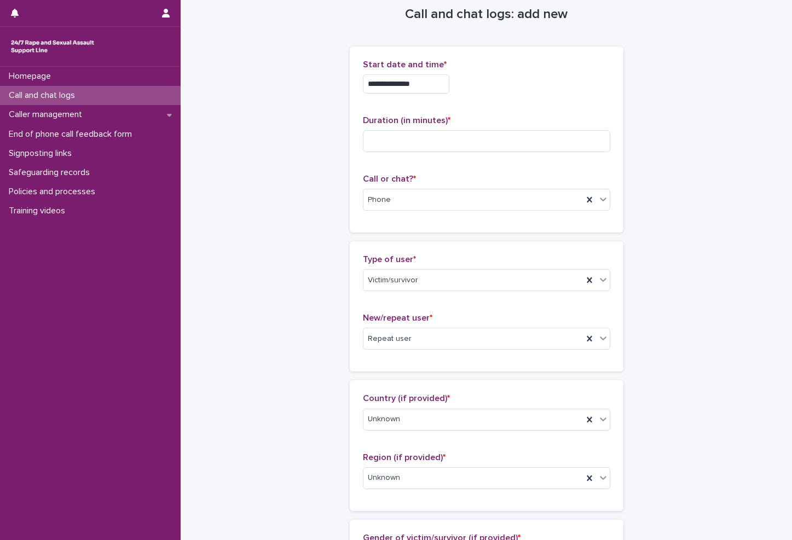
scroll to position [0, 0]
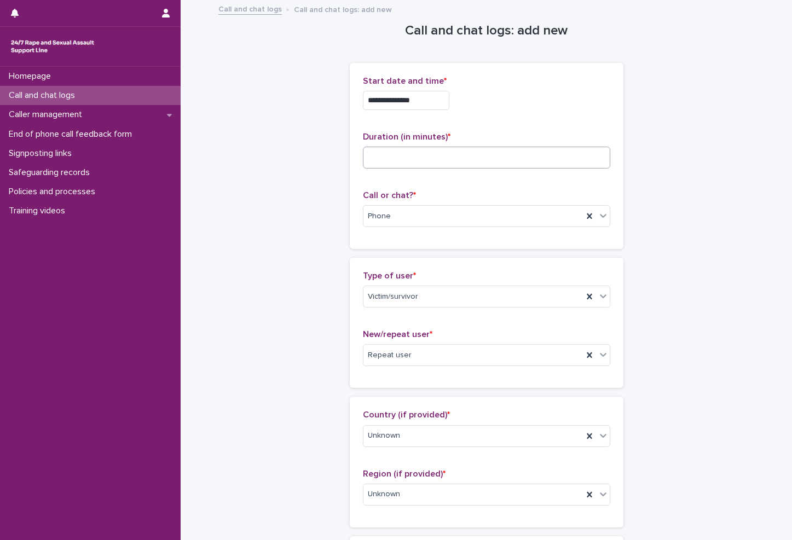
type textarea "**********"
click at [435, 162] on input at bounding box center [486, 158] width 247 height 22
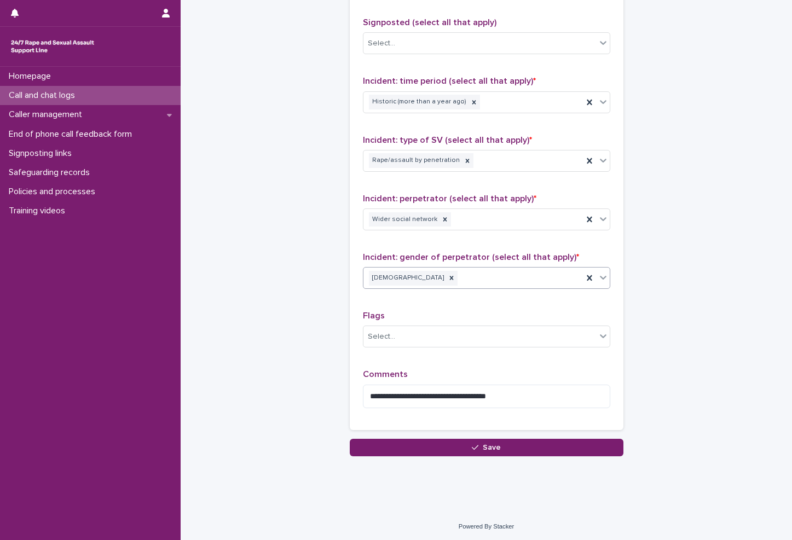
scroll to position [731, 0]
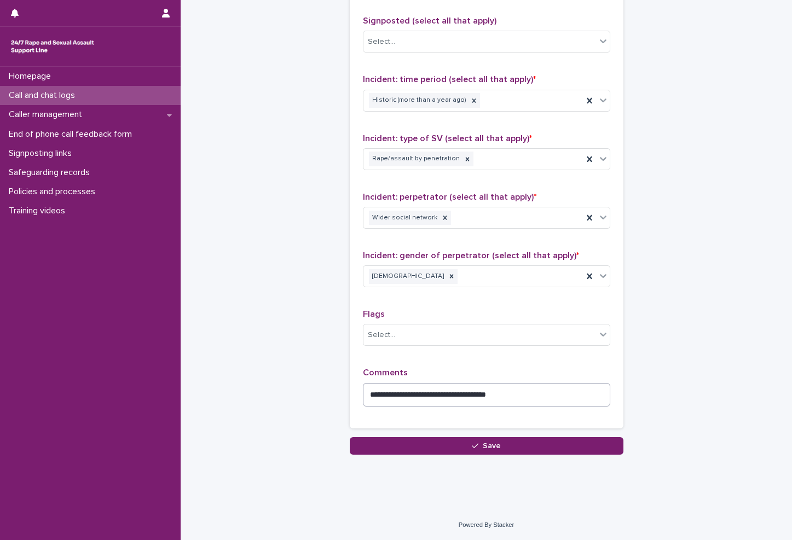
type input "**"
click at [529, 391] on textarea "**********" at bounding box center [486, 395] width 247 height 24
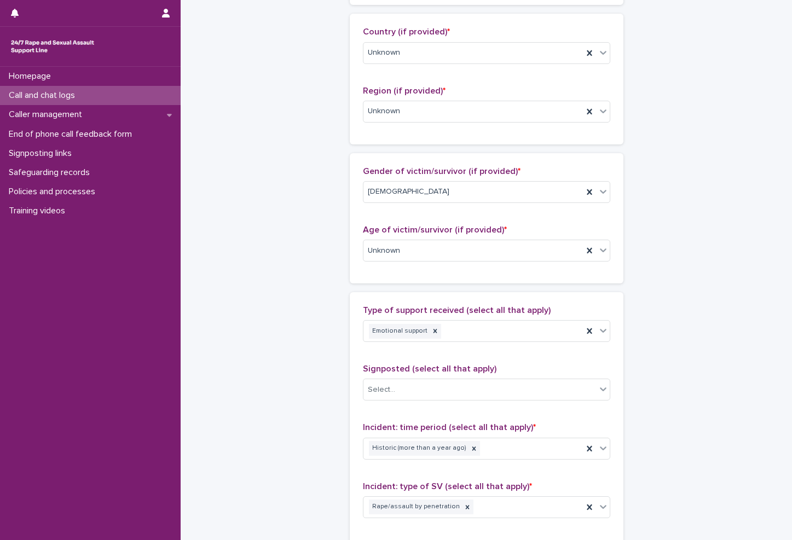
scroll to position [749, 0]
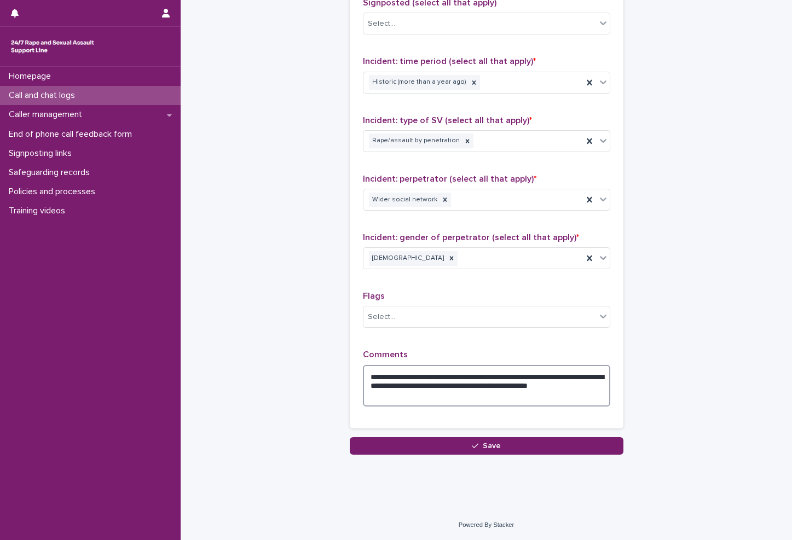
click at [437, 391] on textarea "**********" at bounding box center [486, 386] width 247 height 42
click at [435, 392] on textarea "**********" at bounding box center [486, 386] width 247 height 42
click at [527, 398] on textarea "**********" at bounding box center [486, 386] width 247 height 42
type textarea "**********"
click at [482, 435] on div "**********" at bounding box center [487, 181] width 274 height 511
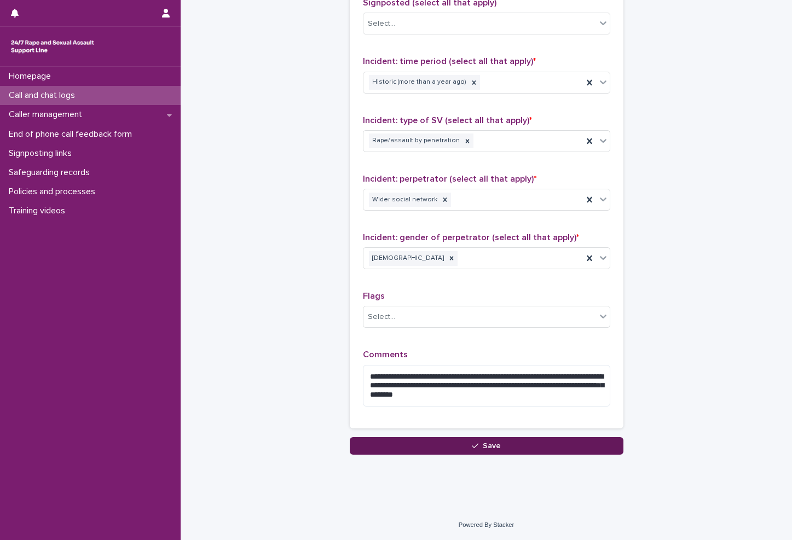
click at [475, 451] on button "Save" at bounding box center [487, 446] width 274 height 18
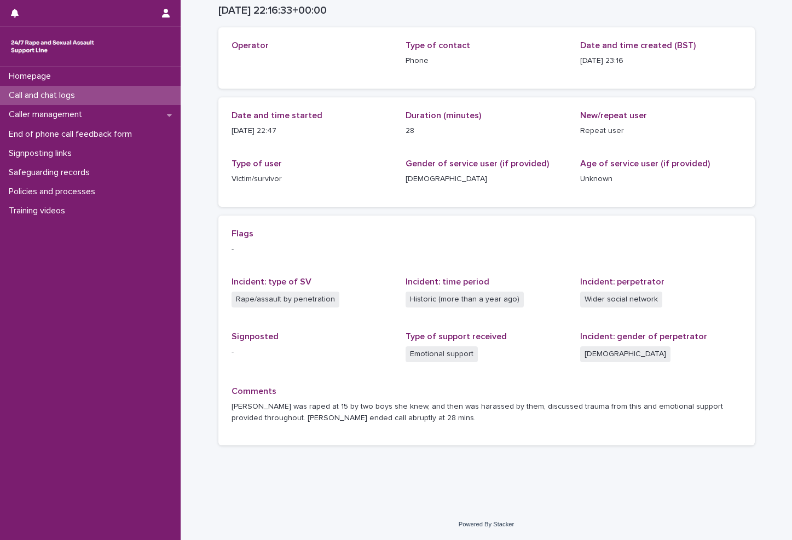
scroll to position [53, 0]
click at [95, 96] on div "Call and chat logs" at bounding box center [90, 95] width 181 height 19
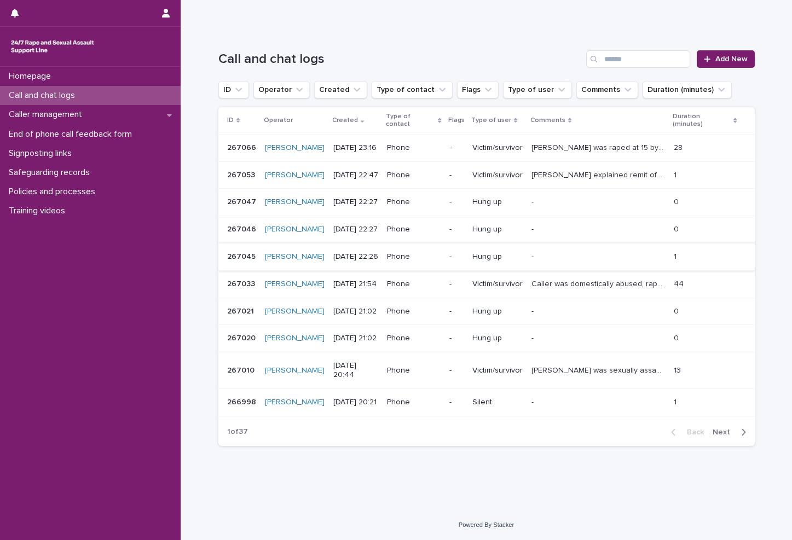
scroll to position [164, 0]
click at [695, 433] on span "Next" at bounding box center [724, 432] width 24 height 8
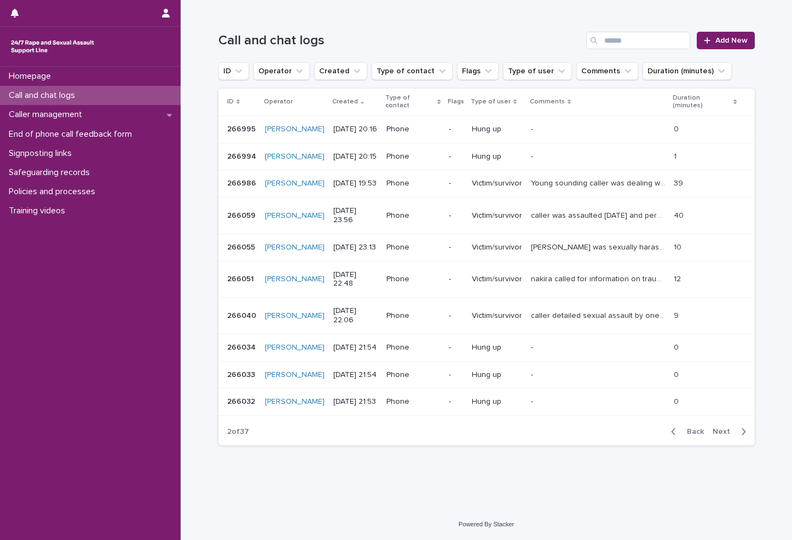
click at [689, 430] on span "Back" at bounding box center [692, 432] width 24 height 8
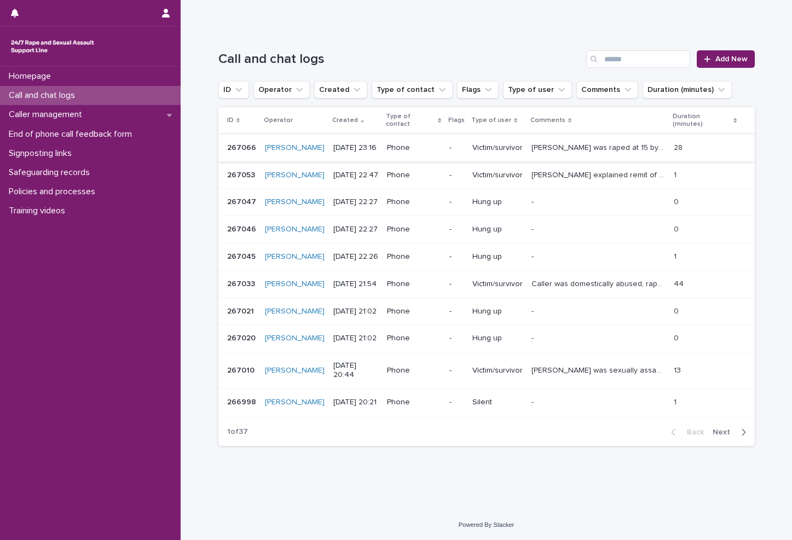
scroll to position [109, 0]
click at [695, 437] on div "button" at bounding box center [740, 432] width 9 height 10
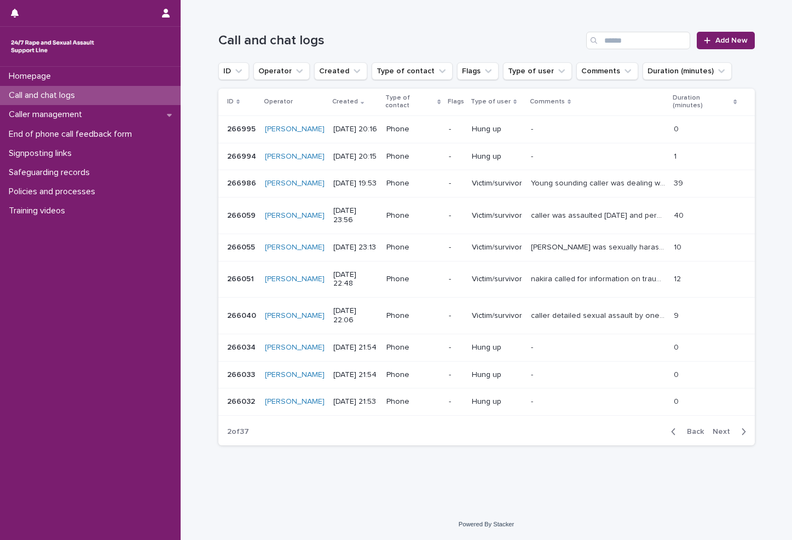
click at [680, 435] on span "Back" at bounding box center [692, 432] width 24 height 8
